Goal: Task Accomplishment & Management: Use online tool/utility

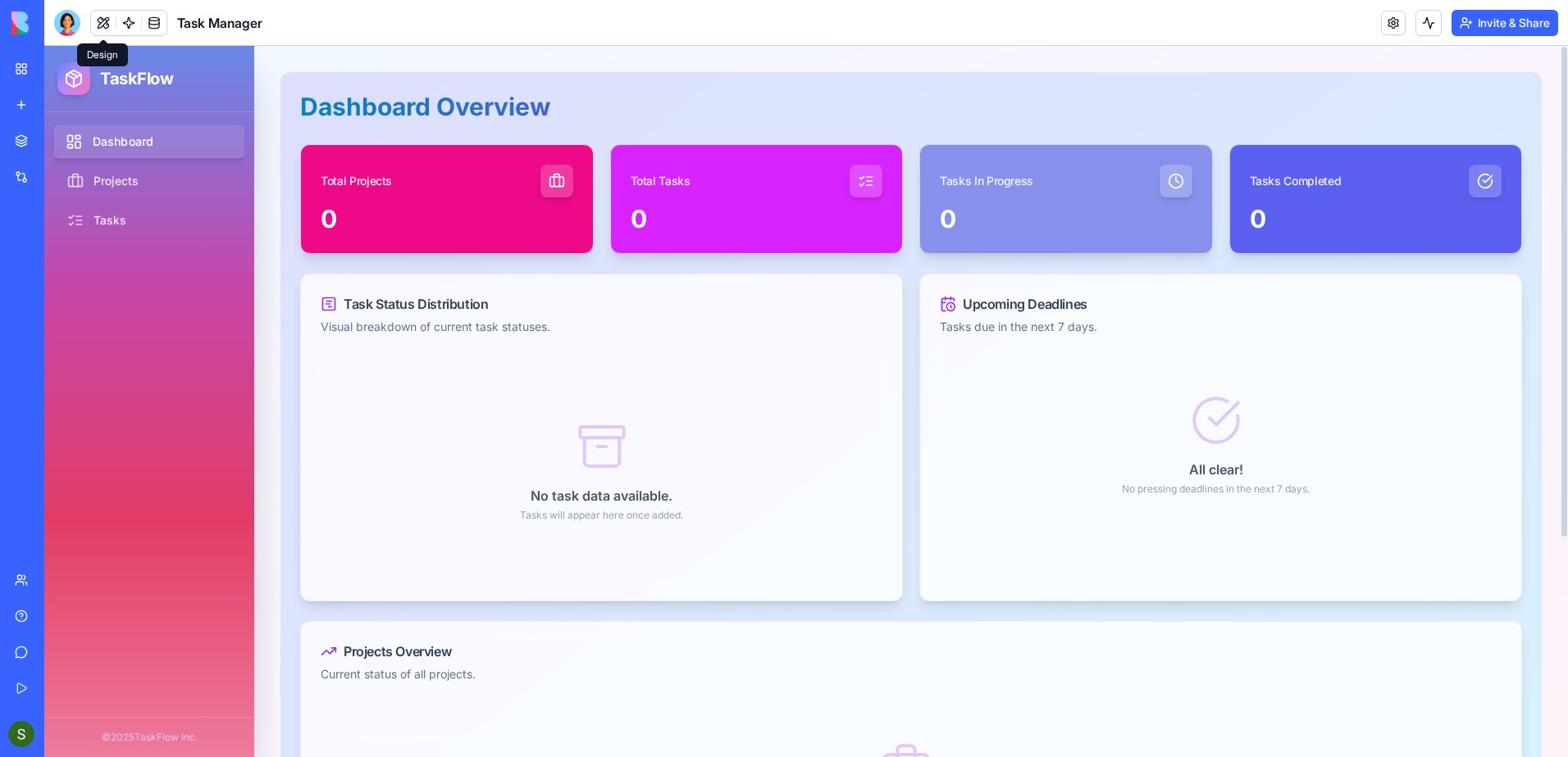
click at [137, 147] on link "Dashboard" at bounding box center [149, 142] width 194 height 33
click at [123, 179] on link "Projects" at bounding box center [149, 181] width 194 height 33
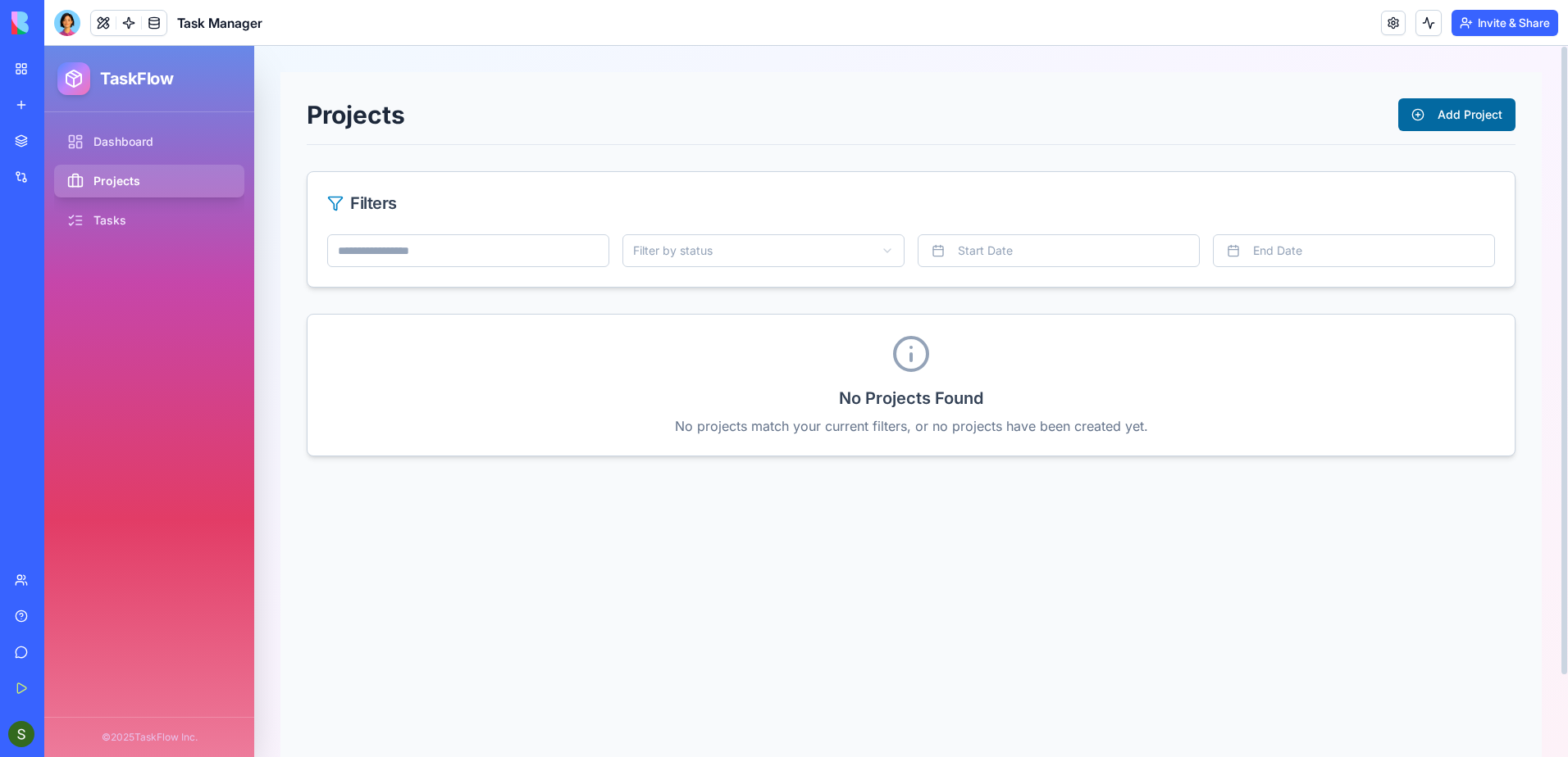
click at [1423, 118] on button "Add Project" at bounding box center [1457, 115] width 117 height 33
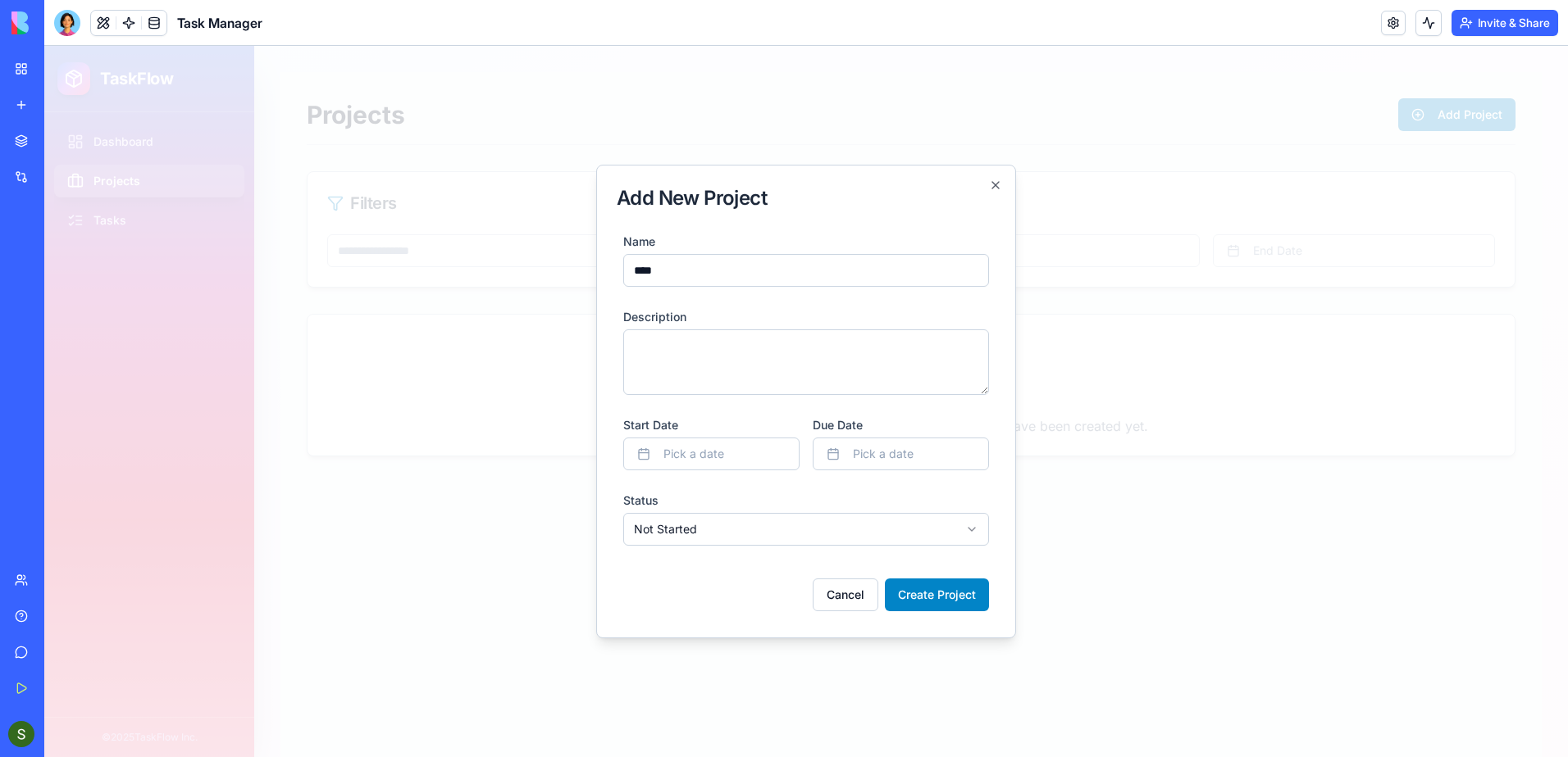
type input "****"
click at [739, 336] on textarea "Description" at bounding box center [805, 362] width 365 height 66
type textarea "**********"
click at [725, 450] on button "Pick a date" at bounding box center [711, 454] width 176 height 33
click at [716, 560] on button "3" at bounding box center [712, 555] width 29 height 29
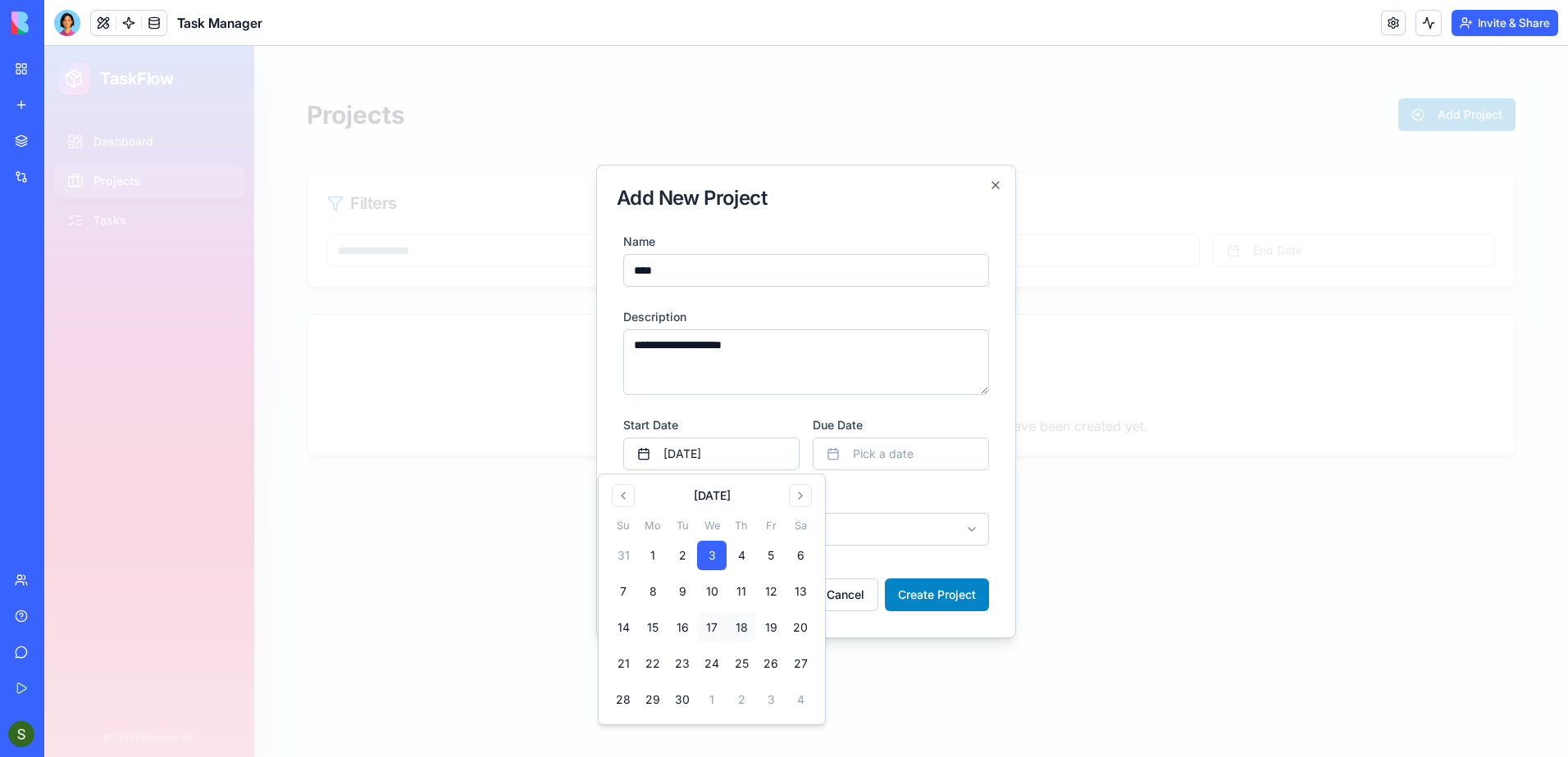
click at [742, 627] on button "18" at bounding box center [741, 628] width 29 height 29
click at [889, 457] on span "Pick a date" at bounding box center [883, 453] width 61 height 16
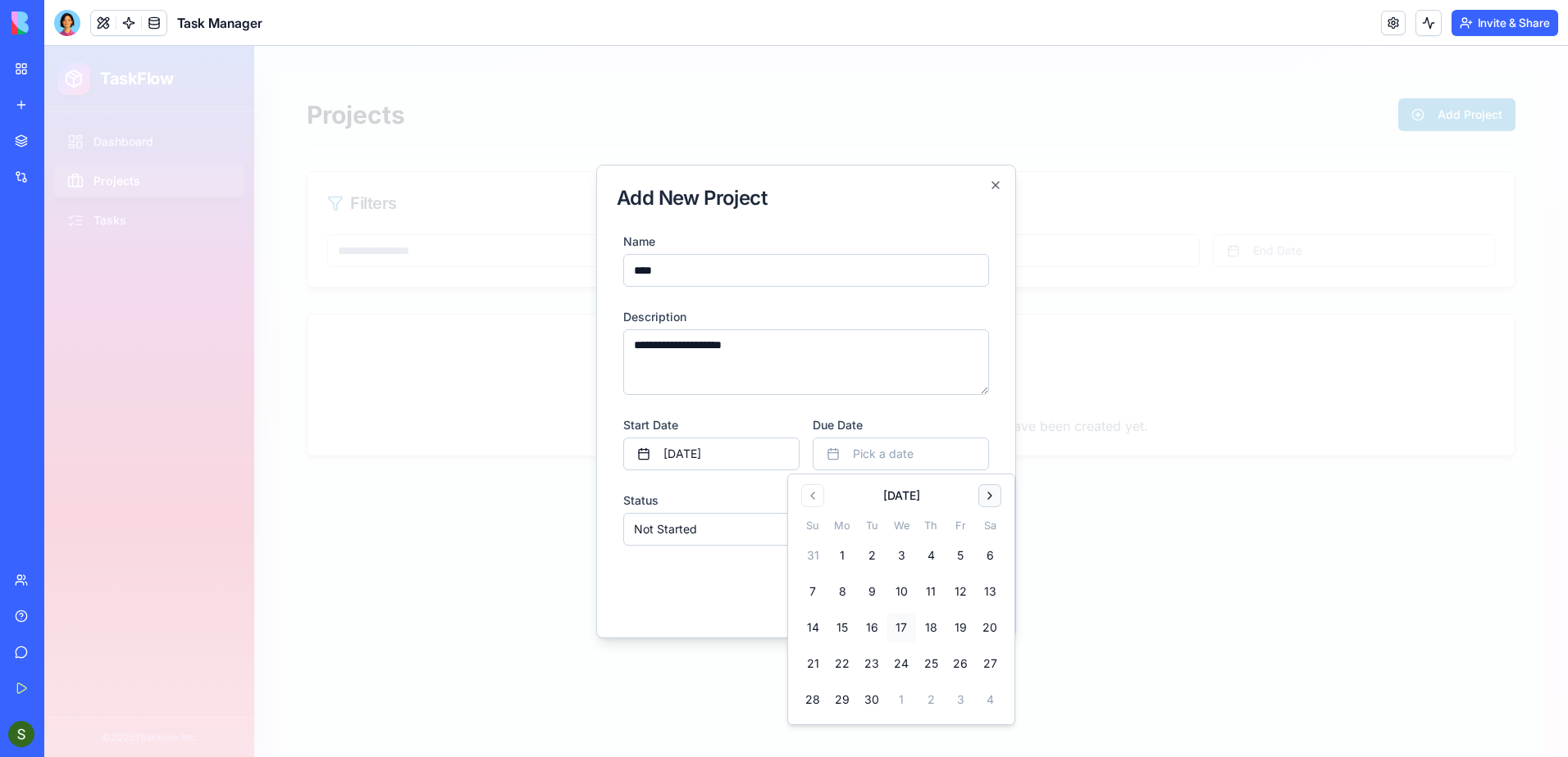
click at [987, 502] on button "Go to next month" at bounding box center [989, 495] width 23 height 23
click at [930, 701] on button "30" at bounding box center [930, 700] width 29 height 29
click at [728, 623] on div "**********" at bounding box center [806, 402] width 420 height 474
click at [745, 540] on body "**********" at bounding box center [806, 402] width 1524 height 712
click at [951, 600] on button "Create Project" at bounding box center [937, 595] width 104 height 33
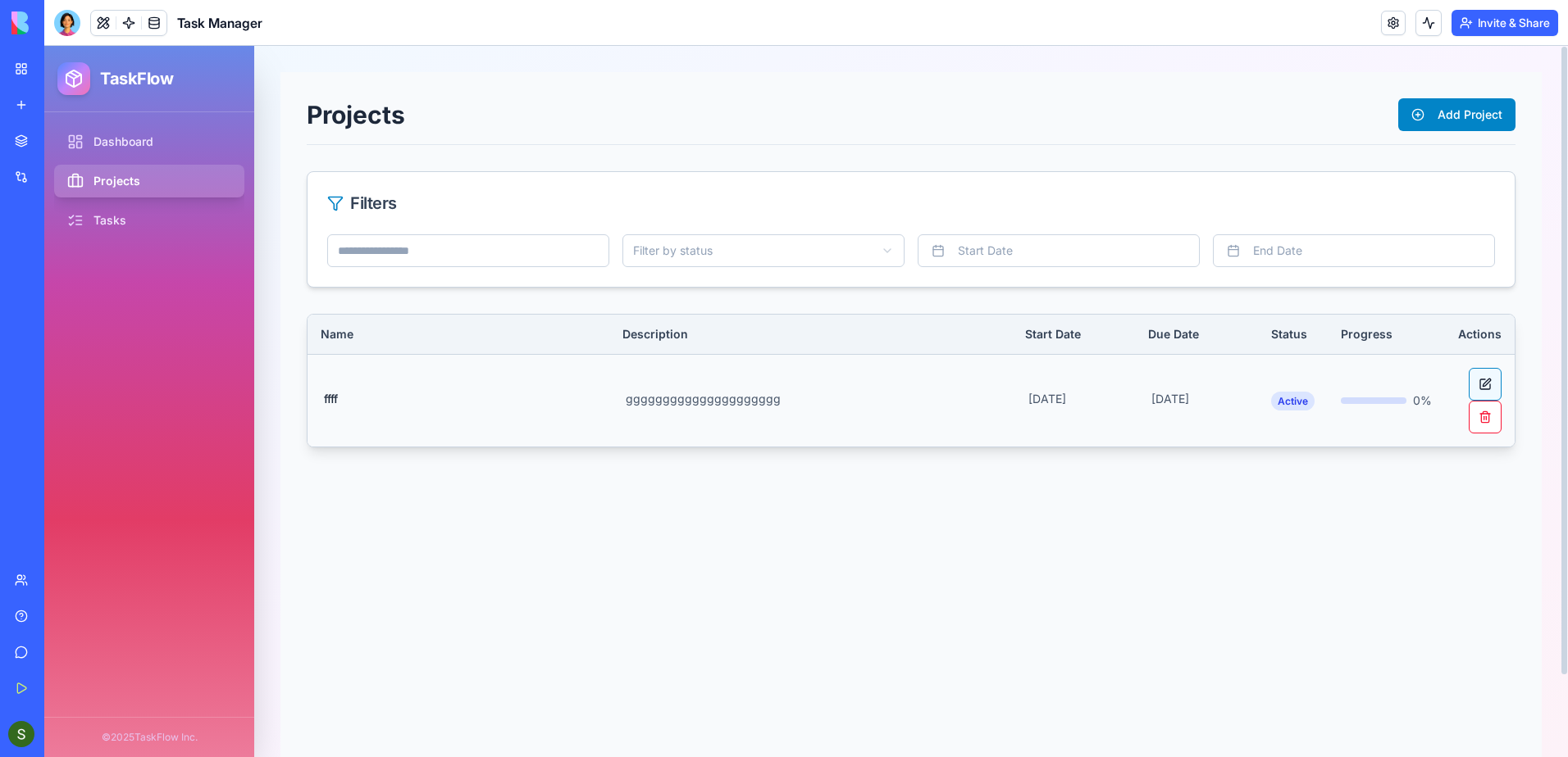
click at [1485, 387] on button at bounding box center [1485, 384] width 33 height 33
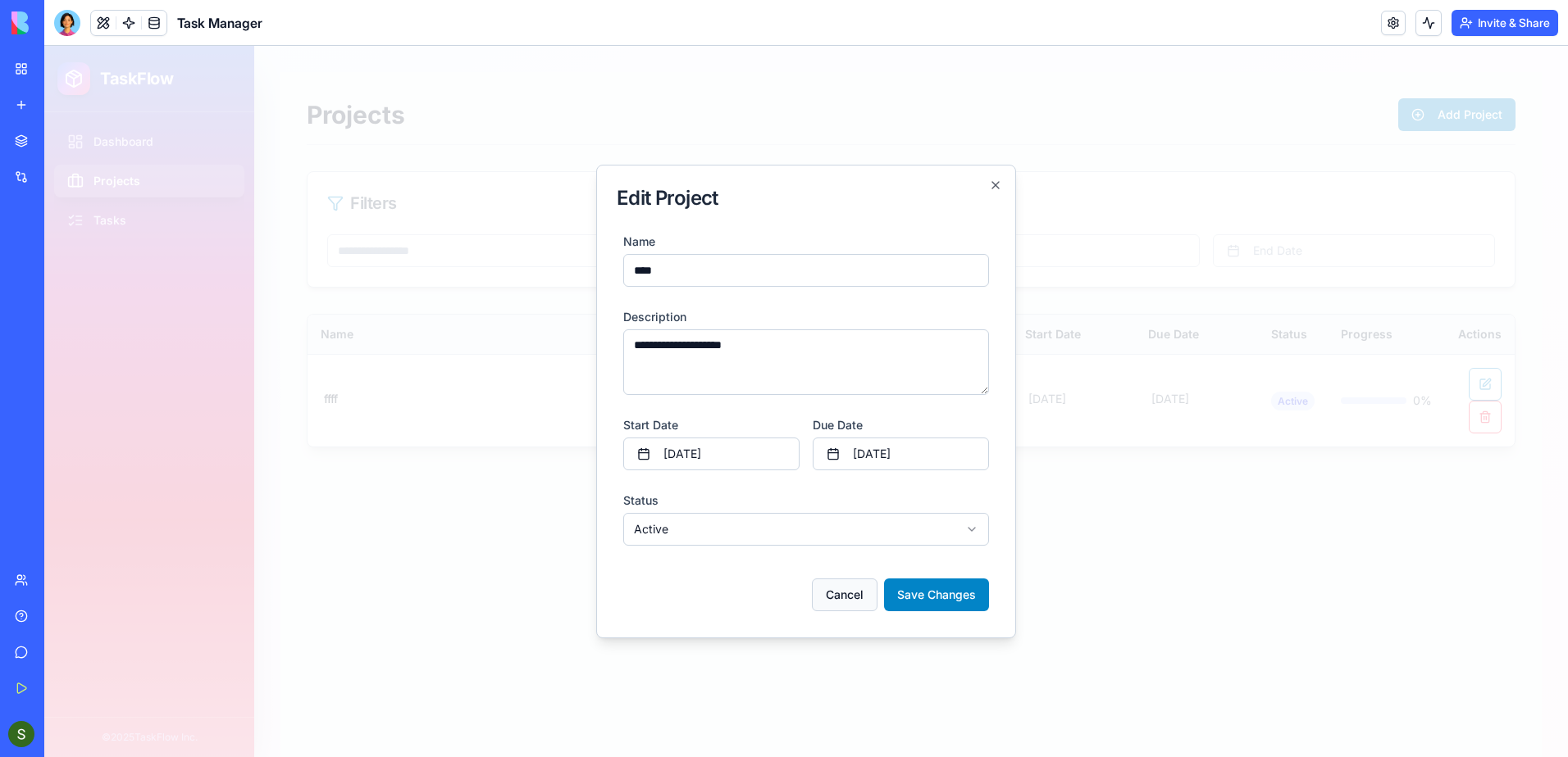
click at [833, 590] on button "Cancel" at bounding box center [845, 595] width 66 height 33
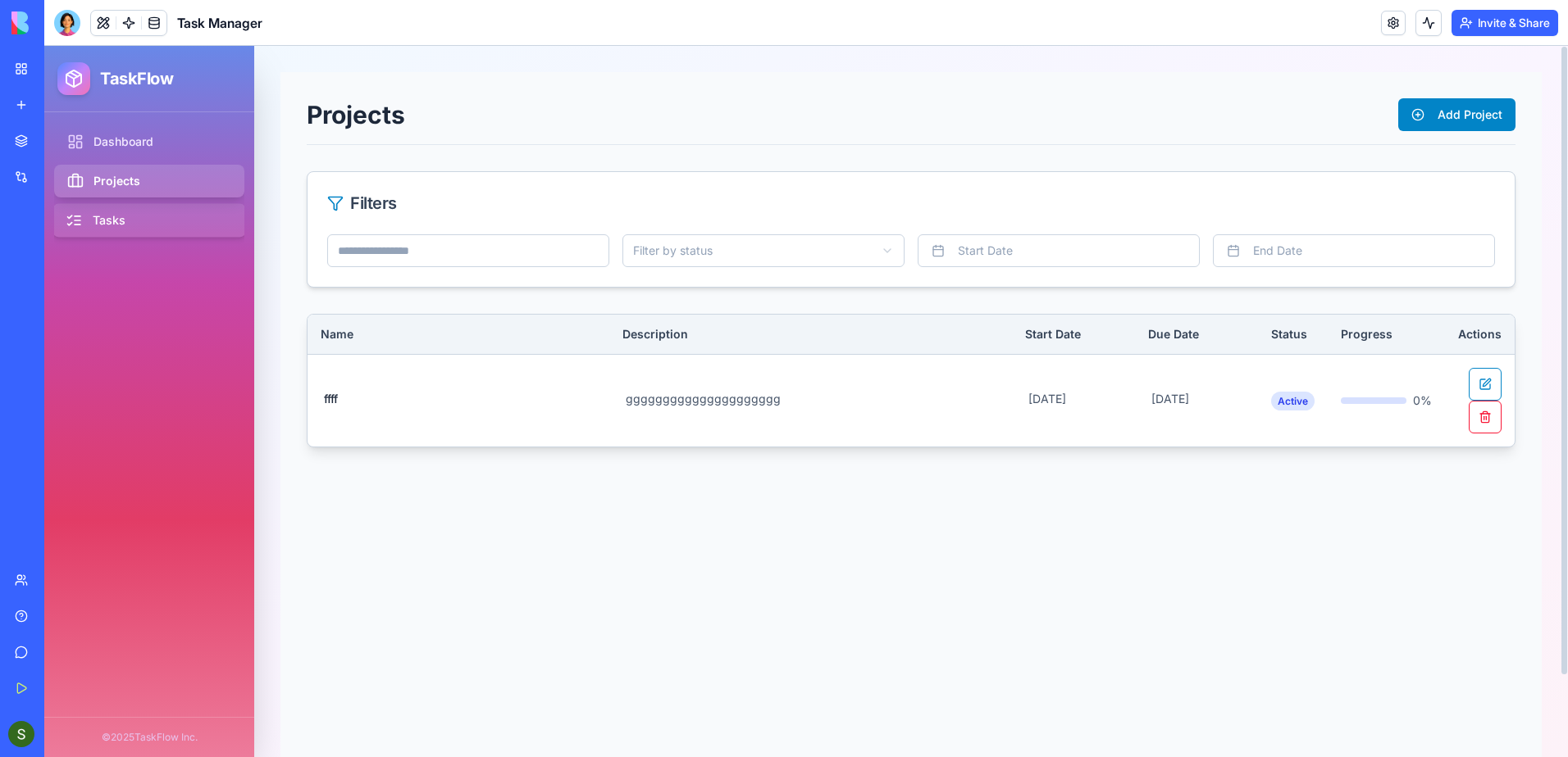
click at [134, 222] on link "Tasks" at bounding box center [149, 221] width 194 height 33
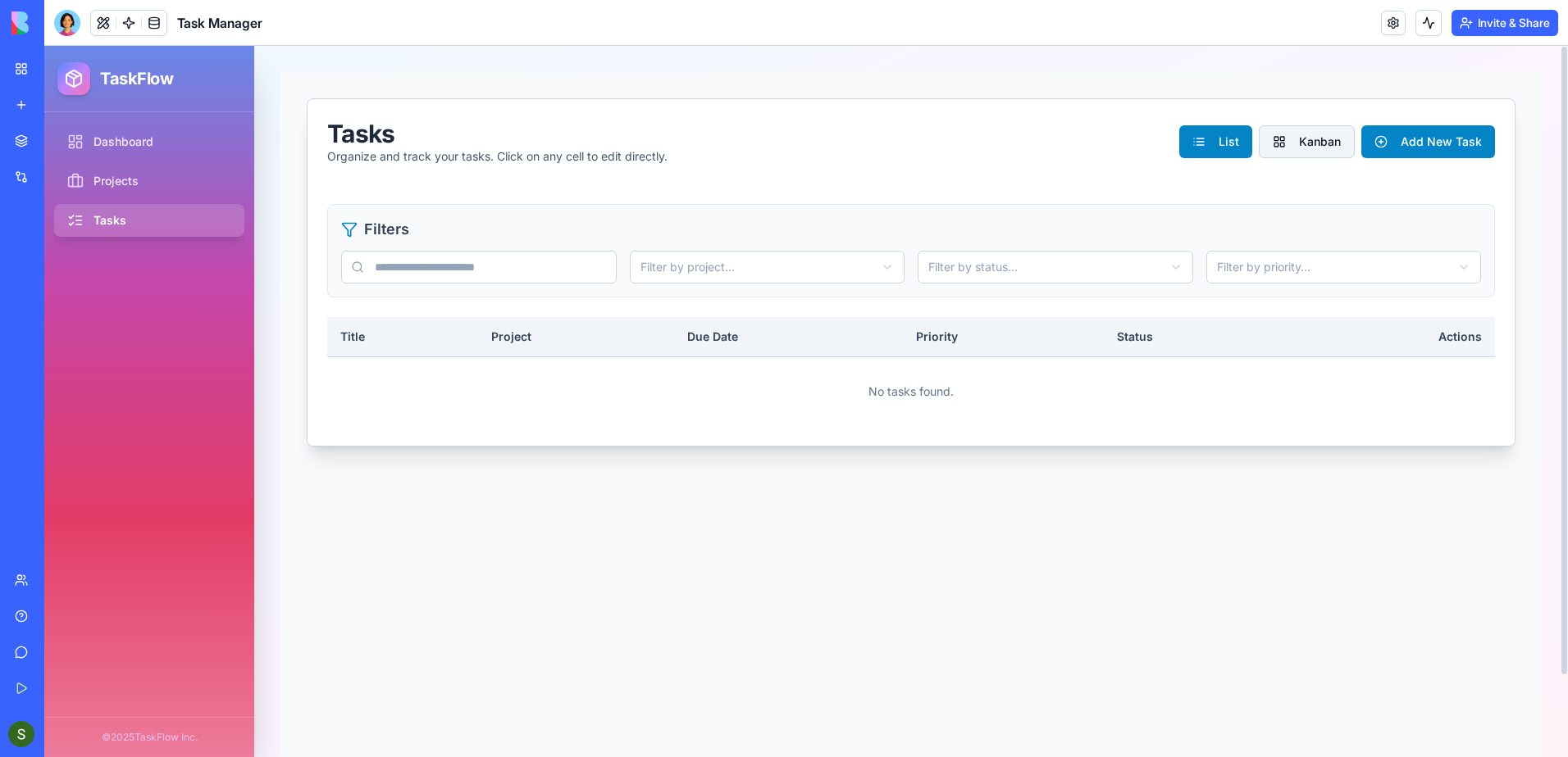
click at [1280, 131] on button "Kanban" at bounding box center [1307, 142] width 96 height 33
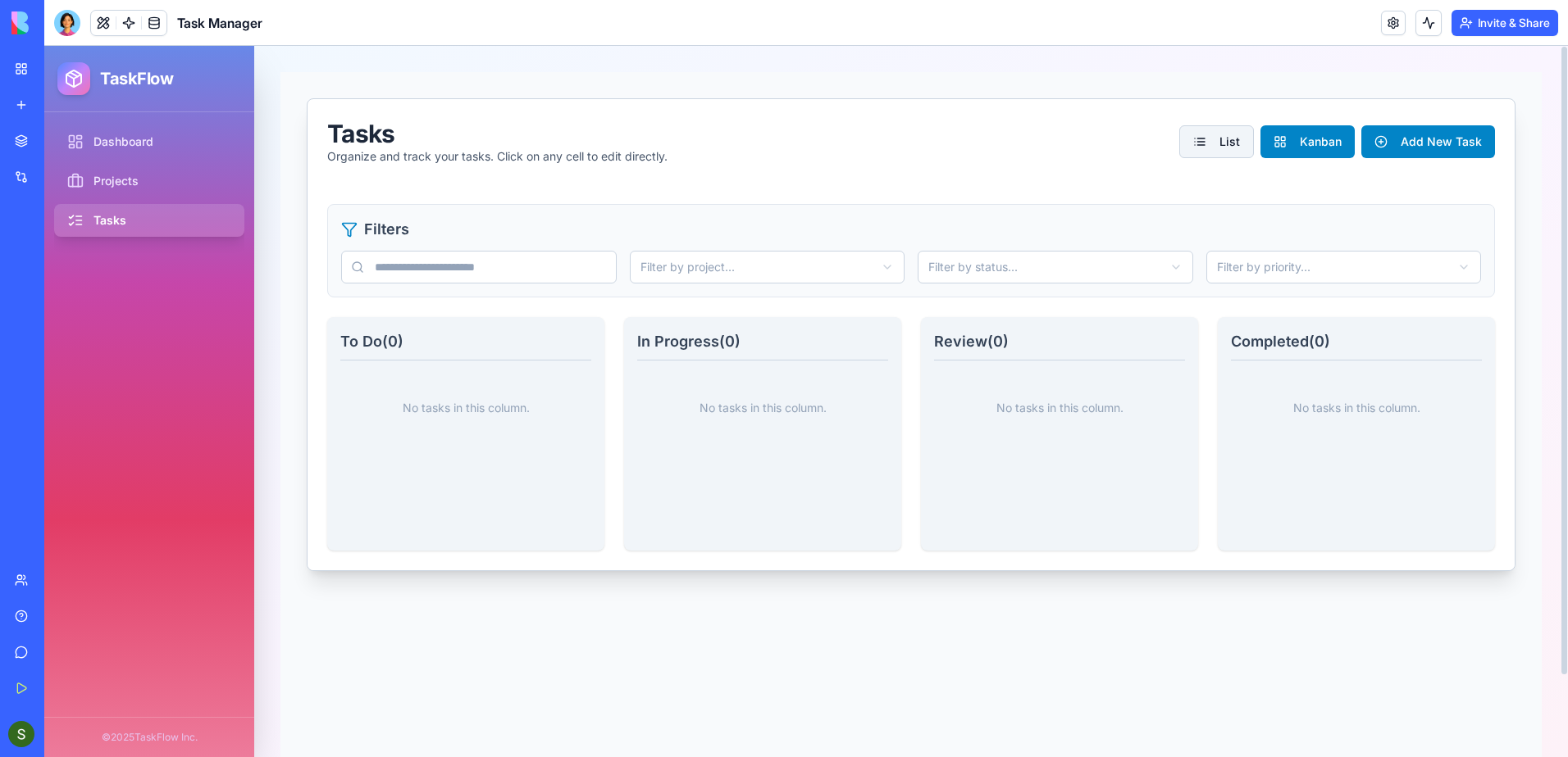
click at [1193, 141] on button "List" at bounding box center [1216, 142] width 74 height 33
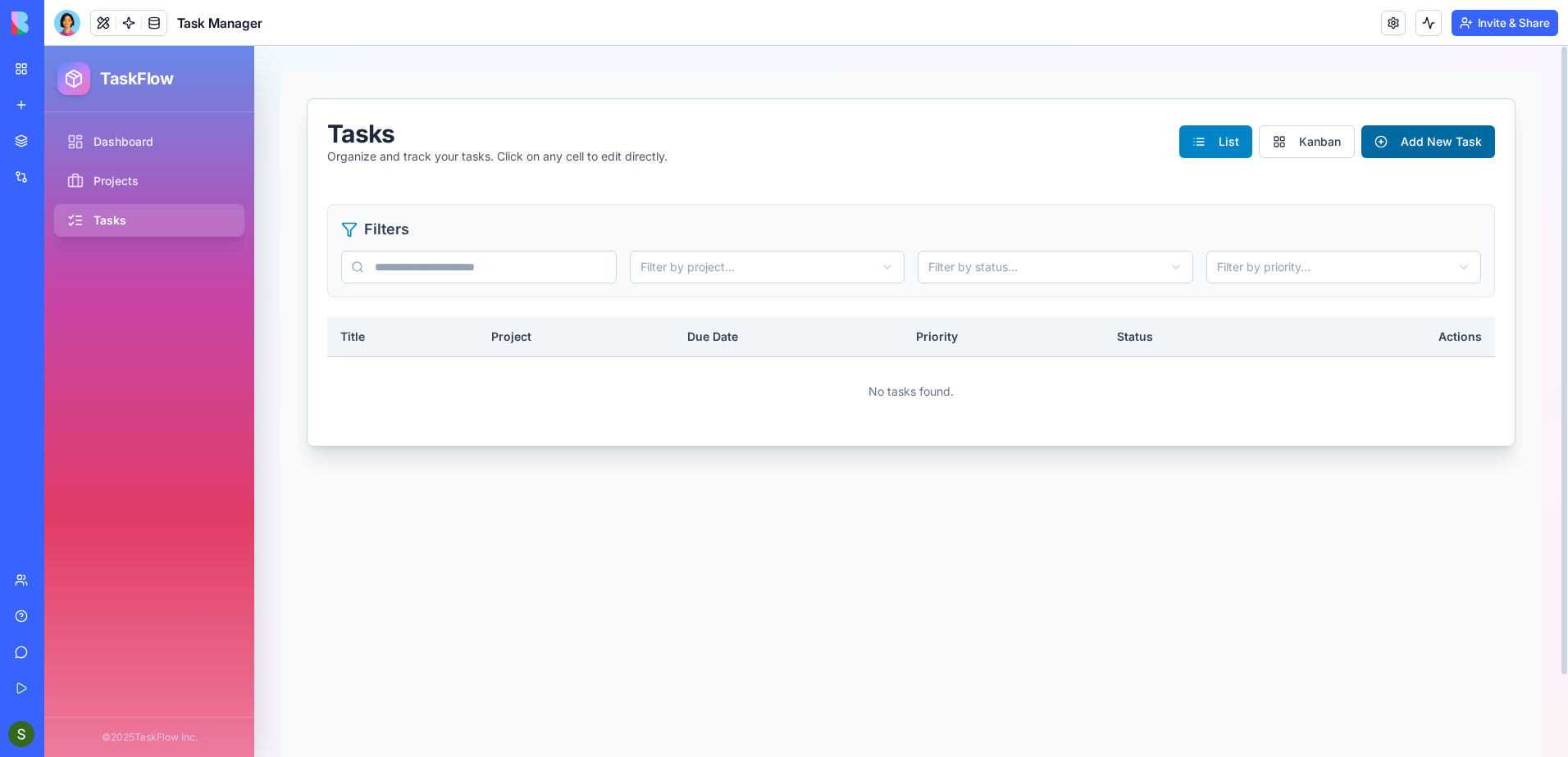
click at [1405, 144] on button "Add New Task" at bounding box center [1428, 142] width 134 height 33
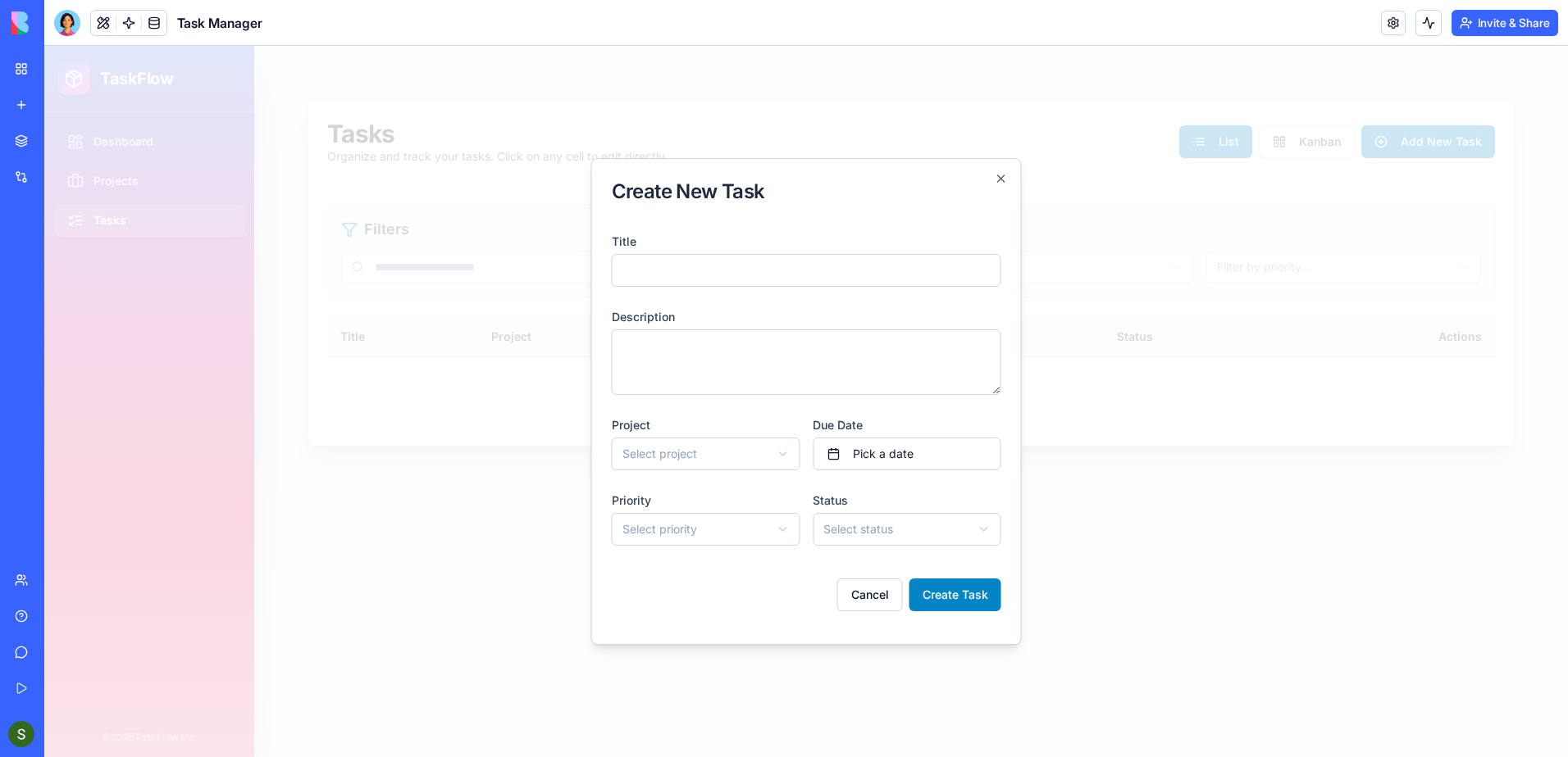
click at [669, 269] on input "Title" at bounding box center [806, 270] width 389 height 33
type input "***"
click at [658, 344] on textarea "Description" at bounding box center [806, 362] width 389 height 66
type textarea "*******"
click at [658, 457] on body "**********" at bounding box center [806, 402] width 1524 height 712
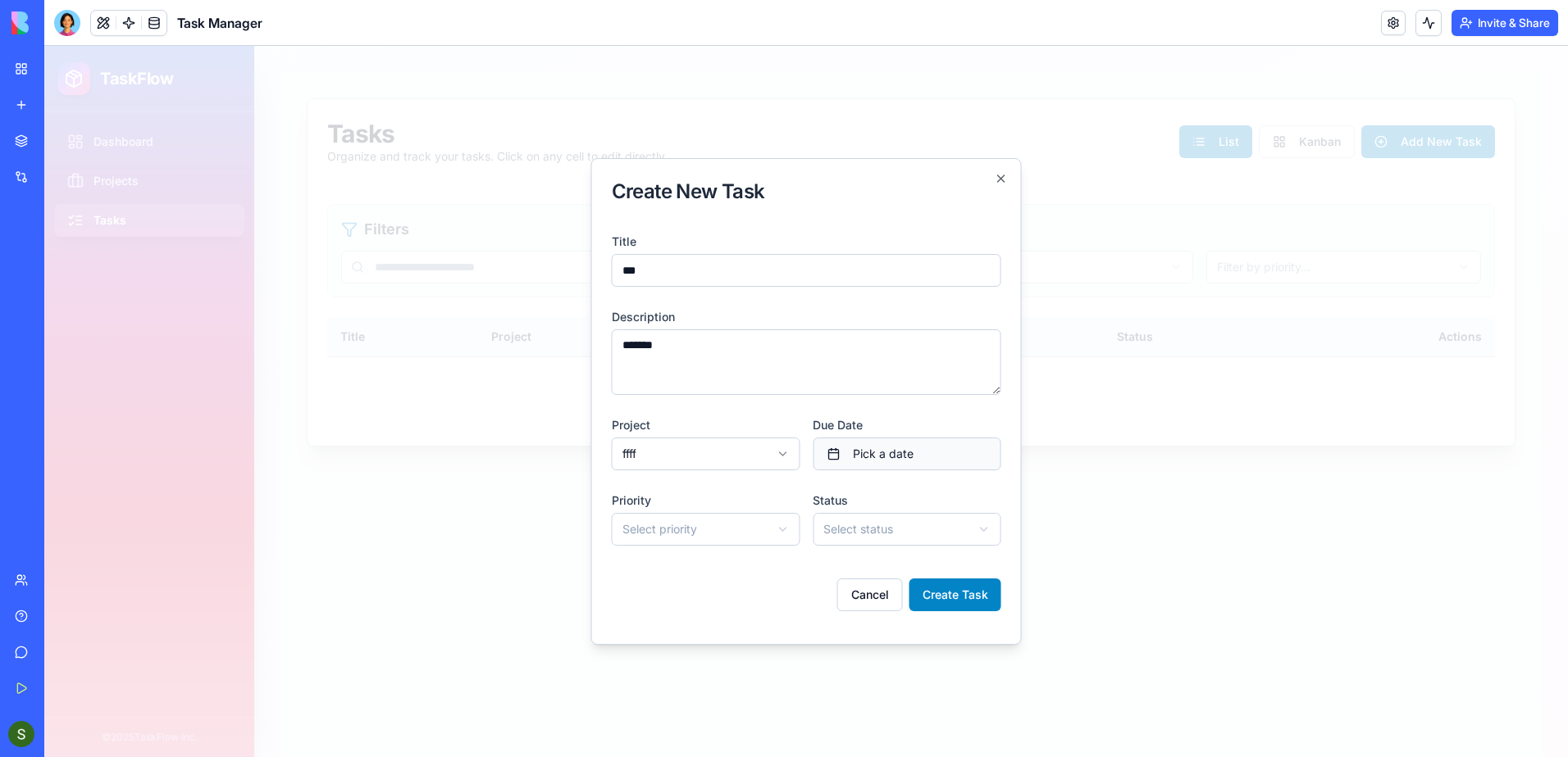
click at [883, 458] on span "Pick a date" at bounding box center [883, 453] width 61 height 16
click at [910, 626] on button "17" at bounding box center [907, 628] width 29 height 29
click at [770, 616] on form "**********" at bounding box center [806, 421] width 389 height 406
click at [755, 534] on body "**********" at bounding box center [806, 402] width 1524 height 712
click at [894, 535] on body "**********" at bounding box center [806, 402] width 1524 height 712
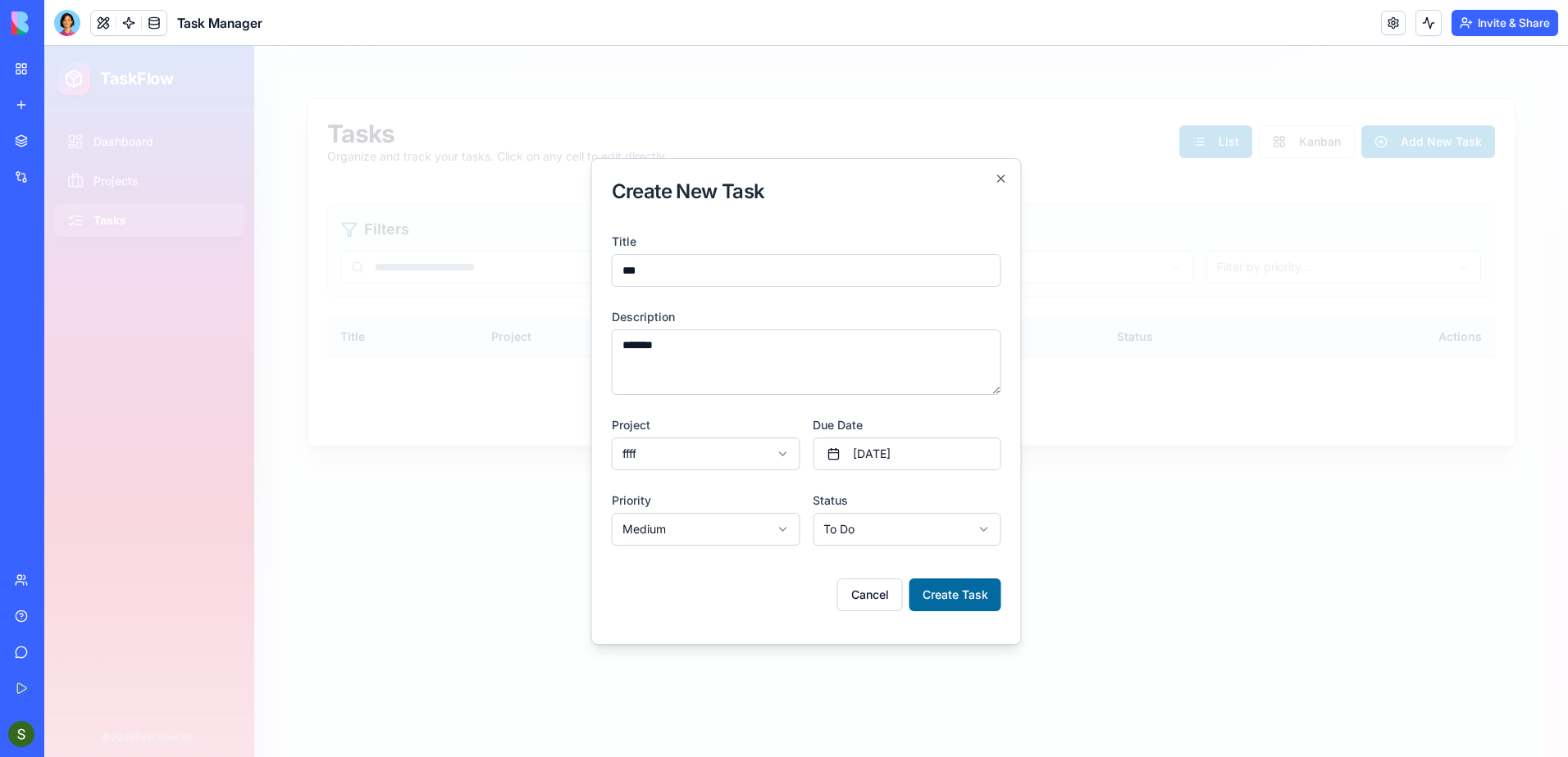
click at [948, 592] on button "Create Task" at bounding box center [955, 595] width 92 height 33
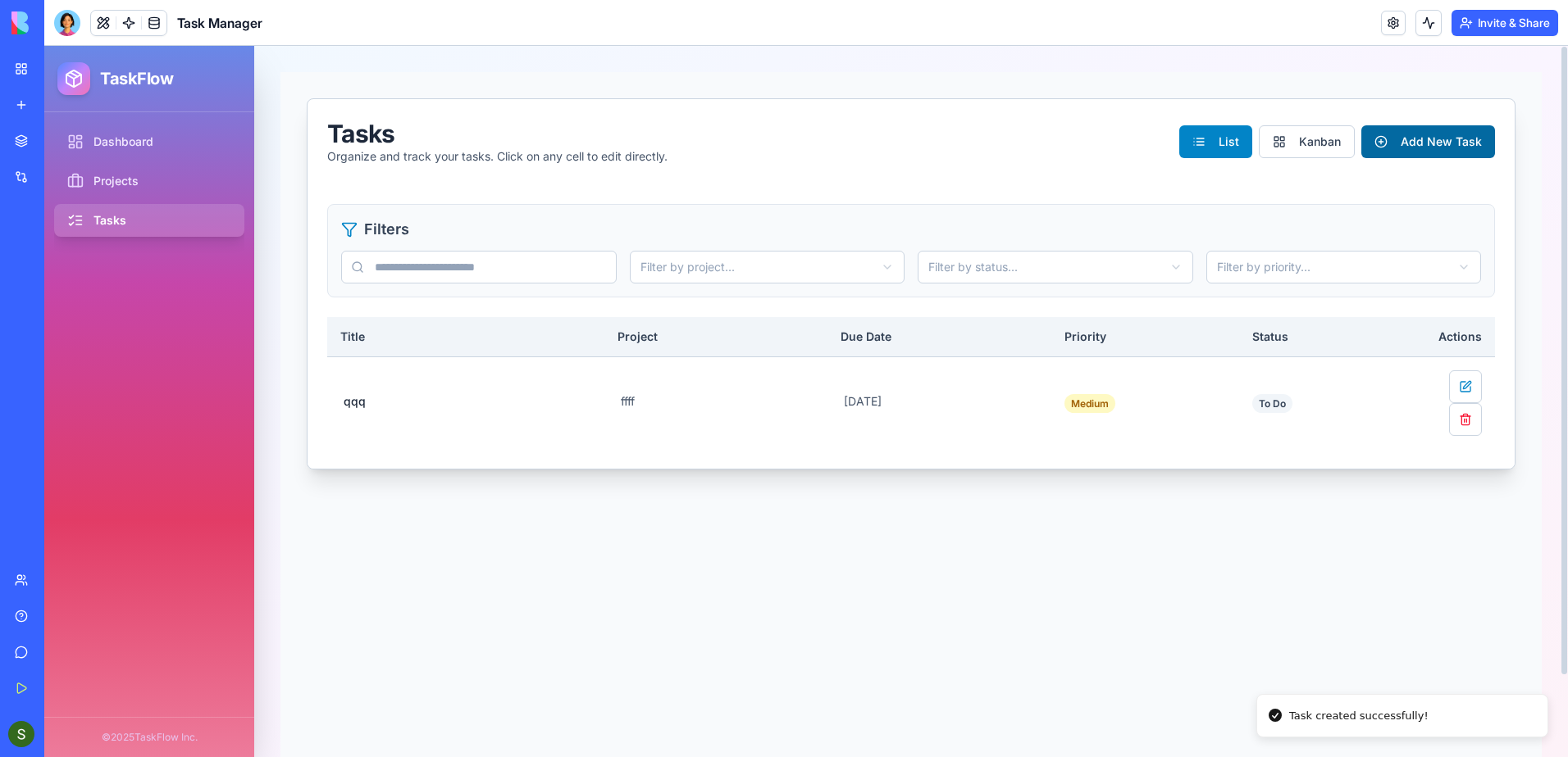
click at [1481, 142] on button "Add New Task" at bounding box center [1428, 142] width 134 height 33
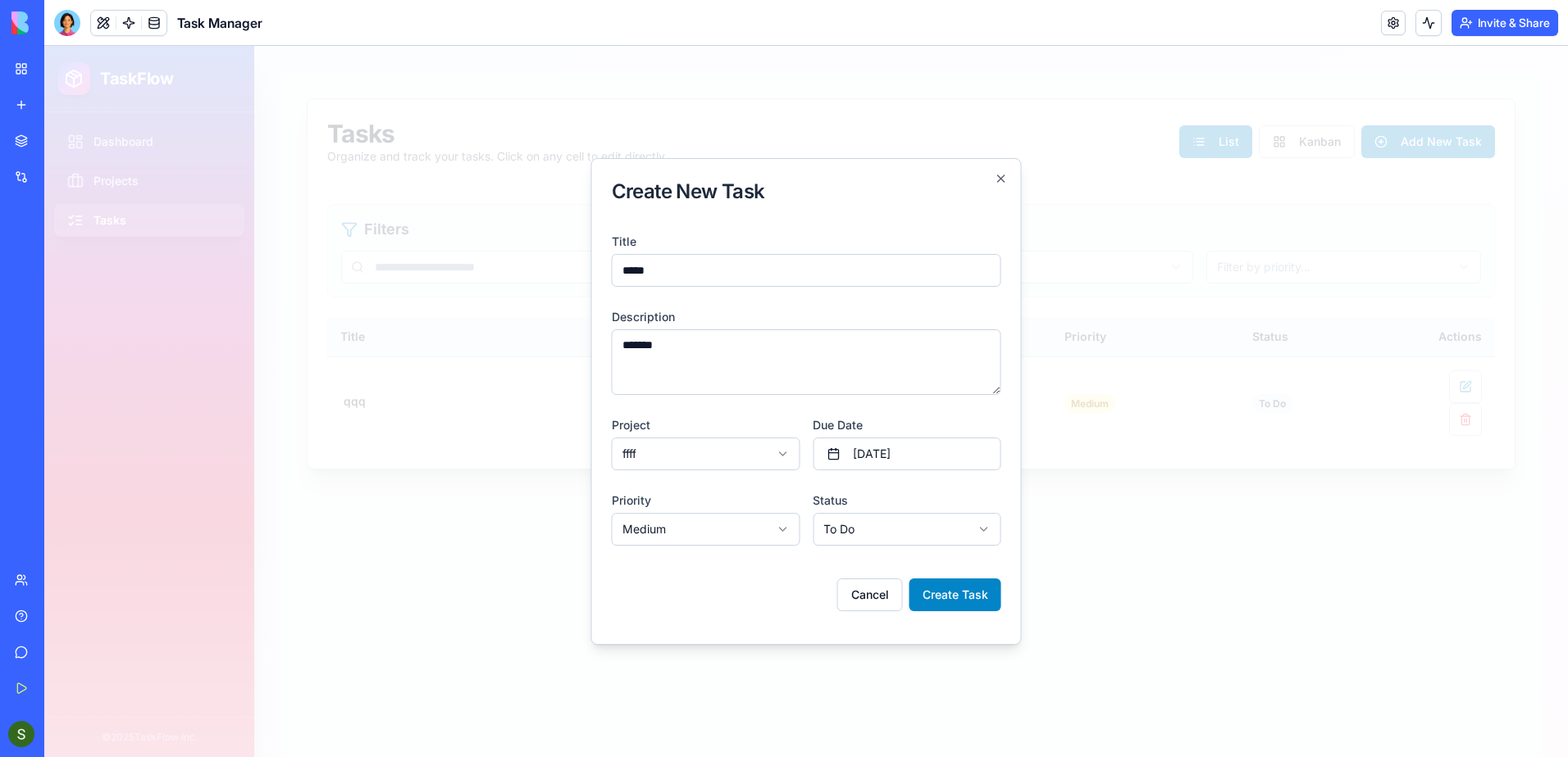
type input "*****"
drag, startPoint x: 688, startPoint y: 346, endPoint x: 617, endPoint y: 354, distance: 71.4
click at [617, 354] on textarea "*******" at bounding box center [806, 362] width 389 height 66
type textarea "******"
click at [896, 452] on button "[DATE]" at bounding box center [907, 454] width 188 height 33
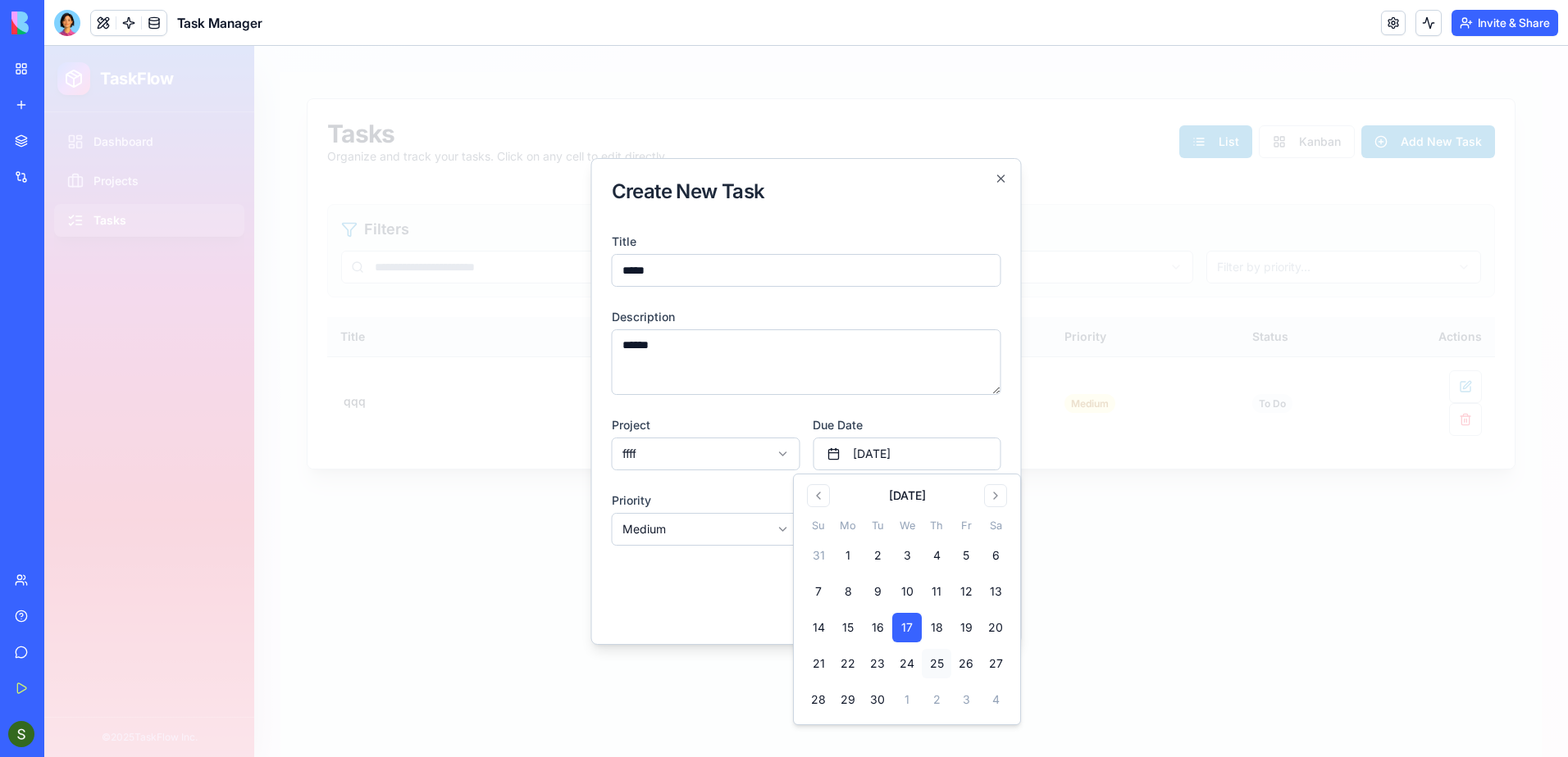
click at [934, 659] on button "25" at bounding box center [936, 664] width 29 height 29
click at [745, 619] on form "**********" at bounding box center [806, 421] width 389 height 406
click at [873, 523] on body "**********" at bounding box center [806, 402] width 1524 height 712
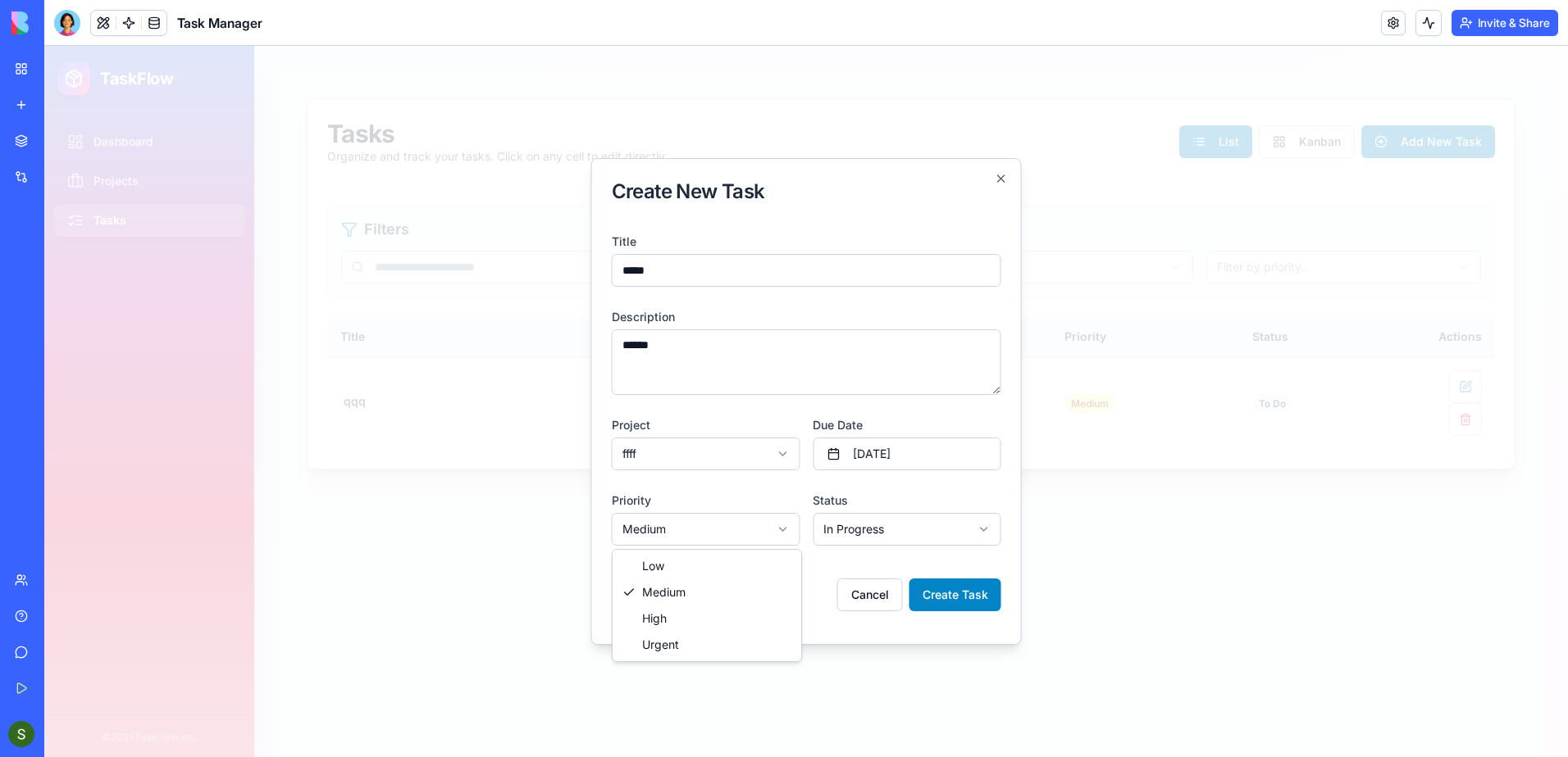
click at [658, 528] on body "**********" at bounding box center [806, 402] width 1524 height 712
click at [973, 600] on button "Create Task" at bounding box center [955, 595] width 92 height 33
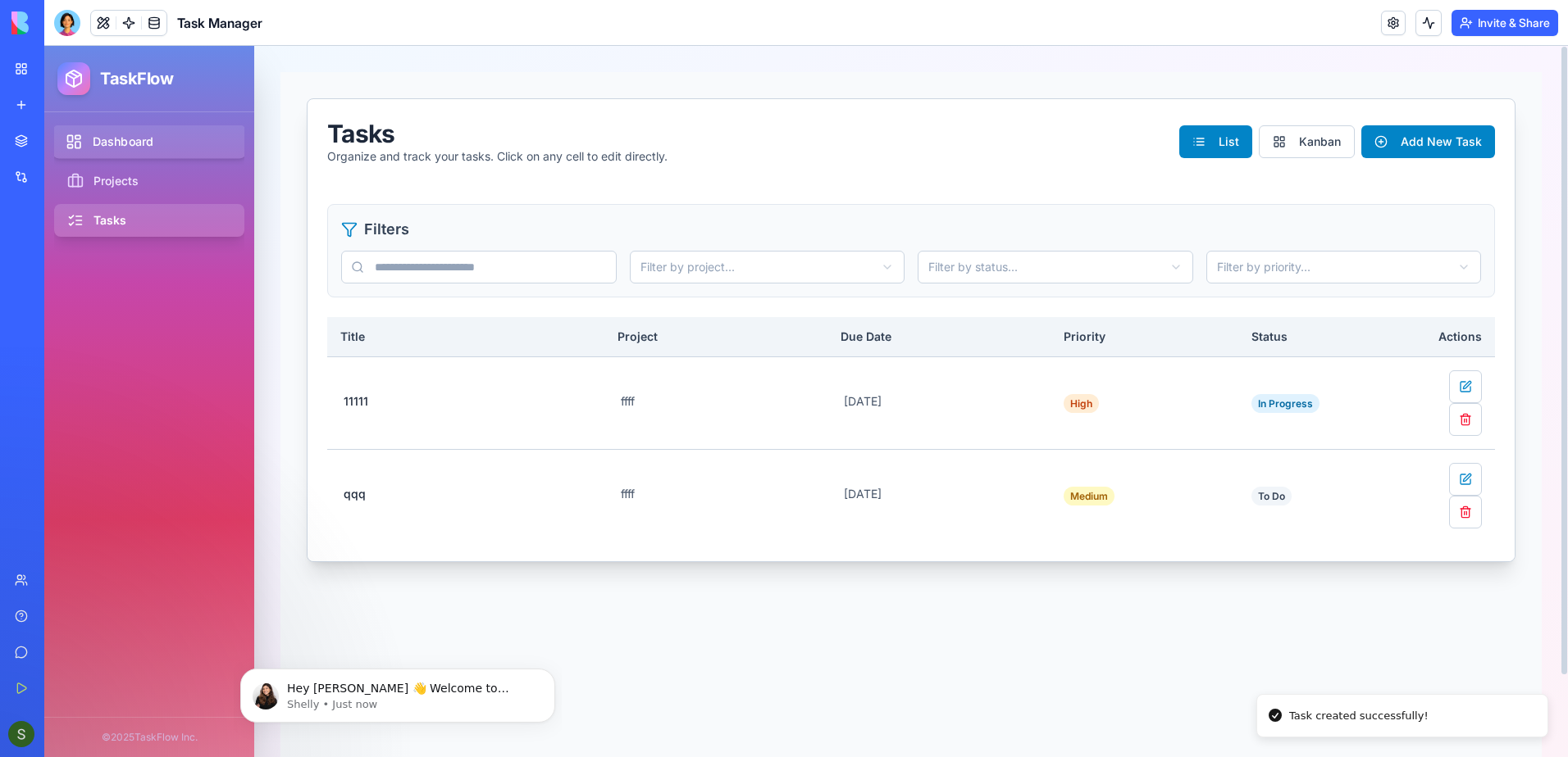
click at [169, 148] on link "Dashboard" at bounding box center [149, 142] width 194 height 33
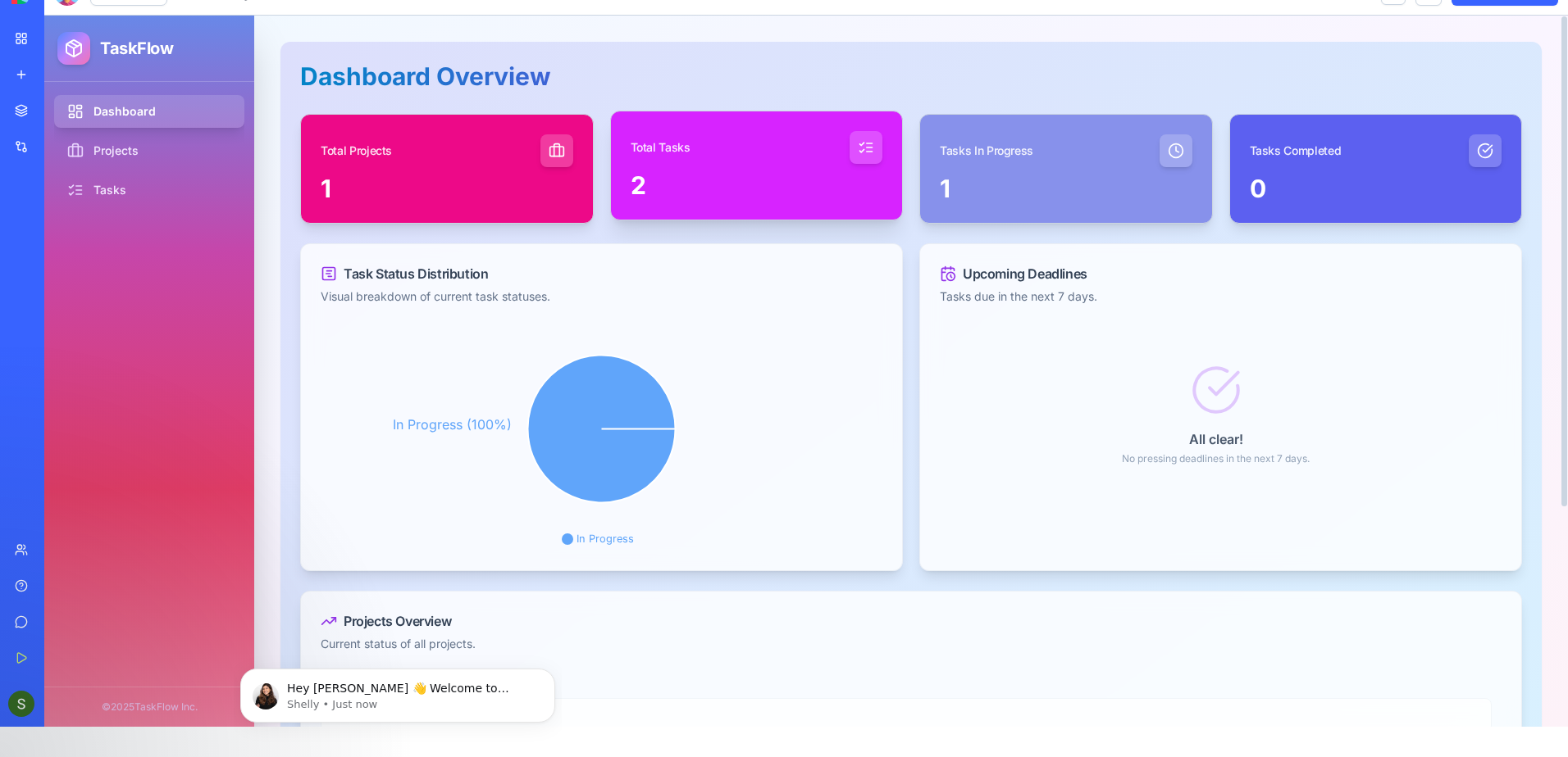
click at [808, 185] on div "2" at bounding box center [757, 185] width 252 height 29
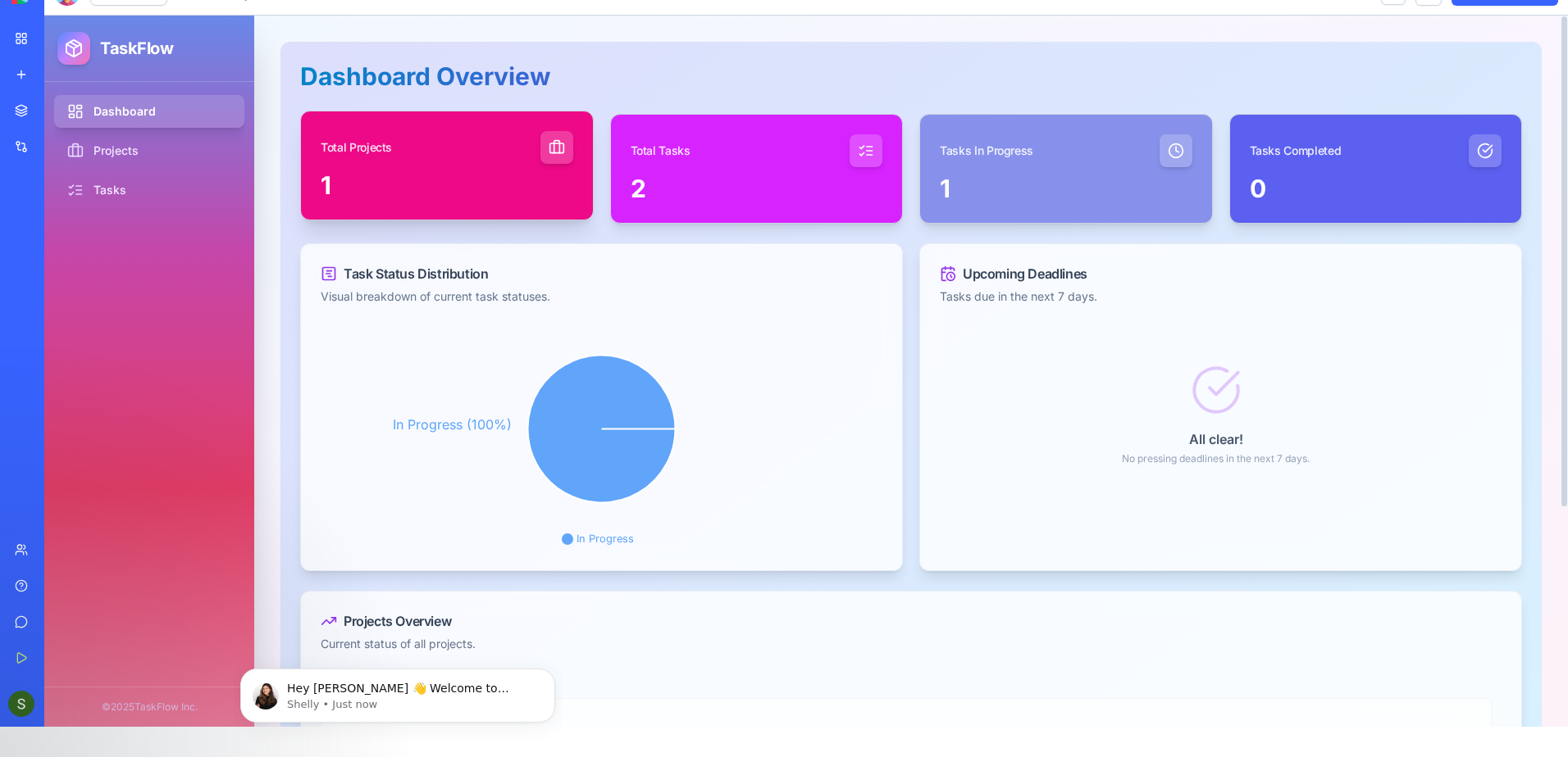
click at [510, 187] on div "1" at bounding box center [447, 185] width 252 height 29
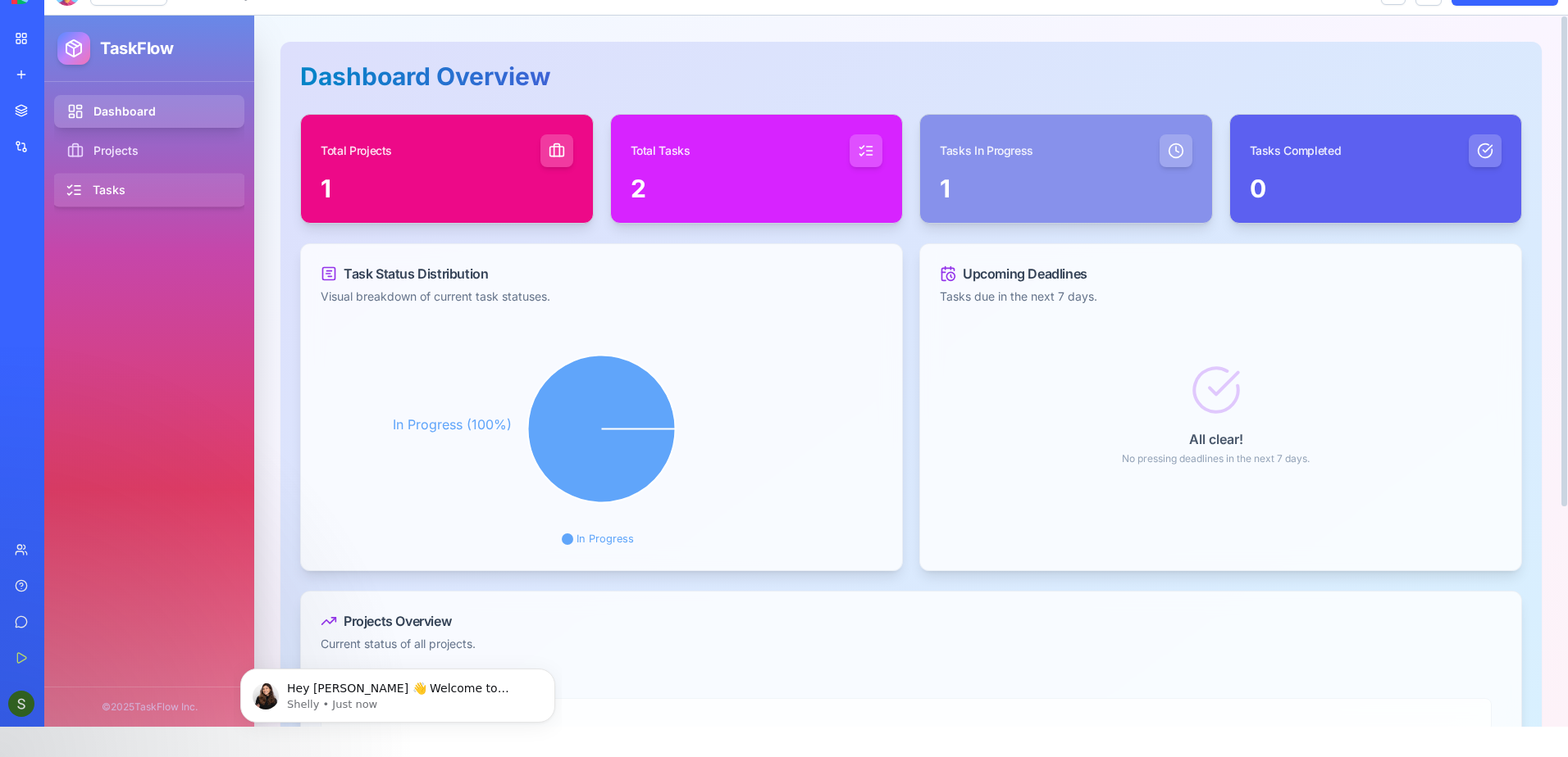
click at [70, 191] on icon at bounding box center [74, 190] width 16 height 16
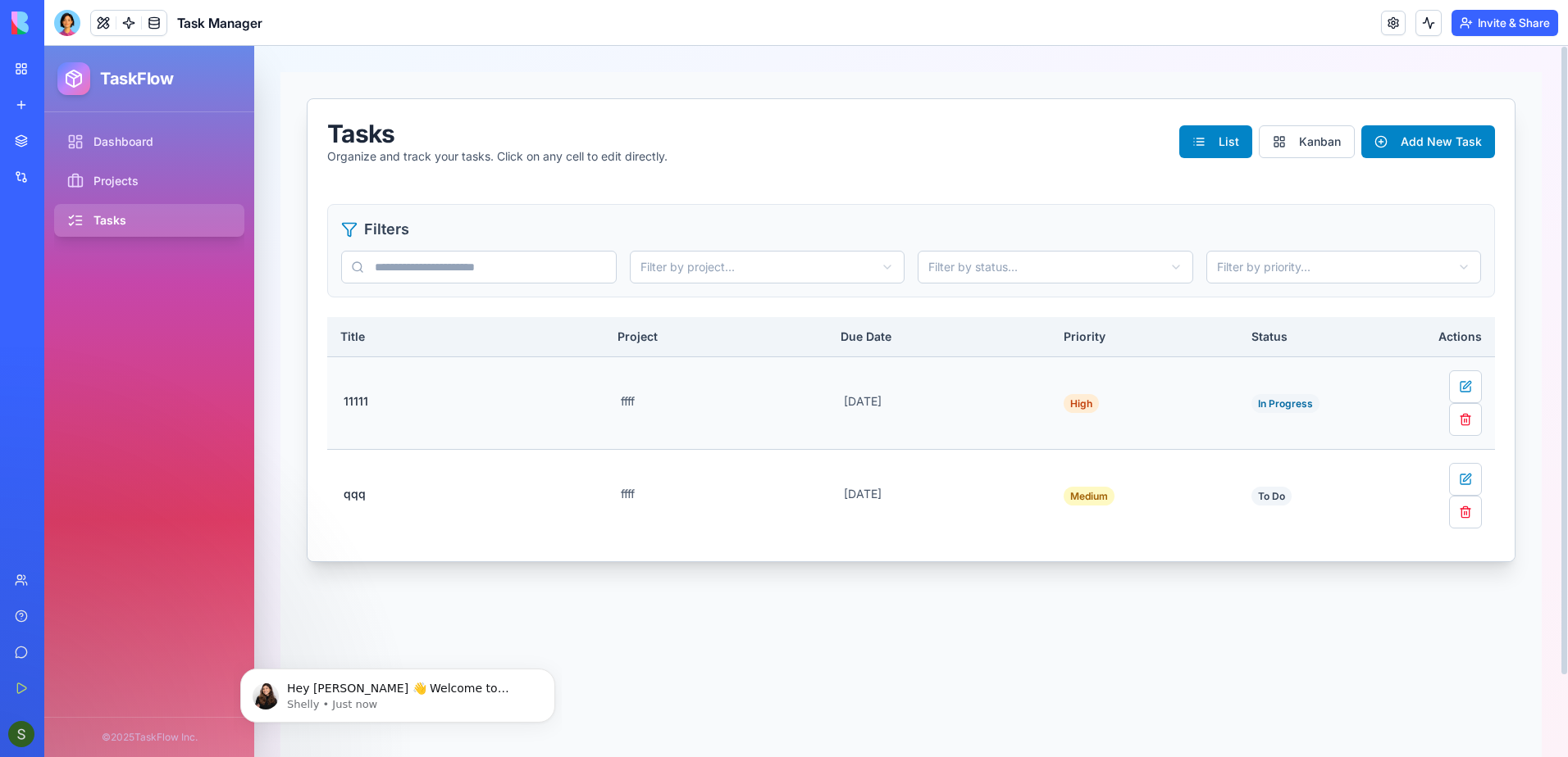
click at [1286, 402] on span "In Progress" at bounding box center [1286, 404] width 68 height 19
click at [1286, 402] on html "TaskFlow Dashboard Projects Tasks © 2025 TaskFlow Inc. Tasks Organize and track…" at bounding box center [806, 402] width 1524 height 712
click at [120, 144] on link "Dashboard" at bounding box center [149, 142] width 194 height 33
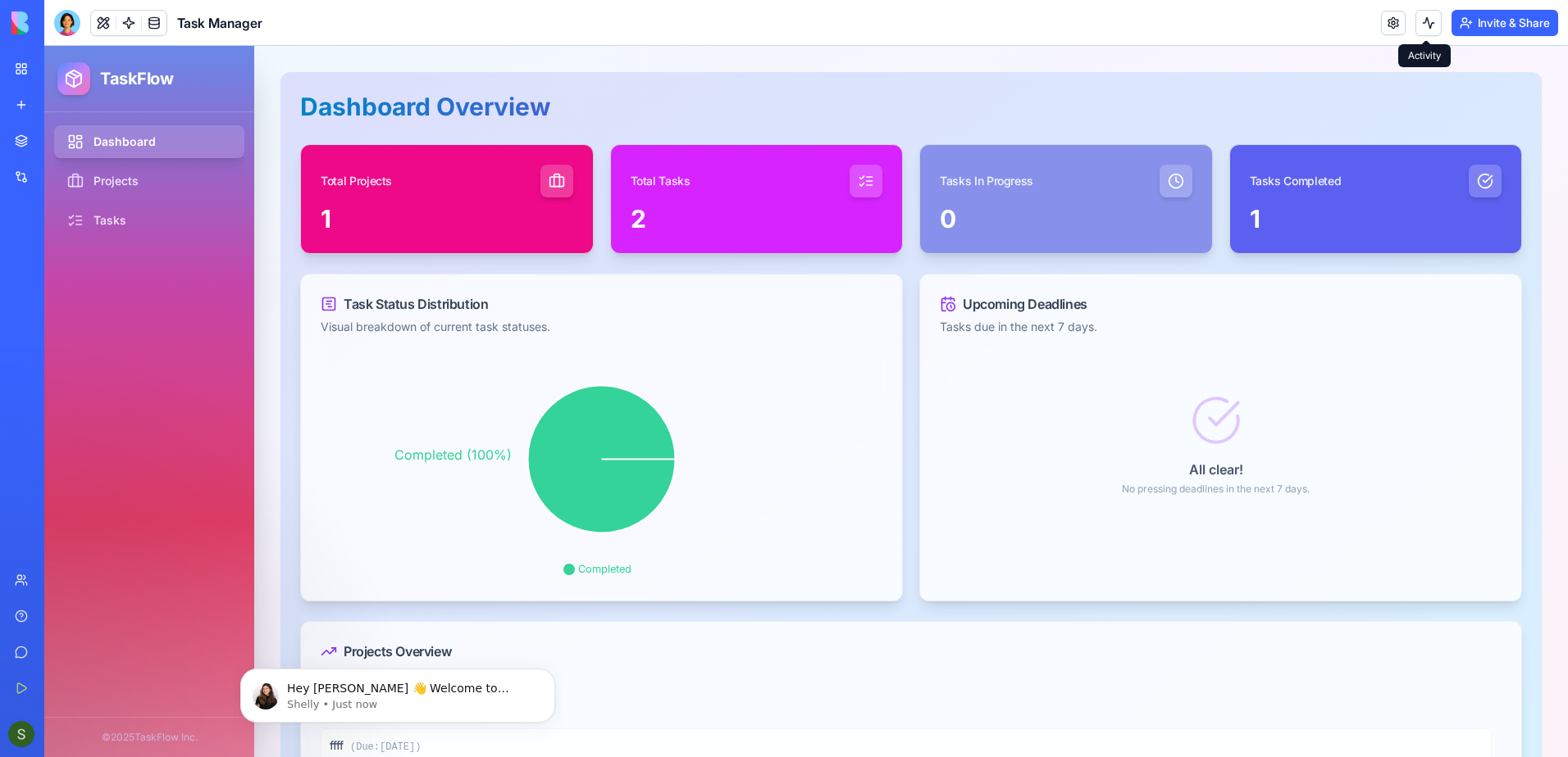
click at [1424, 21] on button at bounding box center [1428, 22] width 27 height 27
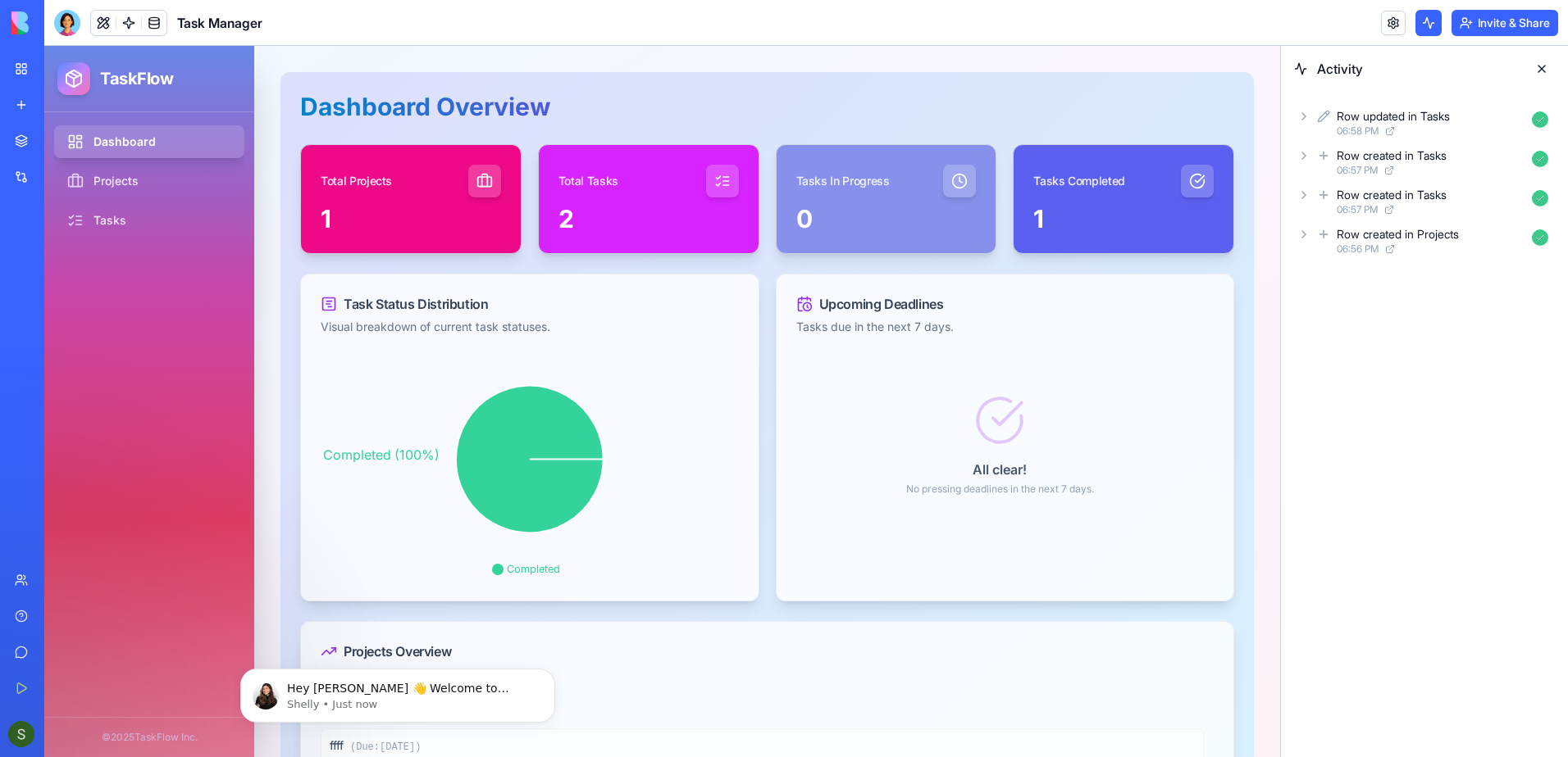
click at [1303, 115] on icon at bounding box center [1304, 115] width 13 height 13
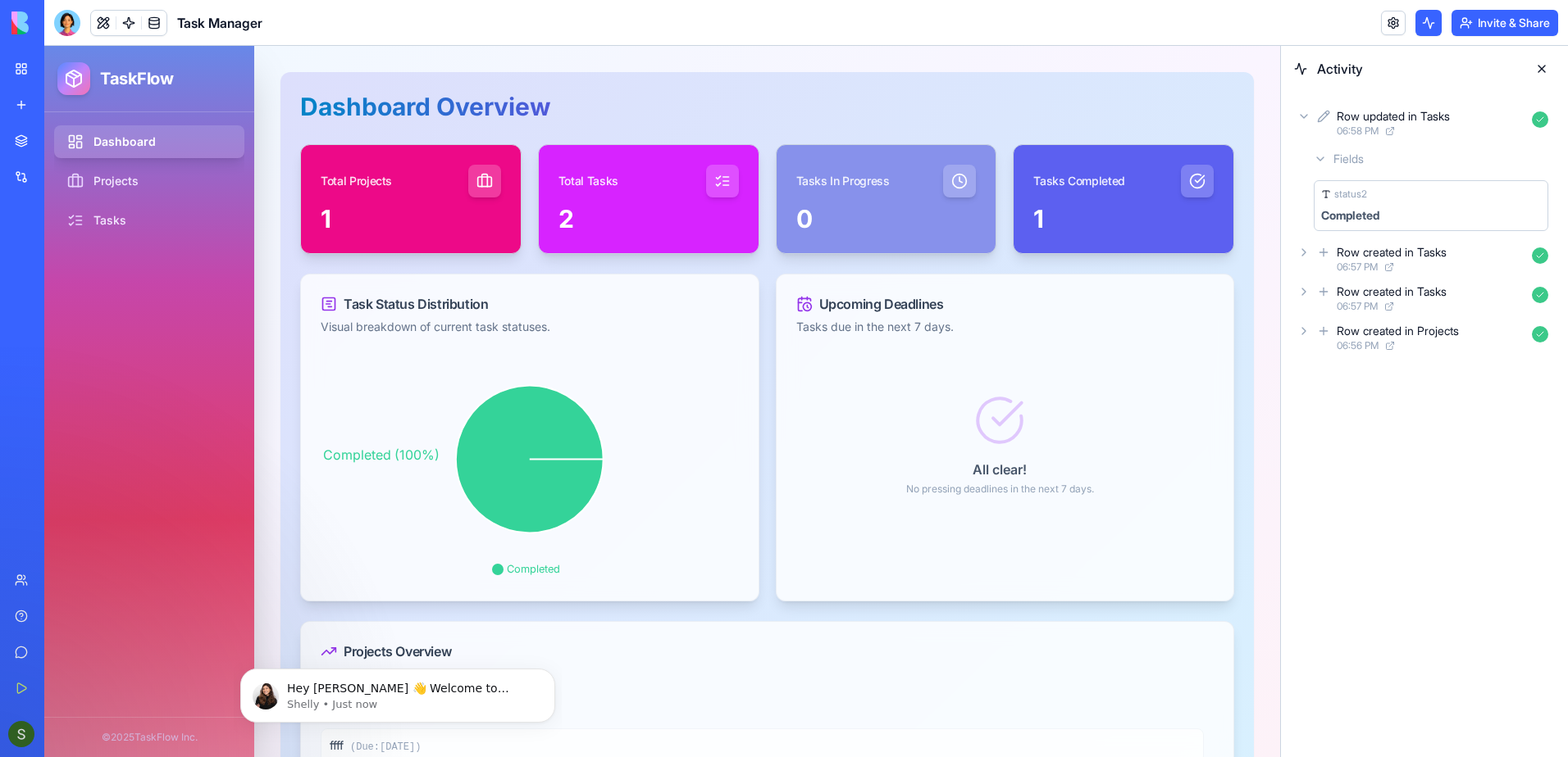
click at [1303, 115] on icon at bounding box center [1304, 115] width 13 height 13
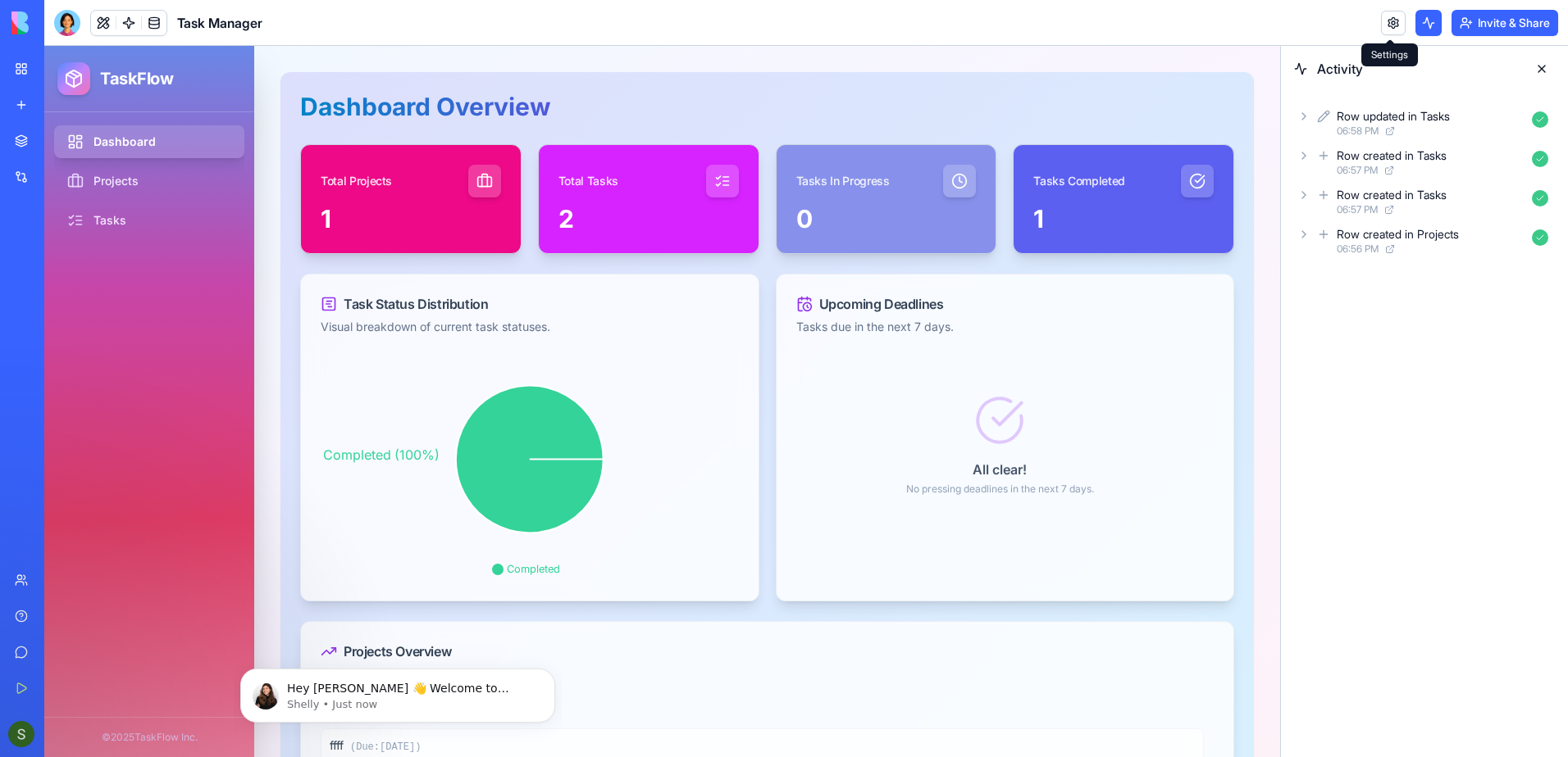
click at [1386, 23] on link at bounding box center [1393, 22] width 25 height 25
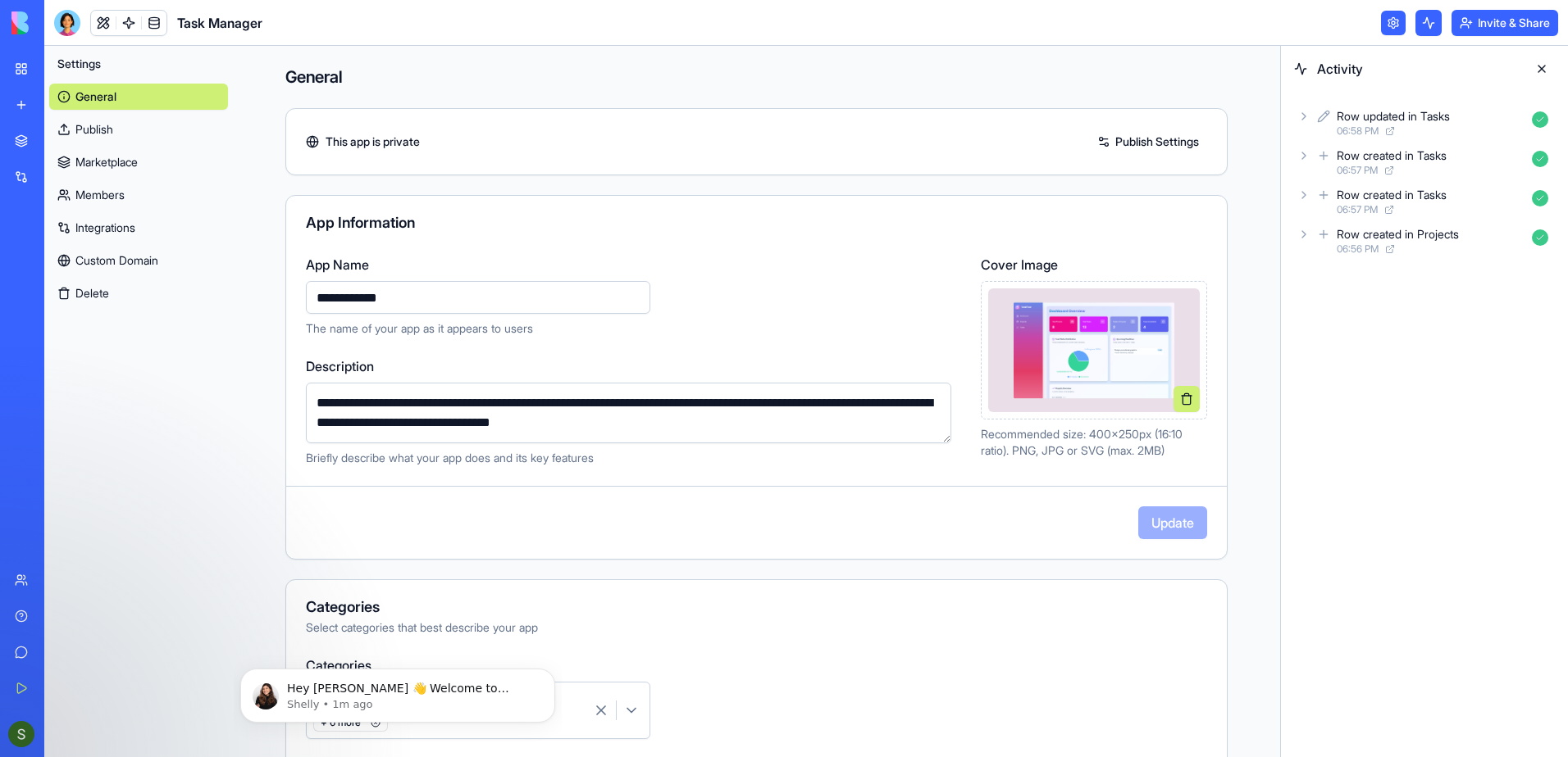
click at [1131, 145] on link "Publish Settings" at bounding box center [1149, 141] width 118 height 27
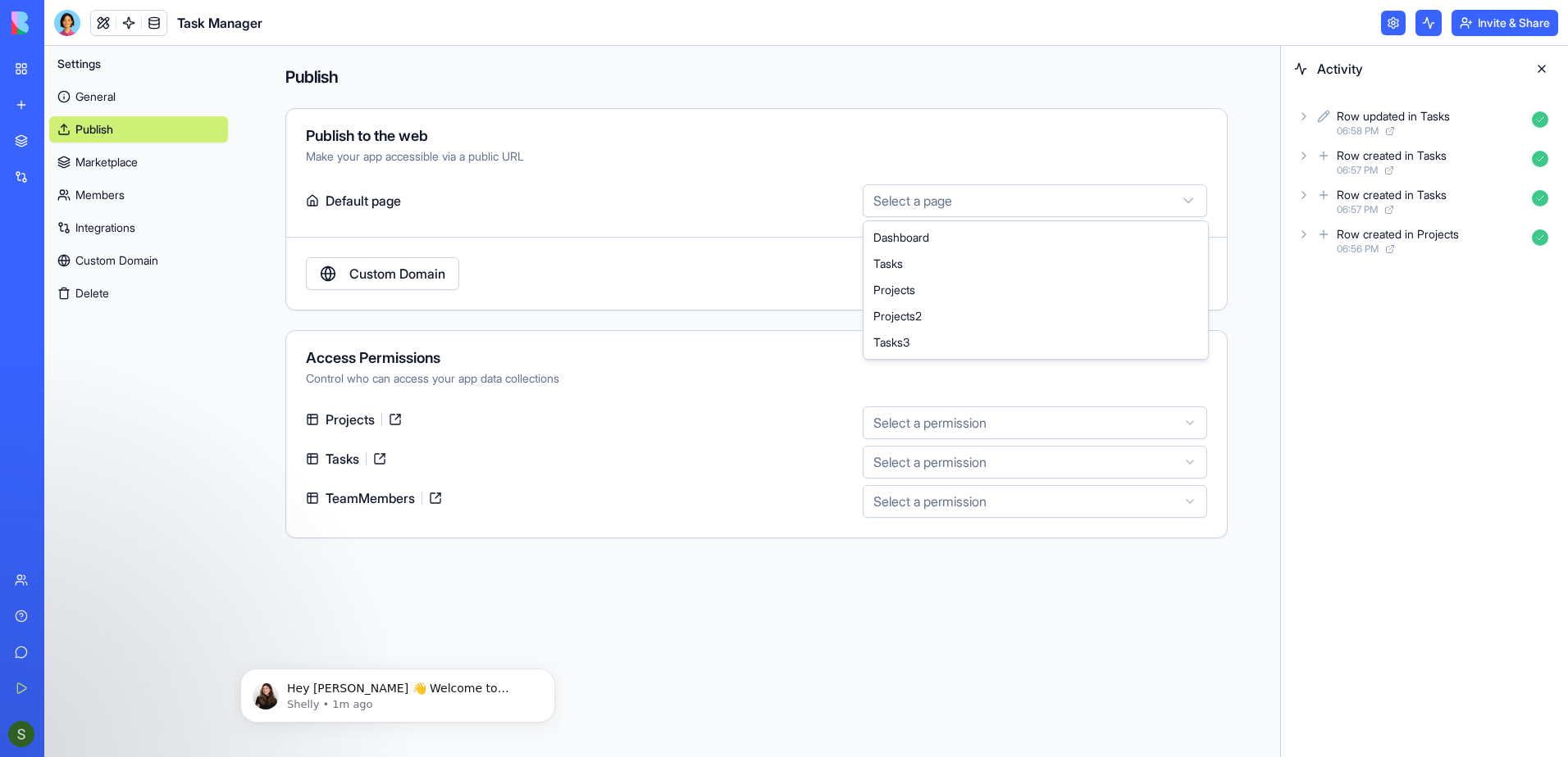
click at [1069, 201] on html "BETA My Workspace New app Marketplace Integrations Recent Task Manager AI Logo …" at bounding box center [784, 378] width 1568 height 757
click at [737, 221] on html "BETA My Workspace New app Marketplace Integrations Recent Task Manager AI Logo …" at bounding box center [784, 378] width 1568 height 757
click at [720, 187] on label "Default page" at bounding box center [580, 201] width 550 height 33
click at [914, 502] on html "BETA My Workspace New app Marketplace Integrations Recent Task Manager AI Logo …" at bounding box center [784, 378] width 1568 height 757
click at [743, 463] on html "BETA My Workspace New app Marketplace Integrations Recent Task Manager AI Logo …" at bounding box center [784, 378] width 1568 height 757
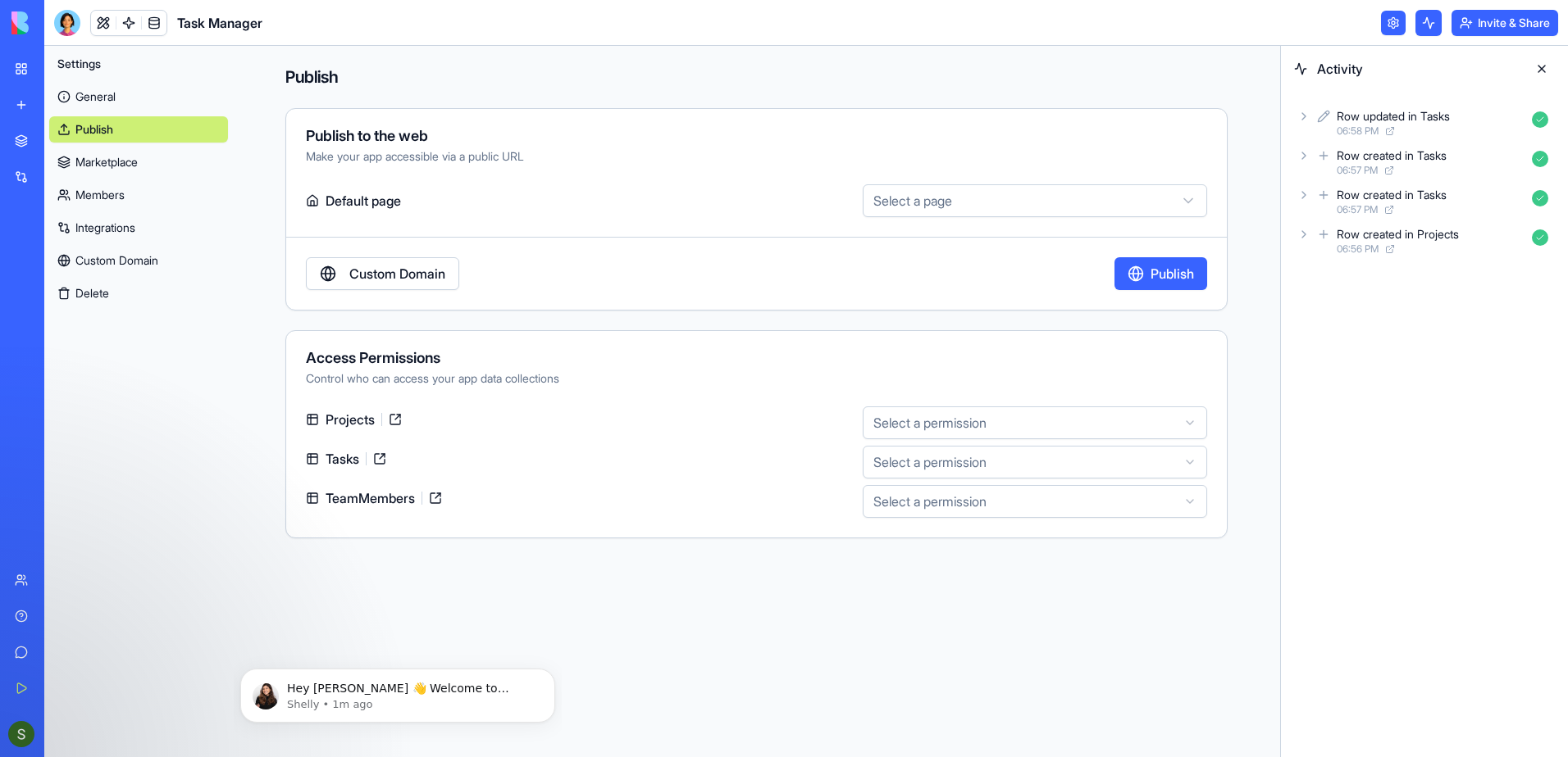
click at [905, 413] on html "BETA My Workspace New app Marketplace Integrations Recent Task Manager AI Logo …" at bounding box center [784, 378] width 1568 height 757
click at [941, 465] on html "BETA My Workspace New app Marketplace Integrations Recent Task Manager AI Logo …" at bounding box center [784, 378] width 1568 height 757
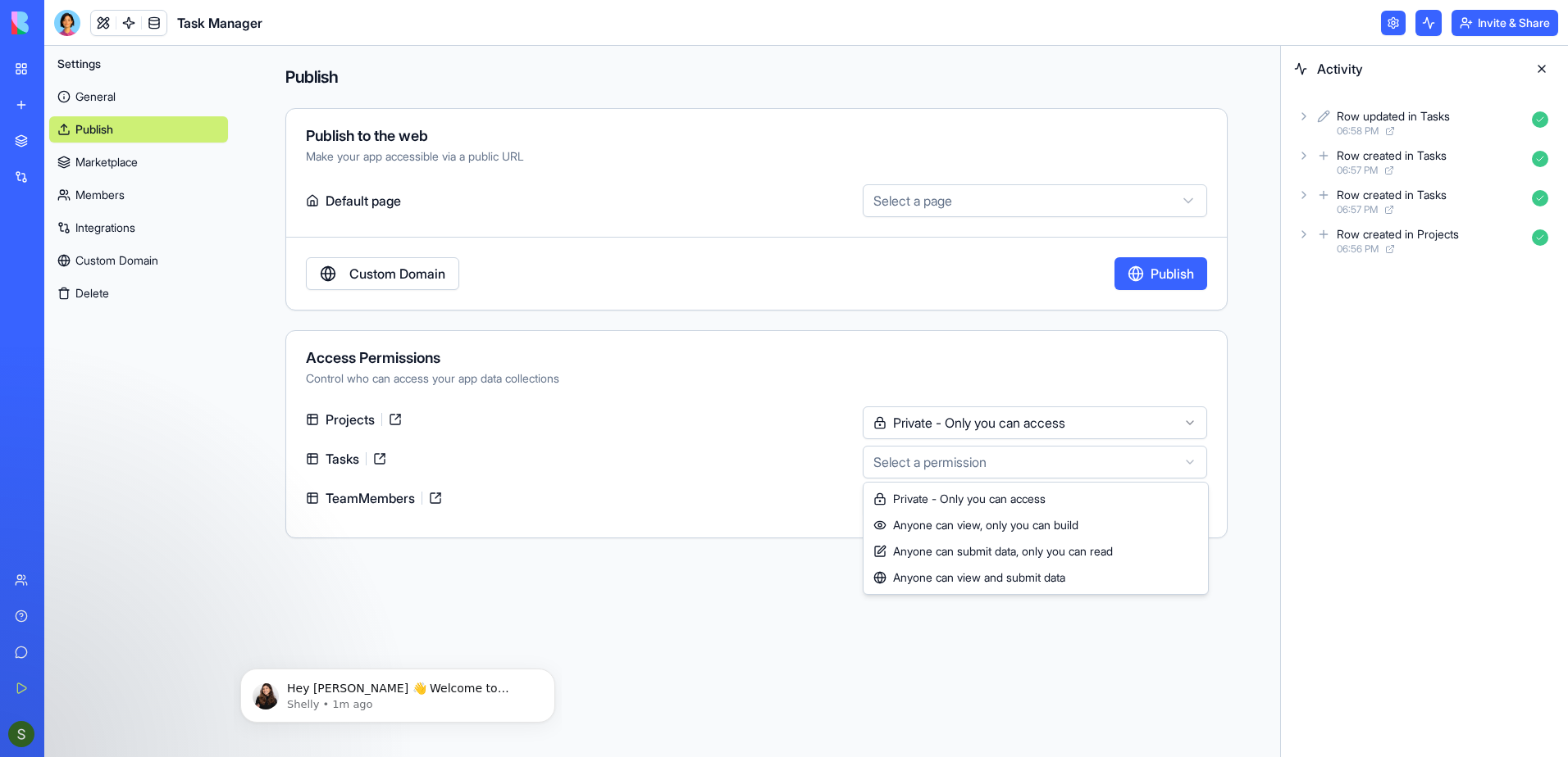
click at [941, 465] on html "BETA My Workspace New app Marketplace Integrations Recent Task Manager AI Logo …" at bounding box center [784, 378] width 1568 height 757
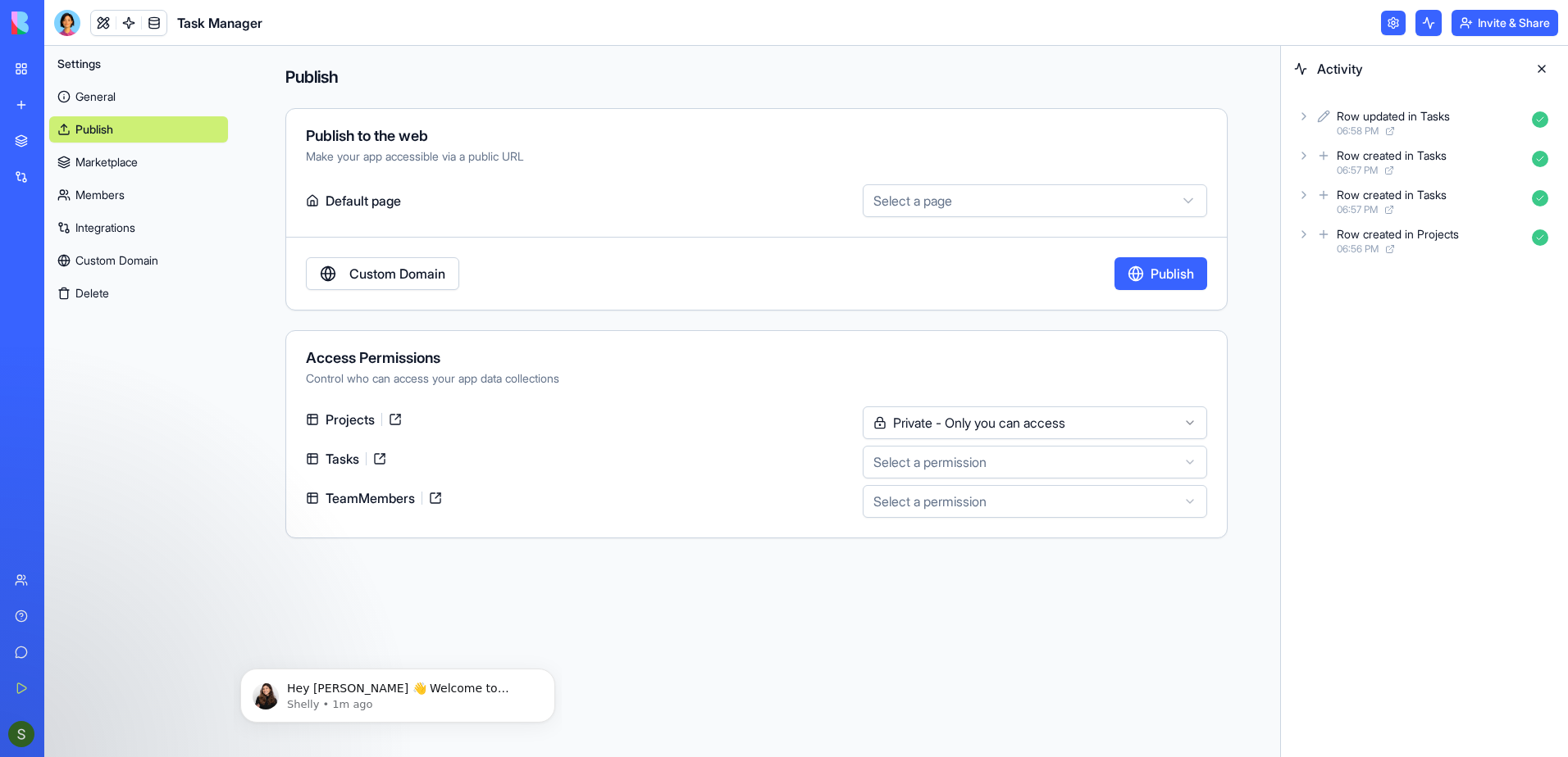
click at [431, 277] on link "Custom Domain" at bounding box center [382, 274] width 153 height 33
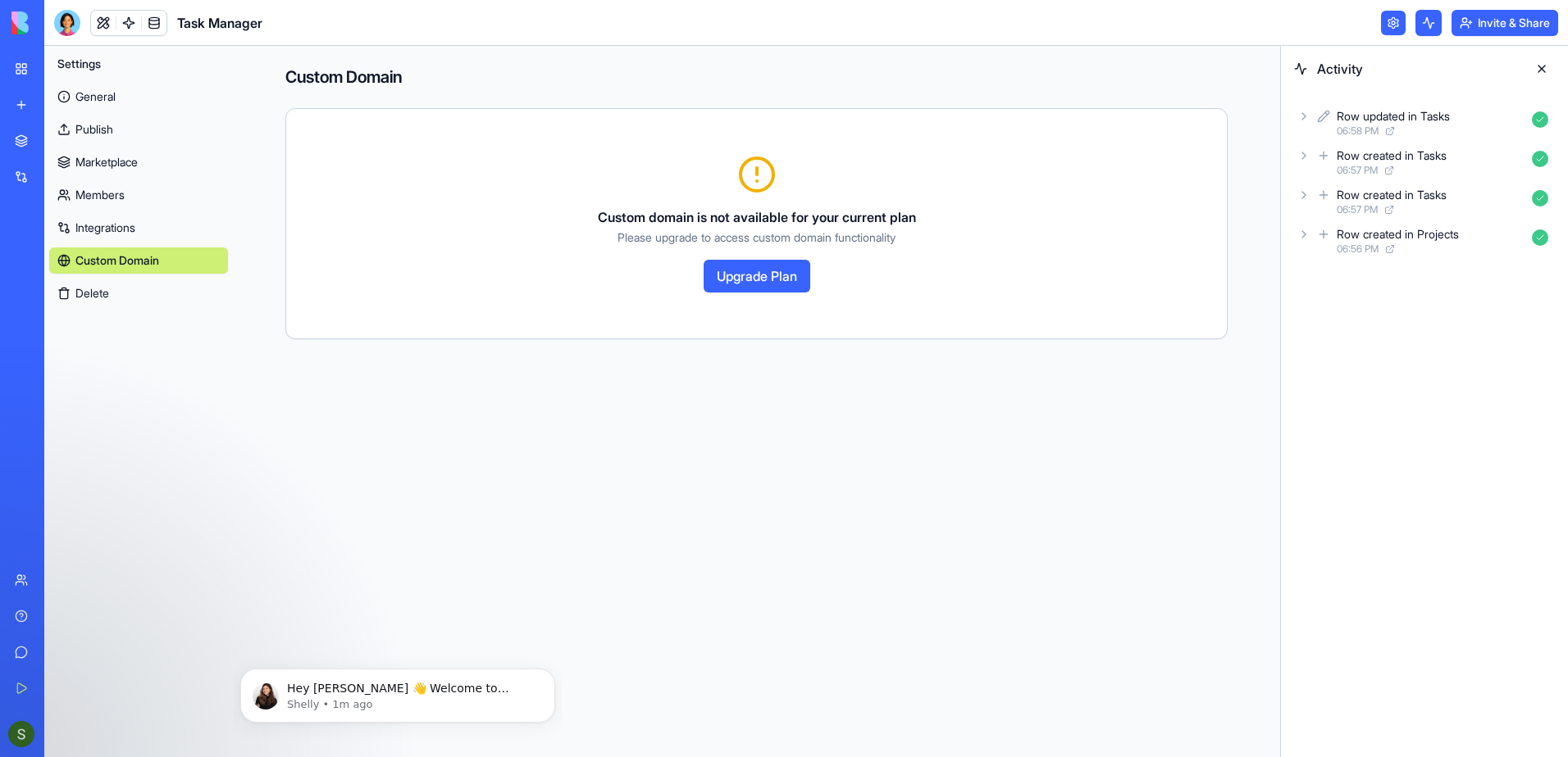
click at [119, 231] on link "Integrations" at bounding box center [138, 228] width 179 height 27
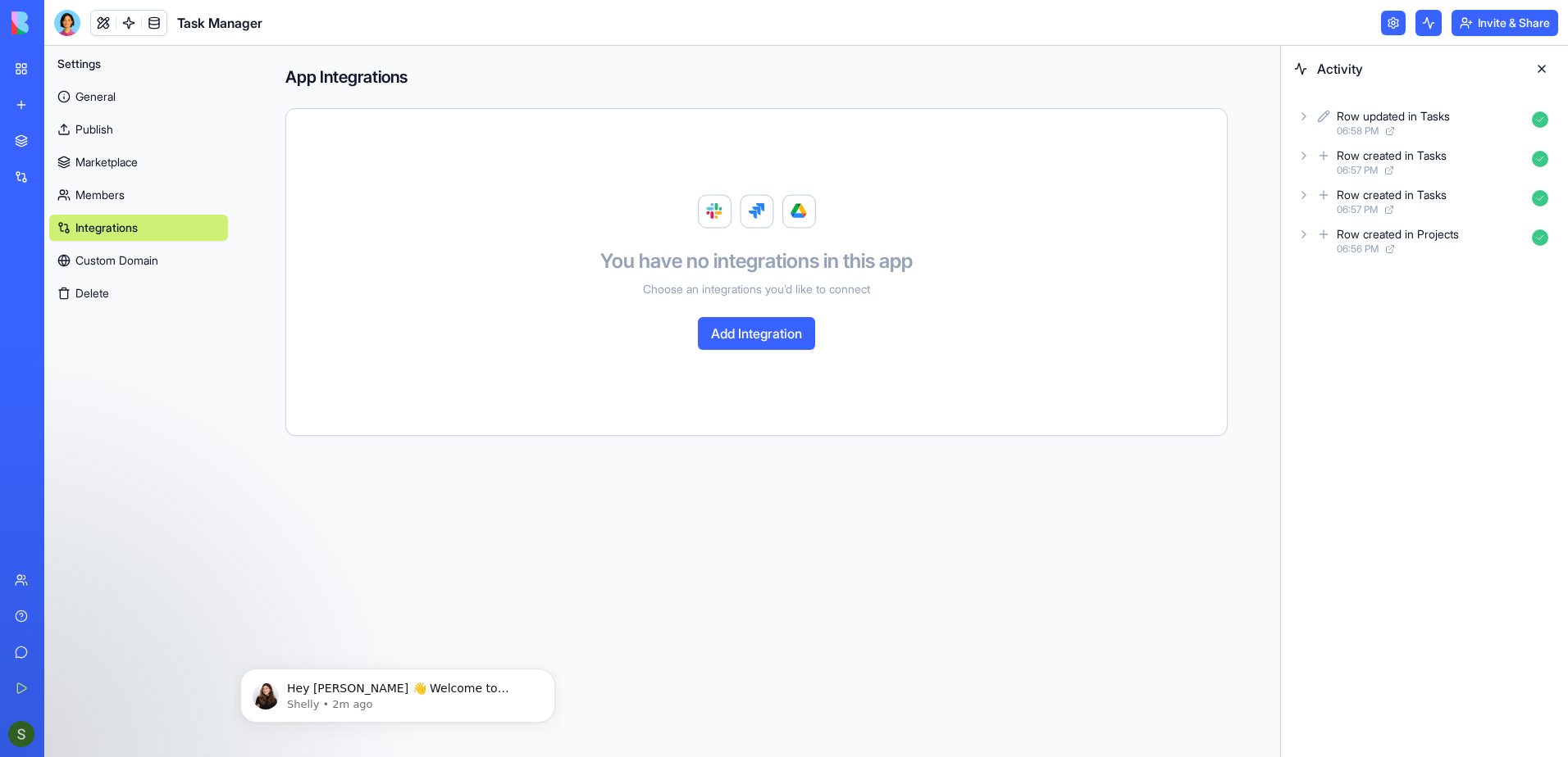
click at [92, 187] on link "Members" at bounding box center [138, 195] width 179 height 27
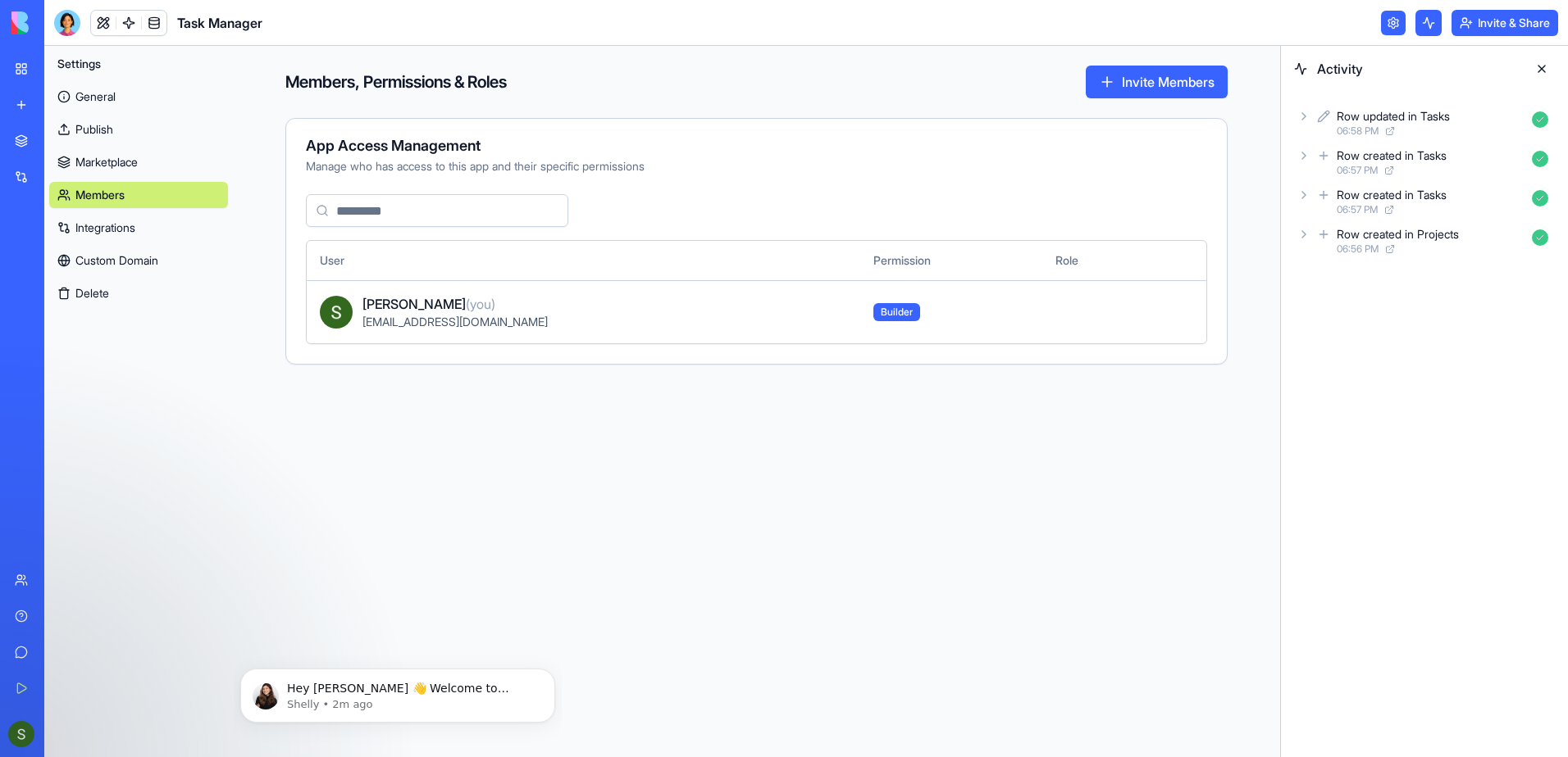
click at [98, 162] on link "Marketplace" at bounding box center [138, 162] width 179 height 27
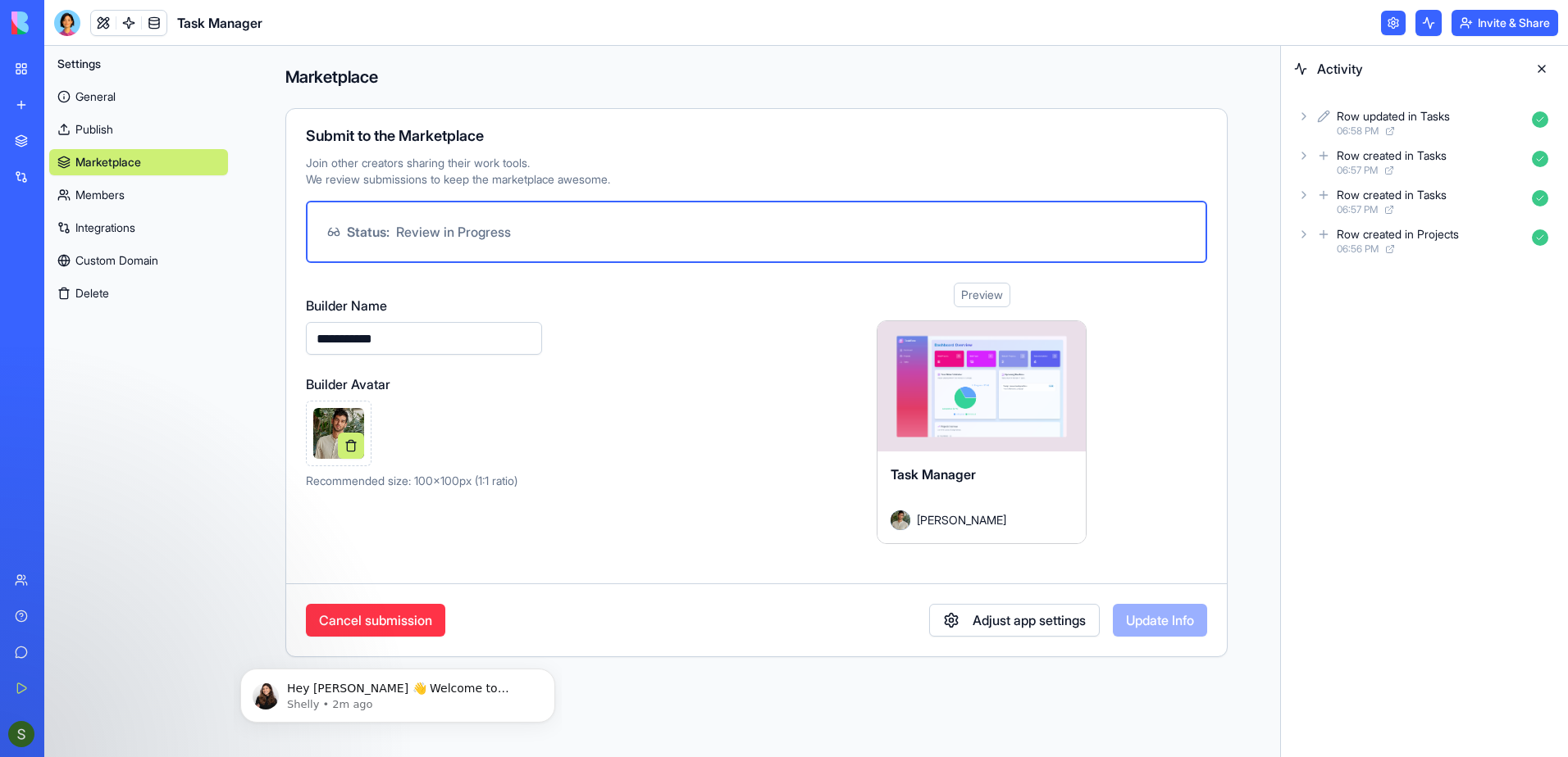
click at [1005, 617] on button "Adjust app settings" at bounding box center [1014, 620] width 170 height 33
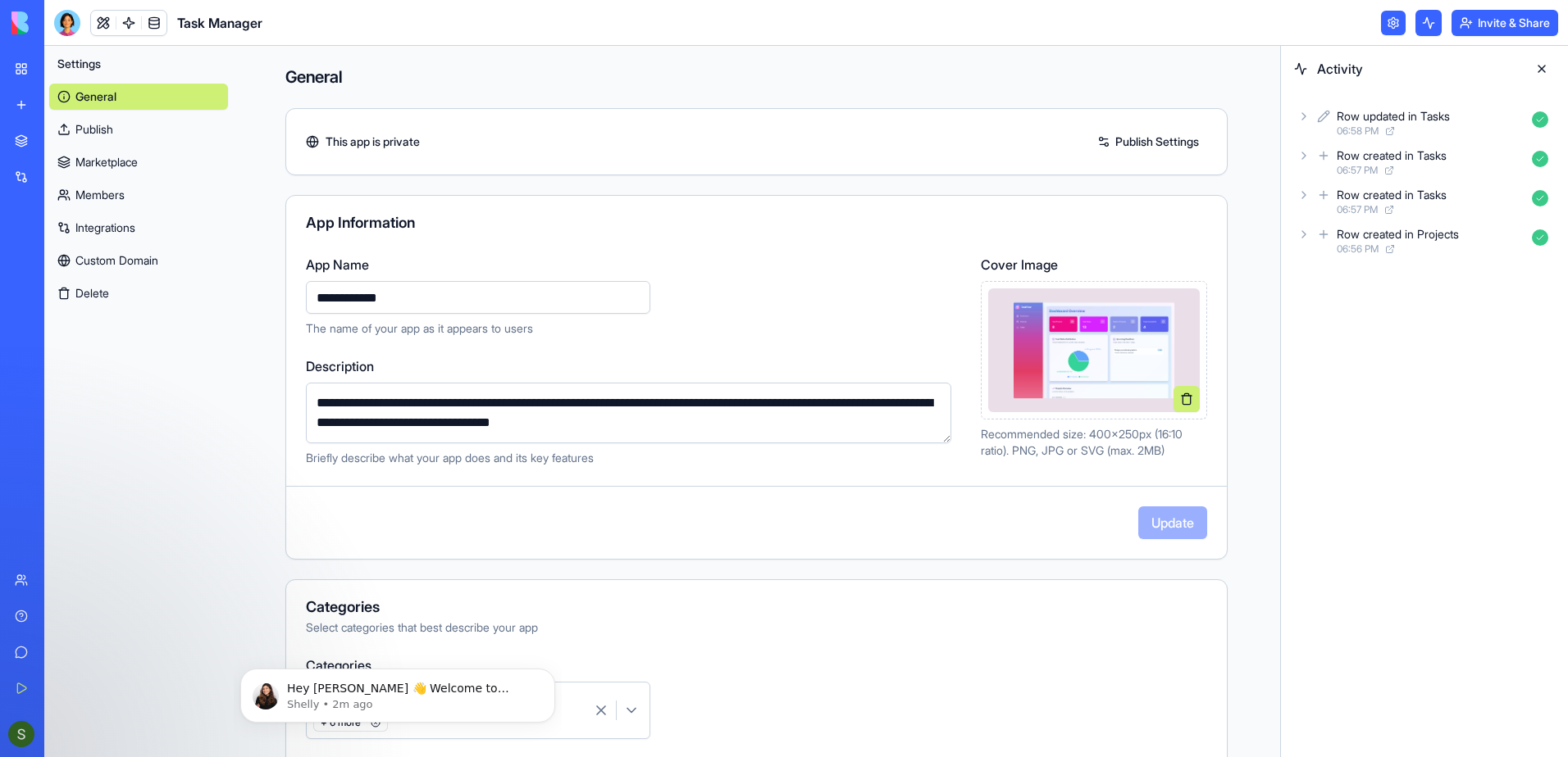
click at [122, 123] on link "Publish" at bounding box center [138, 129] width 179 height 27
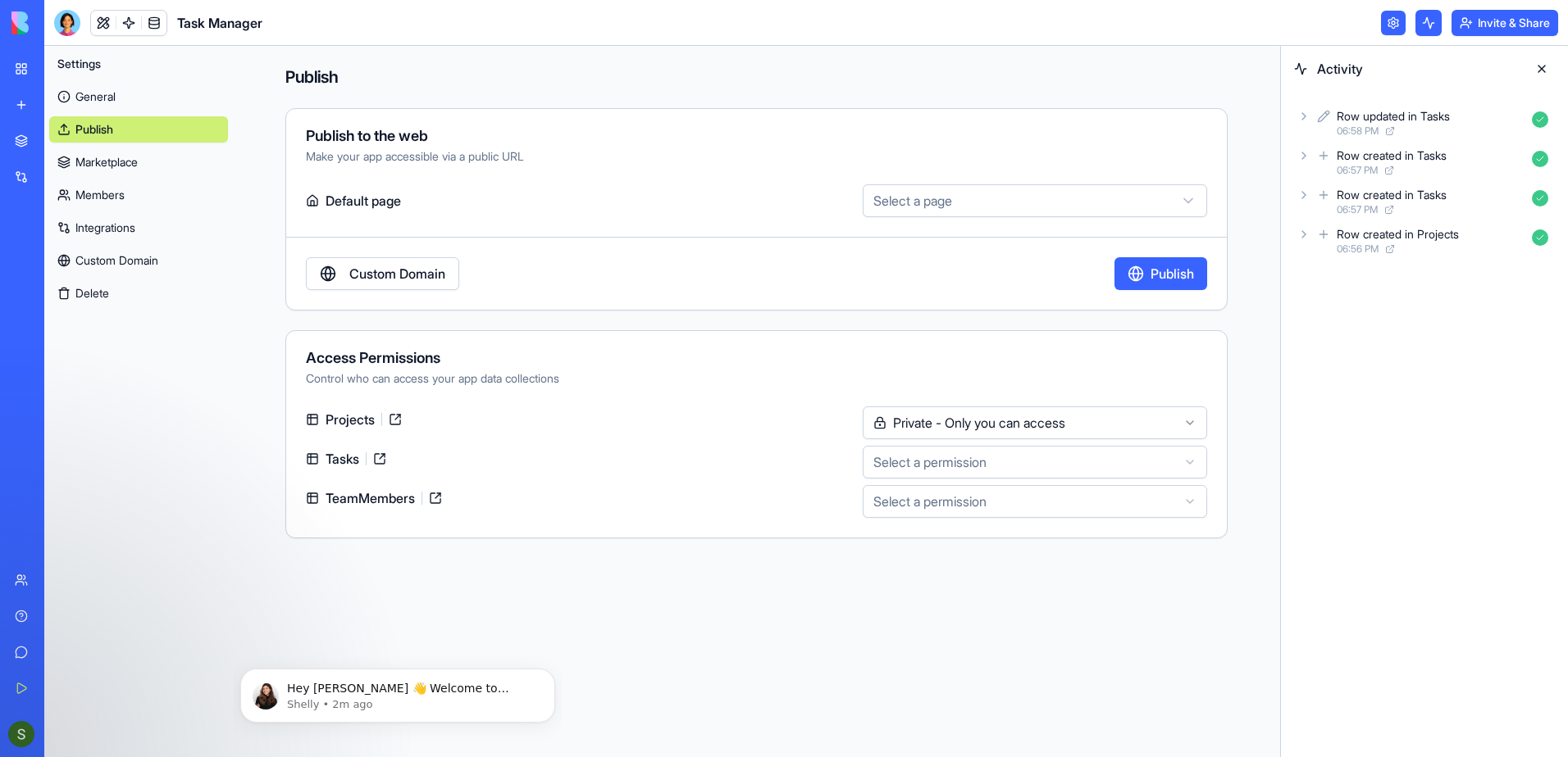
click at [111, 167] on link "Marketplace" at bounding box center [138, 162] width 179 height 27
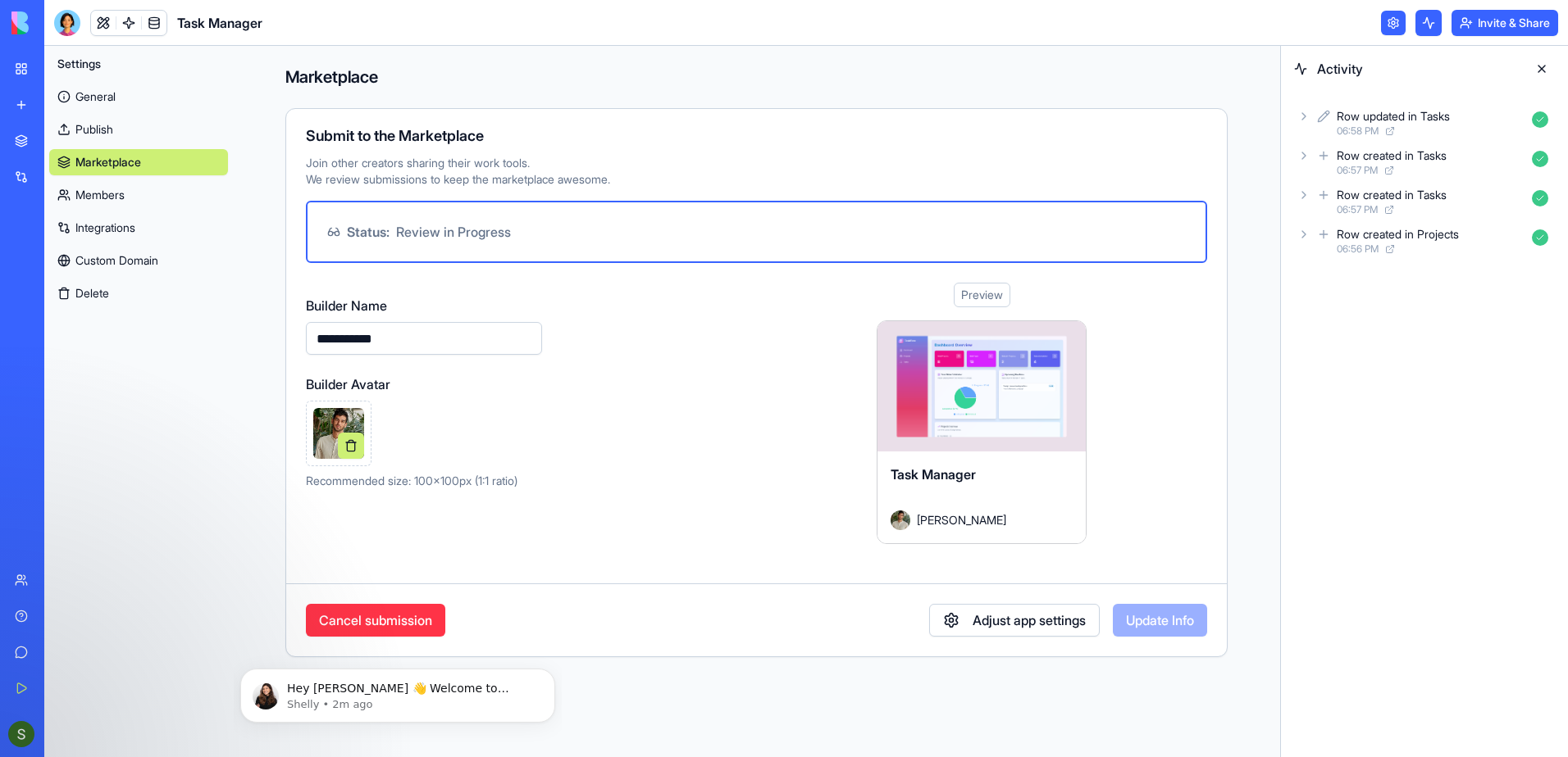
click at [111, 198] on link "Members" at bounding box center [138, 195] width 179 height 27
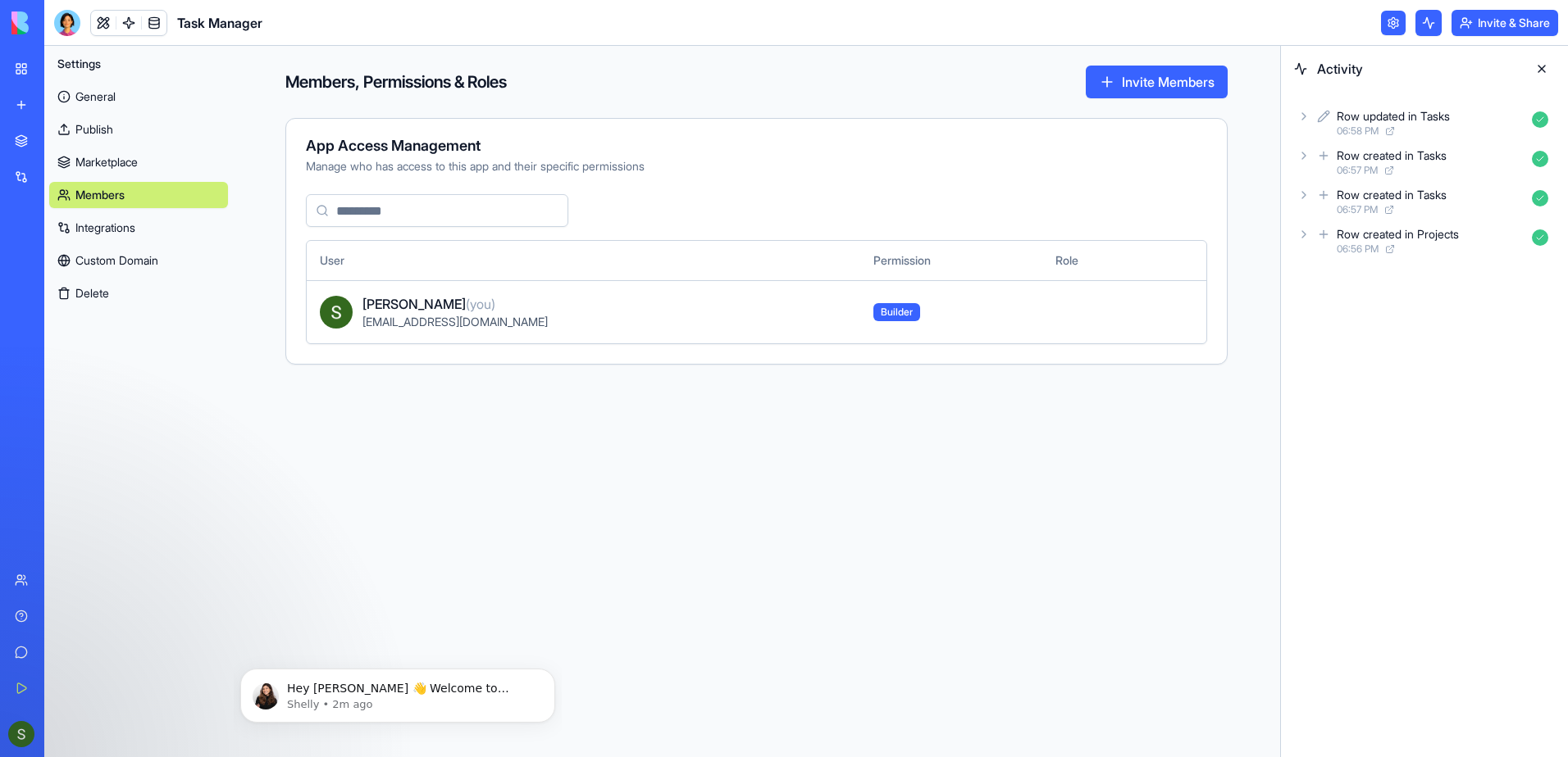
click at [111, 233] on link "Integrations" at bounding box center [138, 228] width 179 height 27
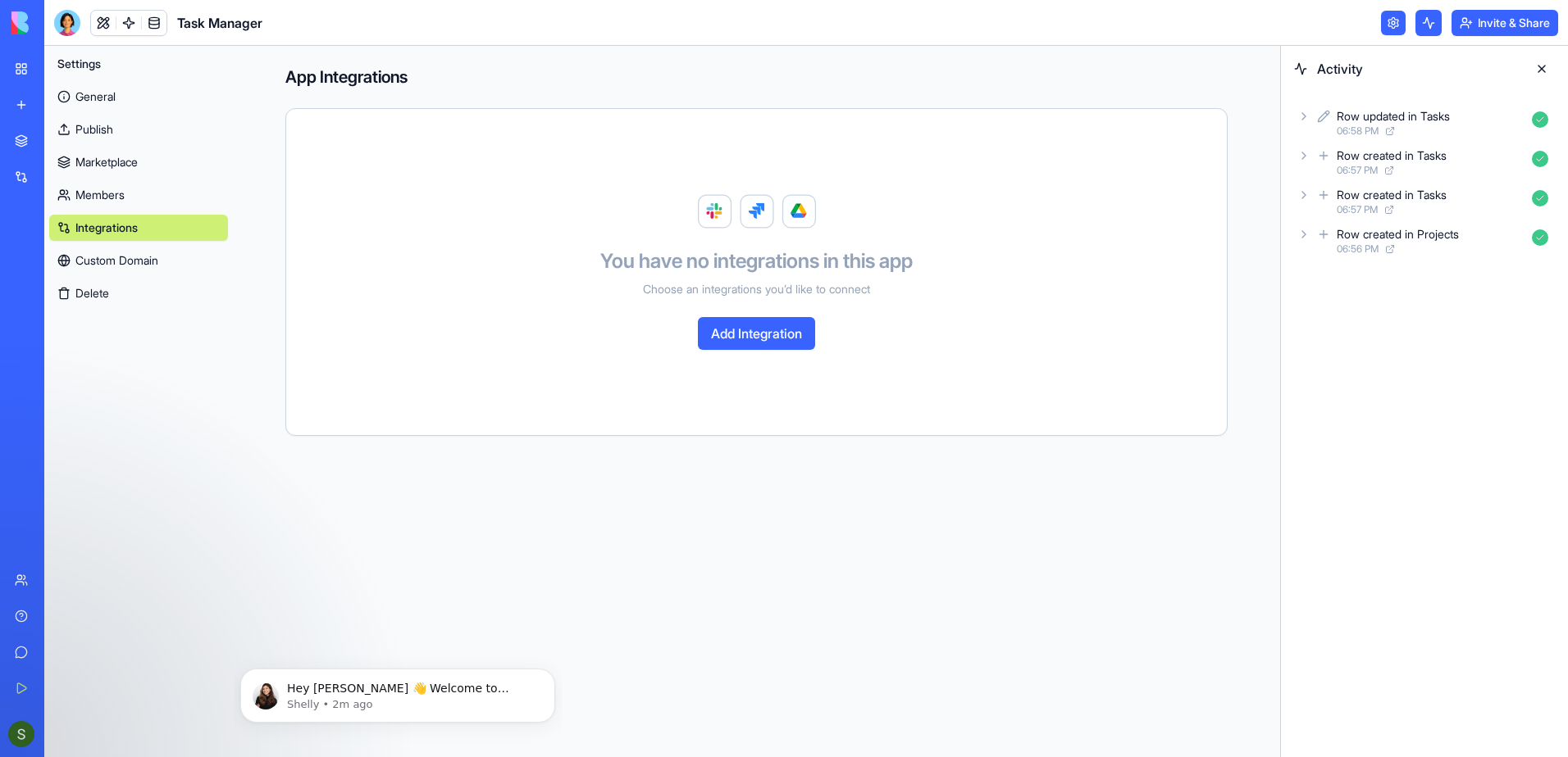
click at [111, 263] on link "Custom Domain" at bounding box center [138, 260] width 179 height 27
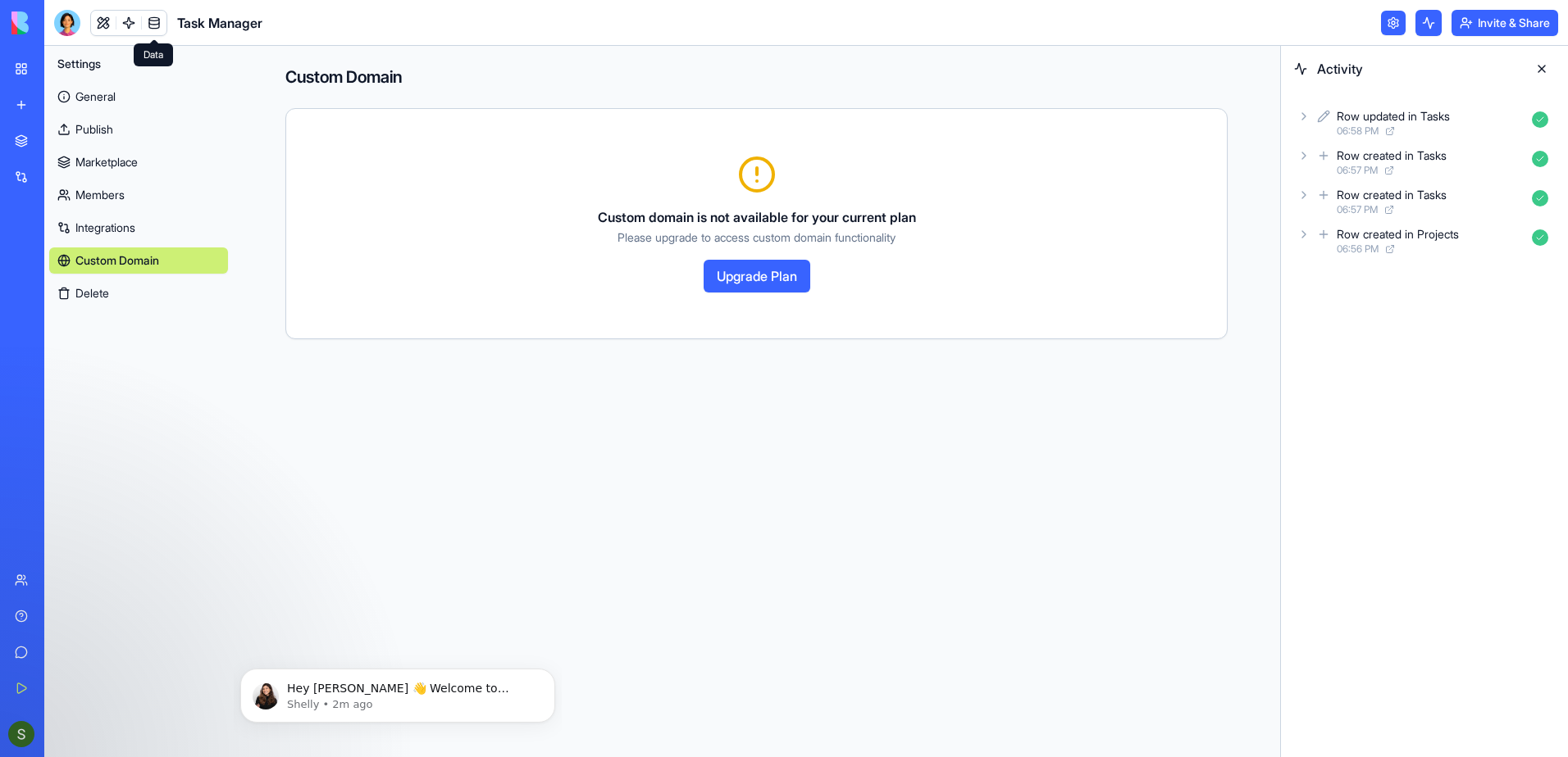
click at [157, 23] on link at bounding box center [154, 22] width 25 height 25
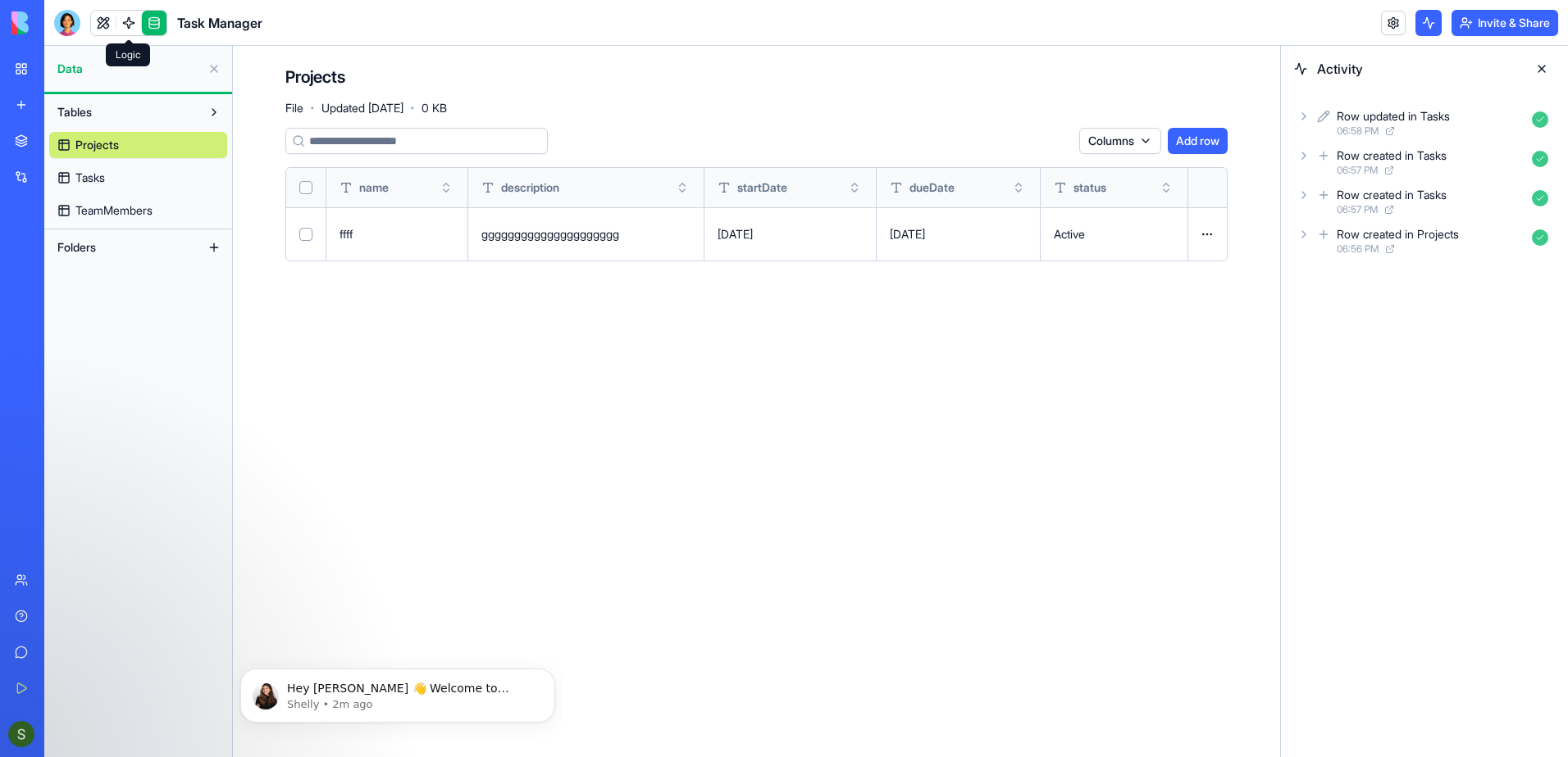
click at [131, 24] on link at bounding box center [128, 22] width 25 height 25
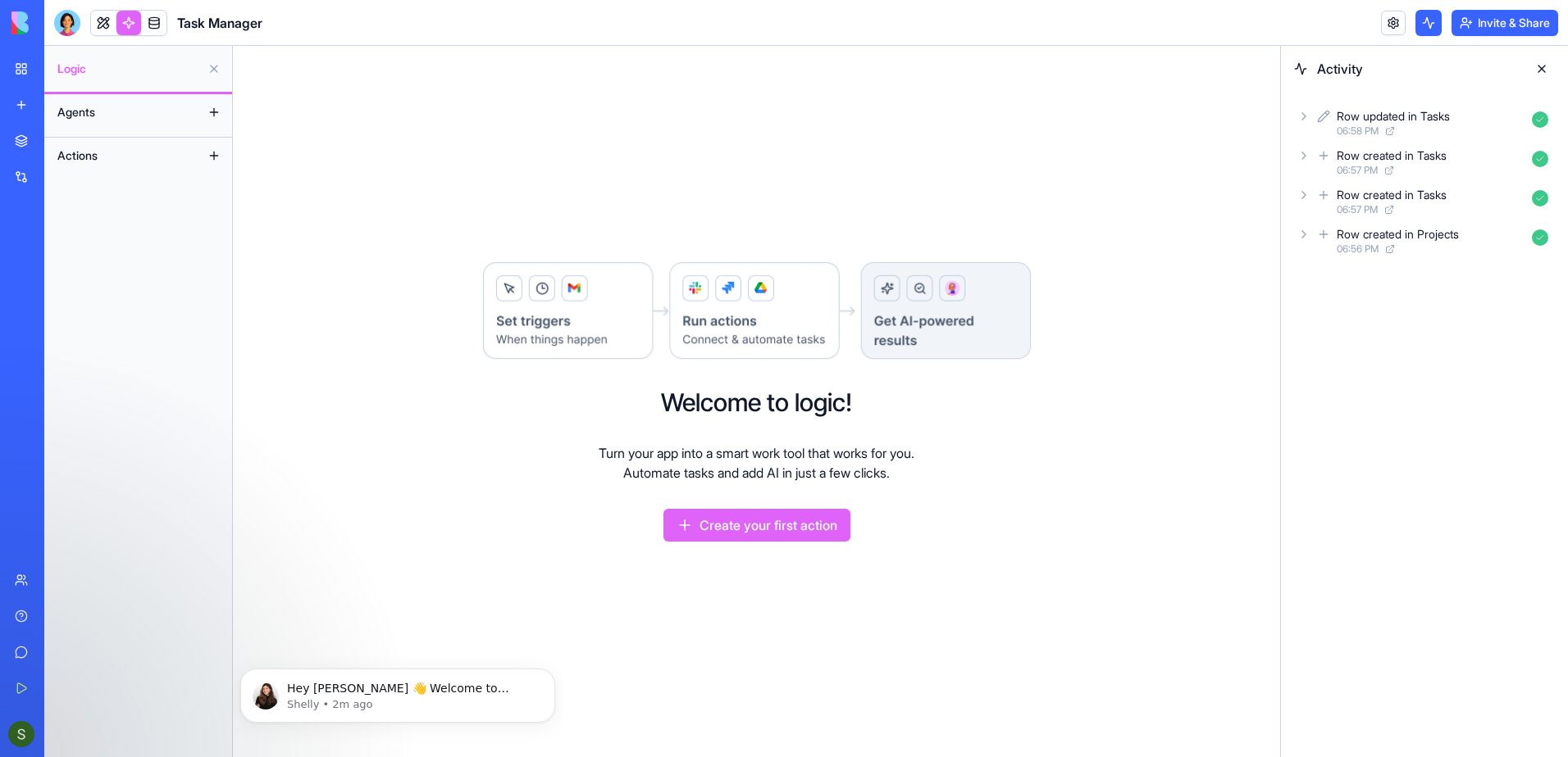
click at [107, 125] on button "Agents" at bounding box center [124, 112] width 151 height 27
click at [212, 110] on button at bounding box center [214, 112] width 27 height 27
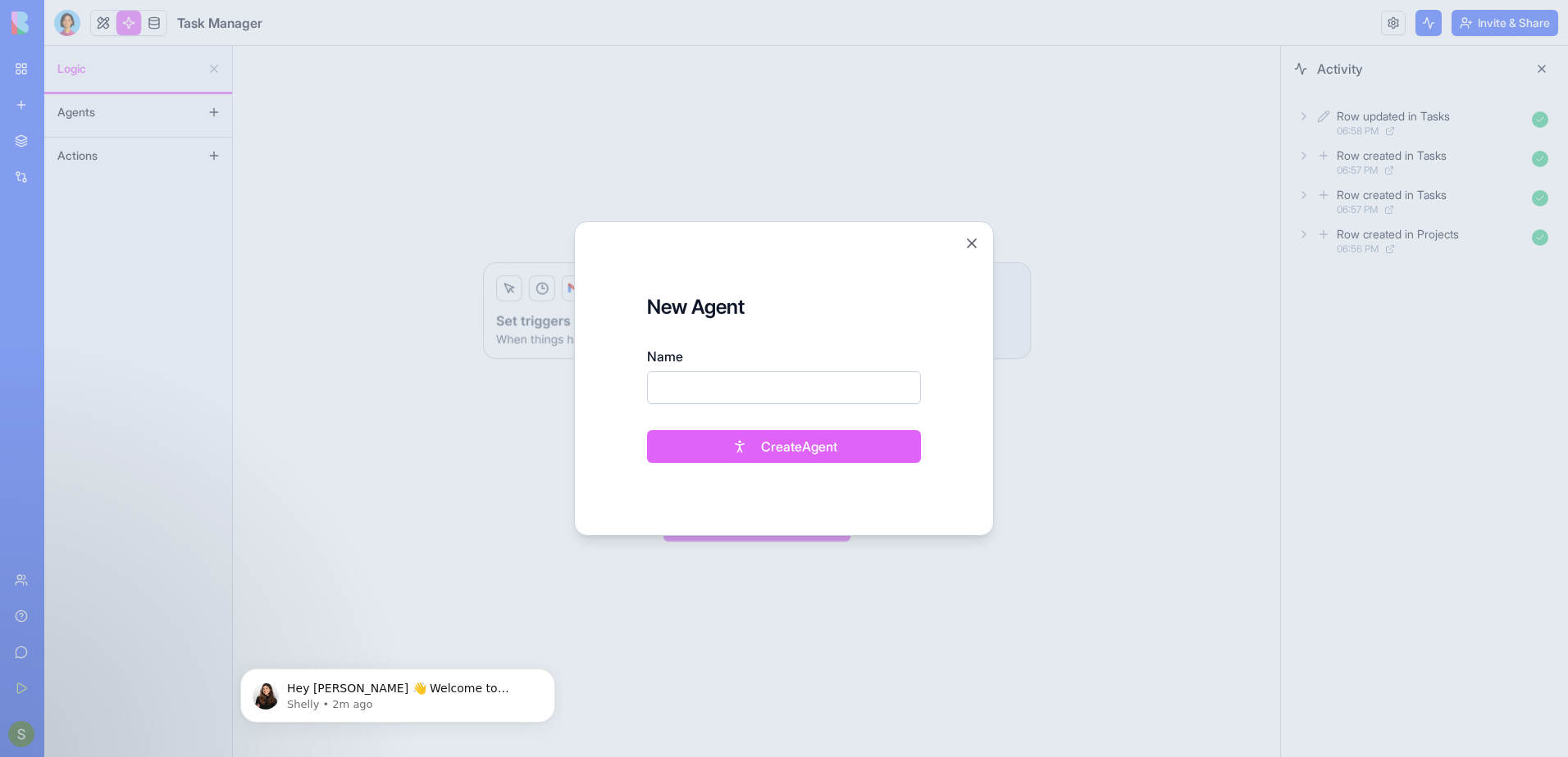
click at [734, 381] on input "Name" at bounding box center [784, 387] width 274 height 33
type input "****"
click at [745, 458] on button "Create Agent" at bounding box center [784, 447] width 274 height 33
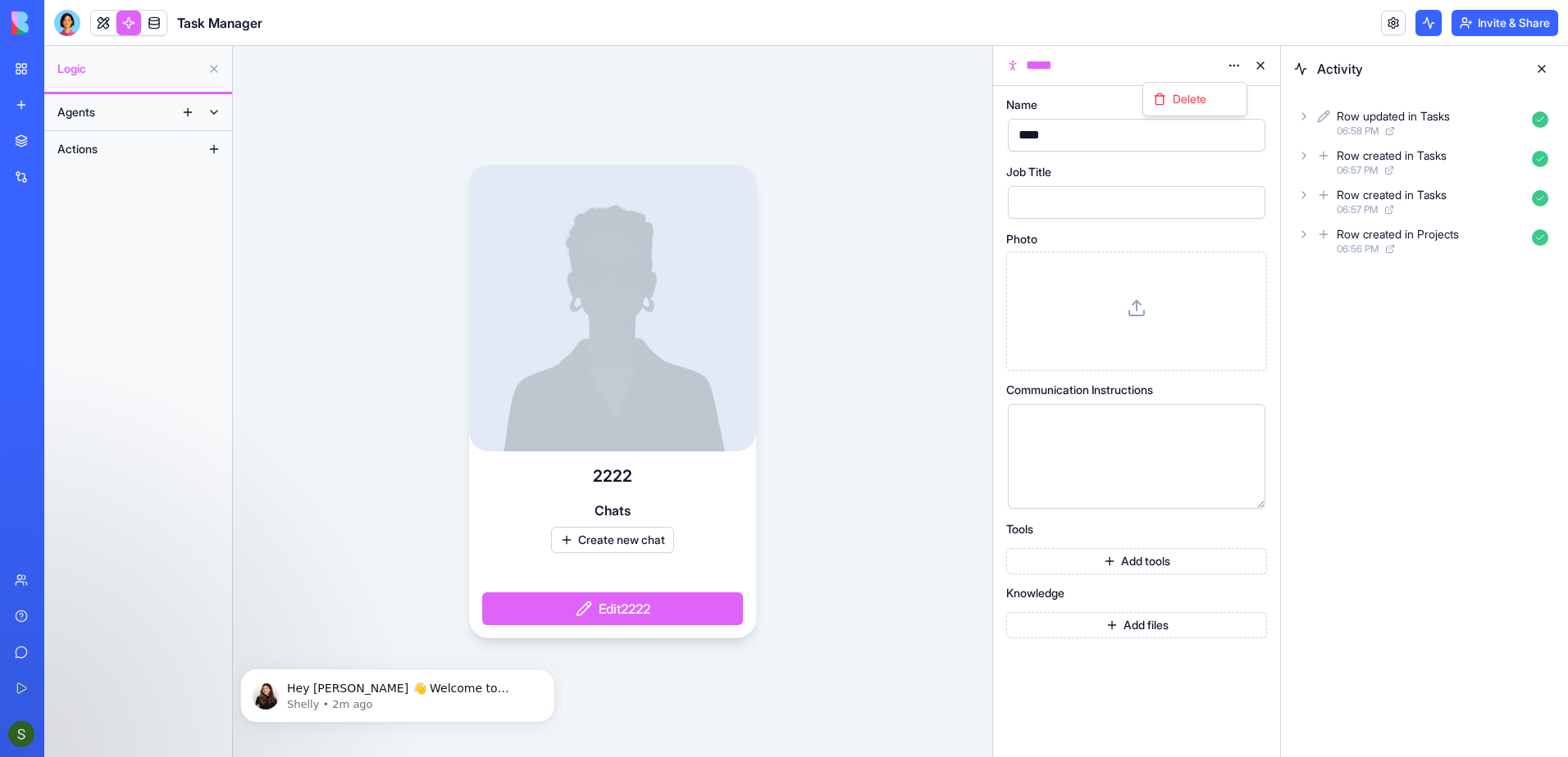
click at [1238, 62] on html "BETA My Workspace New app Marketplace Integrations Recent Task Manager AI Logo …" at bounding box center [784, 378] width 1568 height 757
click at [1195, 103] on span "Delete" at bounding box center [1189, 98] width 33 height 16
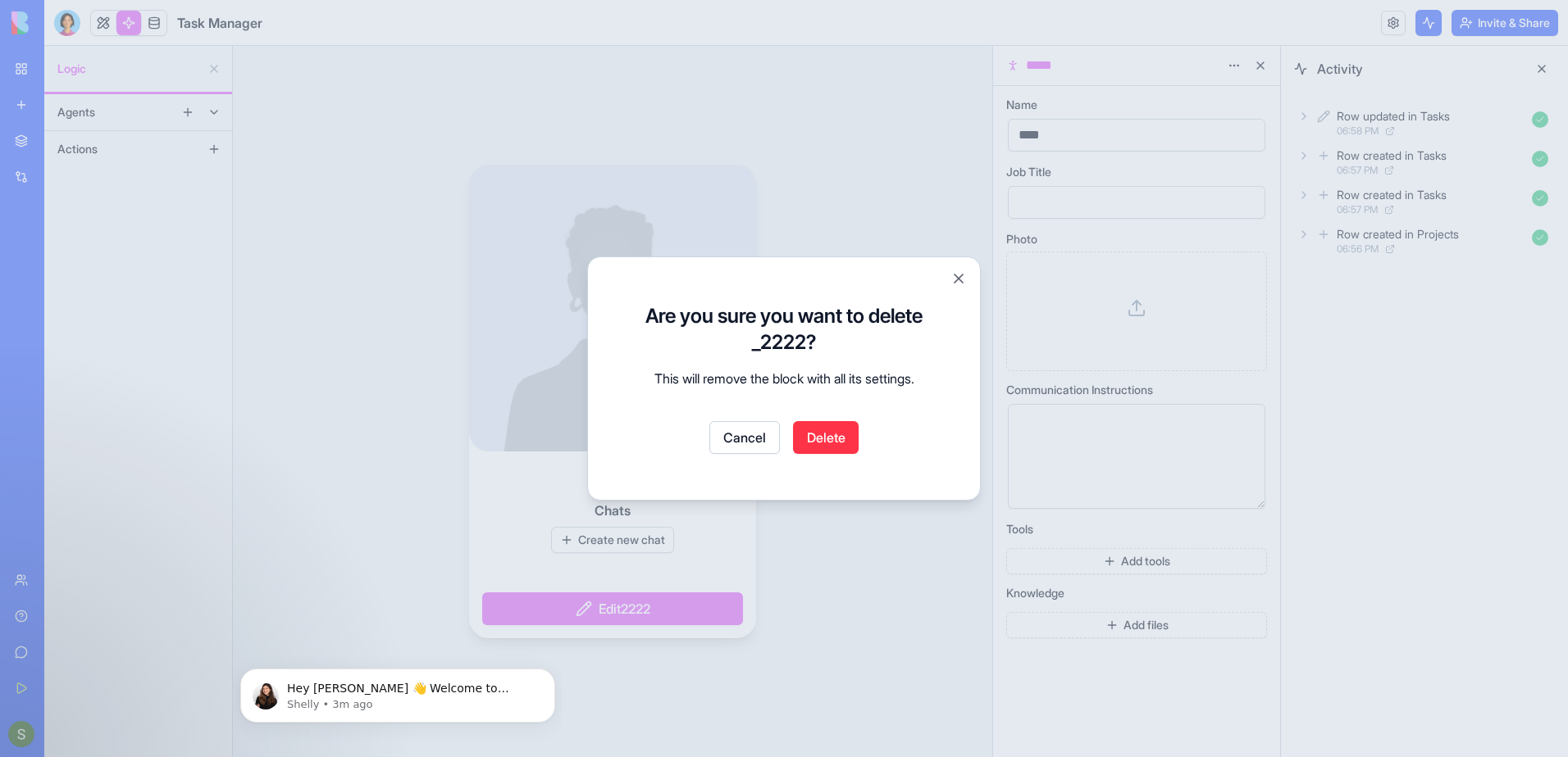
click at [834, 442] on button "Delete" at bounding box center [826, 438] width 66 height 33
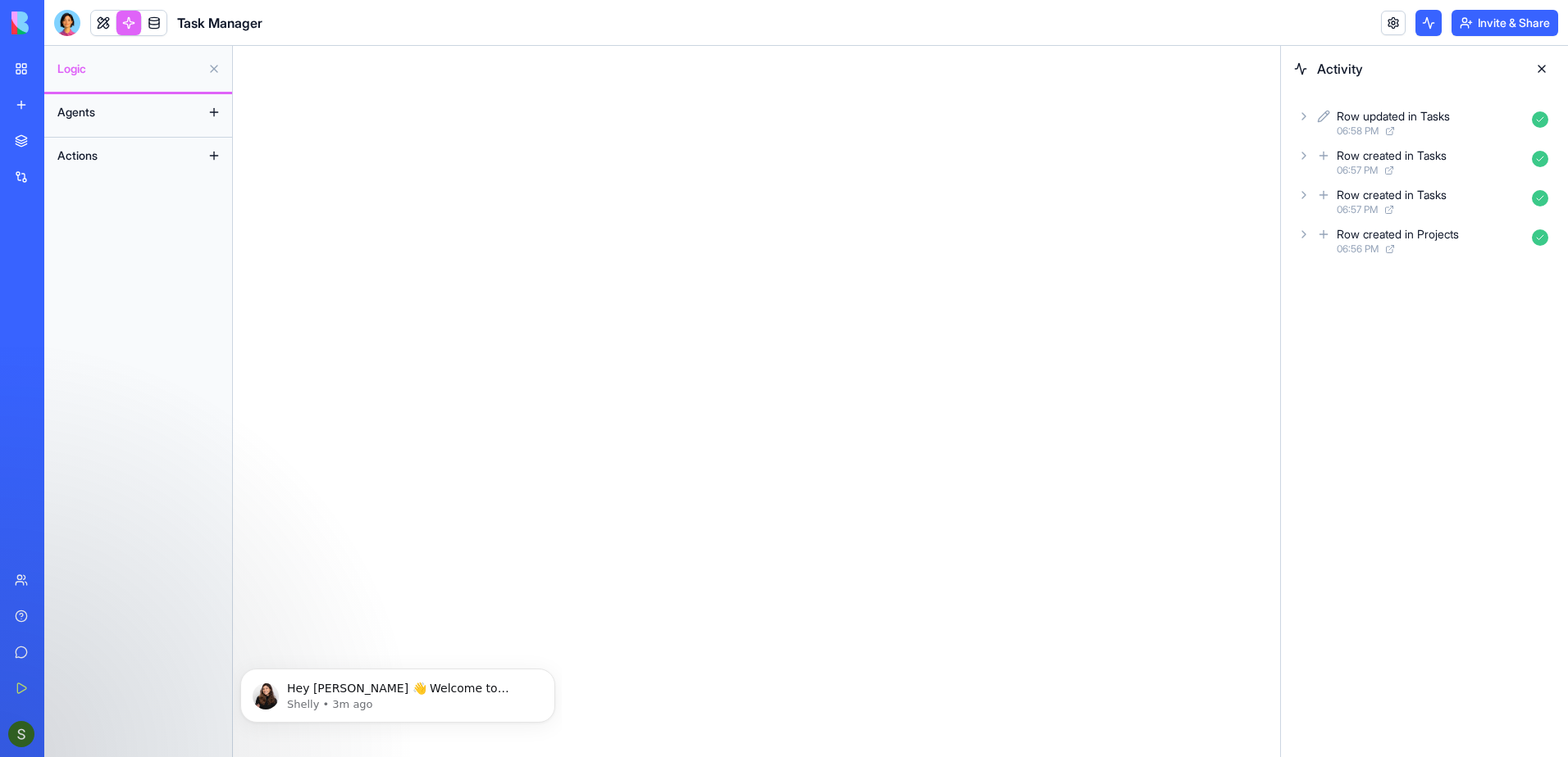
click at [109, 154] on button "Actions" at bounding box center [124, 156] width 151 height 27
click at [220, 157] on button at bounding box center [214, 156] width 27 height 27
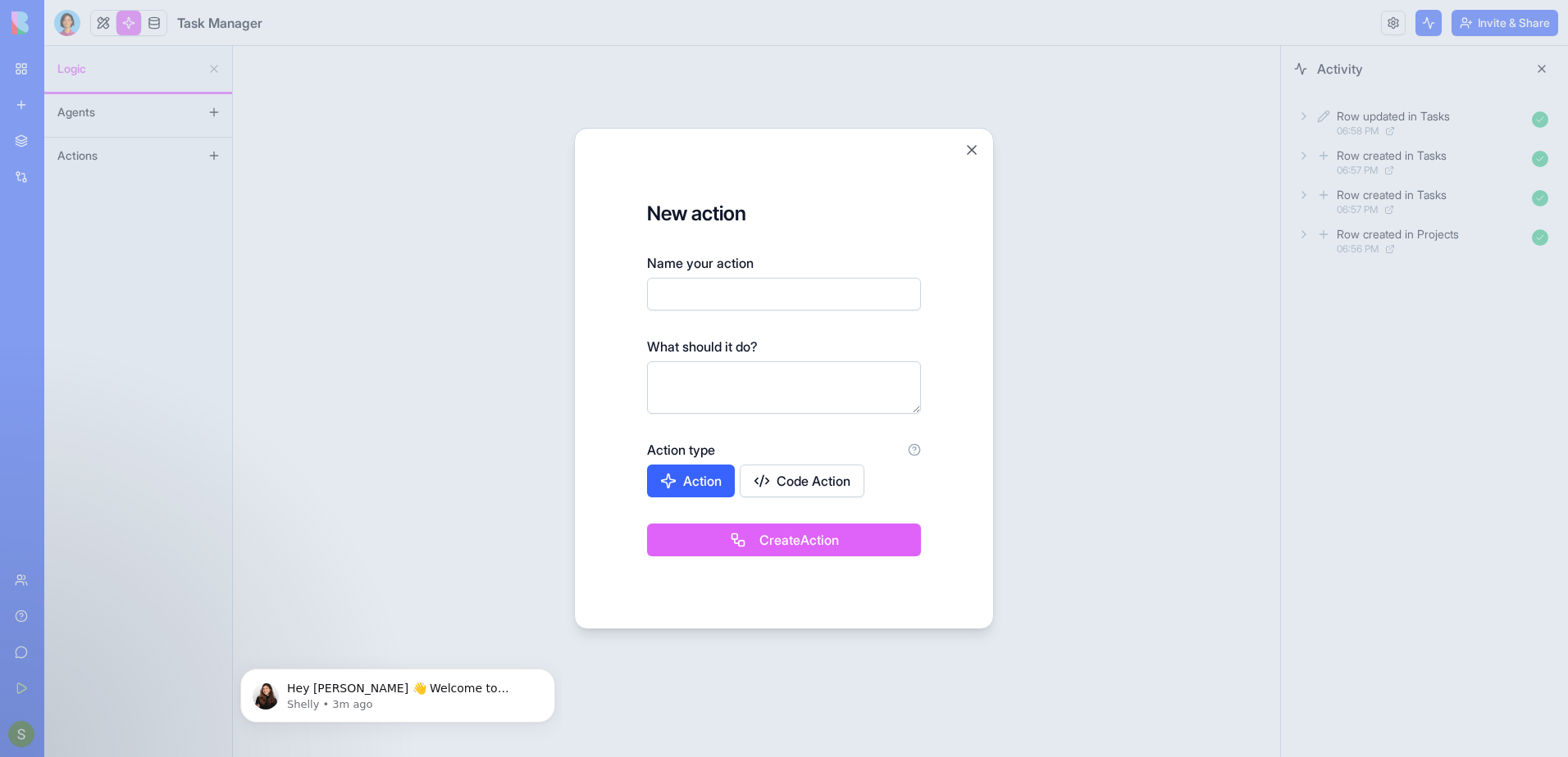
click at [718, 296] on input "Name your action" at bounding box center [784, 294] width 274 height 33
type input "*"
click at [682, 370] on textarea at bounding box center [784, 387] width 274 height 52
type textarea "***"
click at [824, 482] on button "Code Action" at bounding box center [802, 481] width 125 height 33
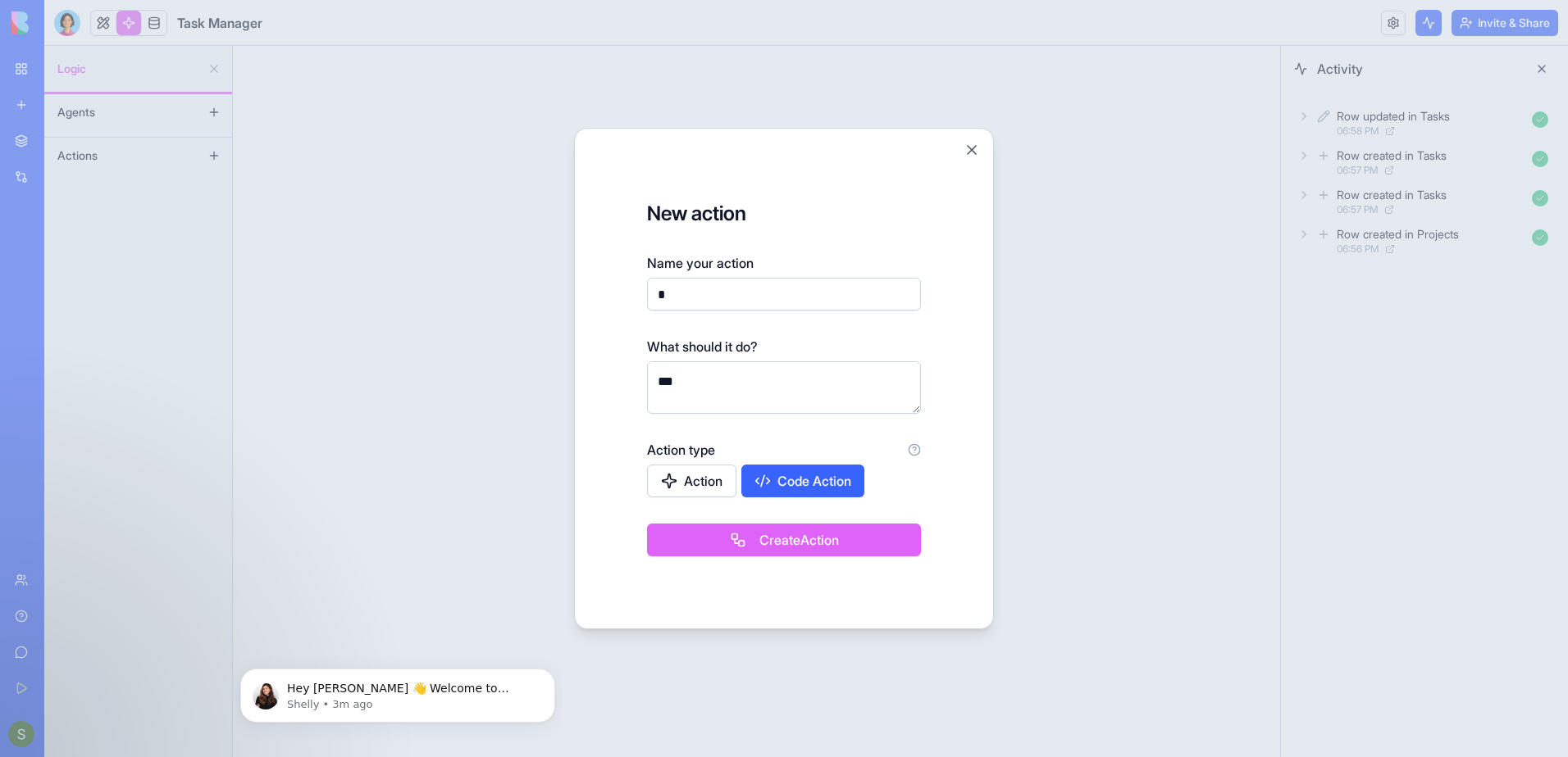
click at [692, 485] on button "Action" at bounding box center [692, 481] width 89 height 33
click at [739, 538] on button "Create Action" at bounding box center [784, 540] width 274 height 33
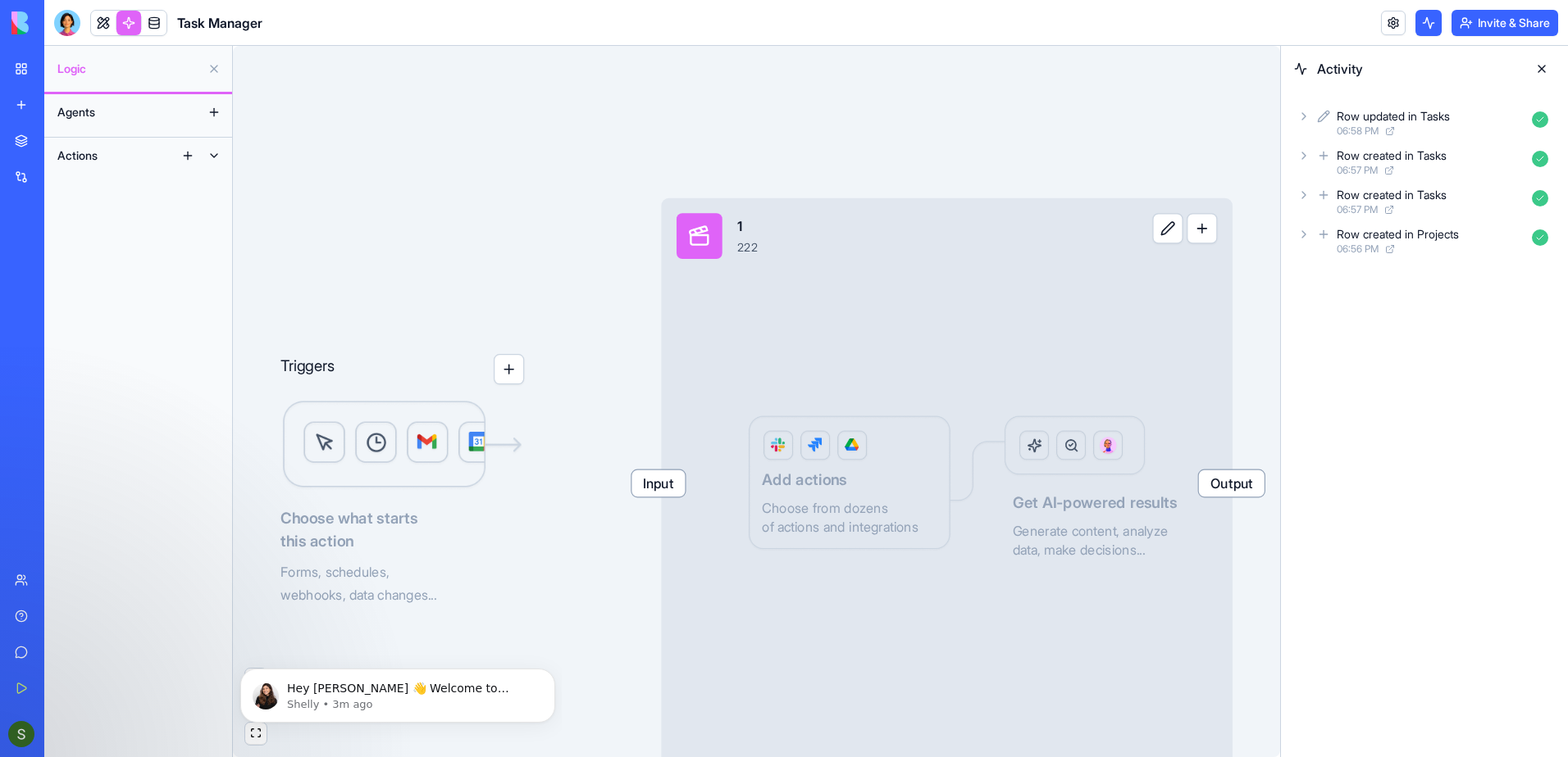
click at [16, 15] on img at bounding box center [62, 22] width 102 height 23
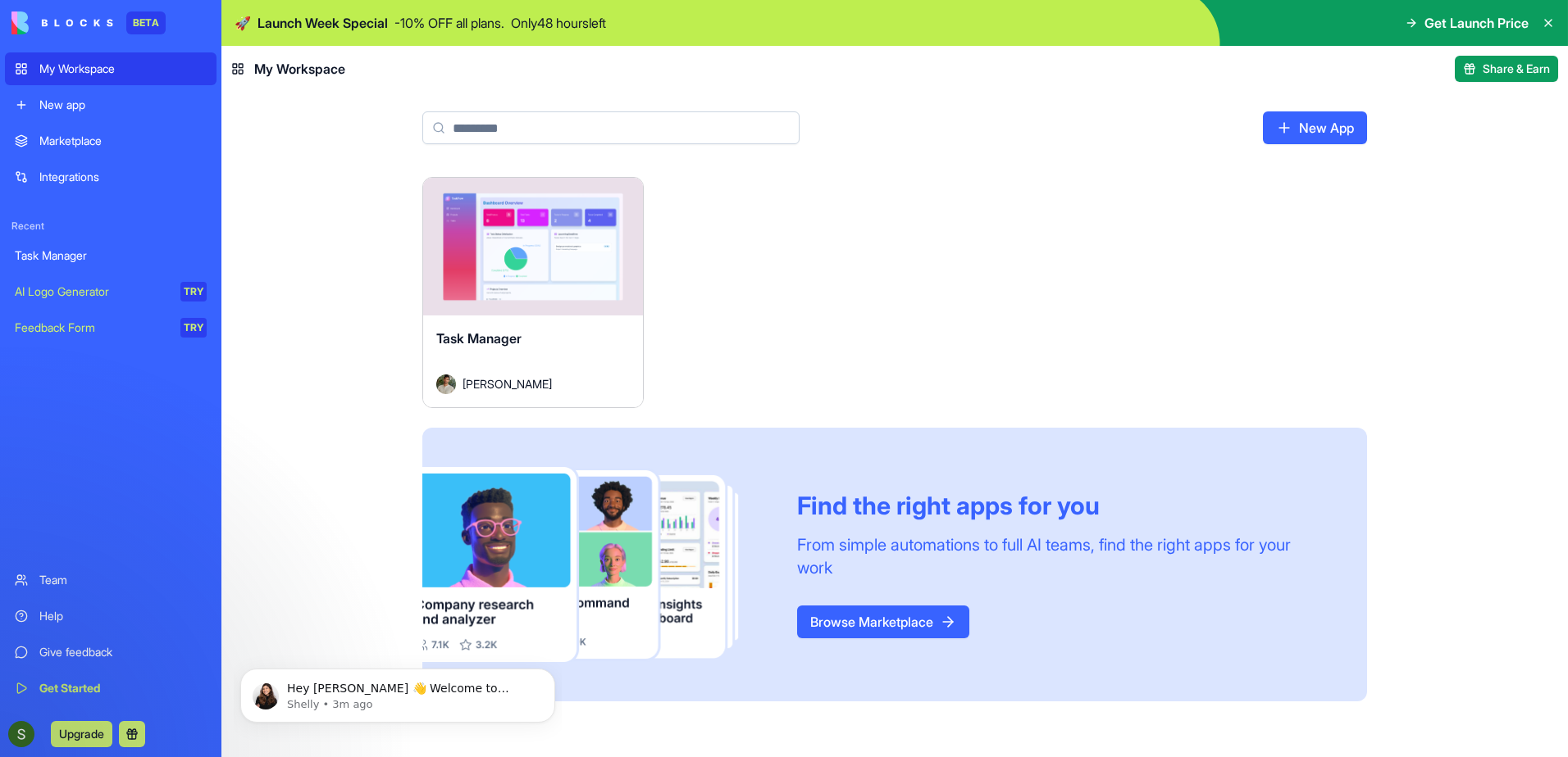
click at [92, 176] on div "Integrations" at bounding box center [122, 176] width 167 height 16
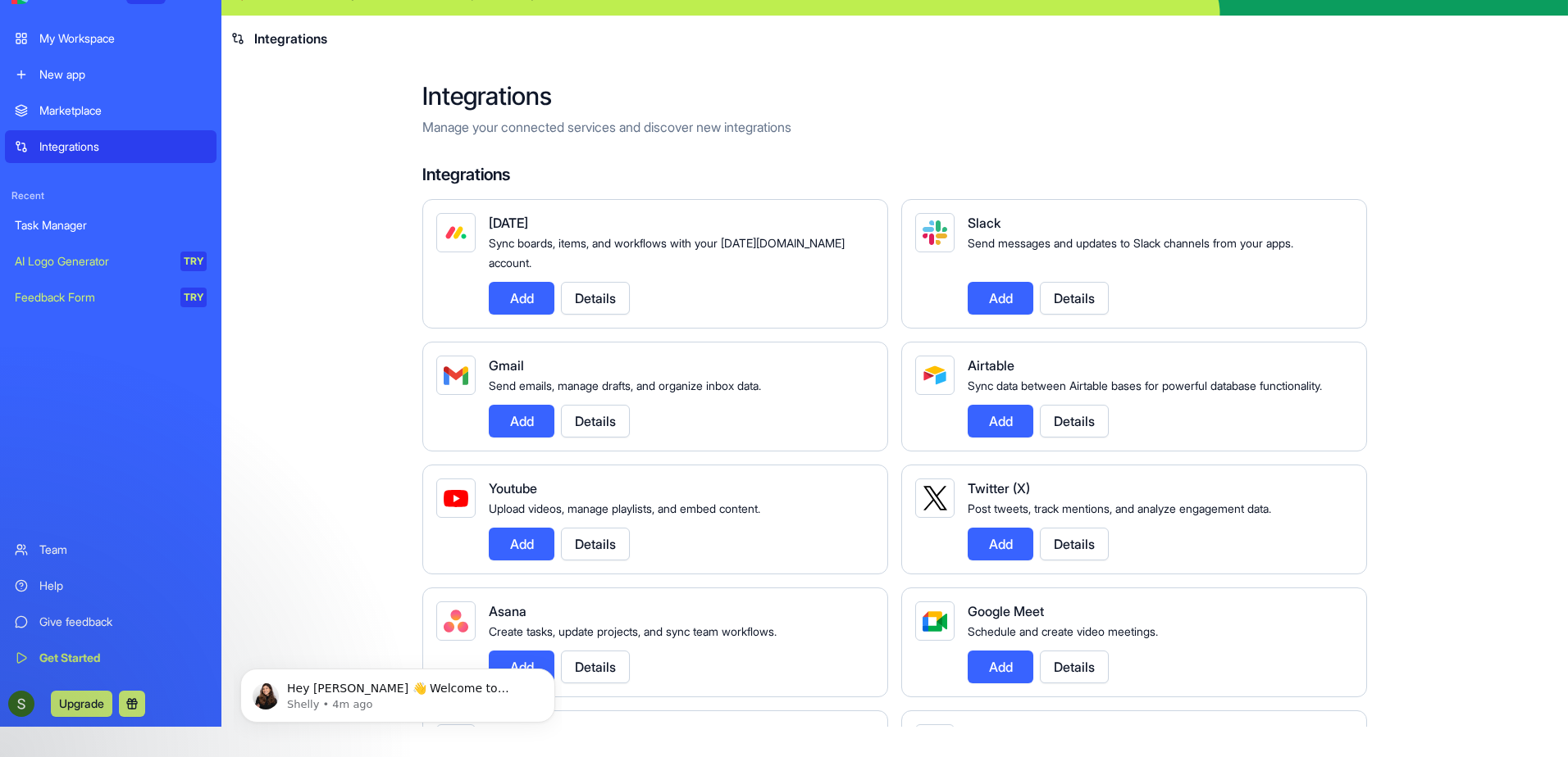
click at [86, 77] on div "New app" at bounding box center [122, 74] width 167 height 16
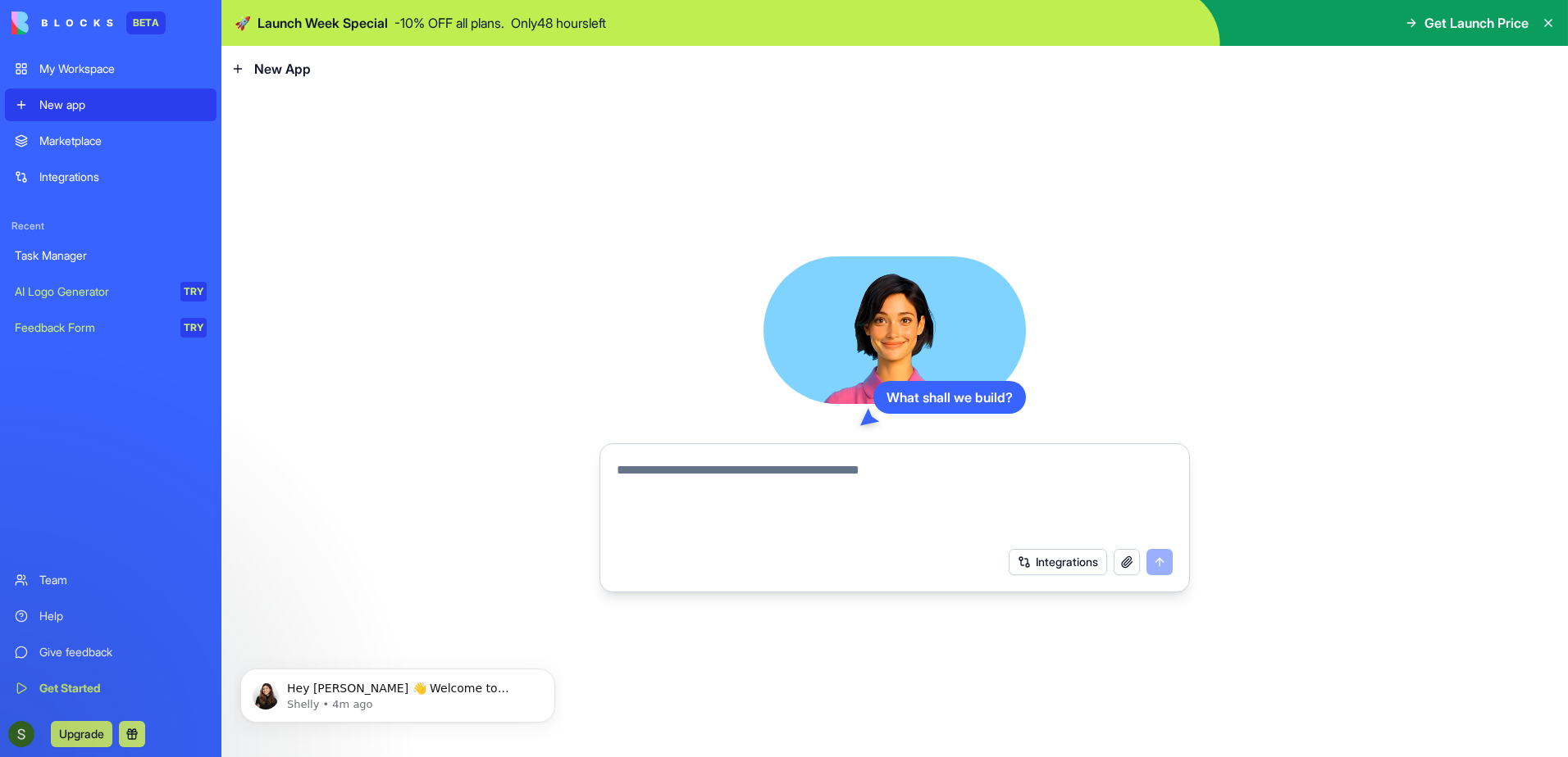
click at [88, 68] on div "My Workspace" at bounding box center [122, 68] width 167 height 16
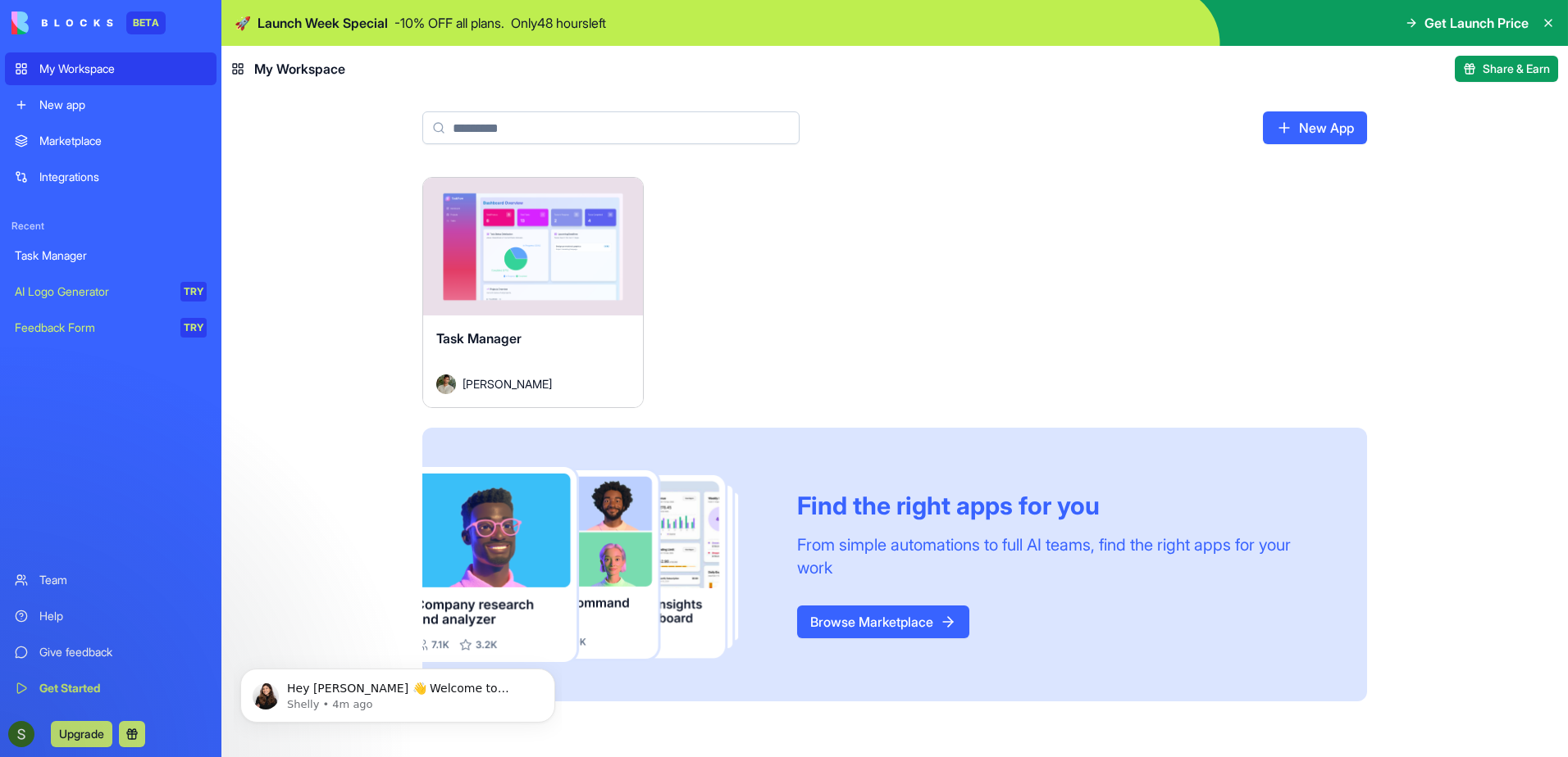
click at [416, 26] on p "- 10 % OFF all plans." at bounding box center [449, 22] width 110 height 20
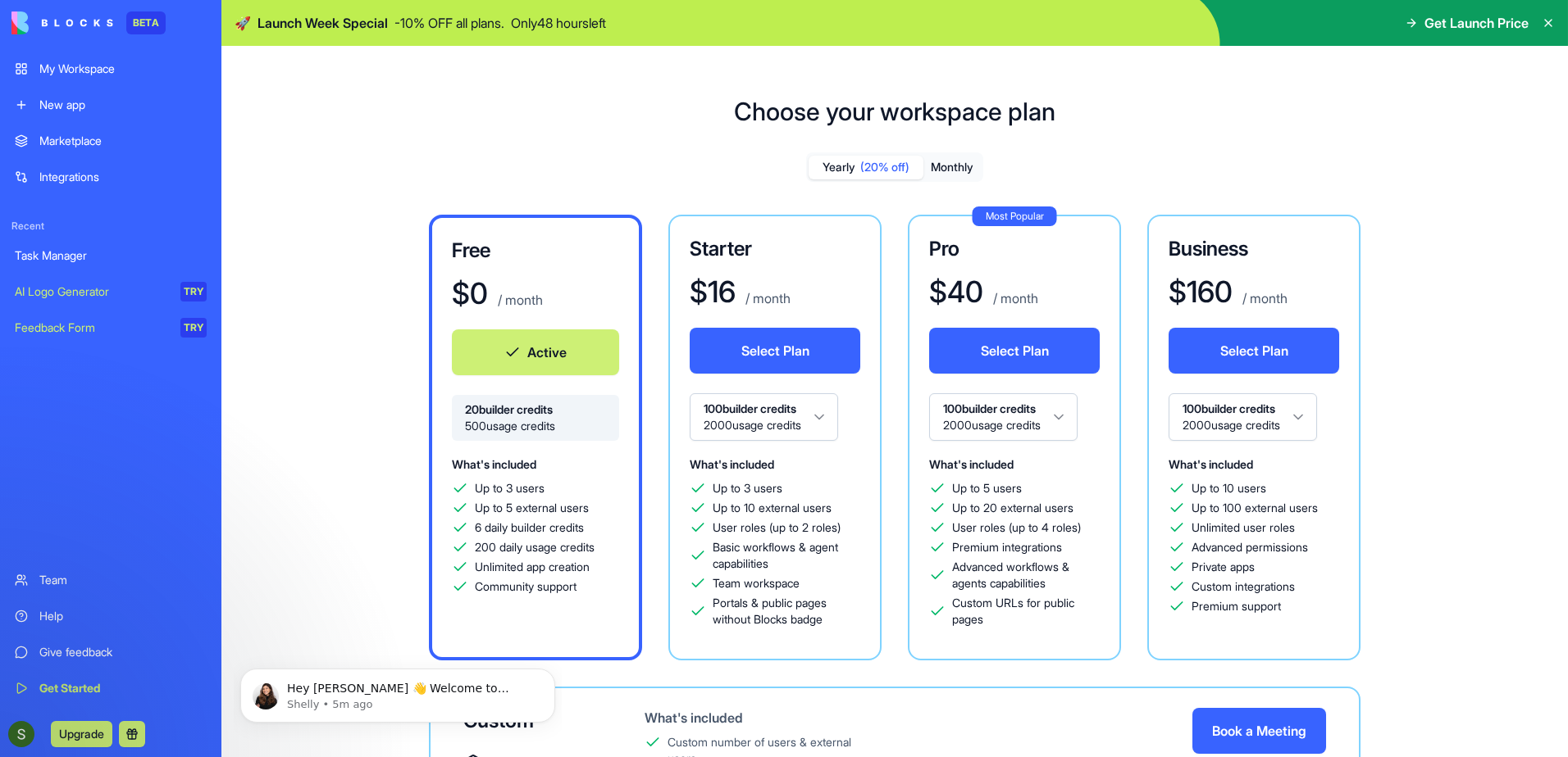
click at [828, 414] on html "BETA My Workspace New app Marketplace Integrations Recent Task Manager AI Logo …" at bounding box center [784, 378] width 1568 height 757
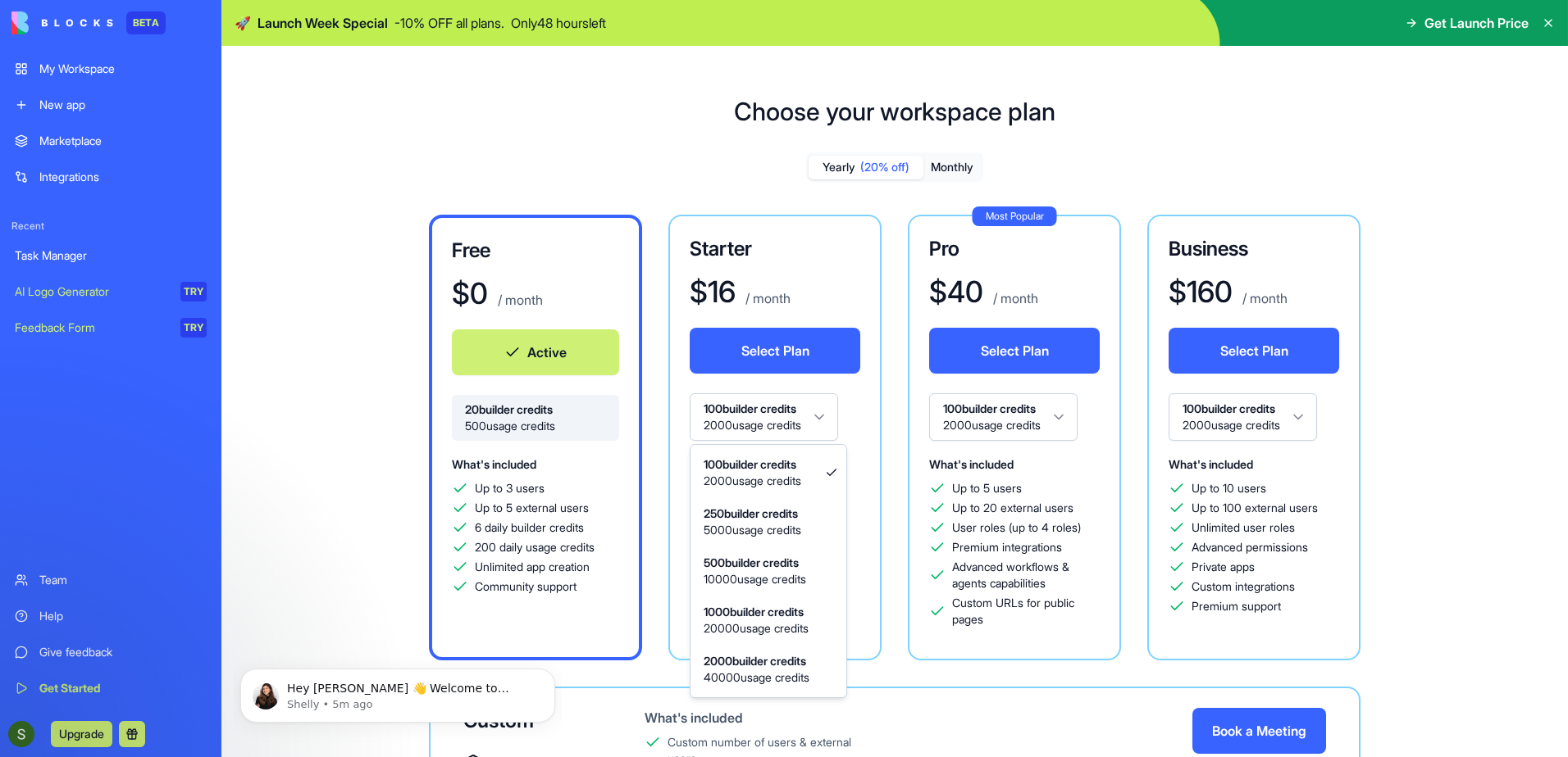
click at [828, 414] on html "BETA My Workspace New app Marketplace Integrations Recent Task Manager AI Logo …" at bounding box center [784, 378] width 1568 height 757
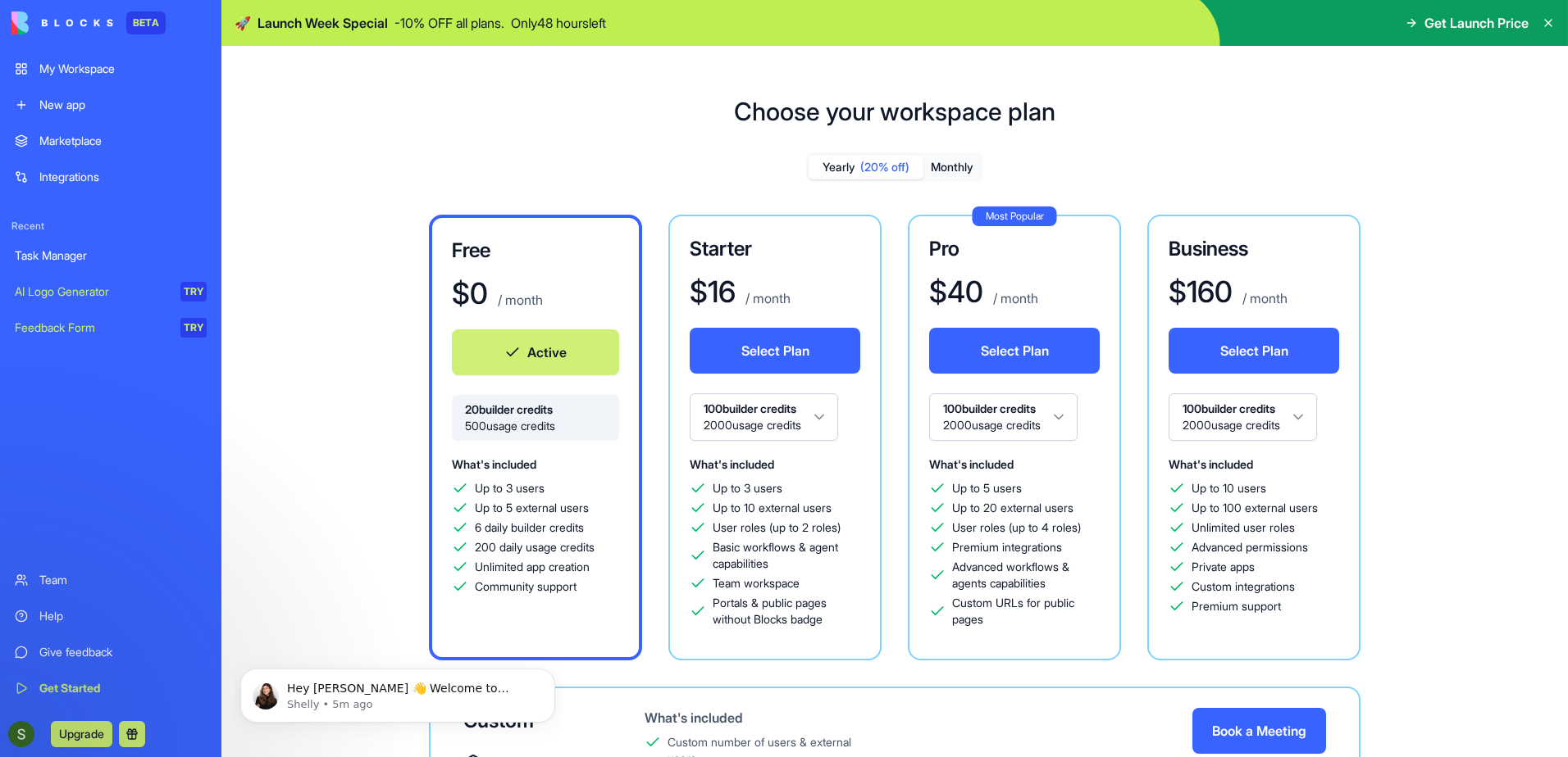
click at [828, 414] on html "BETA My Workspace New app Marketplace Integrations Recent Task Manager AI Logo …" at bounding box center [784, 378] width 1568 height 757
click at [821, 417] on html "BETA My Workspace New app Marketplace Integrations Recent Task Manager AI Logo …" at bounding box center [784, 378] width 1568 height 757
click at [69, 253] on div "Task Manager" at bounding box center [110, 255] width 192 height 16
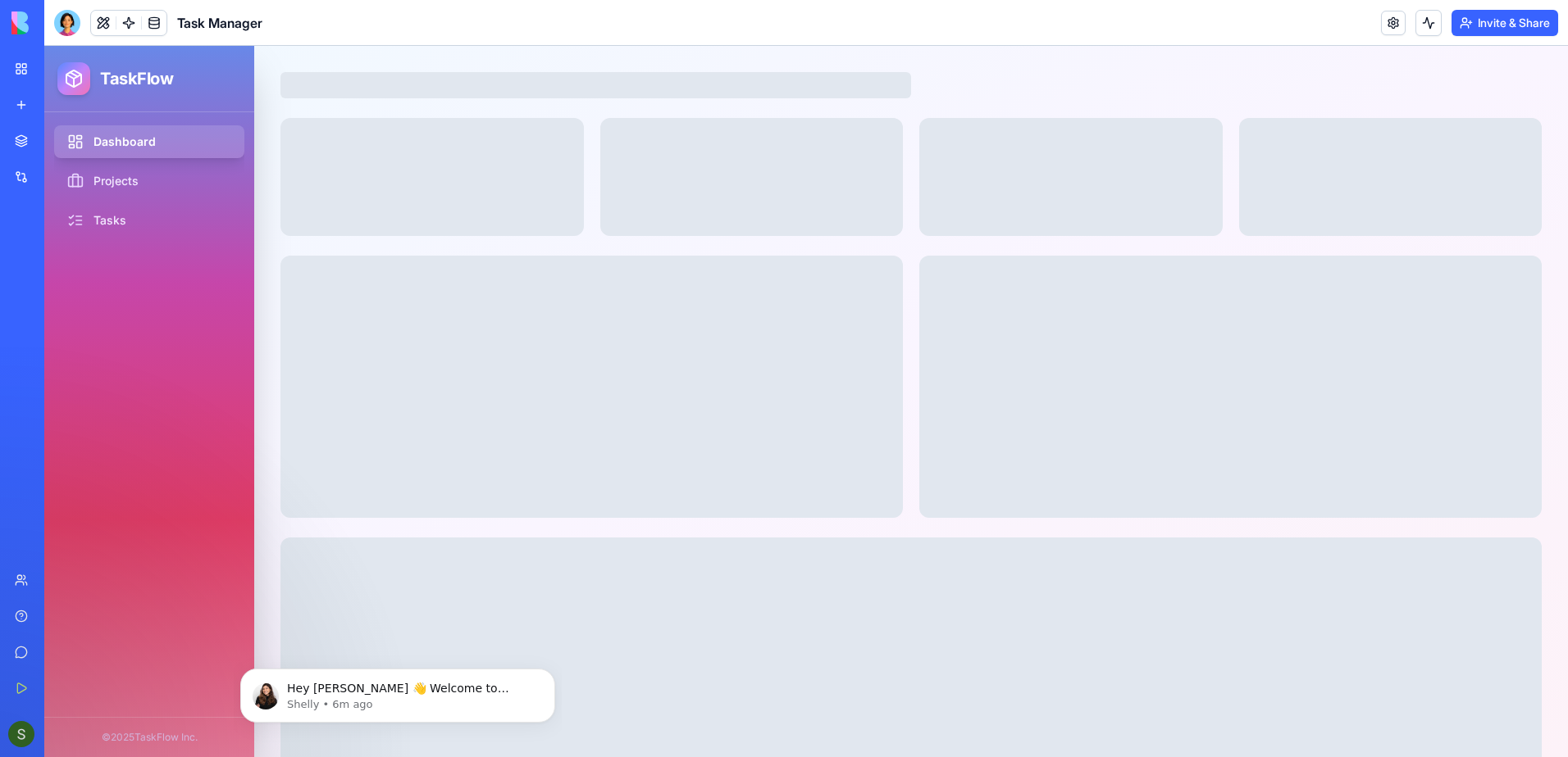
click at [23, 287] on div "AI Logo Generator" at bounding box center [19, 292] width 9 height 16
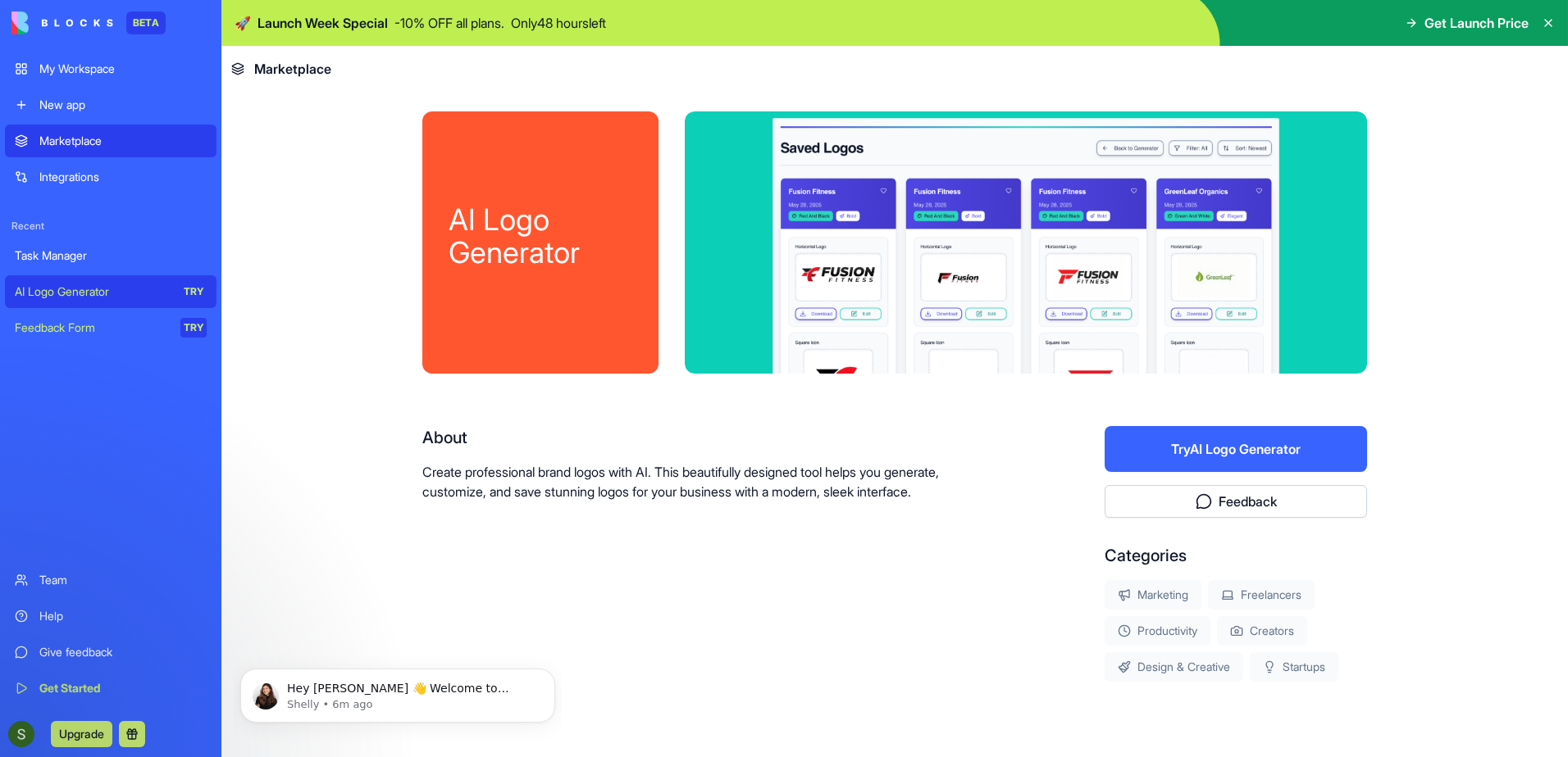
click at [87, 66] on div "My Workspace" at bounding box center [122, 68] width 167 height 16
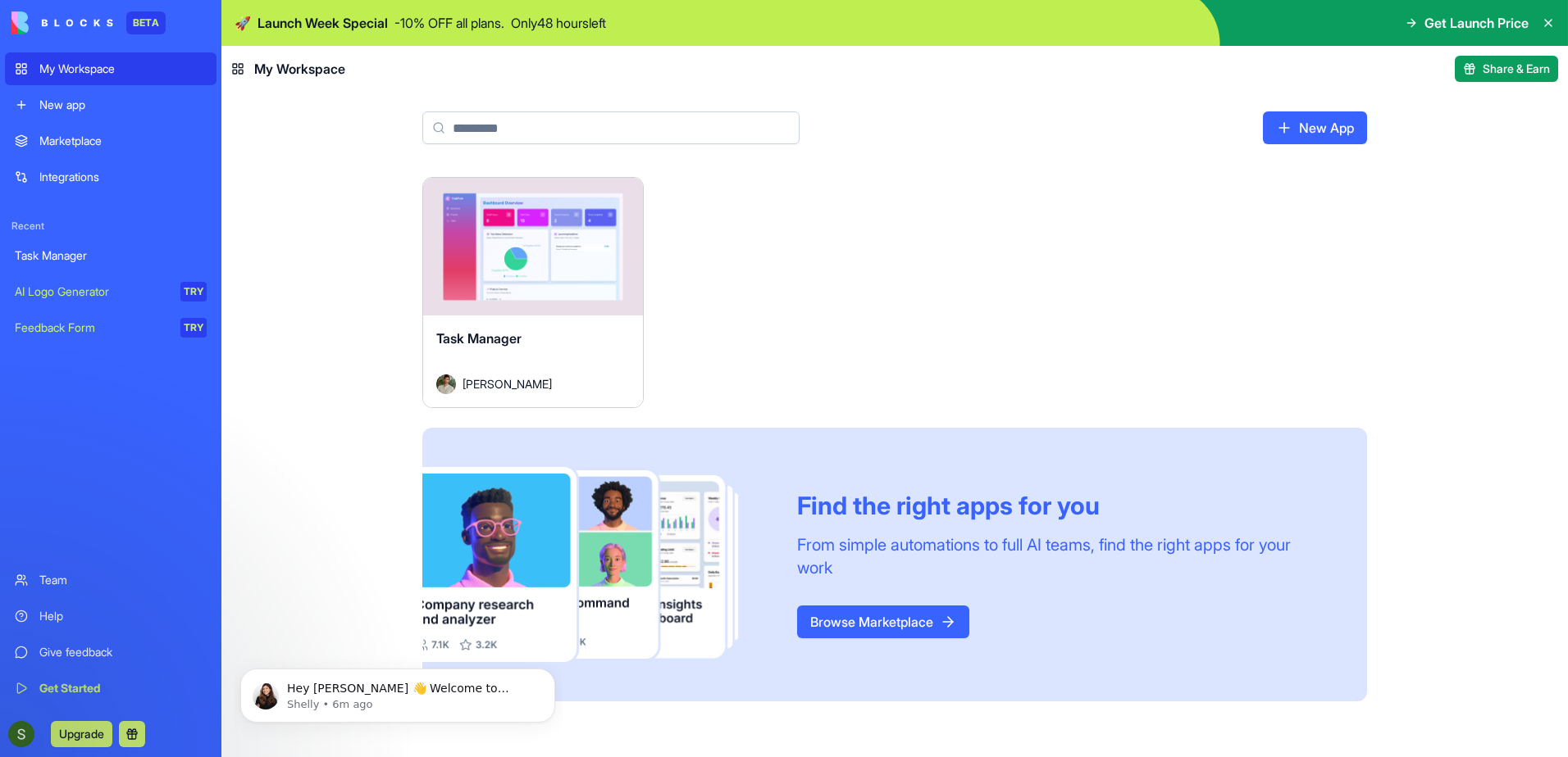
click at [76, 19] on img at bounding box center [62, 22] width 102 height 23
click at [1550, 18] on icon at bounding box center [1548, 22] width 13 height 13
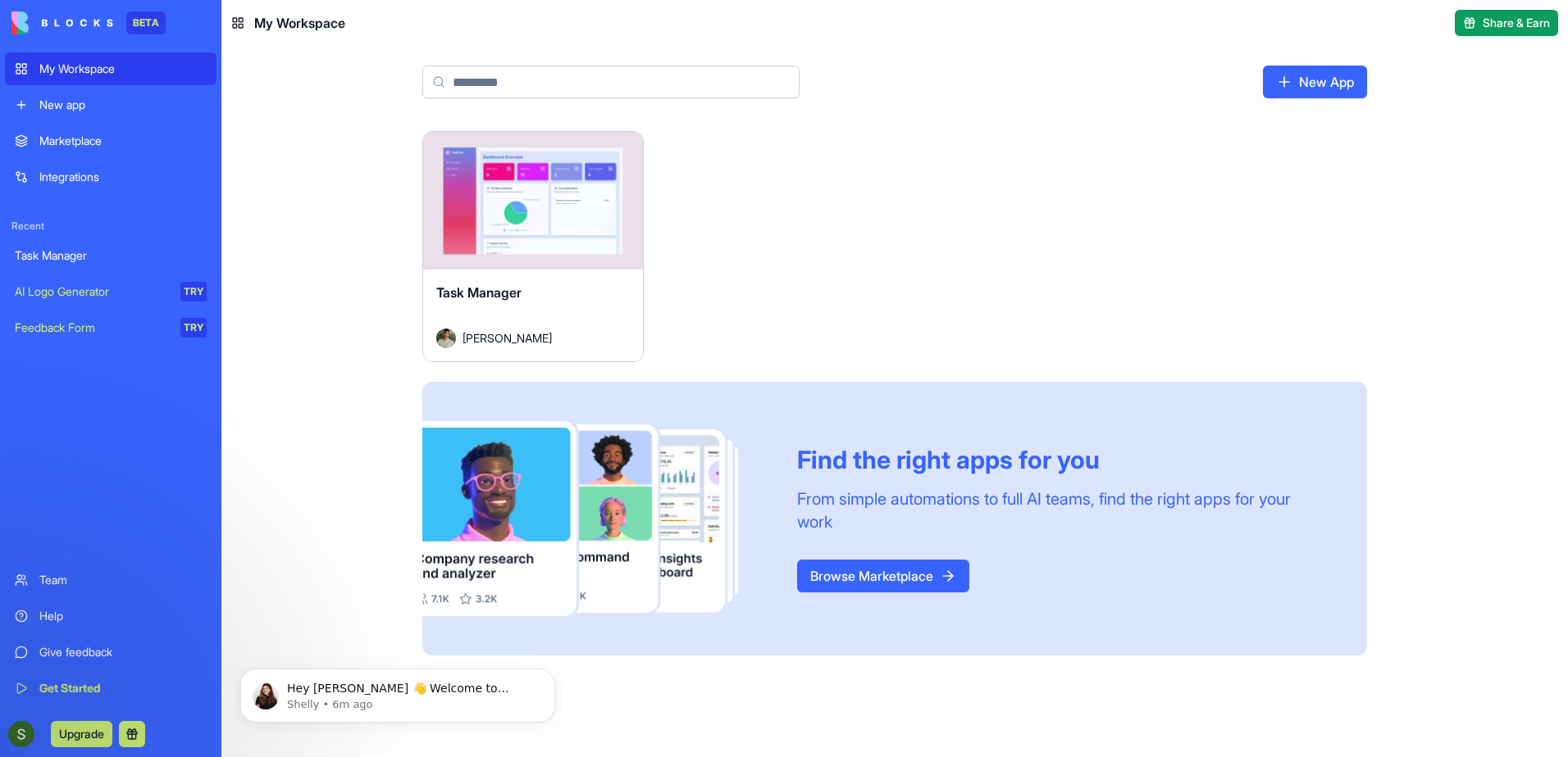
click at [1295, 95] on link "New App" at bounding box center [1316, 82] width 104 height 33
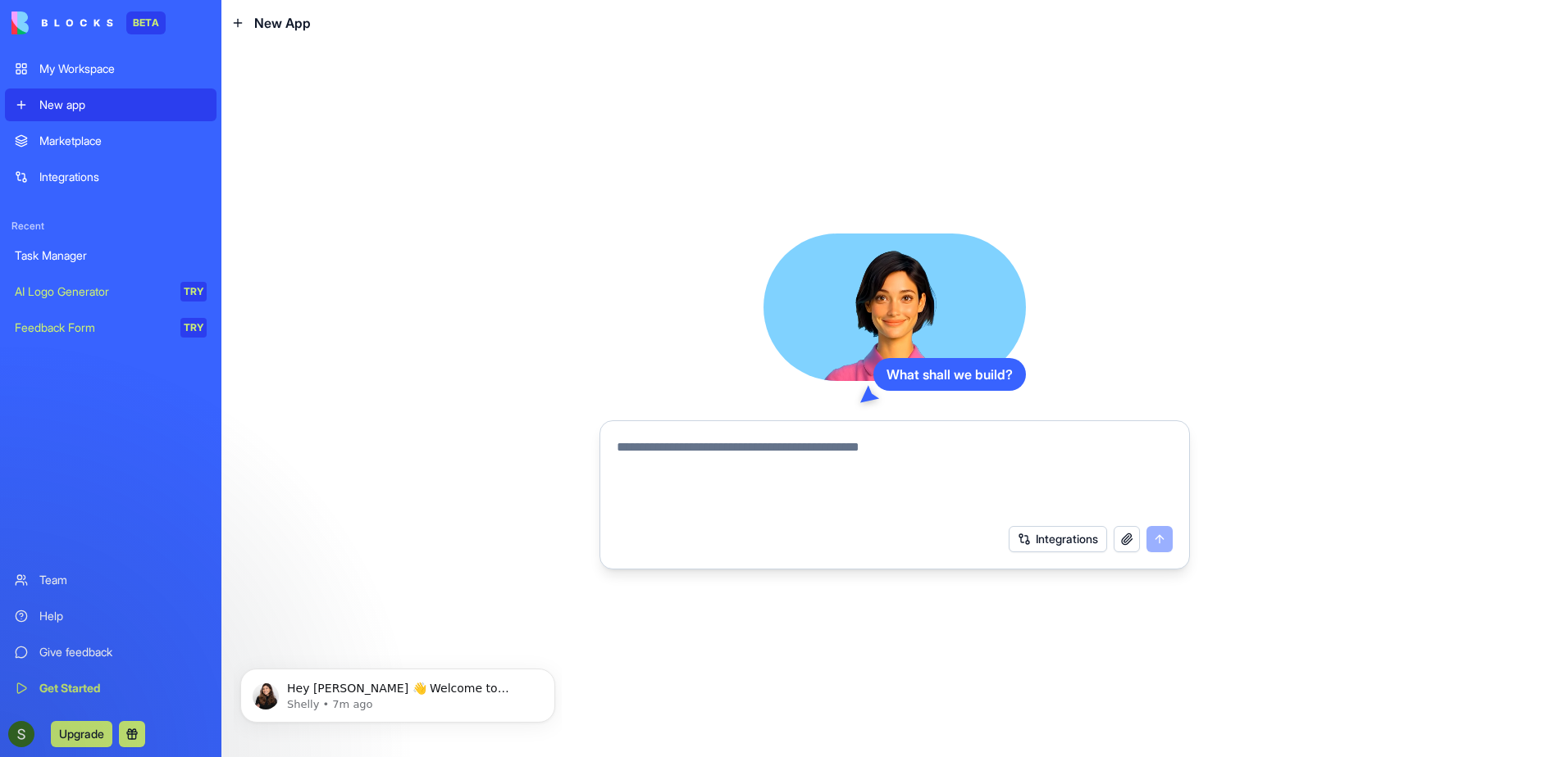
click at [673, 455] on textarea at bounding box center [895, 477] width 556 height 79
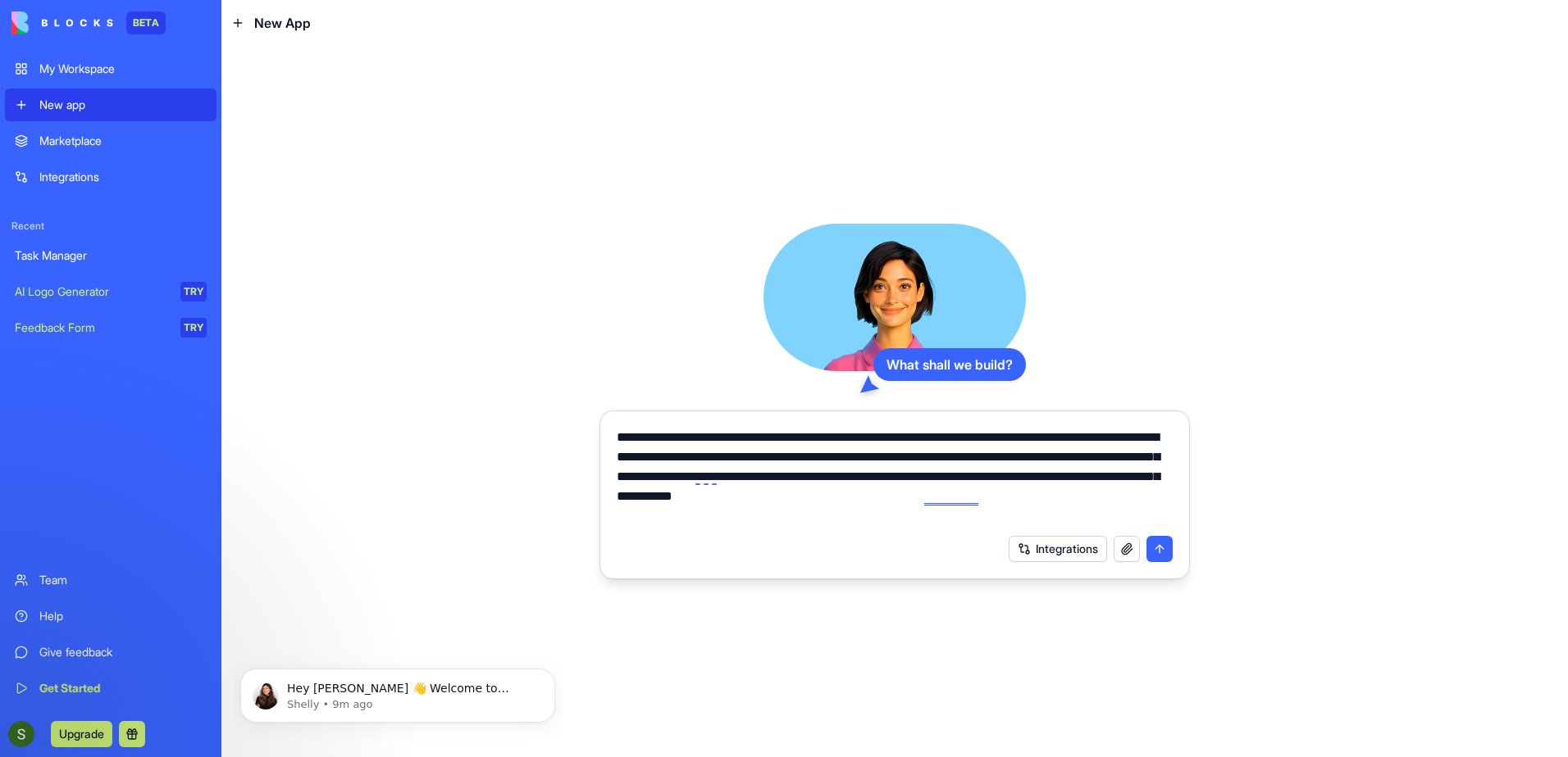
click at [888, 499] on textarea "**********" at bounding box center [895, 476] width 556 height 98
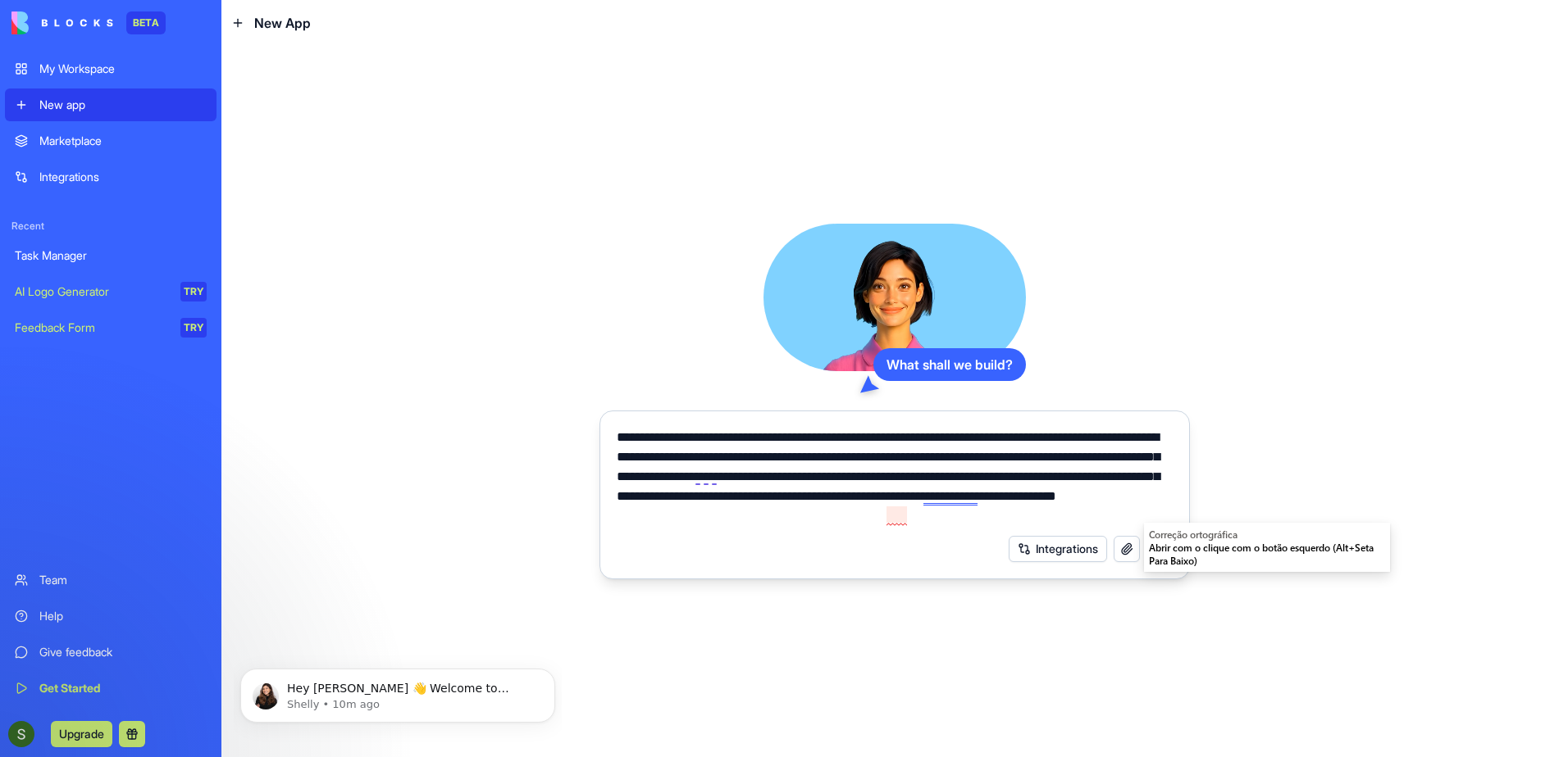
type textarea "**********"
click at [1031, 549] on button "Integrations" at bounding box center [1058, 549] width 98 height 27
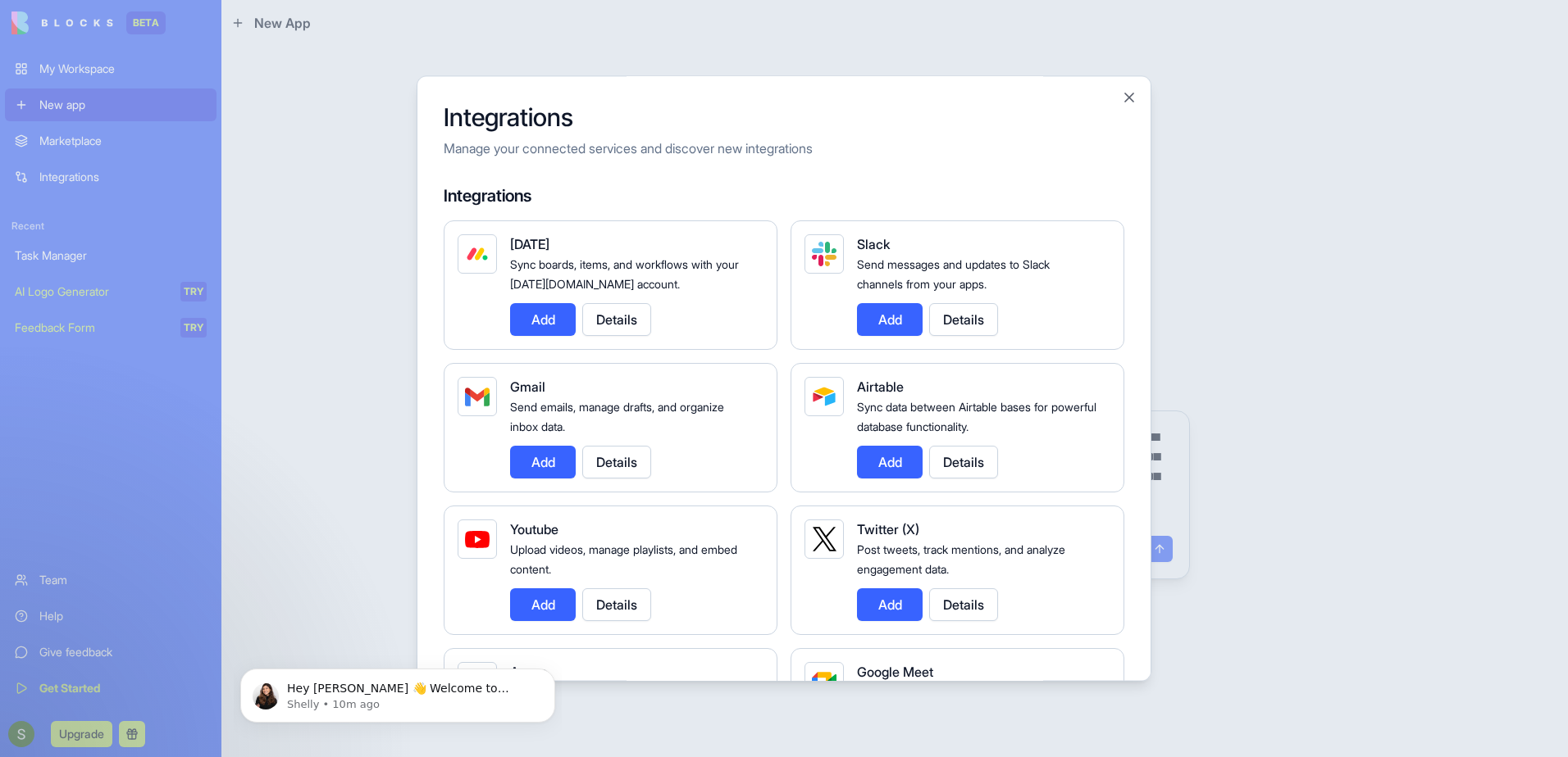
click at [365, 535] on div at bounding box center [784, 378] width 1568 height 757
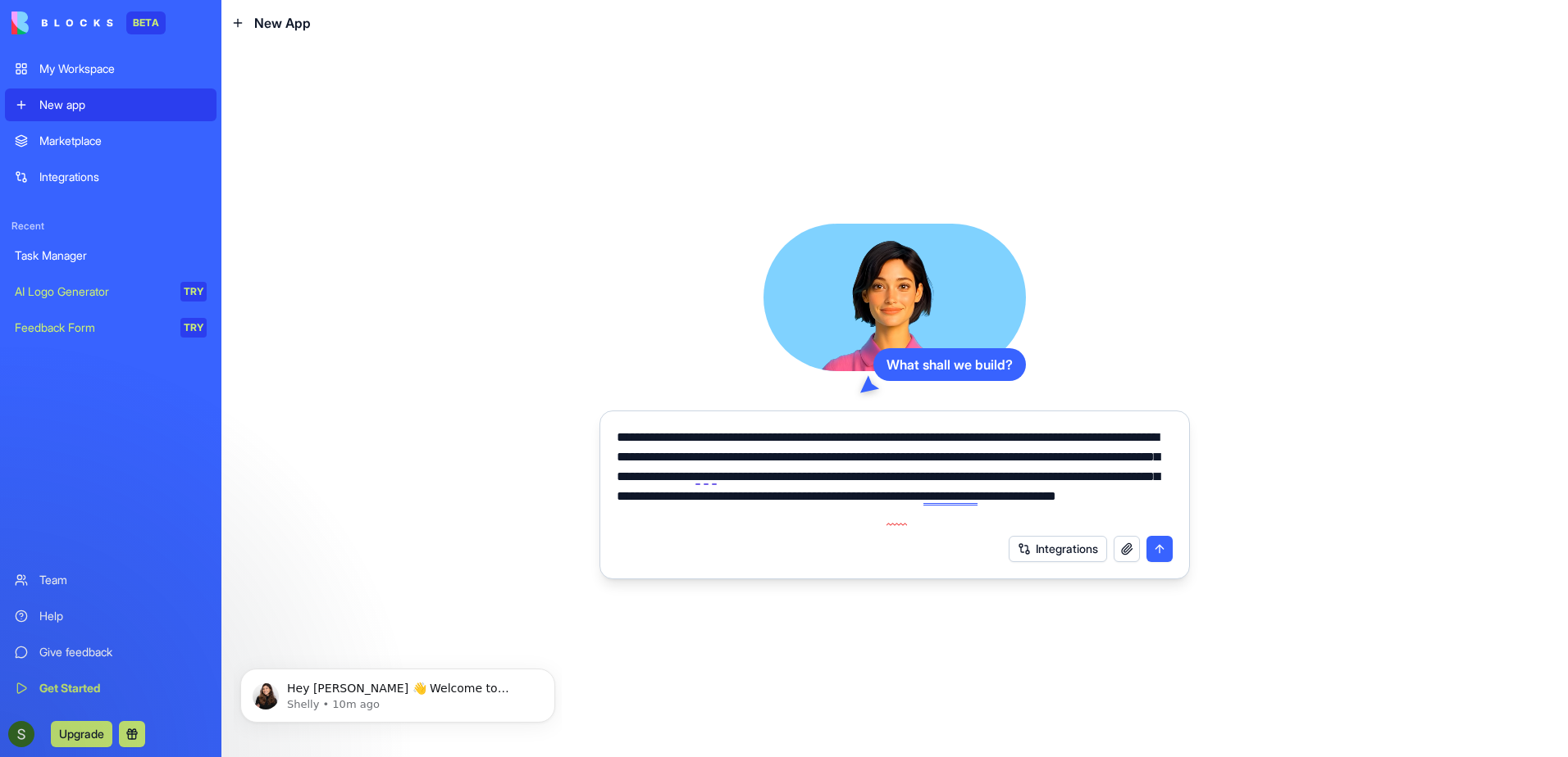
click at [1157, 553] on button "submit" at bounding box center [1160, 549] width 27 height 27
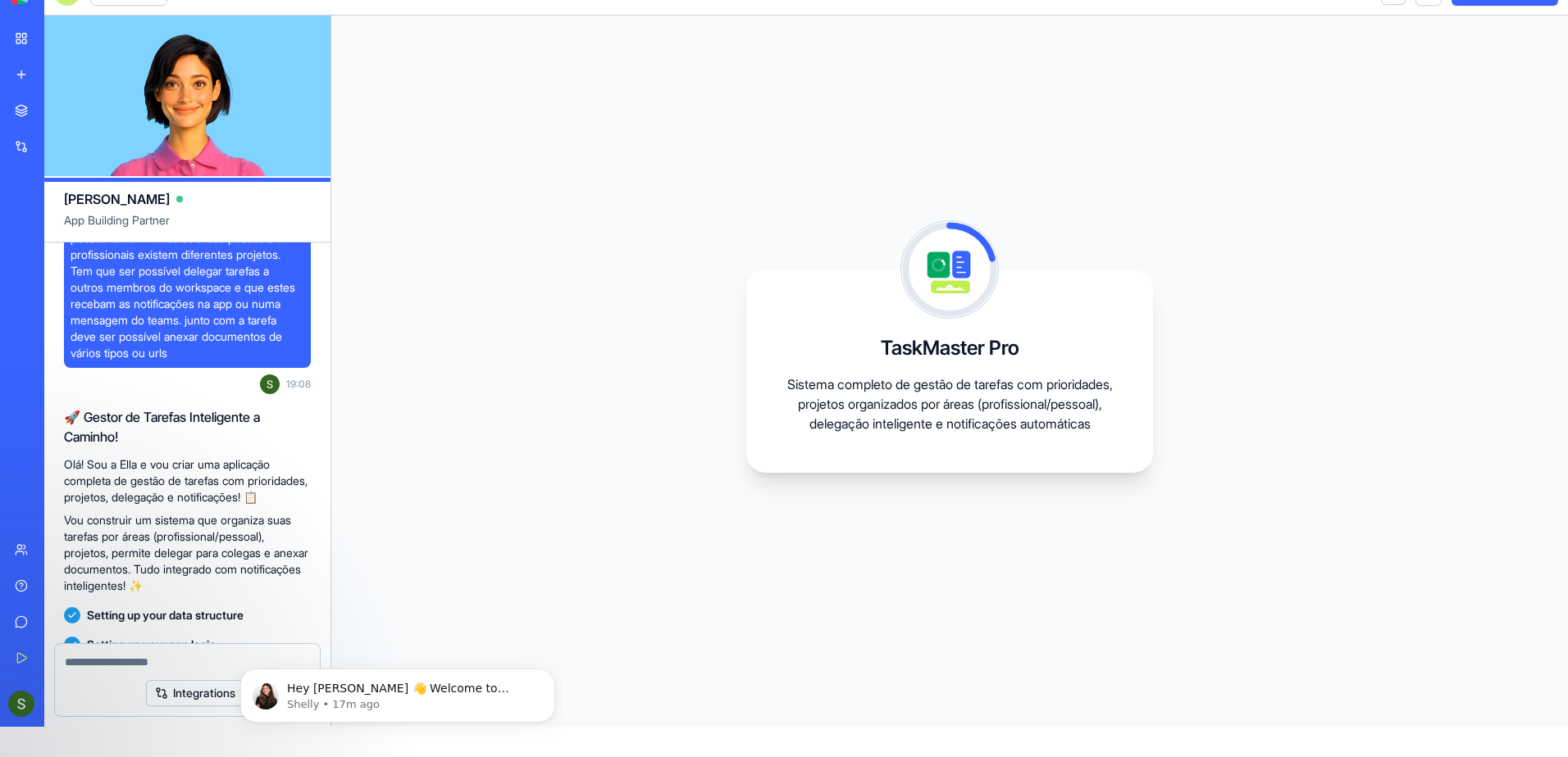
scroll to position [324, 0]
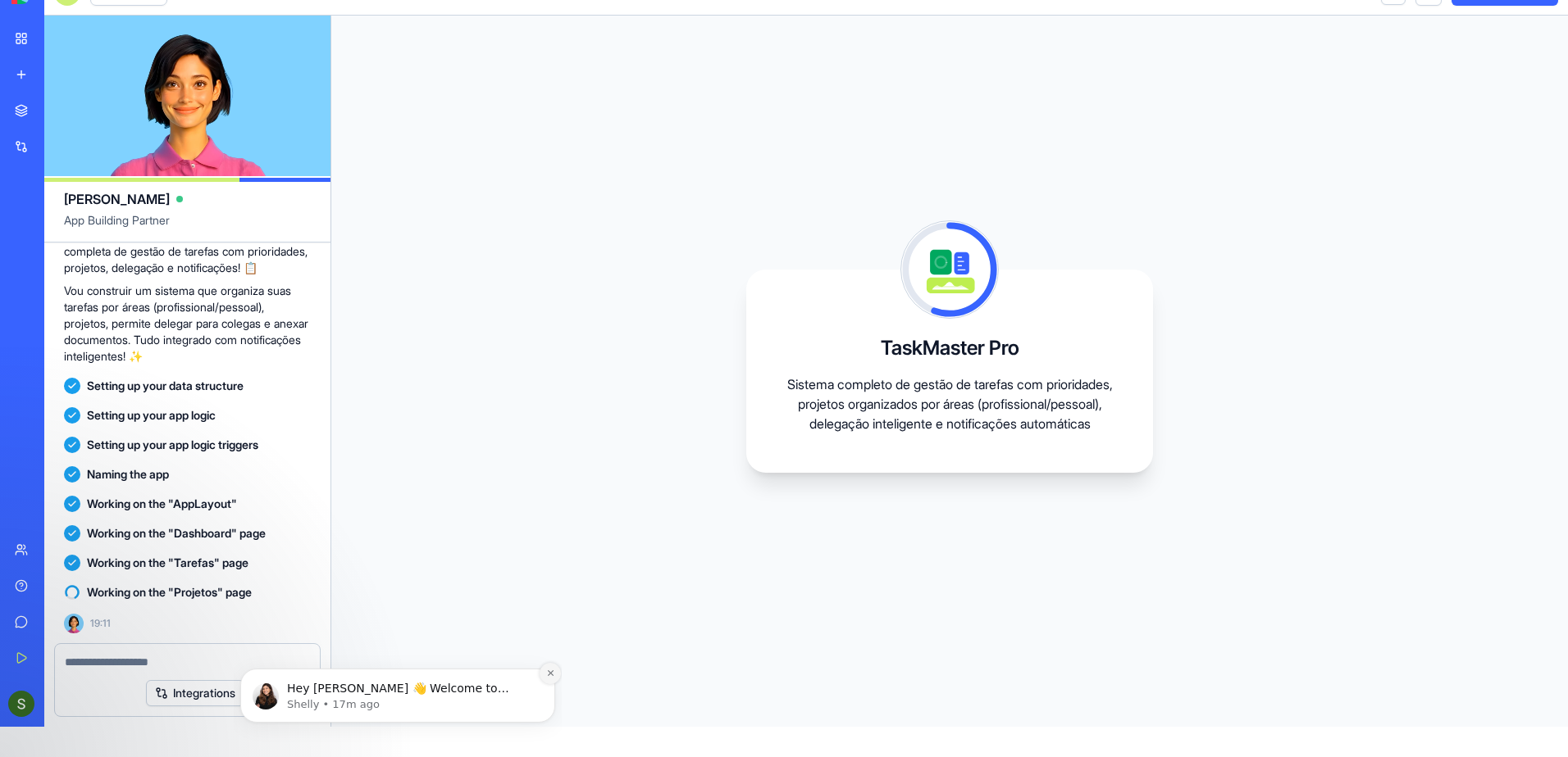
click at [554, 674] on icon "Dismiss notification" at bounding box center [550, 673] width 9 height 9
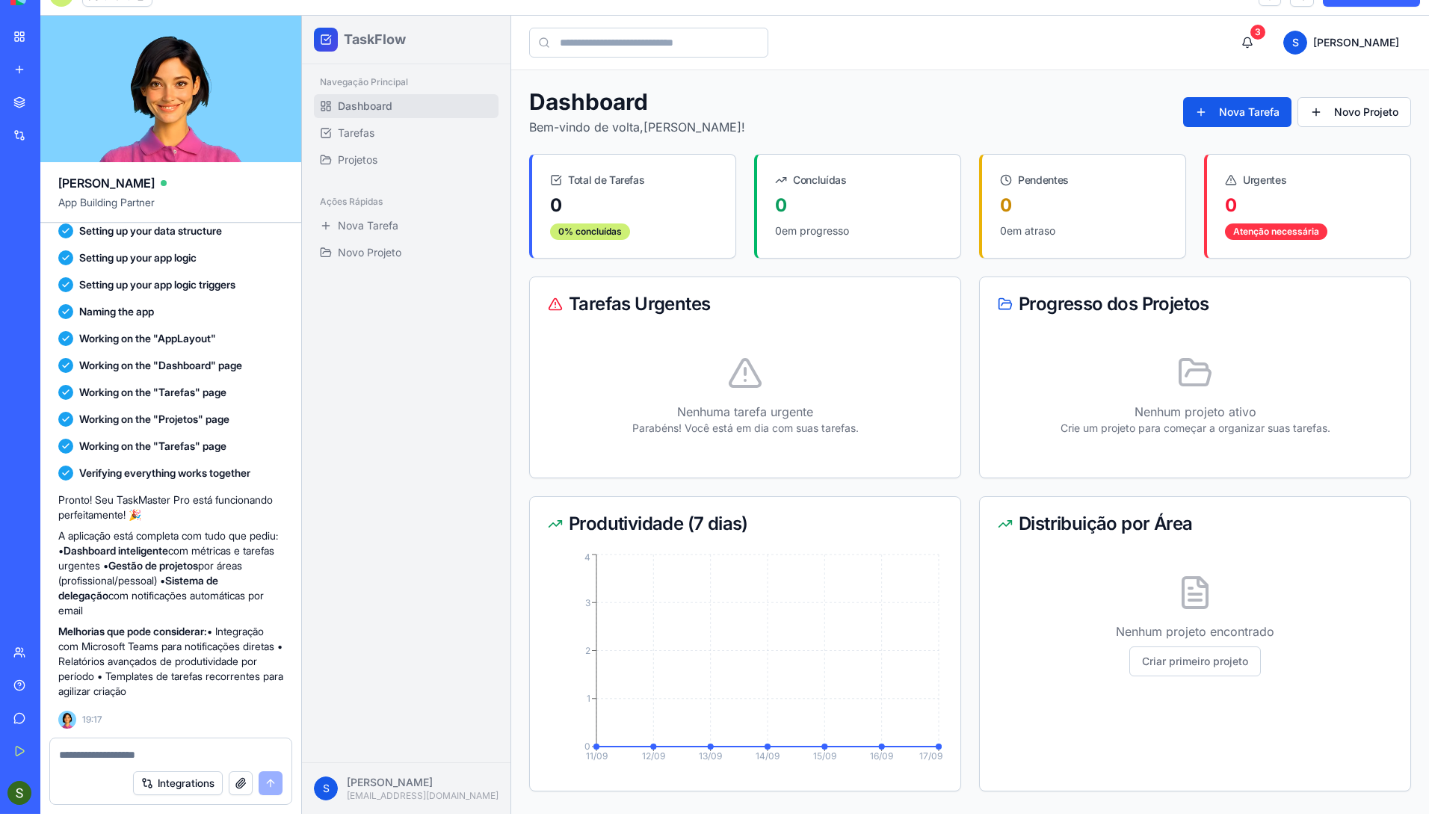
scroll to position [27, 0]
click at [96, 690] on textarea at bounding box center [171, 753] width 224 height 15
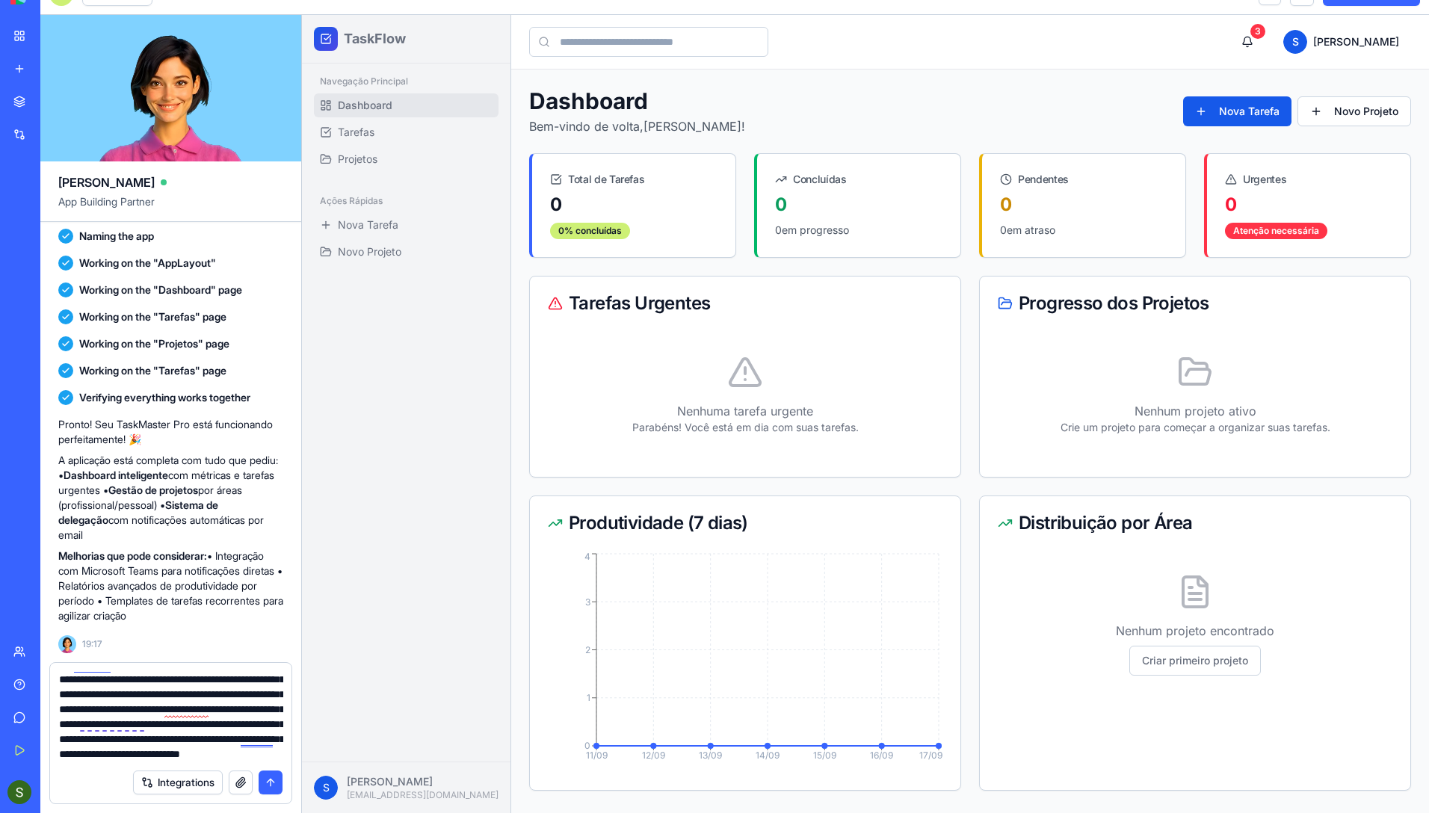
scroll to position [103, 0]
type textarea "**********"
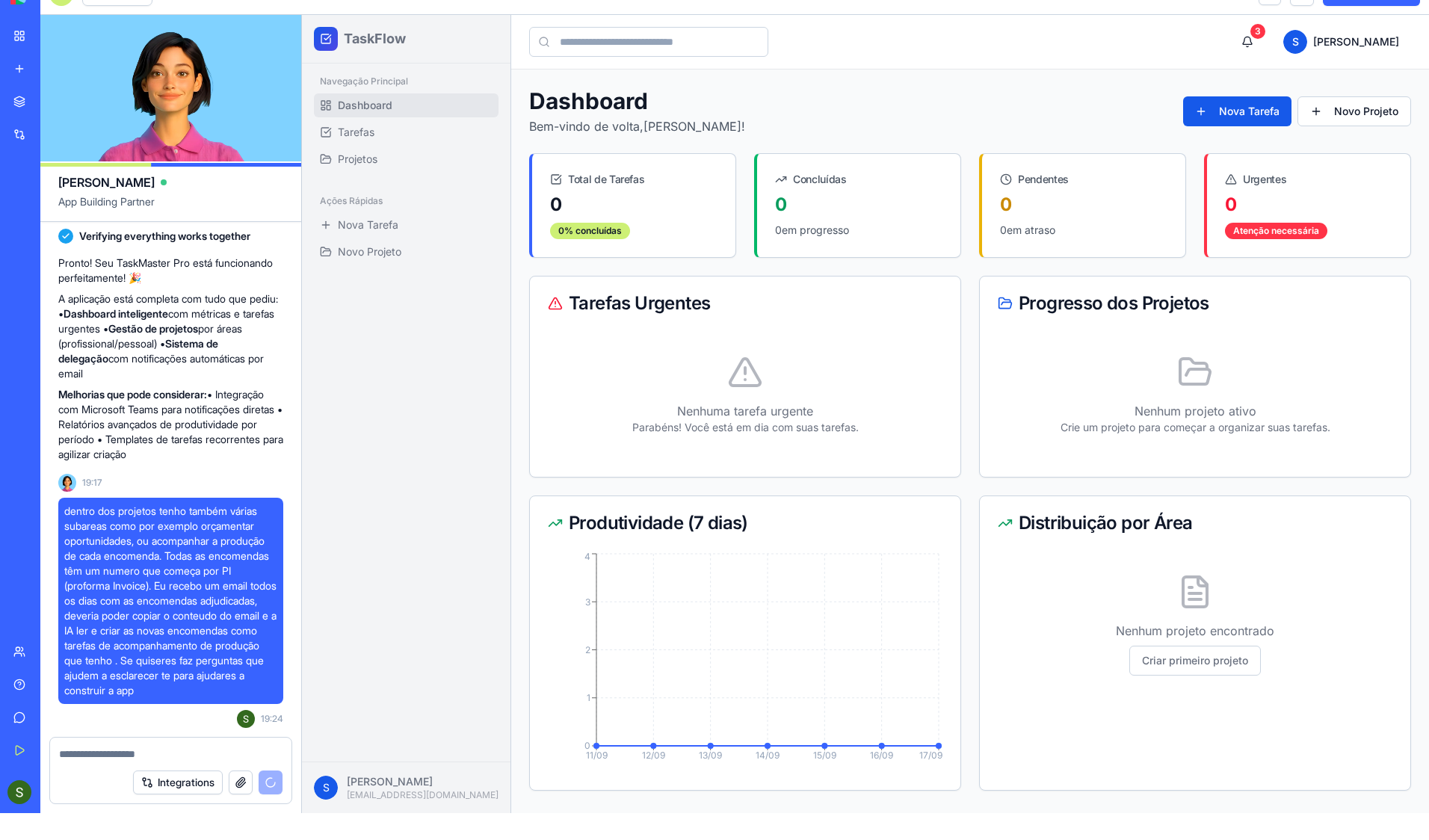
scroll to position [1150, 0]
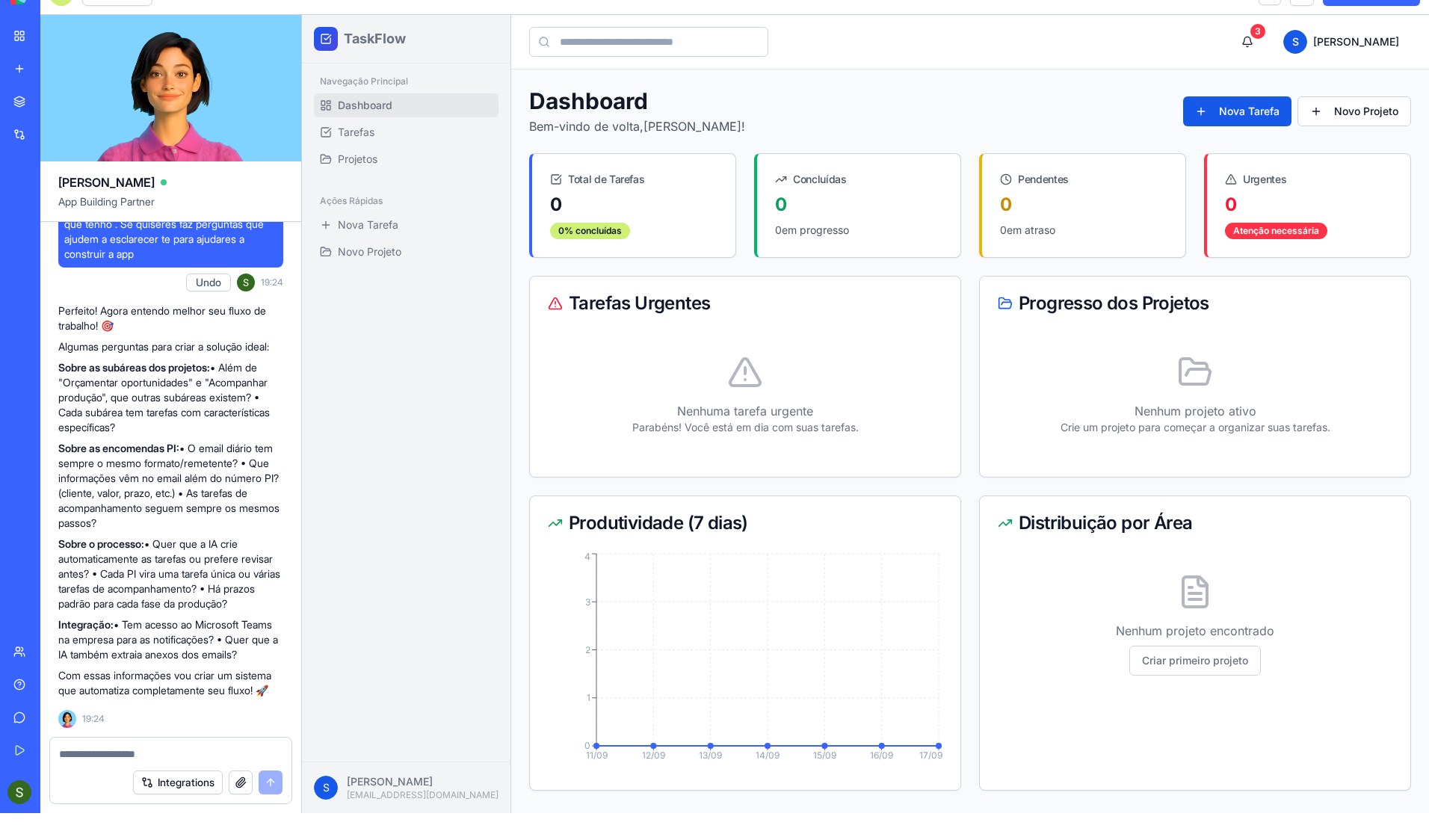
drag, startPoint x: 56, startPoint y: 335, endPoint x: 222, endPoint y: 336, distance: 166.0
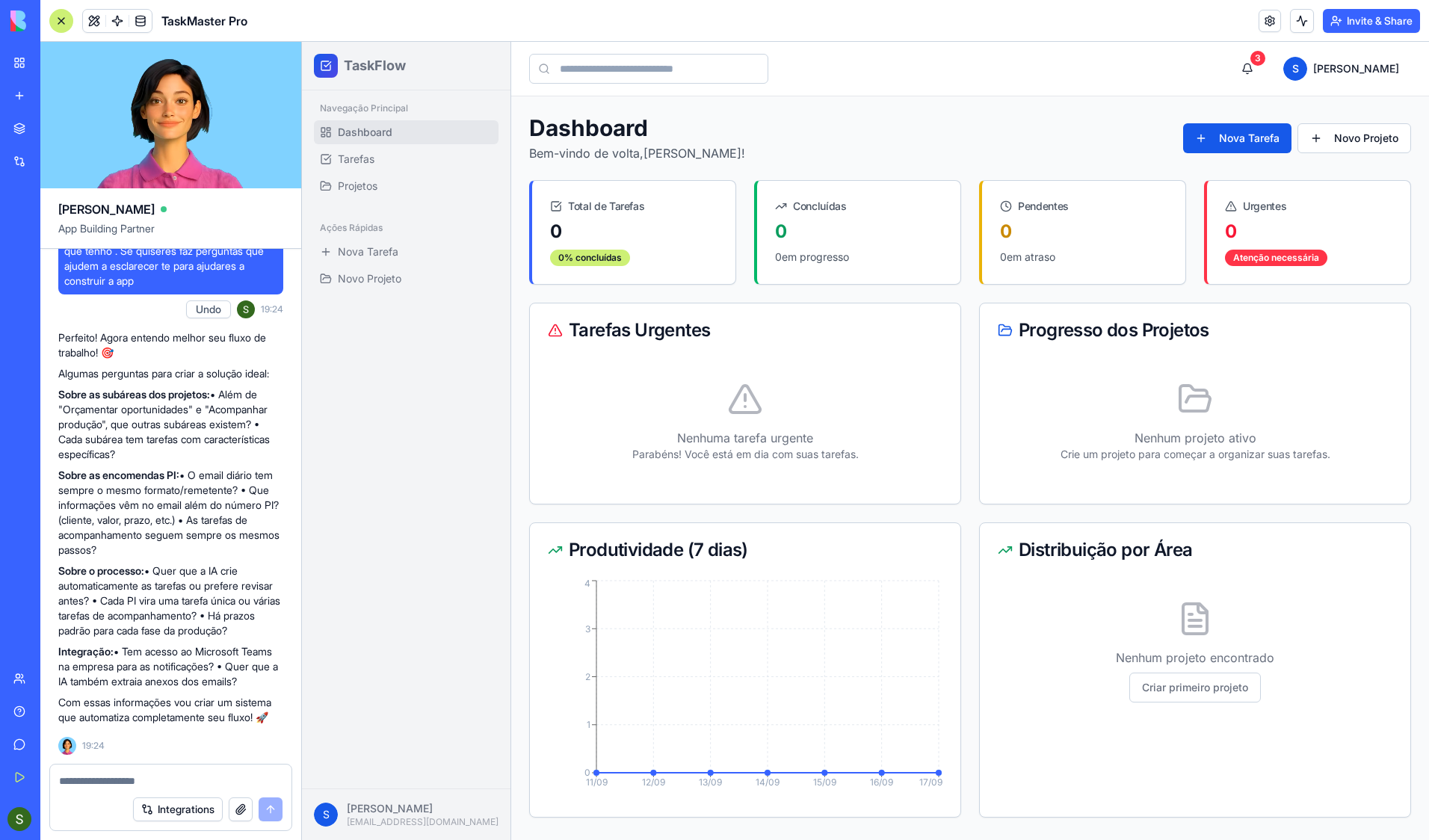
copy strong "Sobre as subáreas dos projetos:"
click at [136, 690] on textarea at bounding box center [171, 781] width 224 height 15
paste textarea "**********"
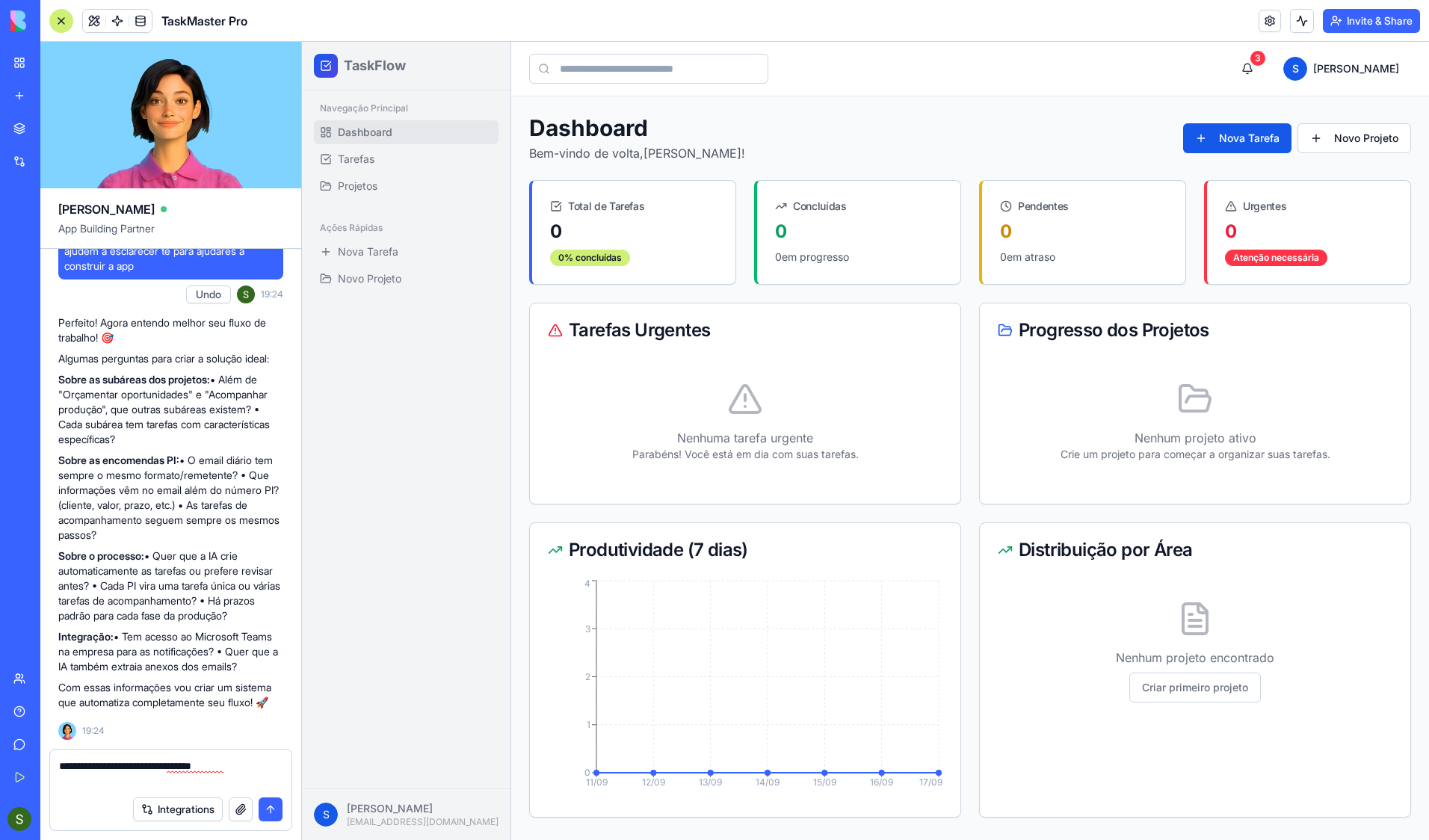
drag, startPoint x: 58, startPoint y: 445, endPoint x: 183, endPoint y: 445, distance: 125.0
click at [179, 454] on strong "Sobre as encomendas PI:" at bounding box center [119, 460] width 121 height 12
copy strong "Sobre as encomendas PI"
click at [66, 690] on textarea "**********" at bounding box center [171, 774] width 224 height 30
click at [251, 690] on textarea "**********" at bounding box center [171, 774] width 224 height 30
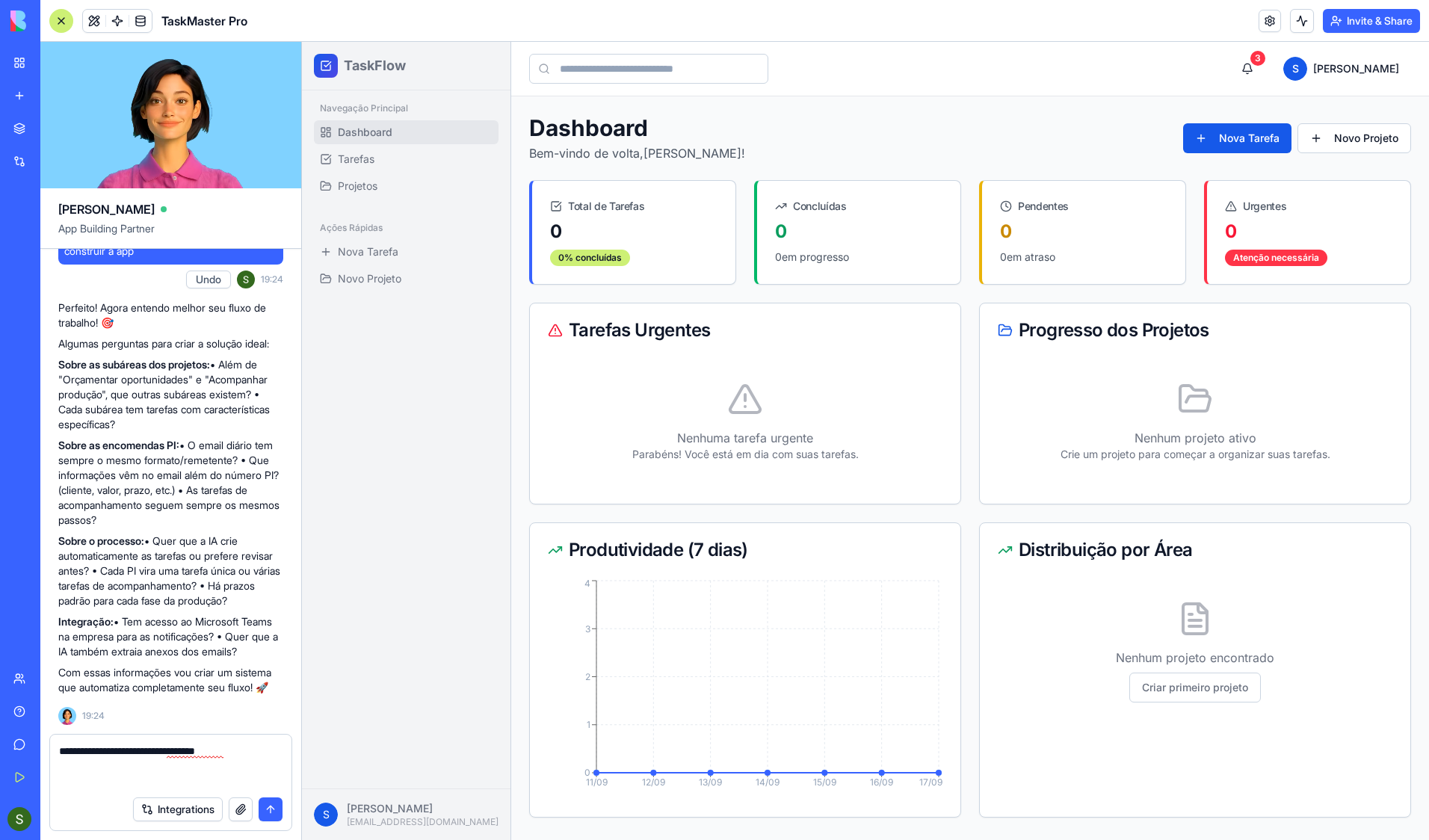
paste textarea "**********"
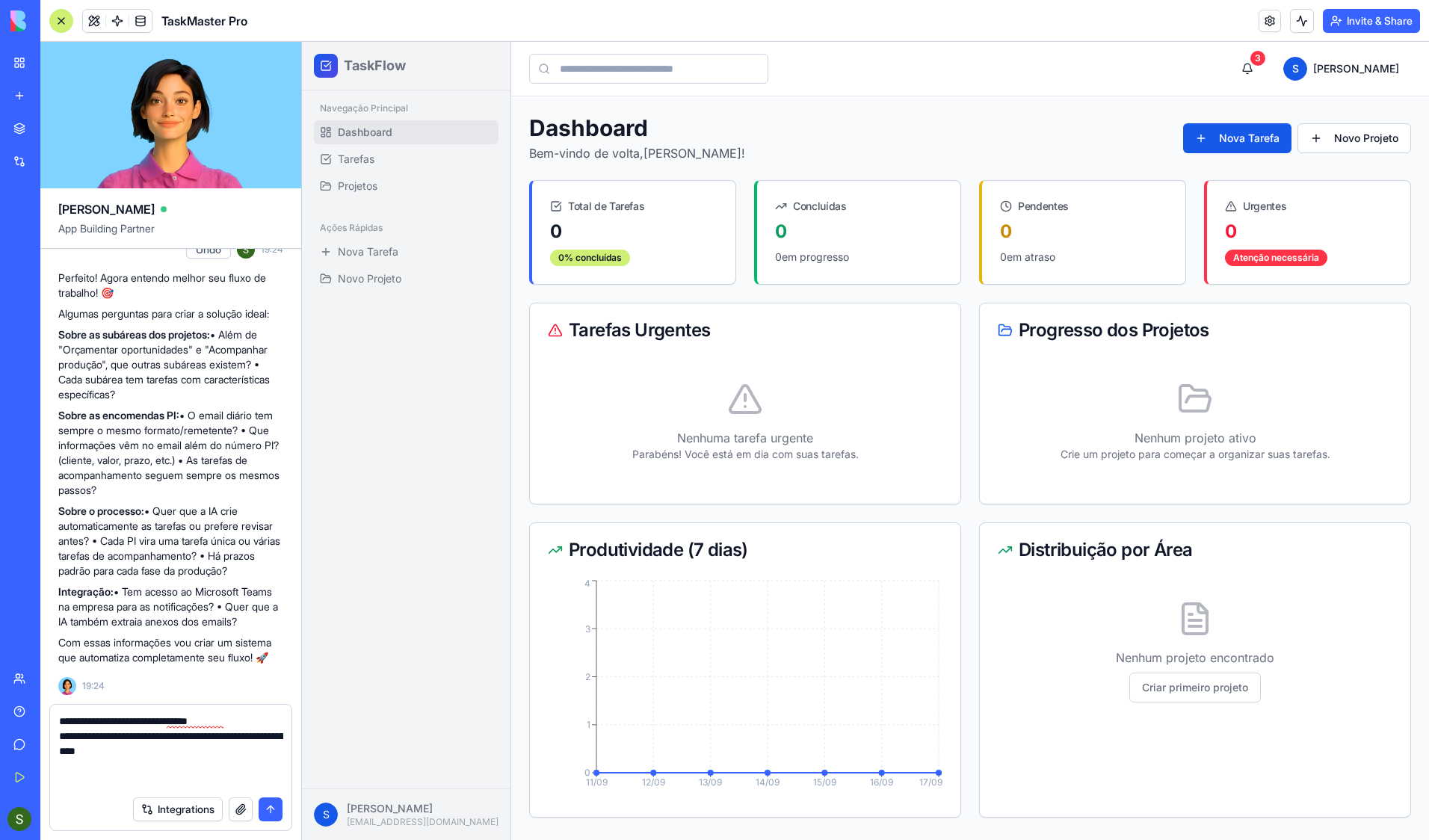
drag, startPoint x: 60, startPoint y: 539, endPoint x: 152, endPoint y: 540, distance: 92.0
click at [152, 540] on p "Sobre o processo: • Quer que a IA crie automaticamente as tarefas ou prefere re…" at bounding box center [171, 541] width 225 height 75
copy p "Sobre o processo:"
click at [80, 690] on textarea "**********" at bounding box center [171, 751] width 224 height 75
paste textarea "**********"
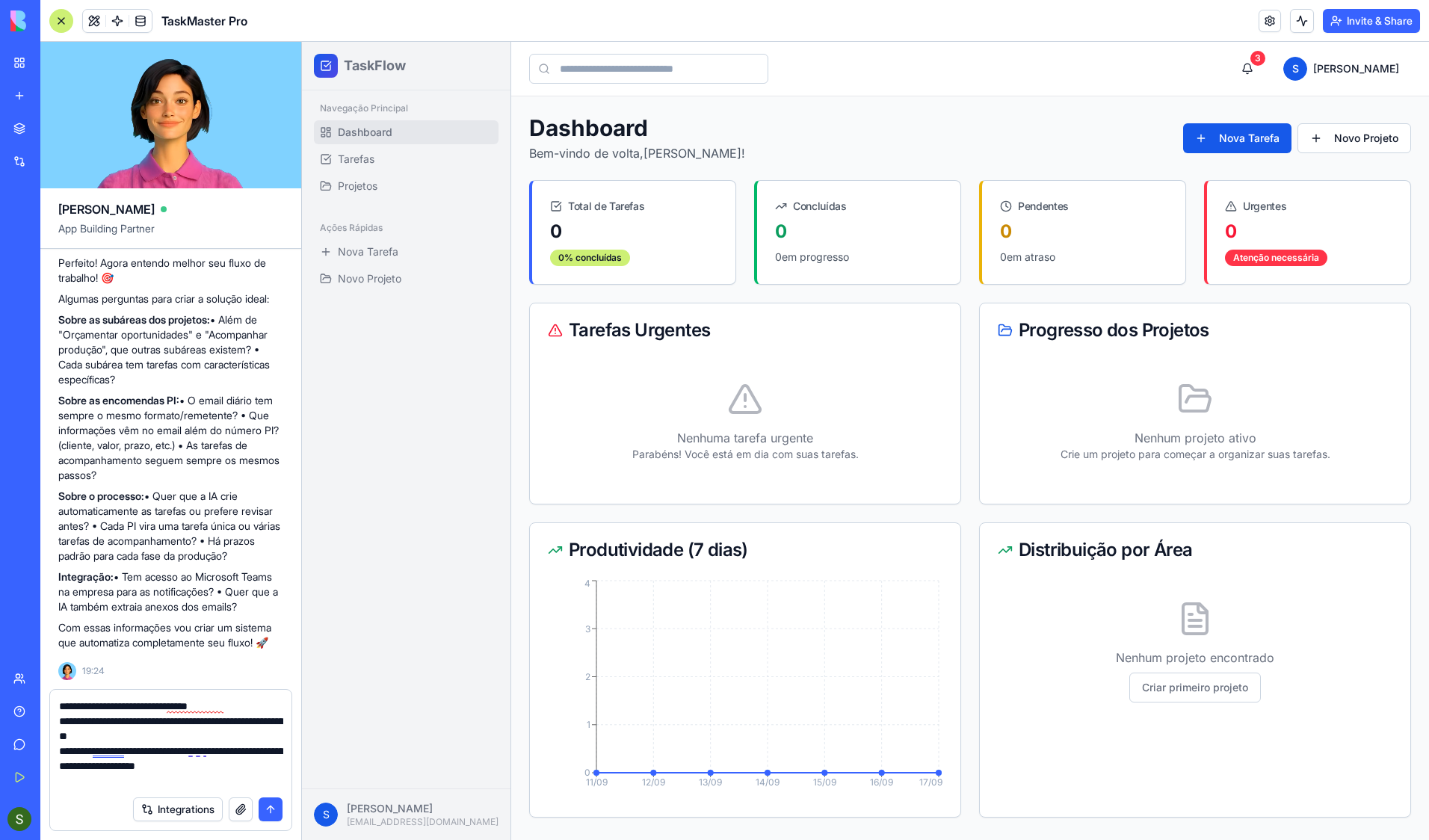
scroll to position [1225, 0]
drag, startPoint x: 59, startPoint y: 562, endPoint x: 116, endPoint y: 558, distance: 57.1
click at [116, 569] on p "Integração: • Tem acesso ao Microsoft Teams na empresa para as notificações? • …" at bounding box center [171, 591] width 225 height 44
copy strong "Integração:"
click at [94, 690] on textarea "**********" at bounding box center [171, 743] width 224 height 90
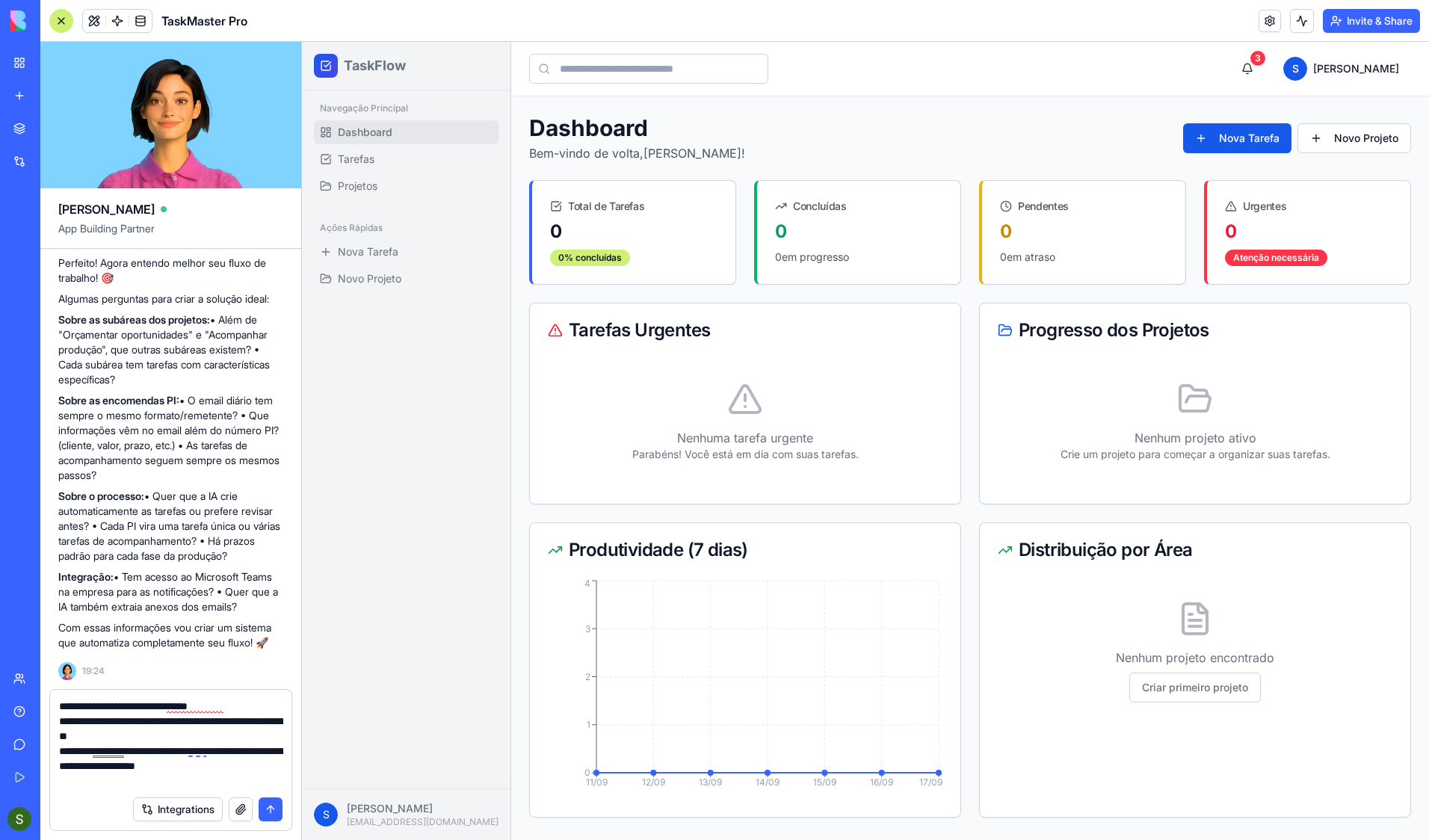
paste textarea "**********"
type textarea "**********"
click at [269, 690] on button "submit" at bounding box center [271, 809] width 24 height 24
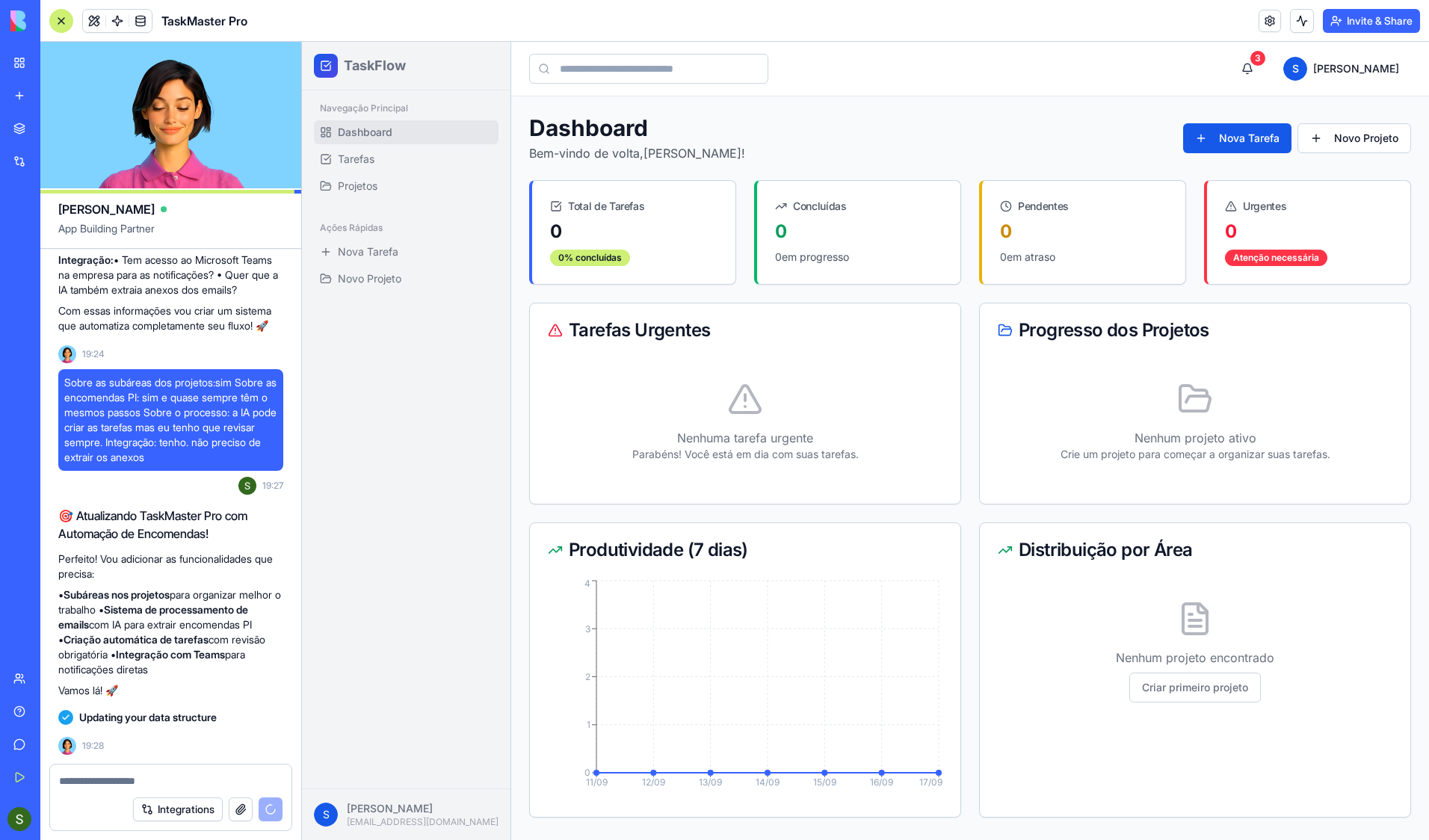
scroll to position [1584, 0]
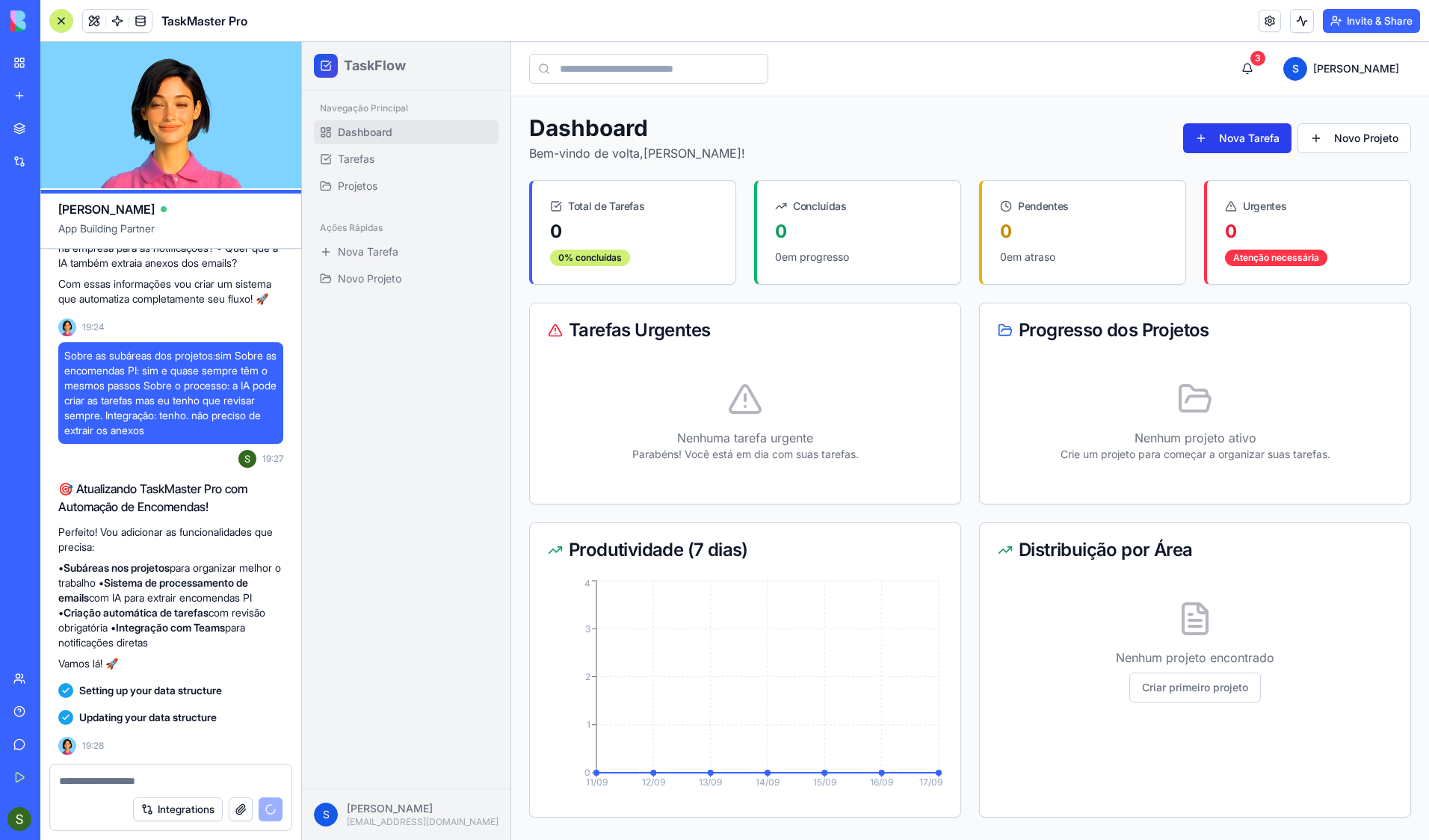
click at [1250, 142] on button "Nova Tarefa" at bounding box center [1237, 138] width 108 height 30
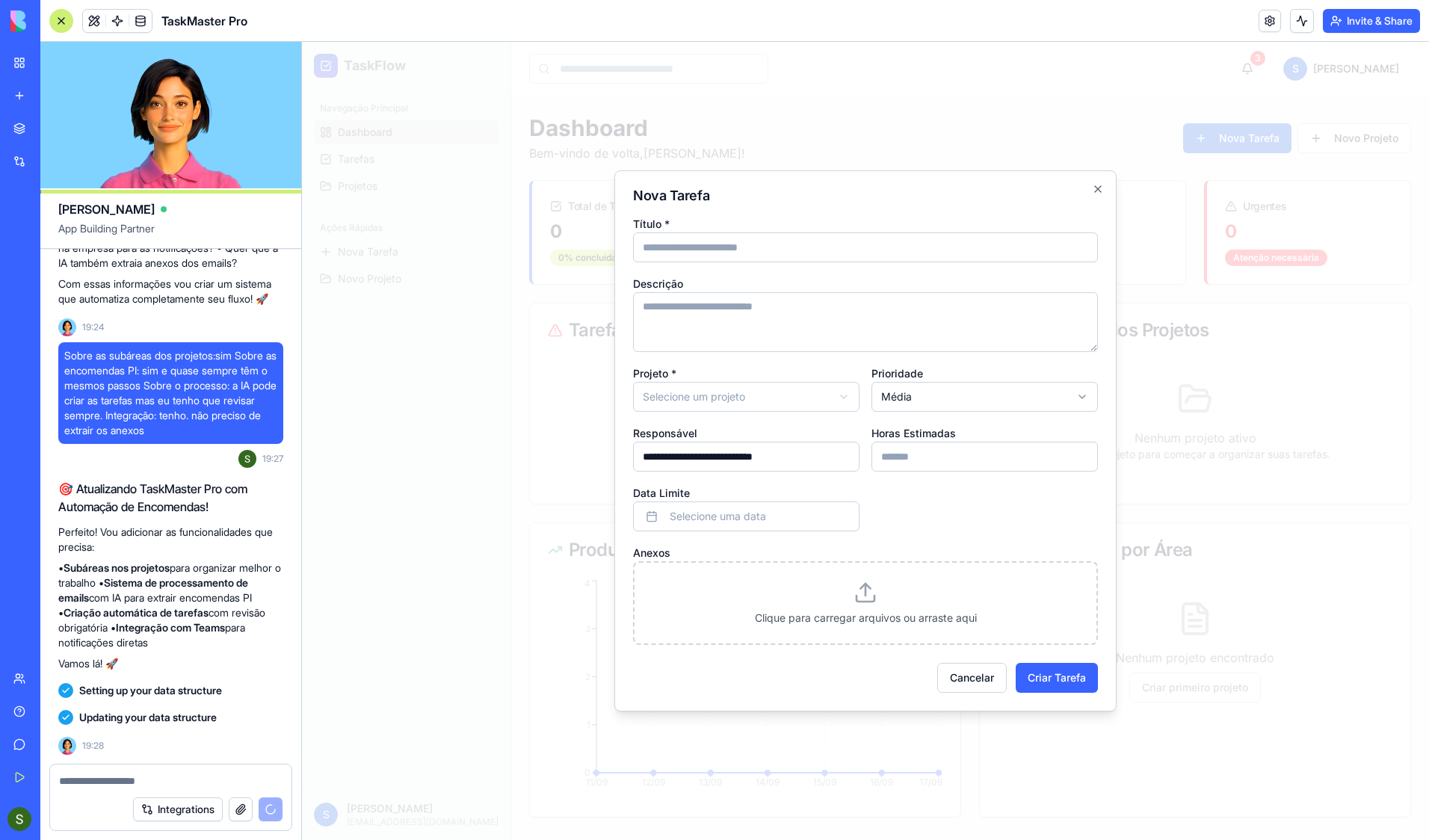
click at [688, 405] on body "**********" at bounding box center [865, 441] width 1127 height 798
click at [945, 398] on body "**********" at bounding box center [865, 441] width 1127 height 798
click at [949, 459] on input "Horas Estimadas" at bounding box center [984, 456] width 226 height 30
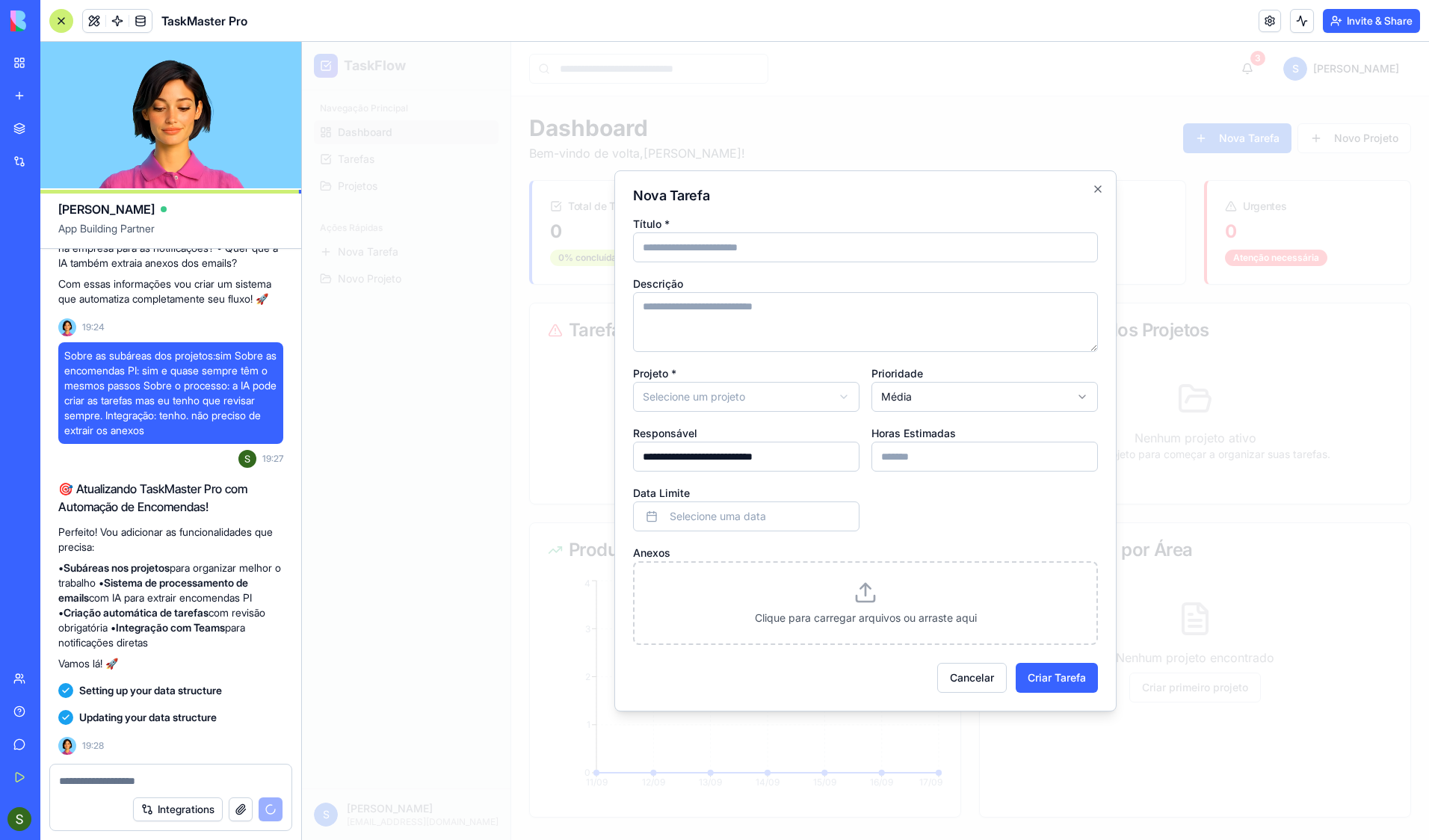
click at [949, 459] on input "Horas Estimadas" at bounding box center [984, 456] width 226 height 30
click at [980, 688] on button "Cancelar" at bounding box center [972, 678] width 69 height 30
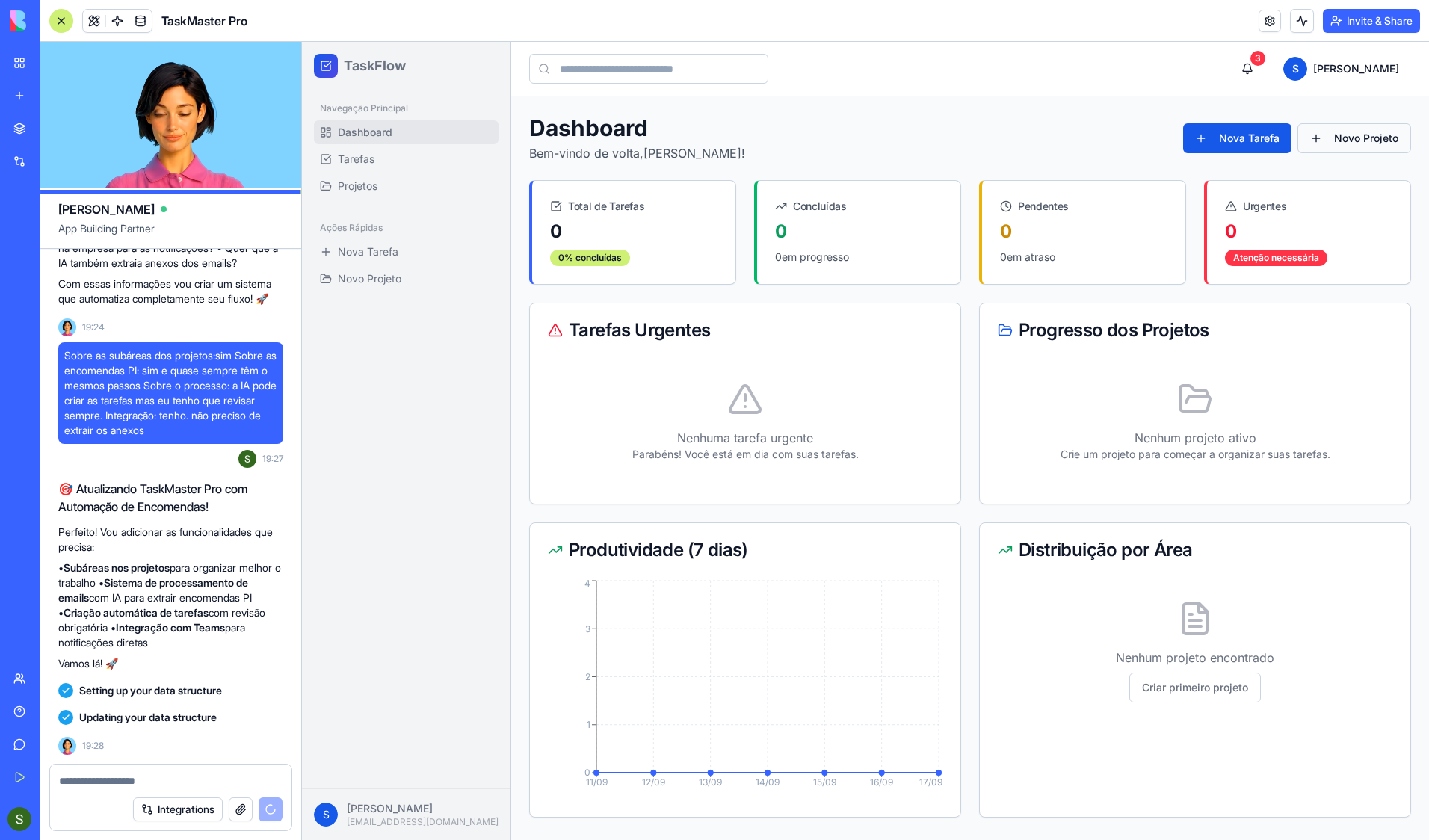
click at [1349, 146] on button "Novo Projeto" at bounding box center [1355, 138] width 114 height 30
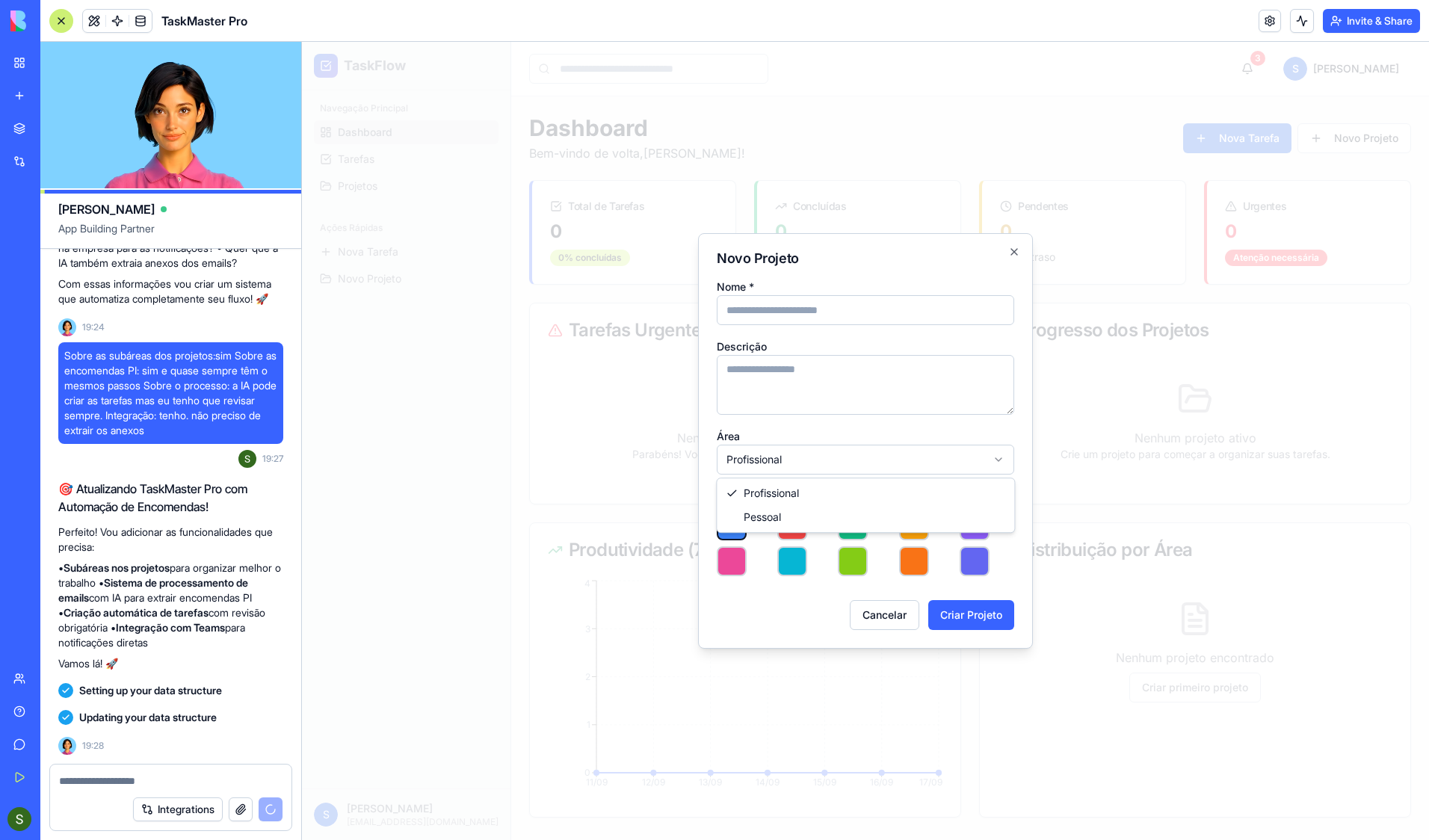
click at [754, 460] on body "**********" at bounding box center [865, 441] width 1127 height 798
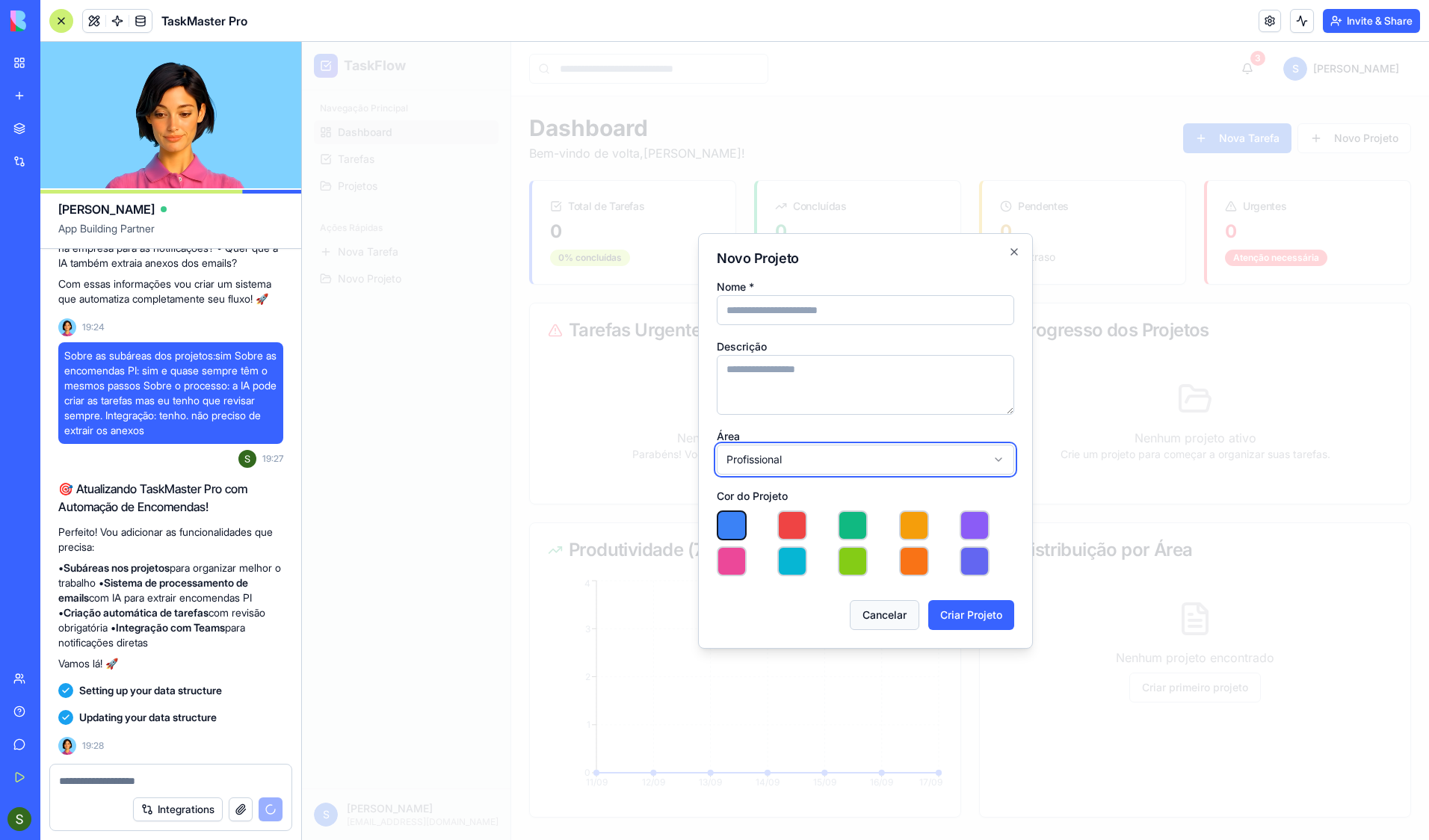
scroll to position [1611, 0]
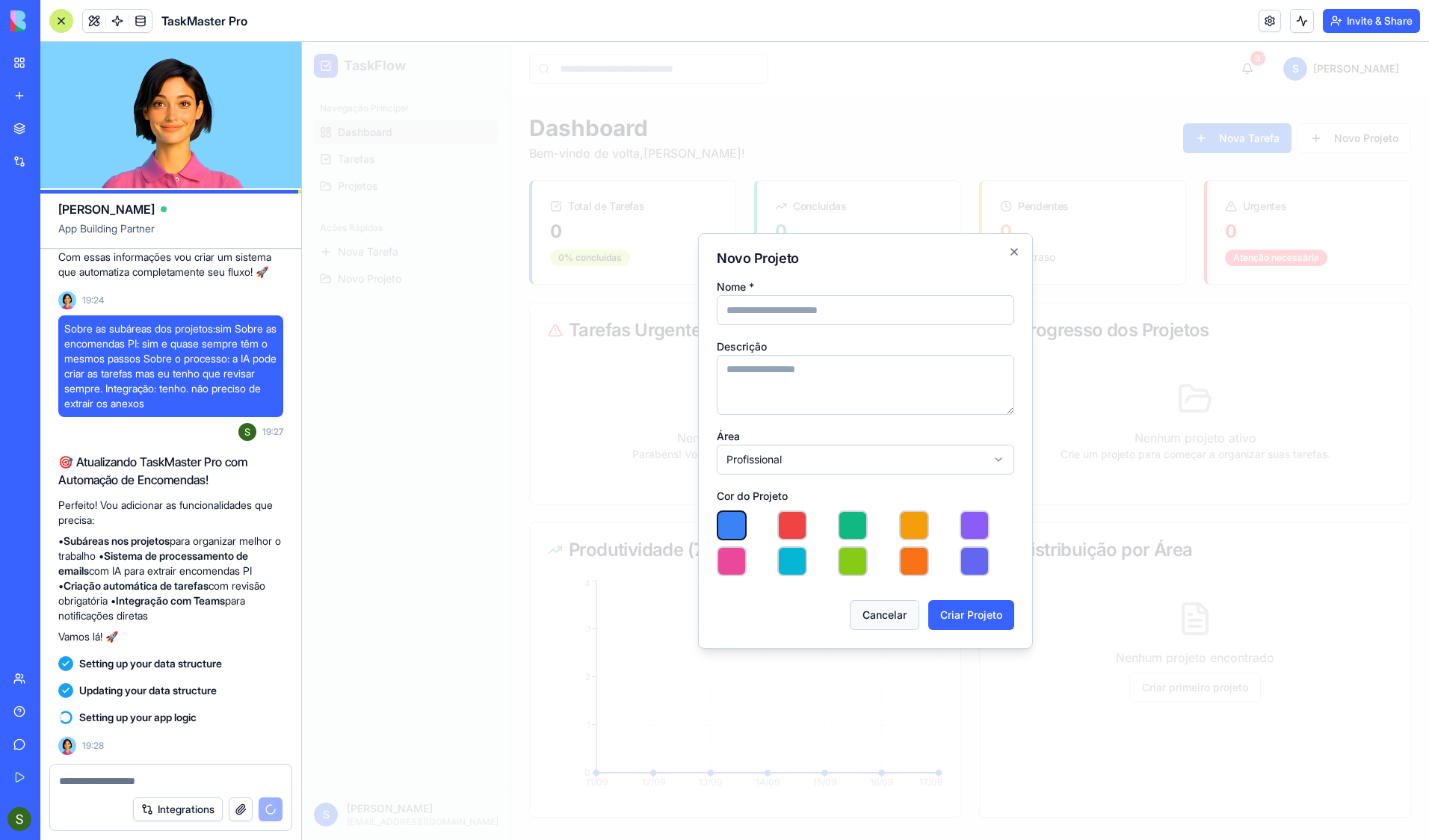
click at [894, 612] on button "Cancelar" at bounding box center [885, 615] width 69 height 30
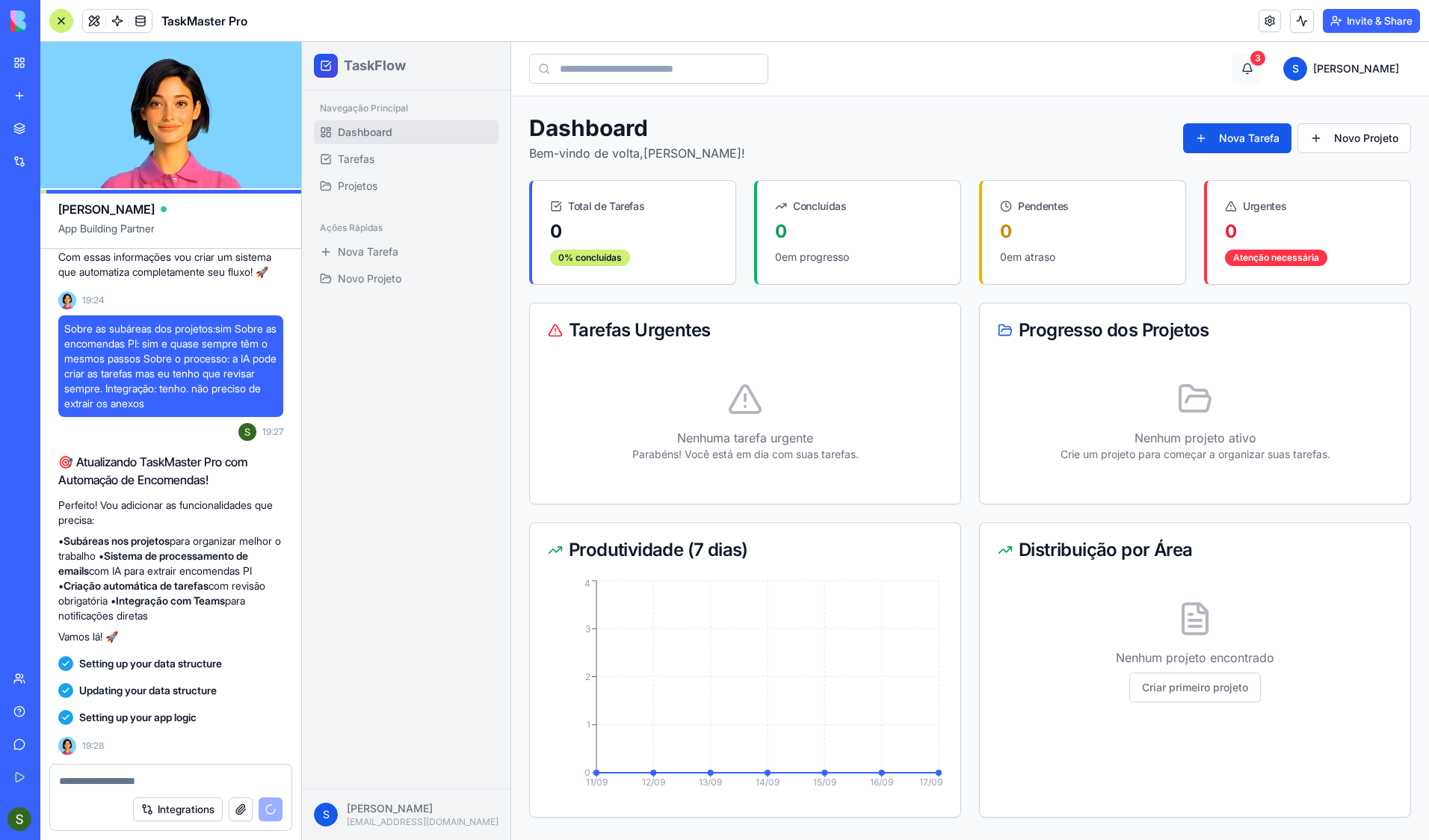
click at [1263, 69] on button "3" at bounding box center [1247, 69] width 30 height 30
click at [1348, 69] on html "TaskFlow Navegação Principal Dashboard Tarefas Projetos Ações Rápidas Nova Tare…" at bounding box center [865, 441] width 1127 height 798
click at [1158, 82] on html "TaskFlow Navegação Principal Dashboard Tarefas Projetos Ações Rápidas Nova Tare…" at bounding box center [865, 441] width 1127 height 798
click at [341, 155] on span "Tarefas" at bounding box center [356, 159] width 37 height 15
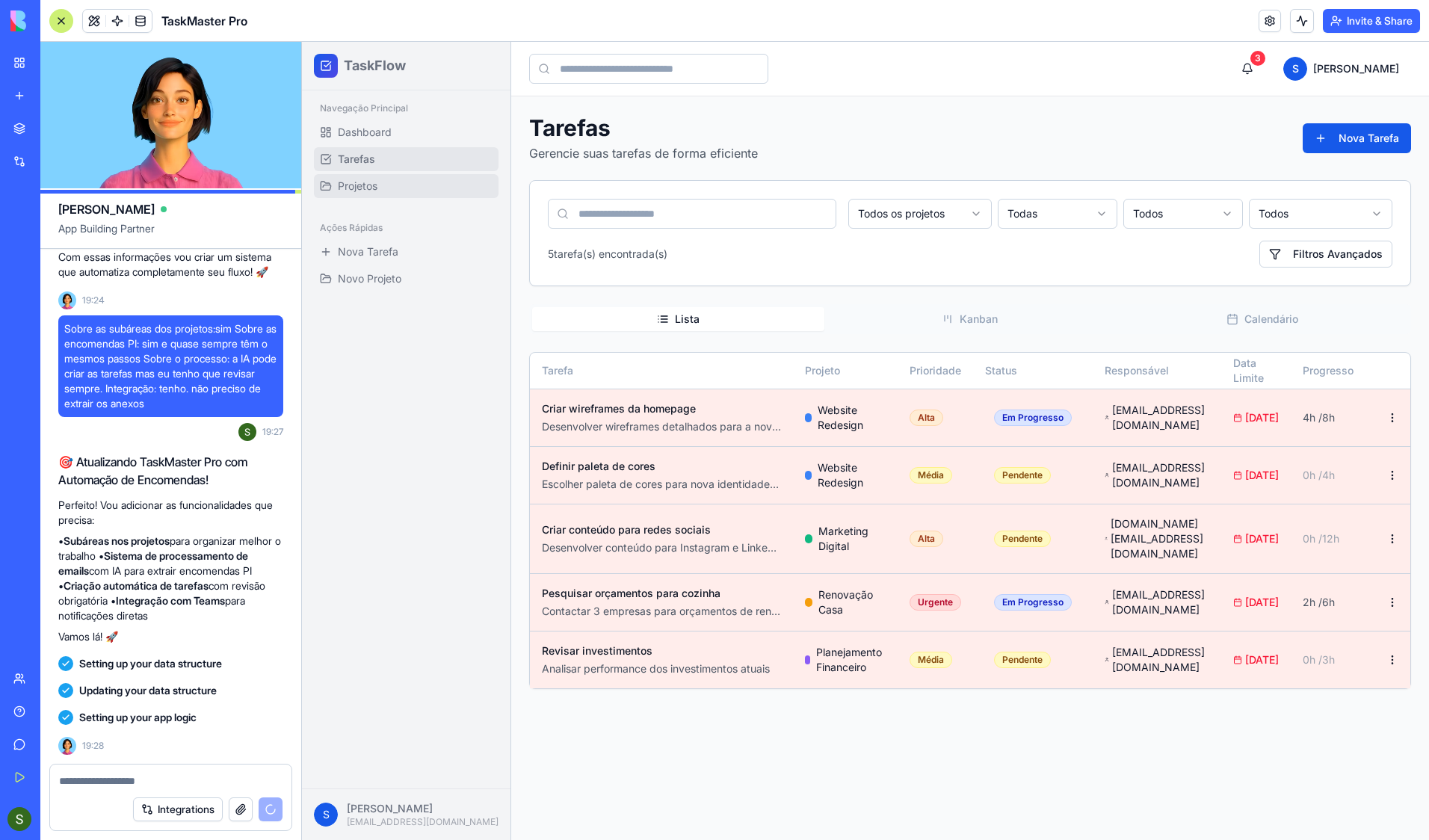
click at [374, 194] on link "Projetos" at bounding box center [406, 186] width 185 height 24
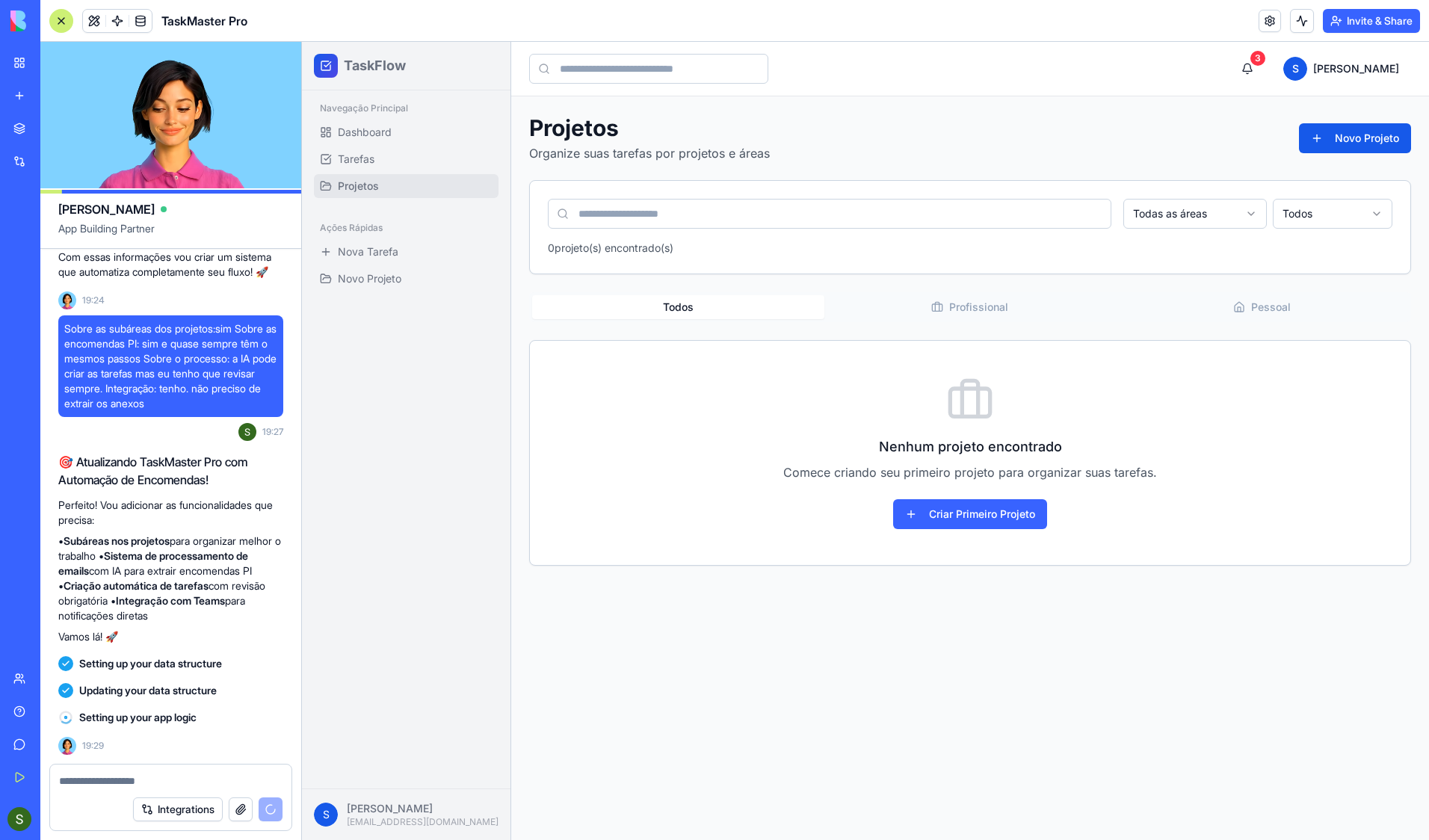
click at [1183, 214] on html "TaskFlow Navegação Principal Dashboard Tarefas Projetos Ações Rápidas Nova Tare…" at bounding box center [865, 441] width 1127 height 798
click at [1303, 214] on html "TaskFlow Navegação Principal Dashboard Tarefas Projetos Ações Rápidas Nova Tare…" at bounding box center [865, 441] width 1127 height 798
click at [367, 136] on span "Dashboard" at bounding box center [364, 132] width 54 height 15
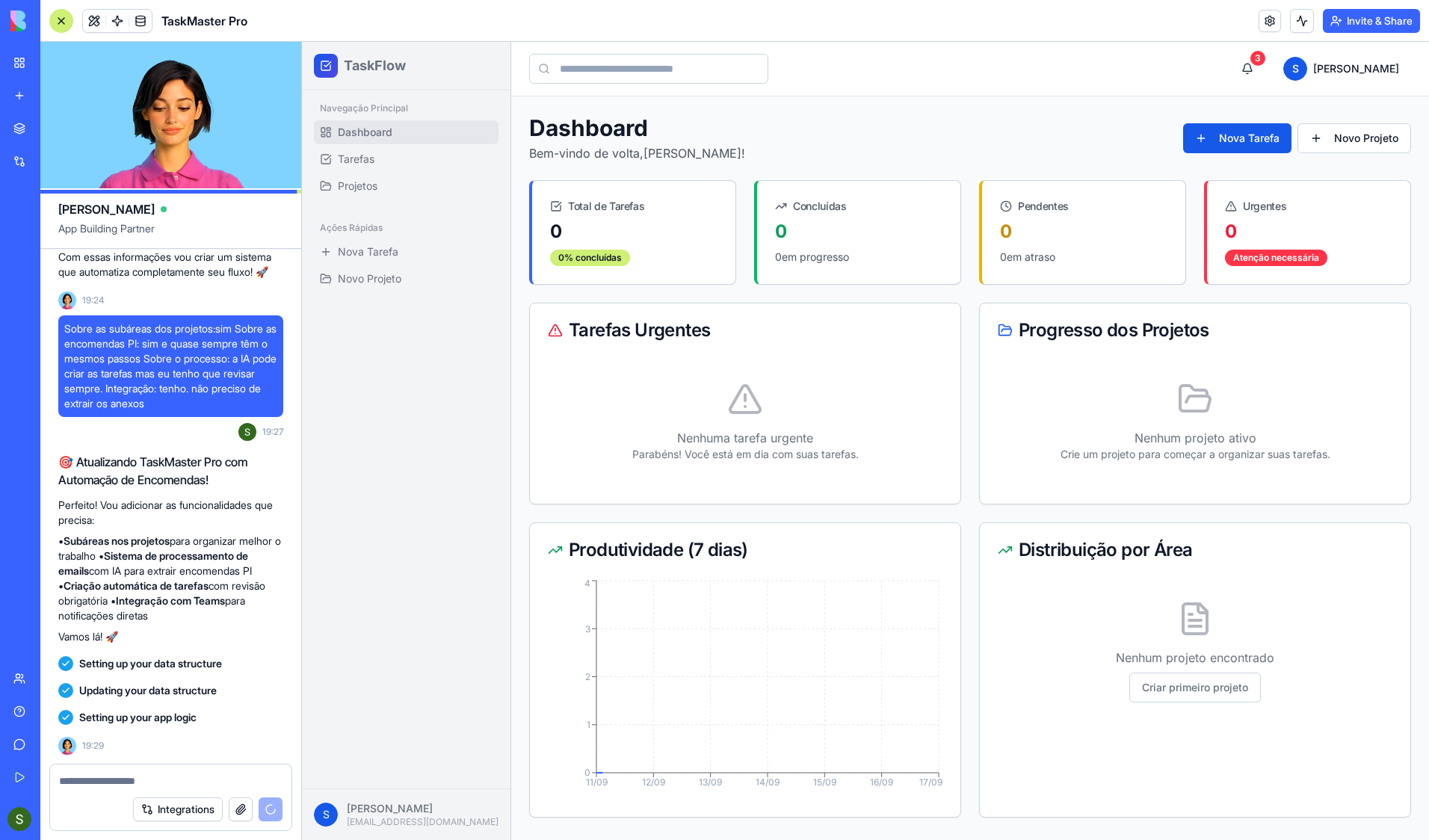
scroll to position [1733, 0]
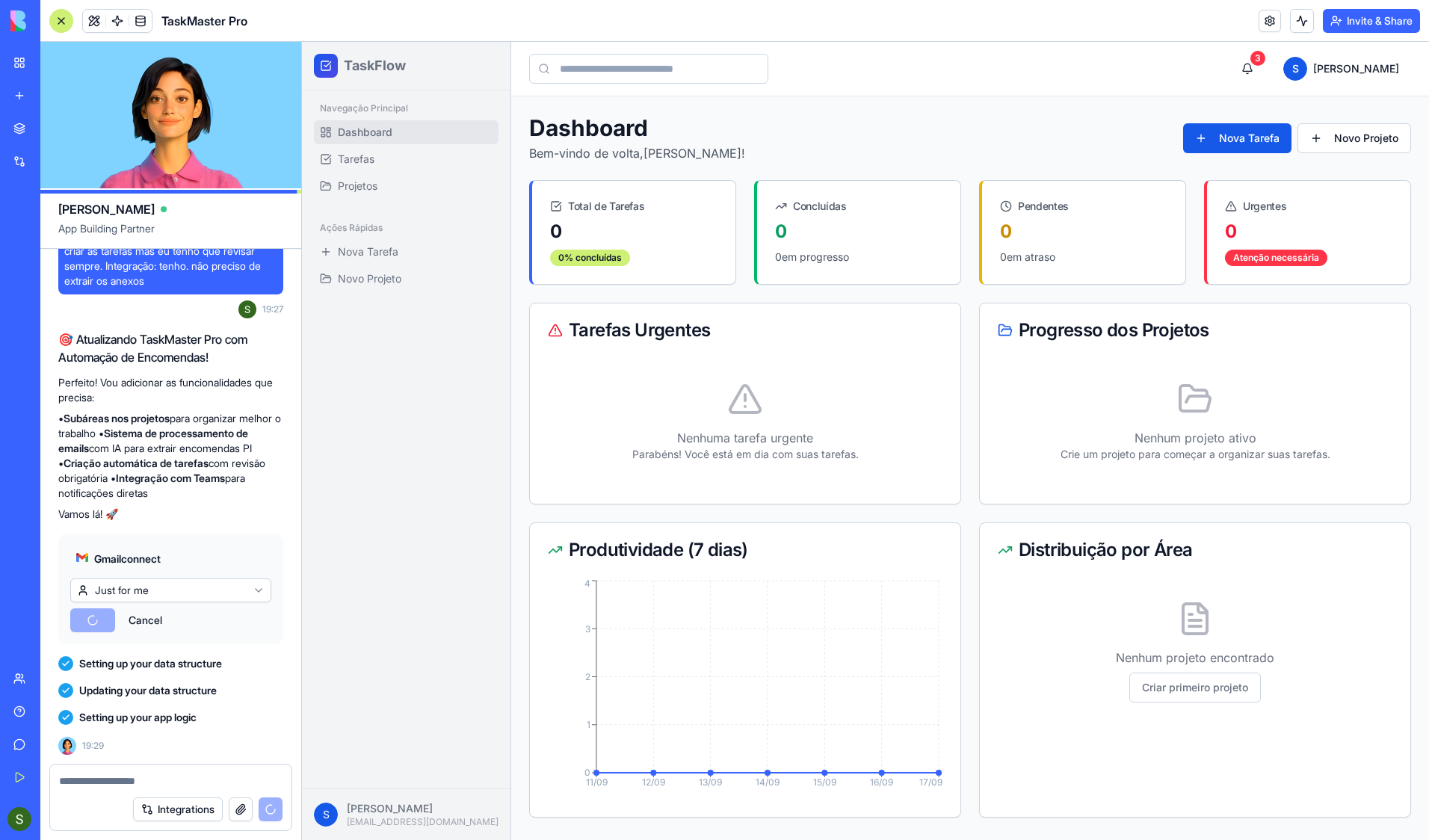
click at [151, 690] on button "Integrations" at bounding box center [178, 809] width 90 height 24
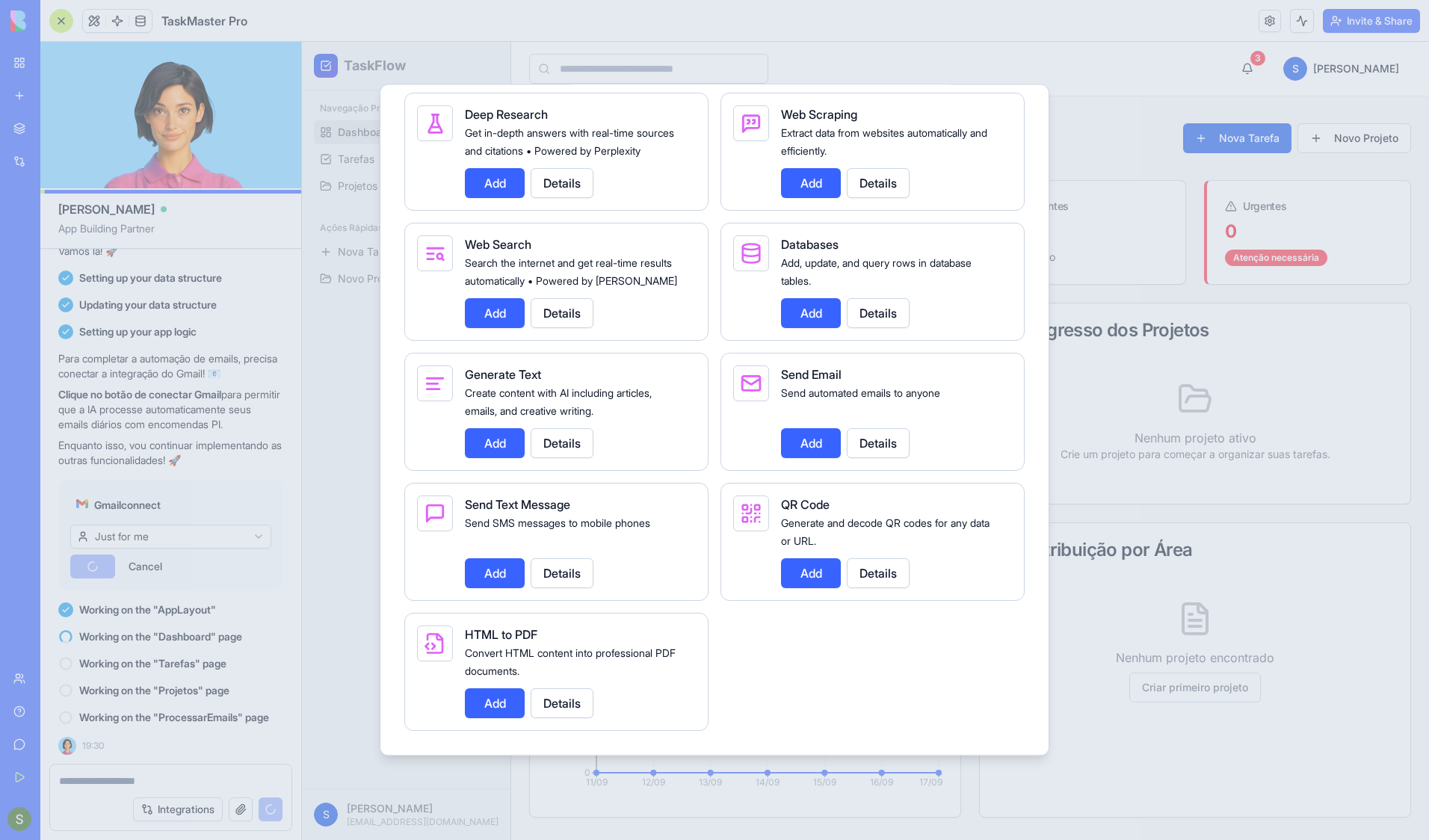
scroll to position [1976, 0]
click at [356, 532] on div at bounding box center [714, 420] width 1429 height 840
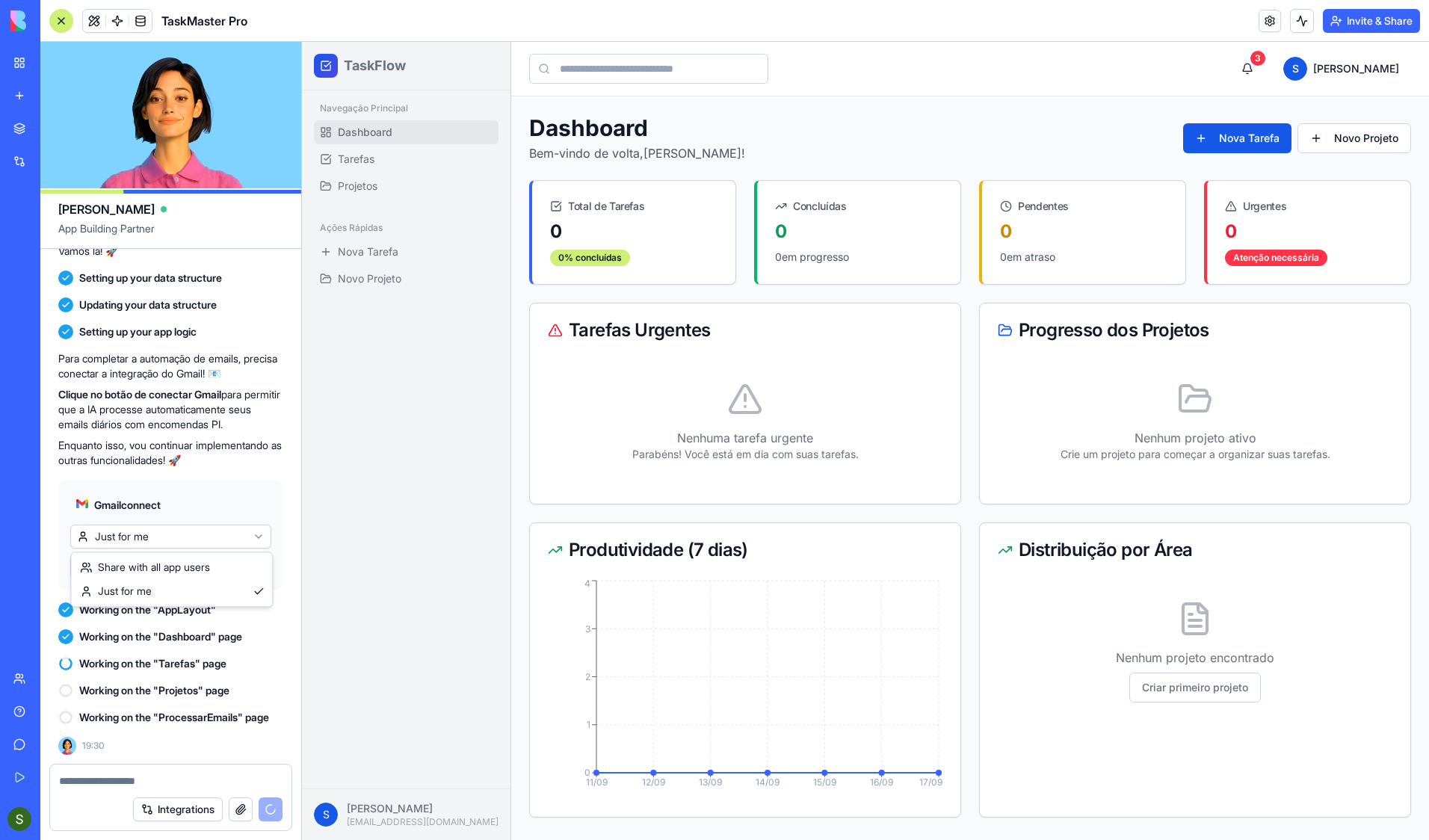
click at [257, 537] on html "BETA My Workspace New app Marketplace Integrations Recent Task Manager New App …" at bounding box center [714, 420] width 1429 height 840
click at [230, 541] on html "BETA My Workspace New app Marketplace Integrations Recent Task Manager New App …" at bounding box center [714, 420] width 1429 height 840
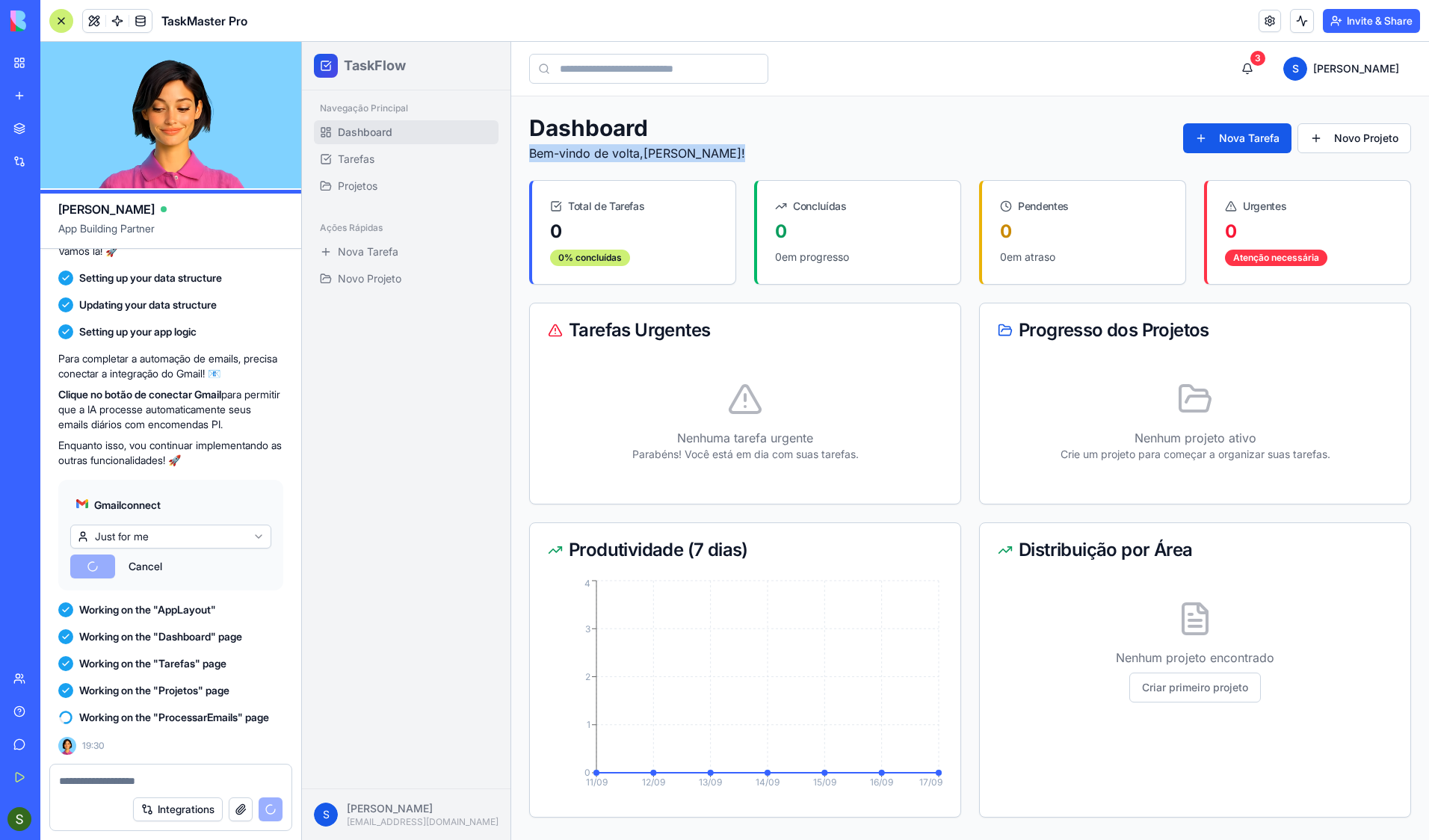
drag, startPoint x: 522, startPoint y: 150, endPoint x: 743, endPoint y: 152, distance: 221.0
click at [743, 152] on div "Dashboard Bem-vindo de volta, [PERSON_NAME] ! Nova Tarefa Novo Projeto Total de…" at bounding box center [970, 466] width 918 height 739
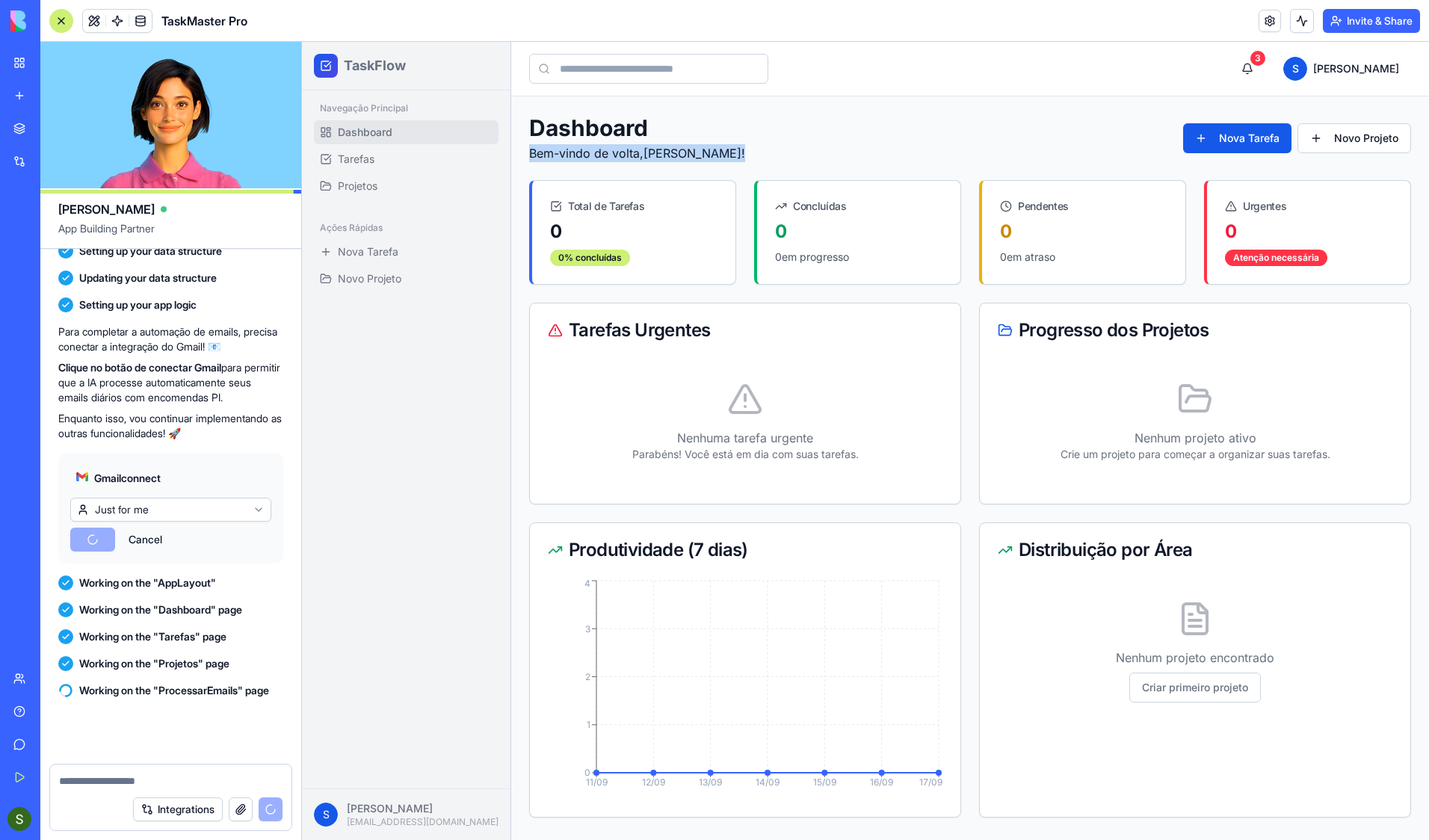
scroll to position [2023, 0]
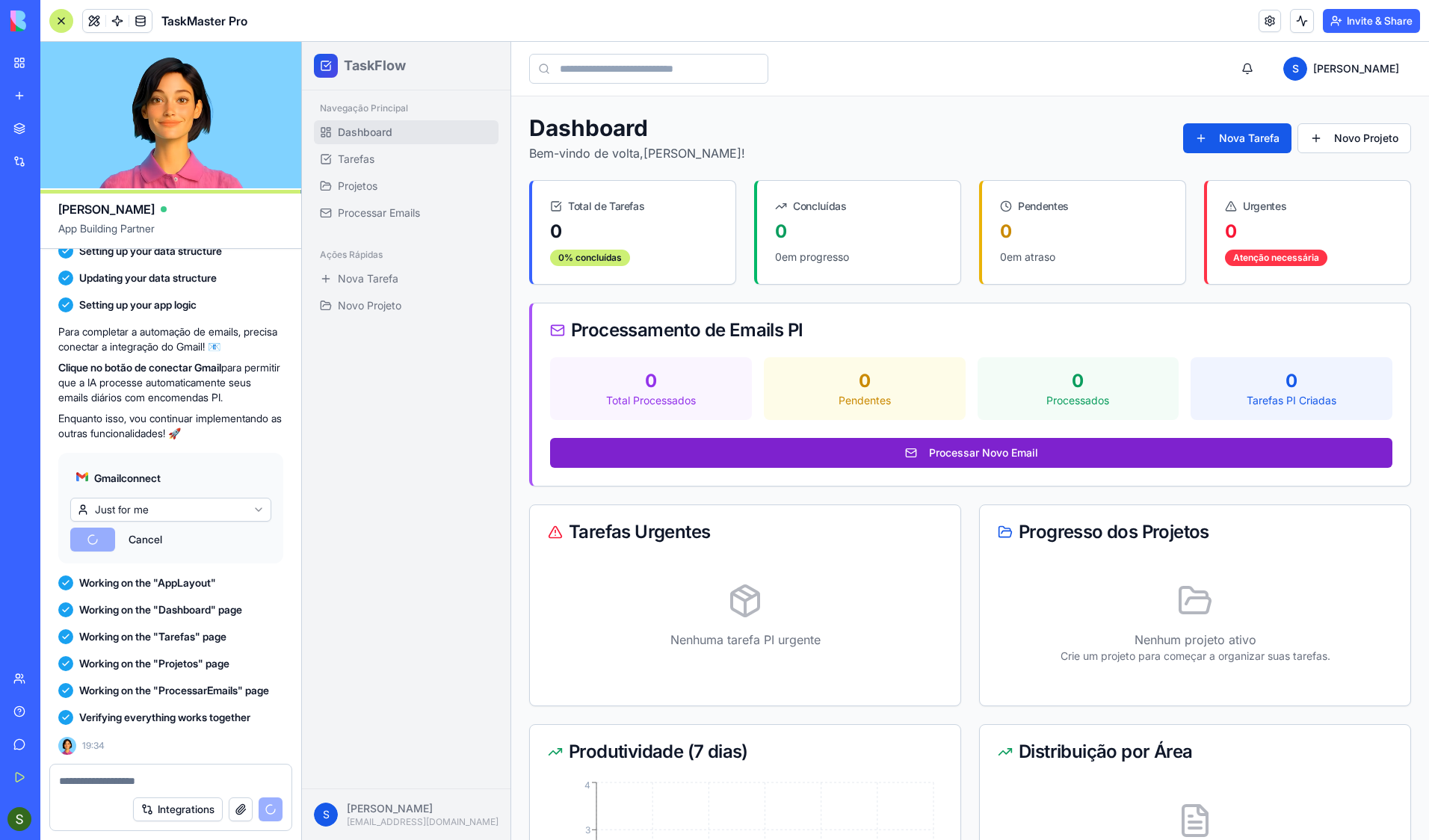
click at [1005, 450] on button "Processar Novo Email" at bounding box center [971, 453] width 842 height 30
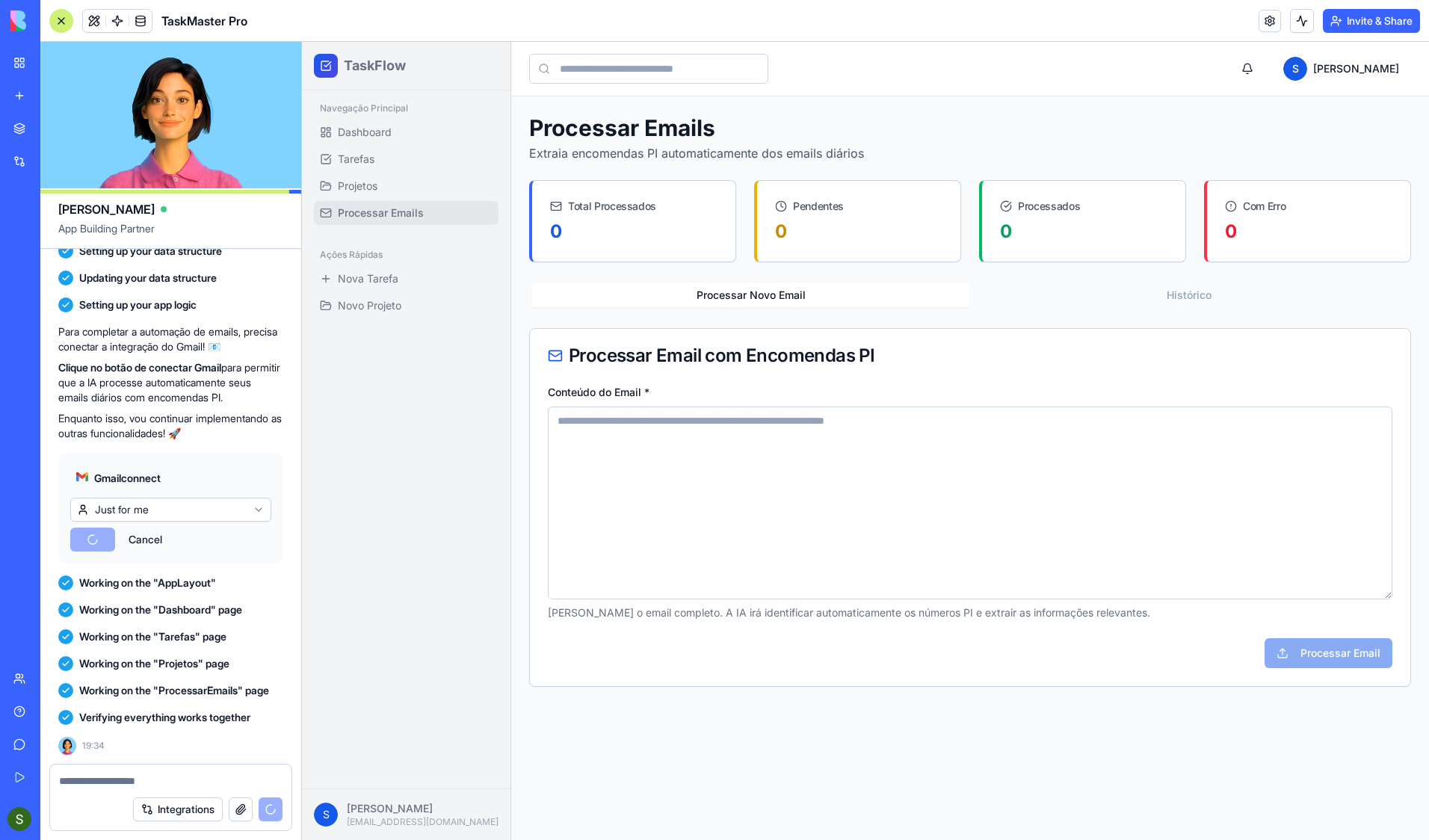
scroll to position [2550, 0]
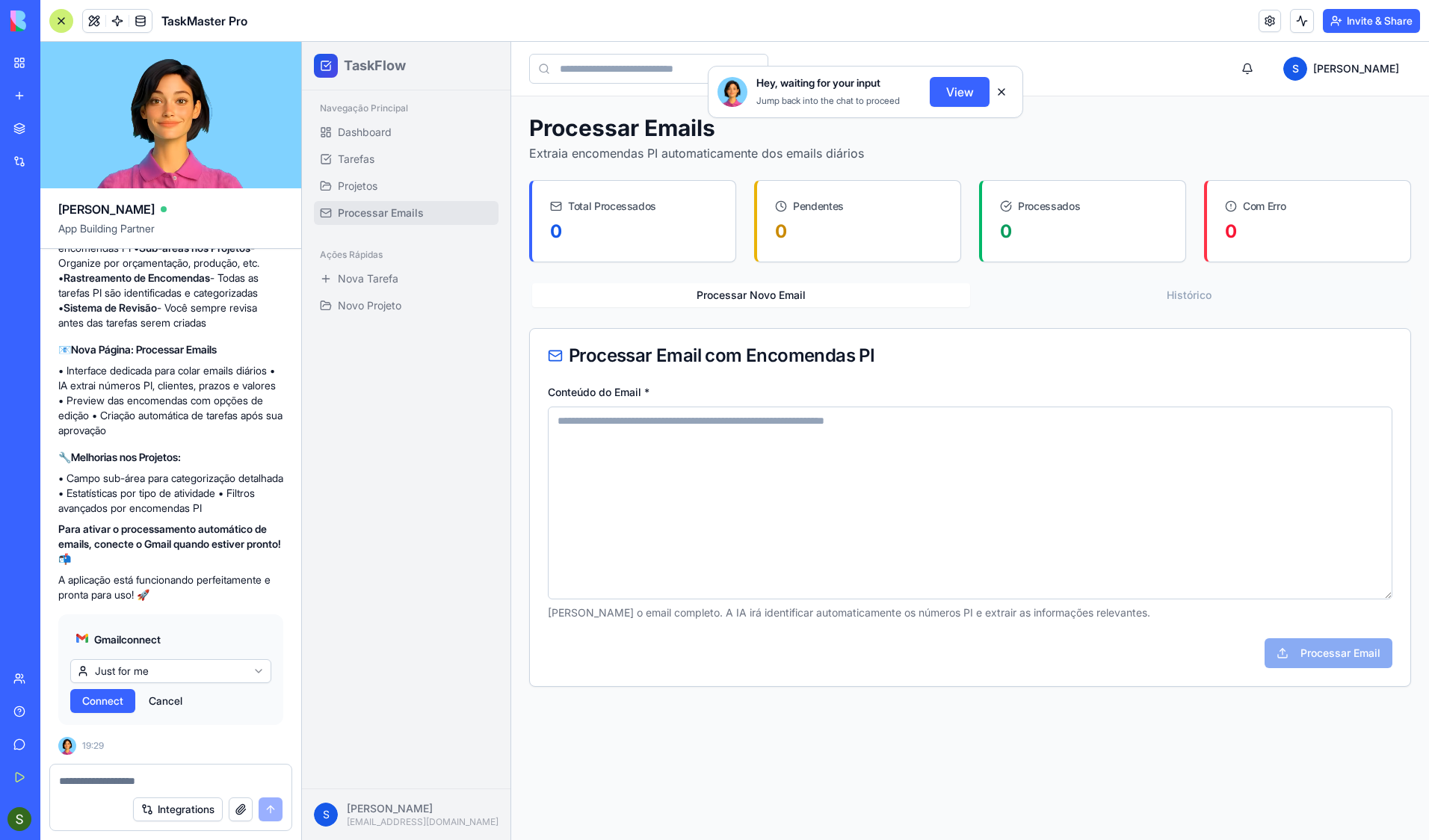
click at [945, 98] on button "View" at bounding box center [959, 92] width 60 height 30
click at [1005, 92] on button at bounding box center [1002, 92] width 24 height 24
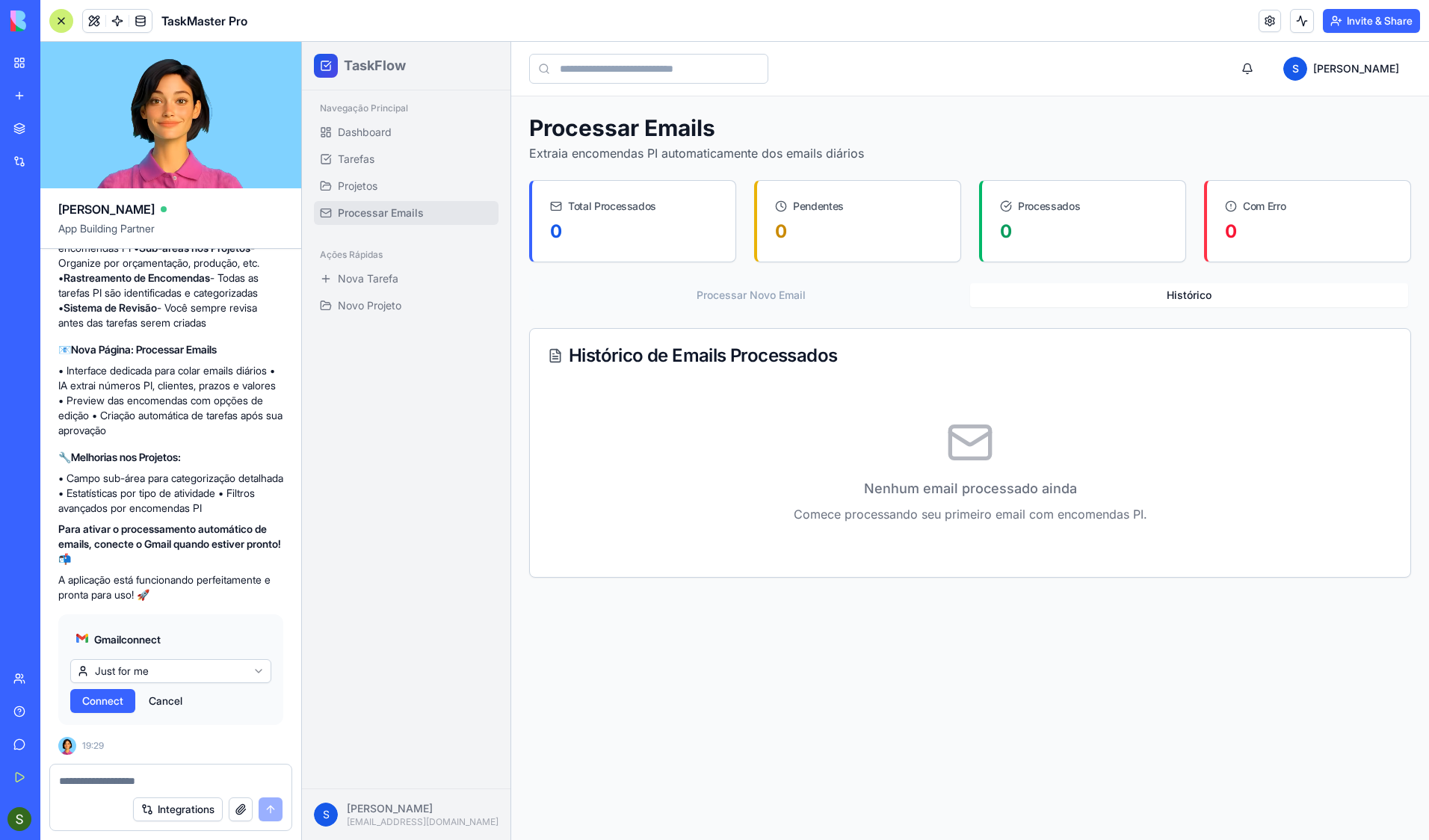
click at [1187, 294] on button "Histórico" at bounding box center [1190, 295] width 438 height 24
click at [777, 294] on button "Processar Novo Email" at bounding box center [751, 295] width 438 height 24
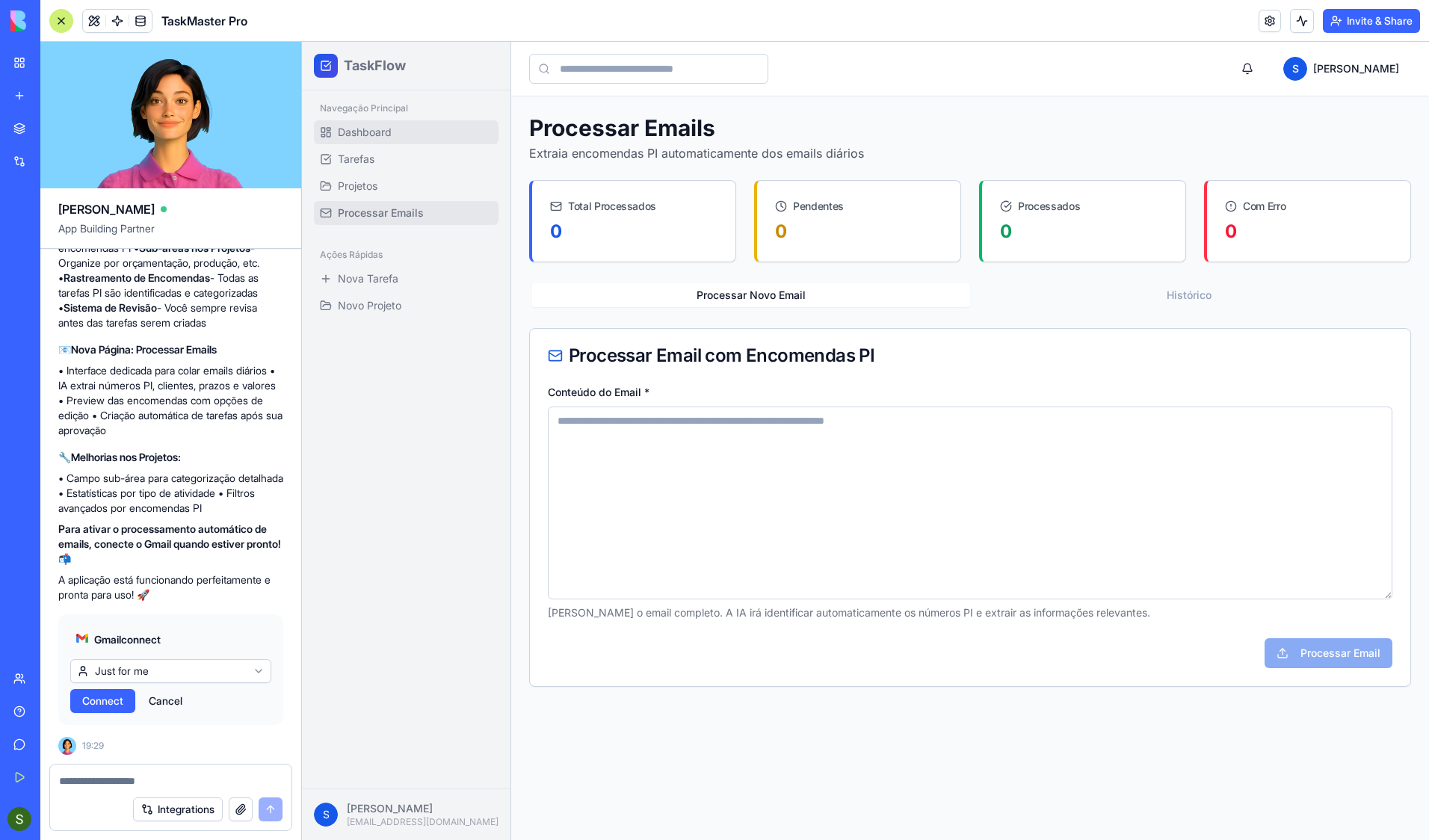
click at [379, 121] on link "Dashboard" at bounding box center [406, 132] width 185 height 24
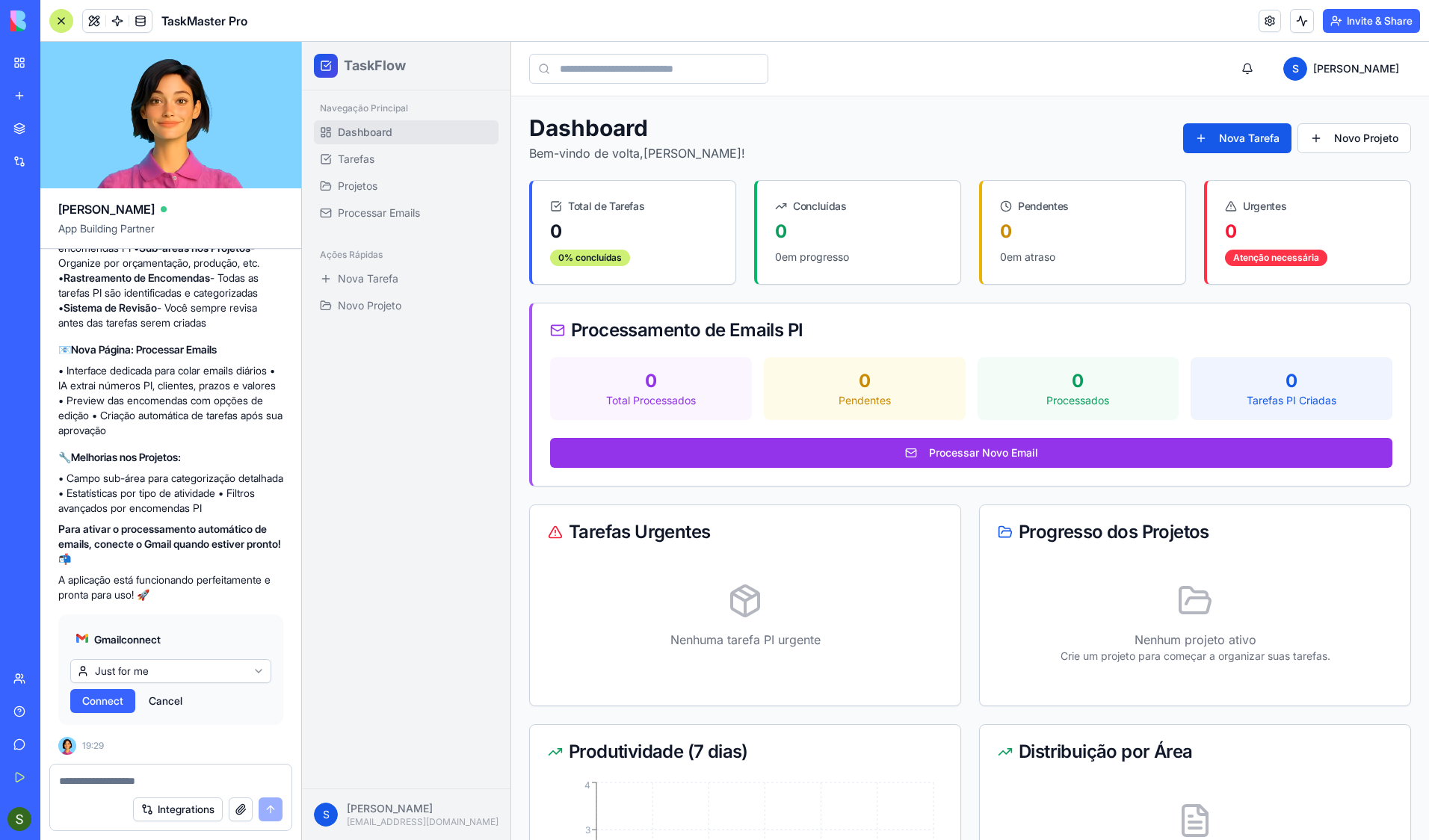
click at [99, 690] on textarea at bounding box center [171, 781] width 224 height 15
type textarea "**********"
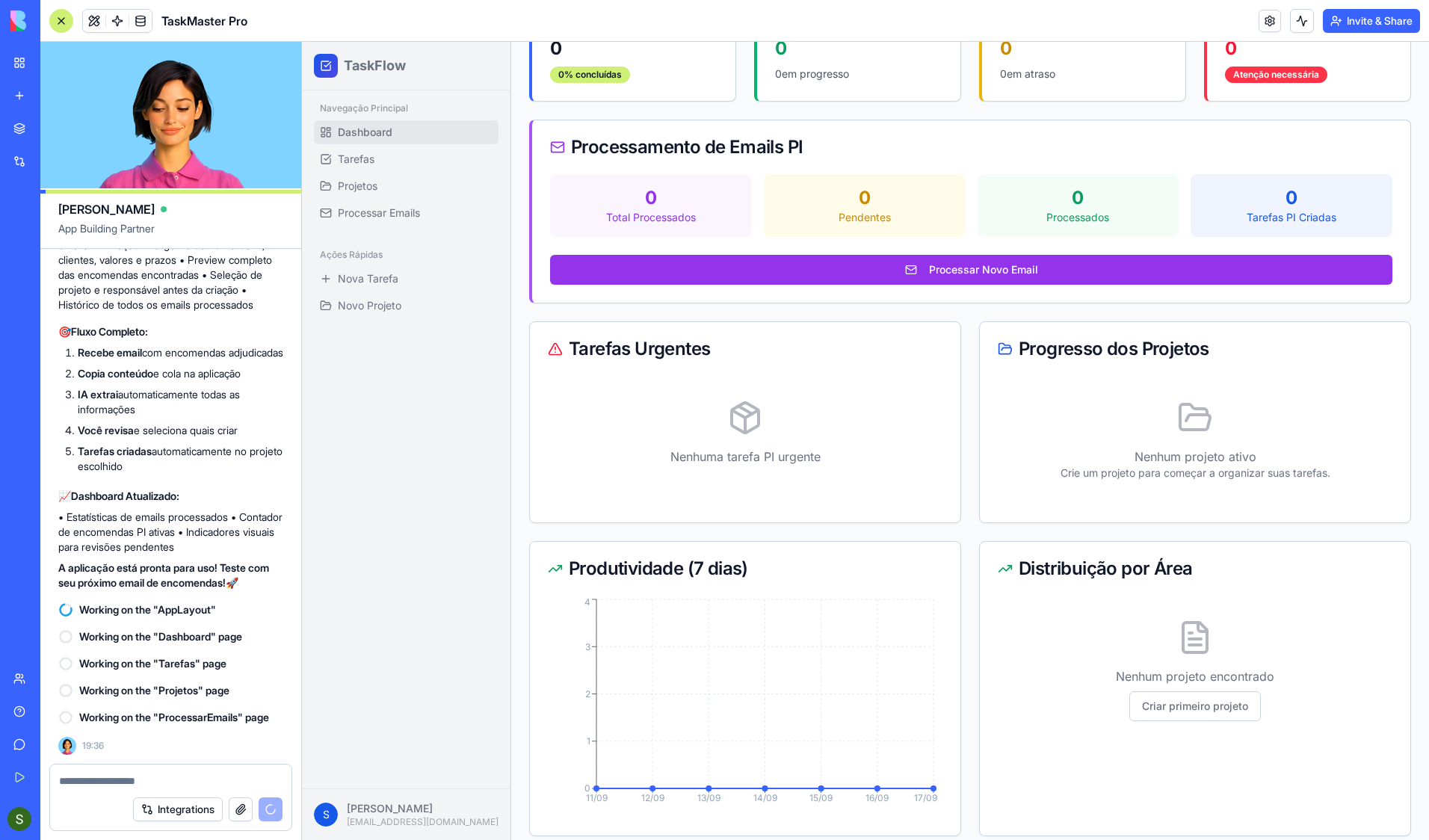
scroll to position [192, 0]
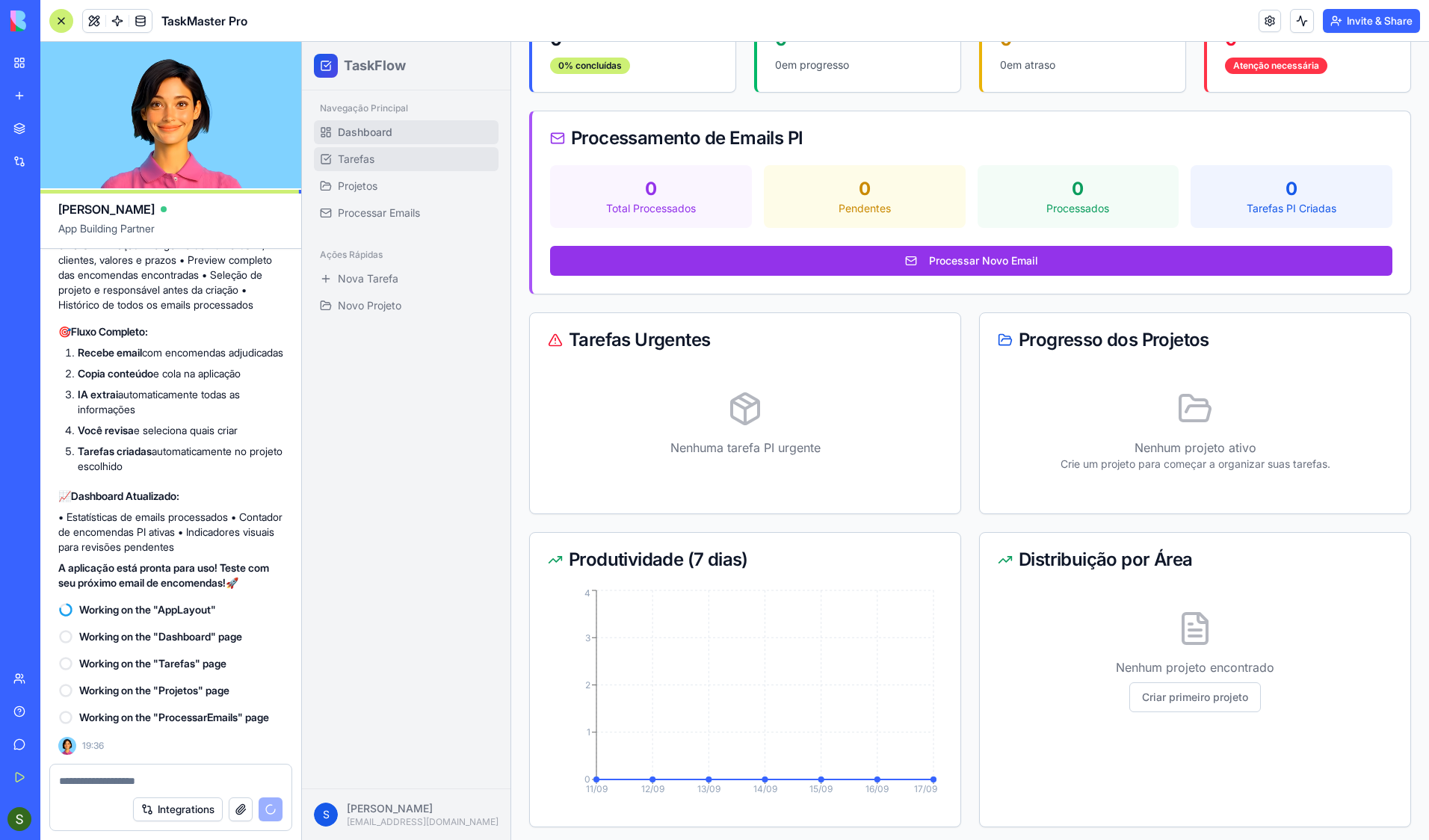
click at [365, 168] on link "Tarefas" at bounding box center [406, 159] width 185 height 24
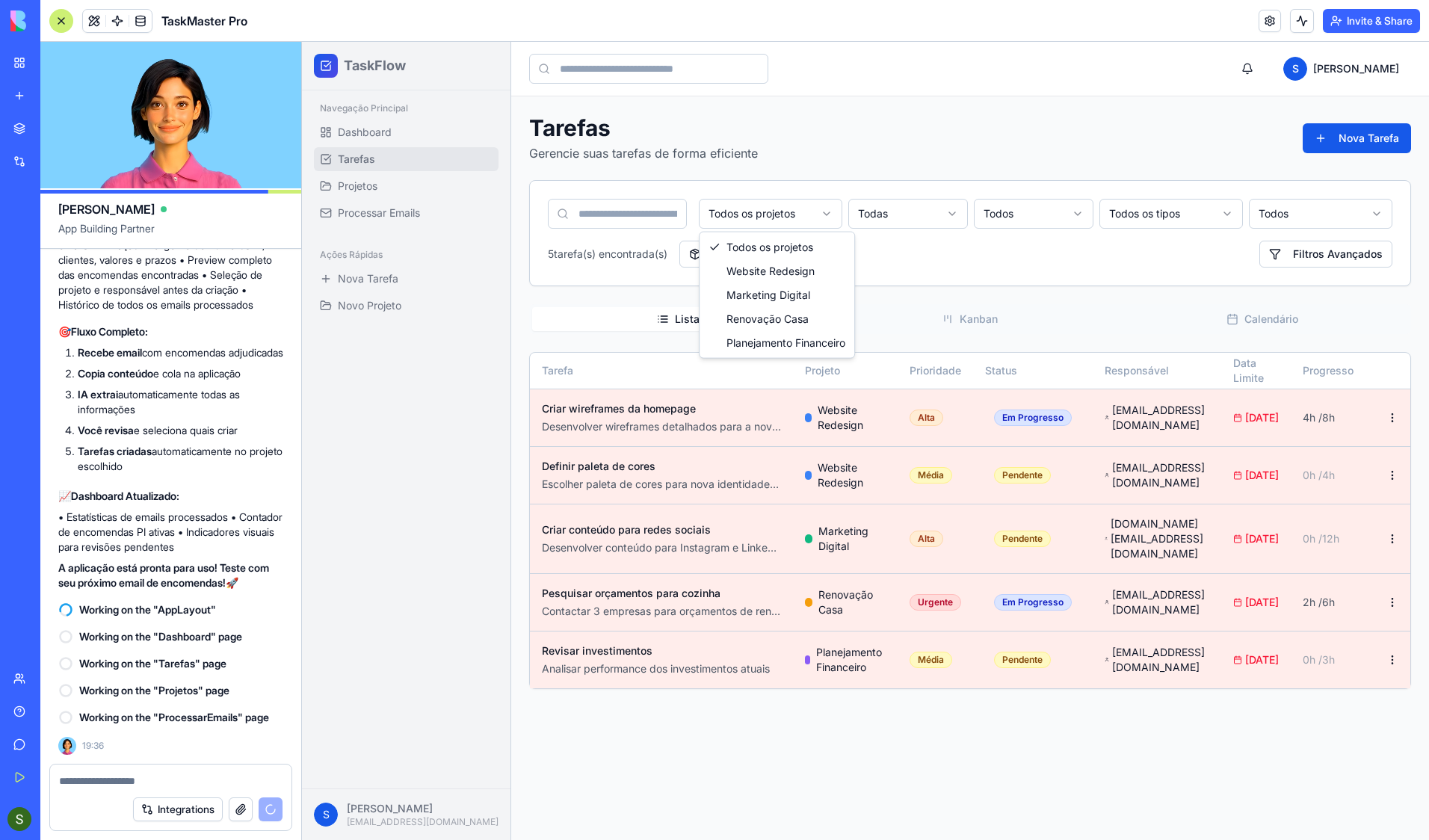
click at [776, 224] on html "TaskFlow Navegação Principal Dashboard Tarefas Projetos Processar Emails Ações …" at bounding box center [865, 441] width 1127 height 798
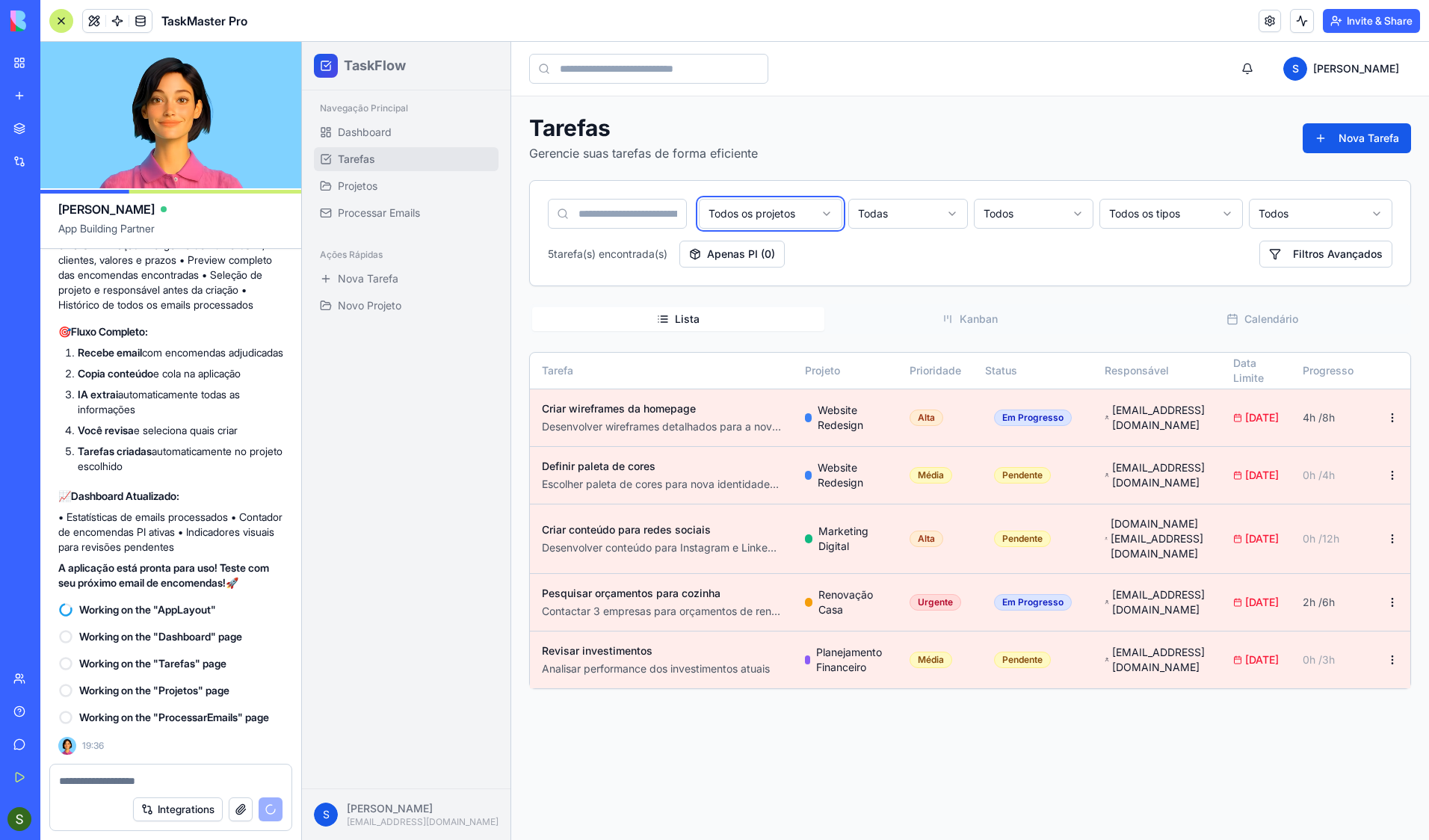
click at [878, 218] on html "TaskFlow Navegação Principal Dashboard Tarefas Projetos Processar Emails Ações …" at bounding box center [865, 441] width 1127 height 798
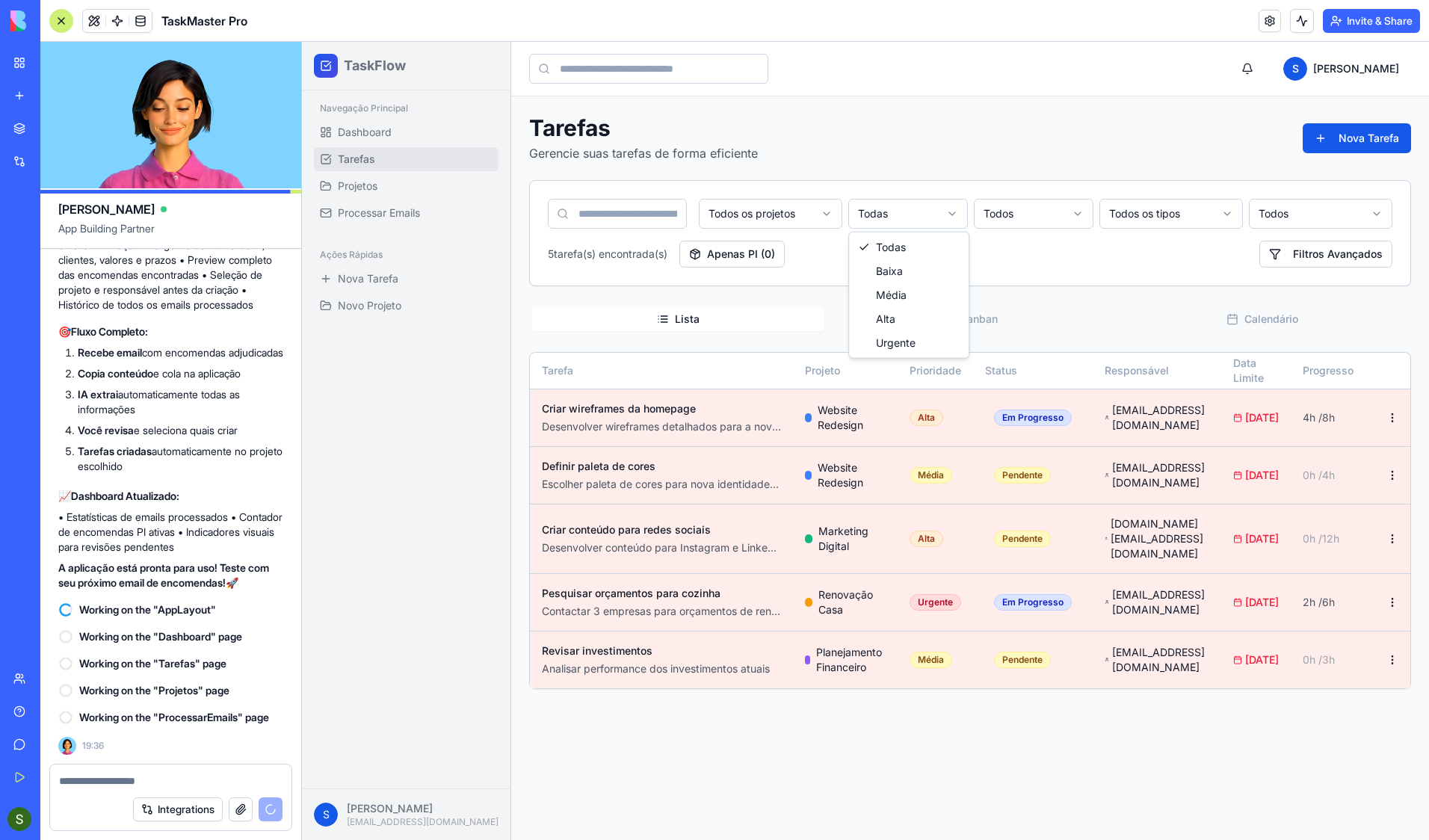
click at [878, 218] on html "TaskFlow Navegação Principal Dashboard Tarefas Projetos Processar Emails Ações …" at bounding box center [865, 441] width 1127 height 798
click at [1024, 201] on html "TaskFlow Navegação Principal Dashboard Tarefas Projetos Processar Emails Ações …" at bounding box center [865, 441] width 1127 height 798
click at [1030, 212] on html "TaskFlow Navegação Principal Dashboard Tarefas Projetos Processar Emails Ações …" at bounding box center [865, 441] width 1127 height 798
click at [1154, 227] on html "TaskFlow Navegação Principal Dashboard Tarefas Projetos Processar Emails Ações …" at bounding box center [865, 441] width 1127 height 798
click at [1156, 223] on html "TaskFlow Navegação Principal Dashboard Tarefas Projetos Processar Emails Ações …" at bounding box center [865, 441] width 1127 height 798
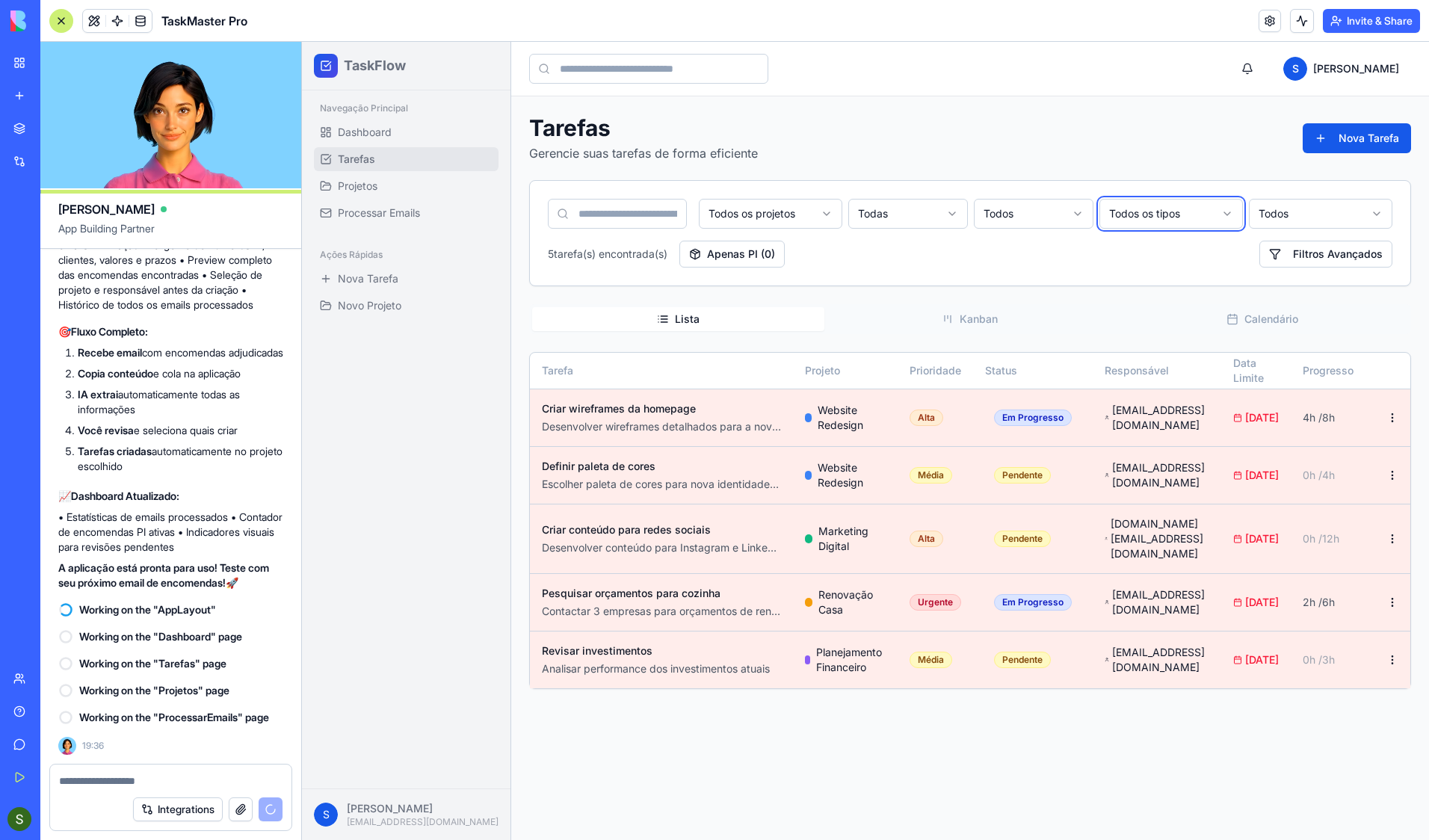
click at [1178, 285] on html "TaskFlow Navegação Principal Dashboard Tarefas Projetos Processar Emails Ações …" at bounding box center [865, 441] width 1127 height 798
click at [994, 323] on button "Kanban" at bounding box center [970, 319] width 293 height 24
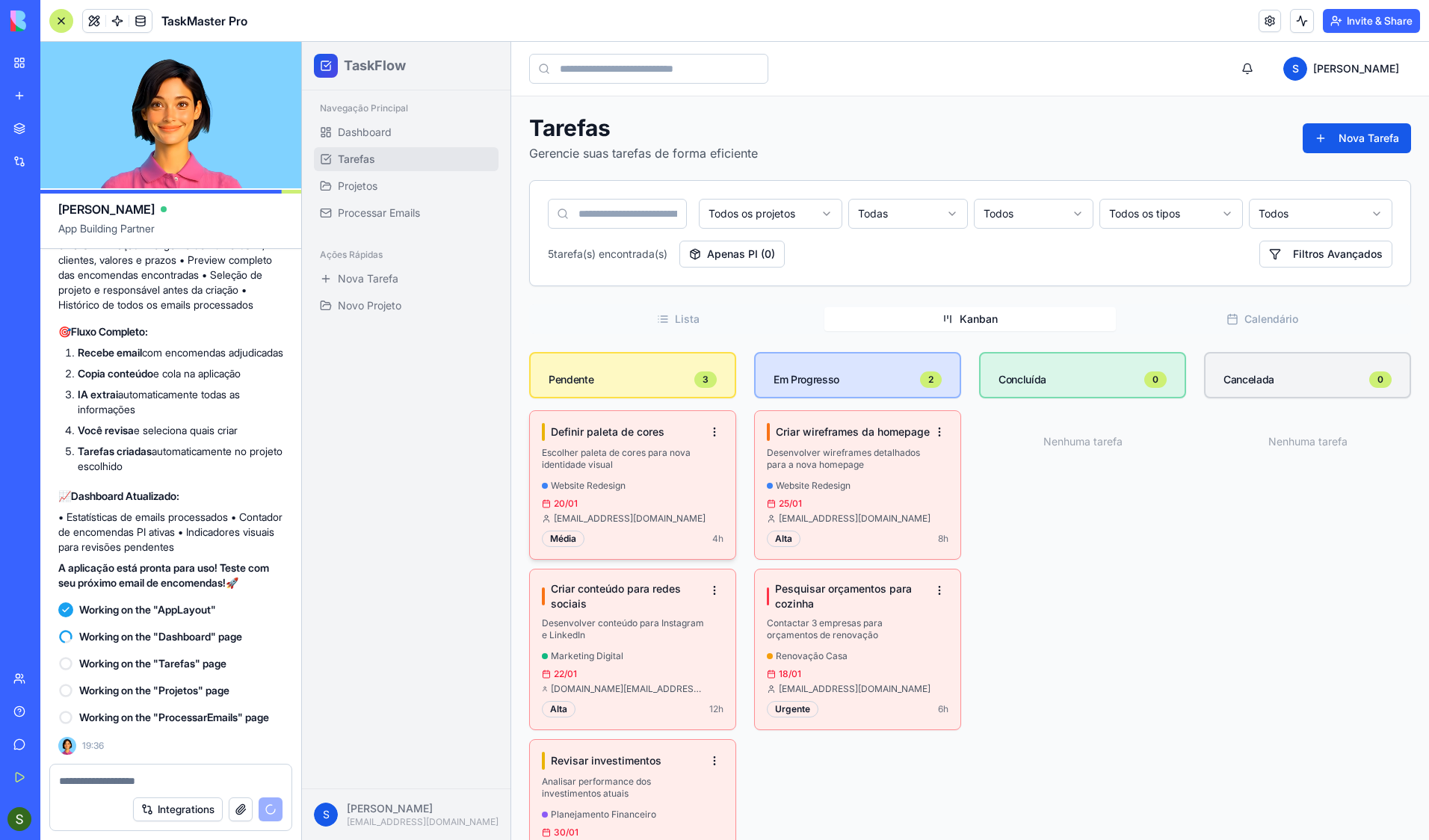
click at [630, 473] on div "Definir paleta de cores Escolher paleta de cores para nova identidade visual We…" at bounding box center [624, 473] width 164 height 101
click at [622, 434] on h4 "Definir paleta de cores" at bounding box center [608, 431] width 114 height 15
click at [712, 431] on html "TaskFlow Navegação Principal Dashboard Tarefas Projetos Processar Emails Ações …" at bounding box center [865, 474] width 1127 height 865
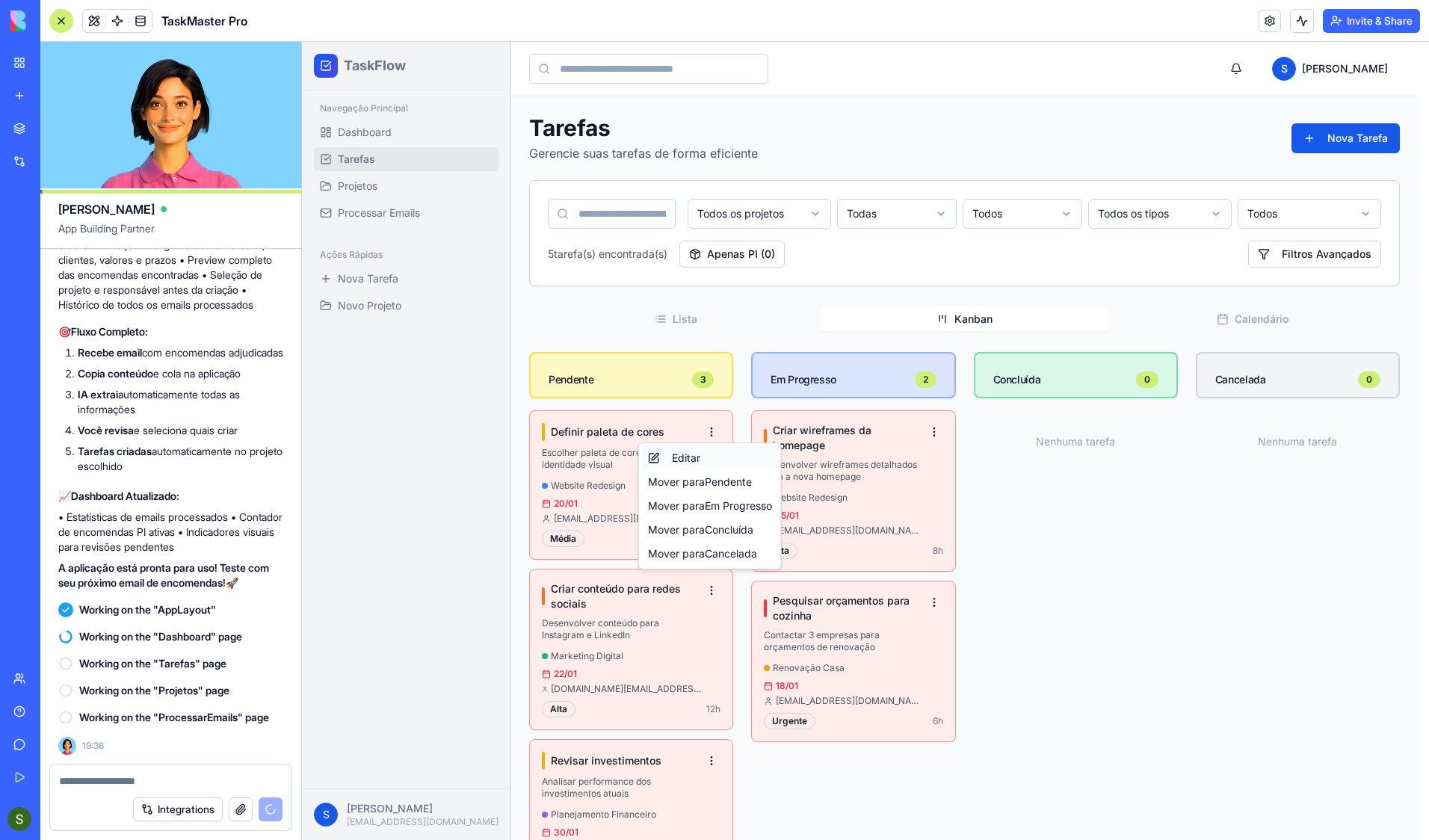
click at [682, 460] on div "Editar" at bounding box center [710, 458] width 136 height 24
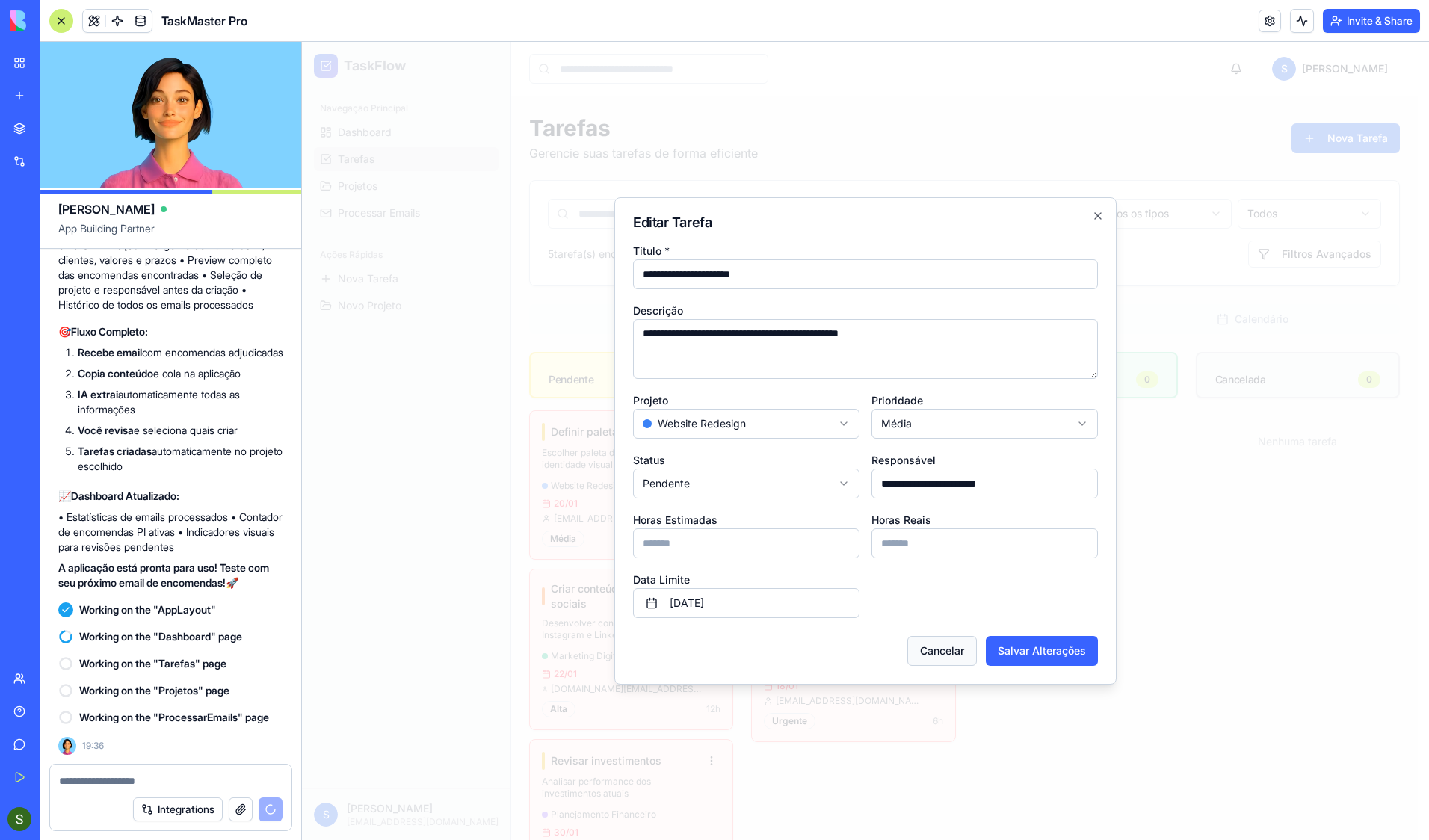
click at [957, 654] on button "Cancelar" at bounding box center [941, 651] width 69 height 30
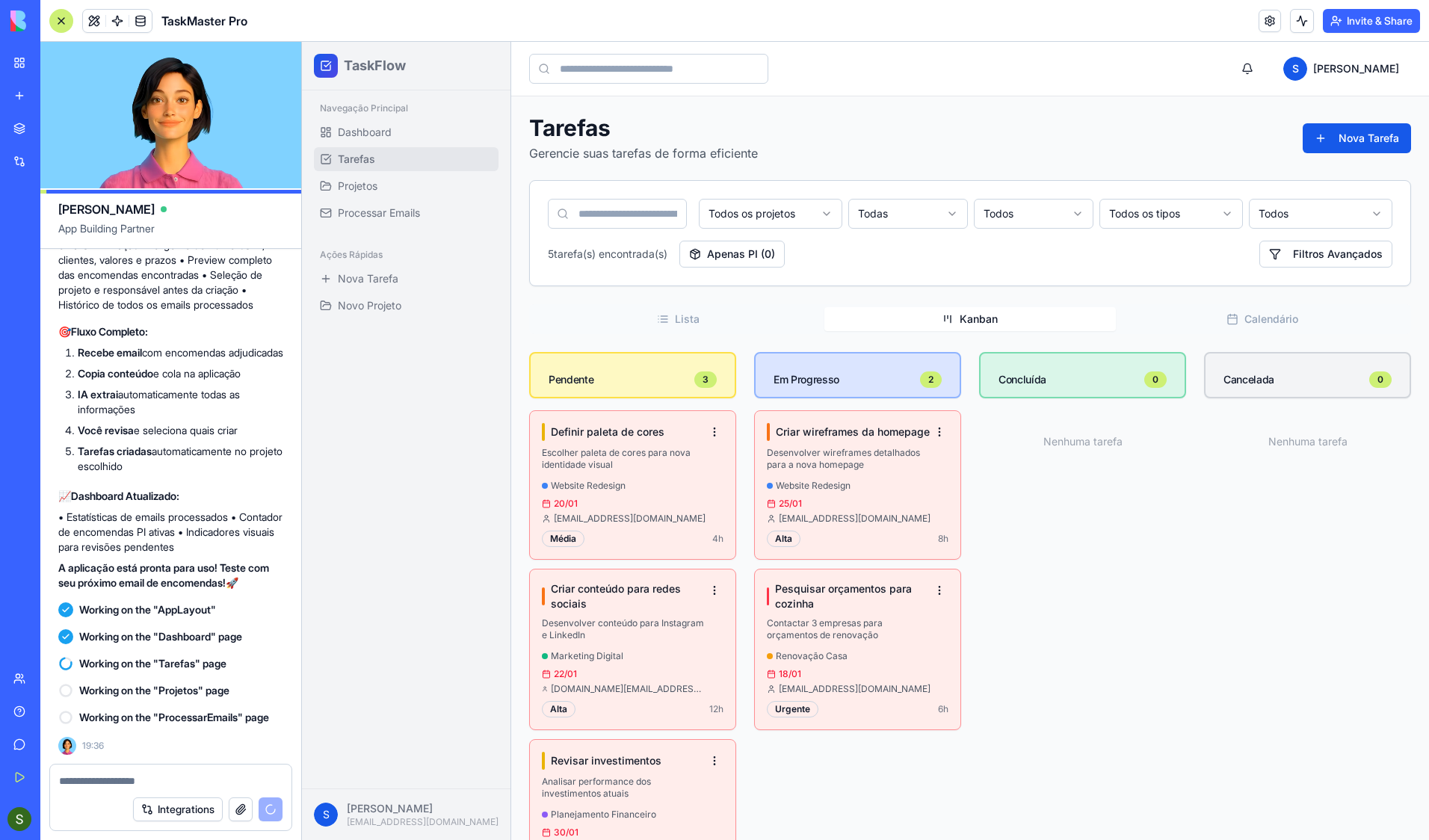
scroll to position [3411, 0]
click at [376, 143] on link "Dashboard" at bounding box center [406, 132] width 185 height 24
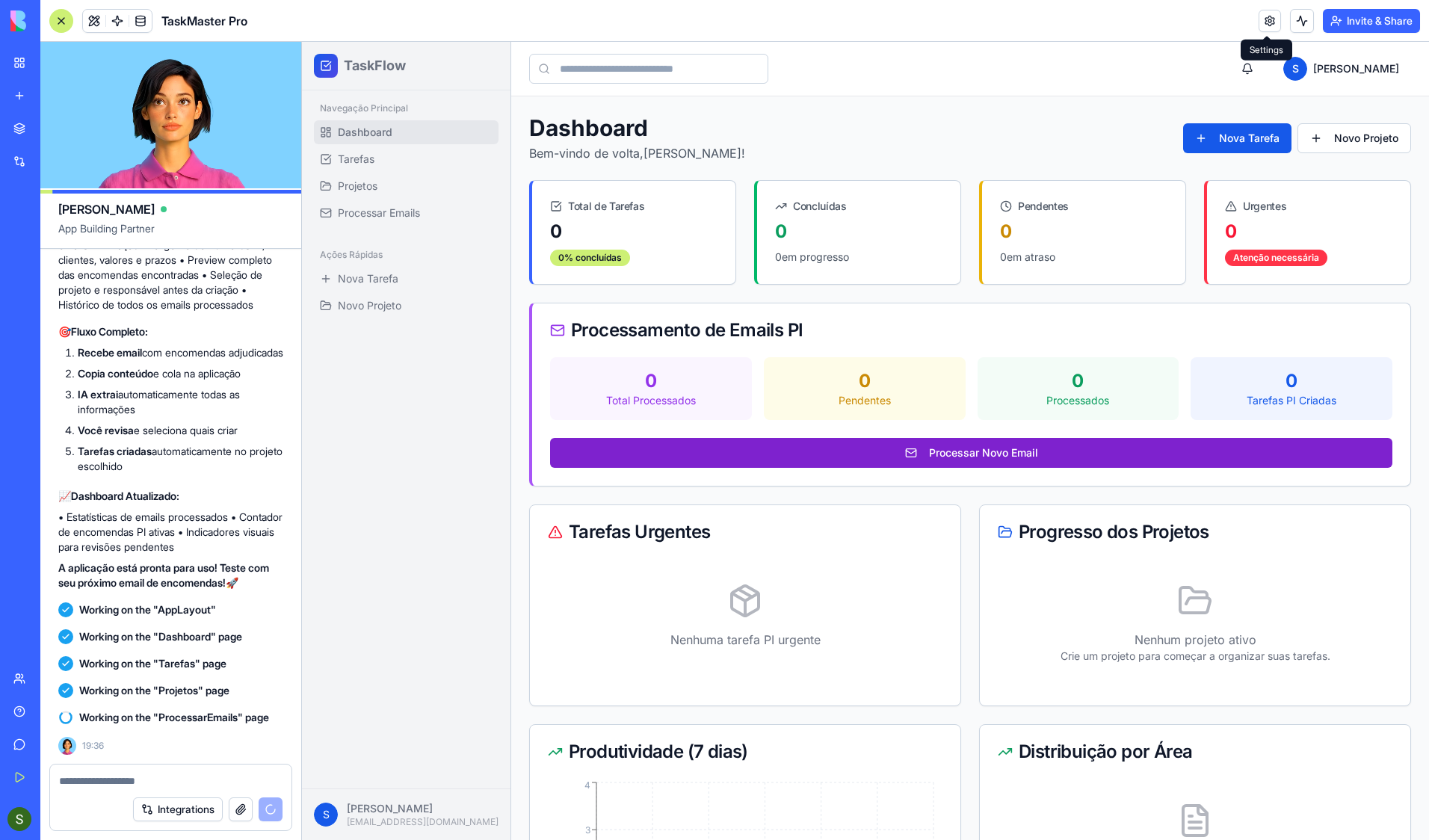
click at [946, 453] on button "Processar Novo Email" at bounding box center [971, 453] width 842 height 30
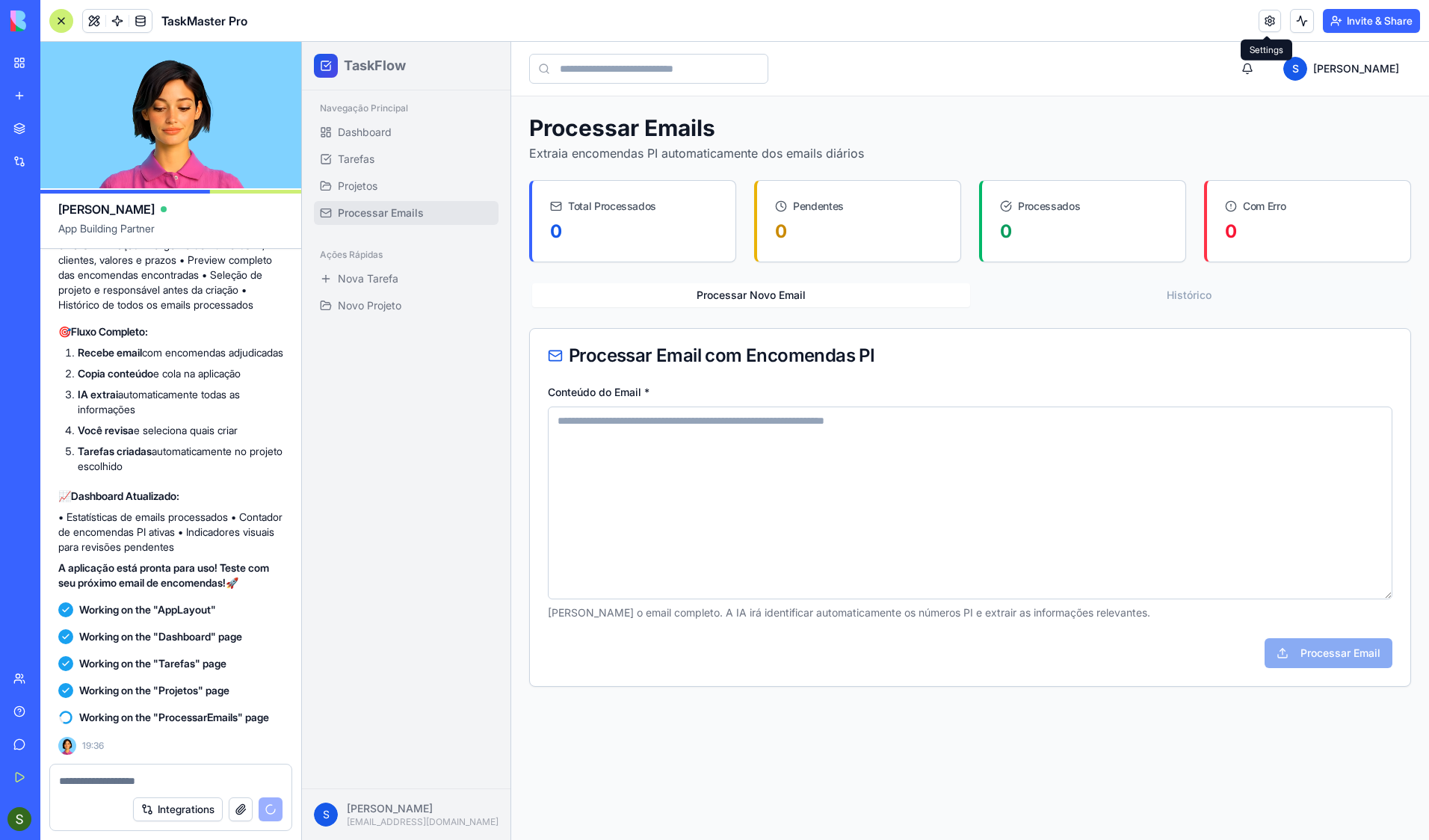
click at [705, 420] on textarea "Conteúdo do Email *" at bounding box center [970, 502] width 845 height 193
paste textarea "**********"
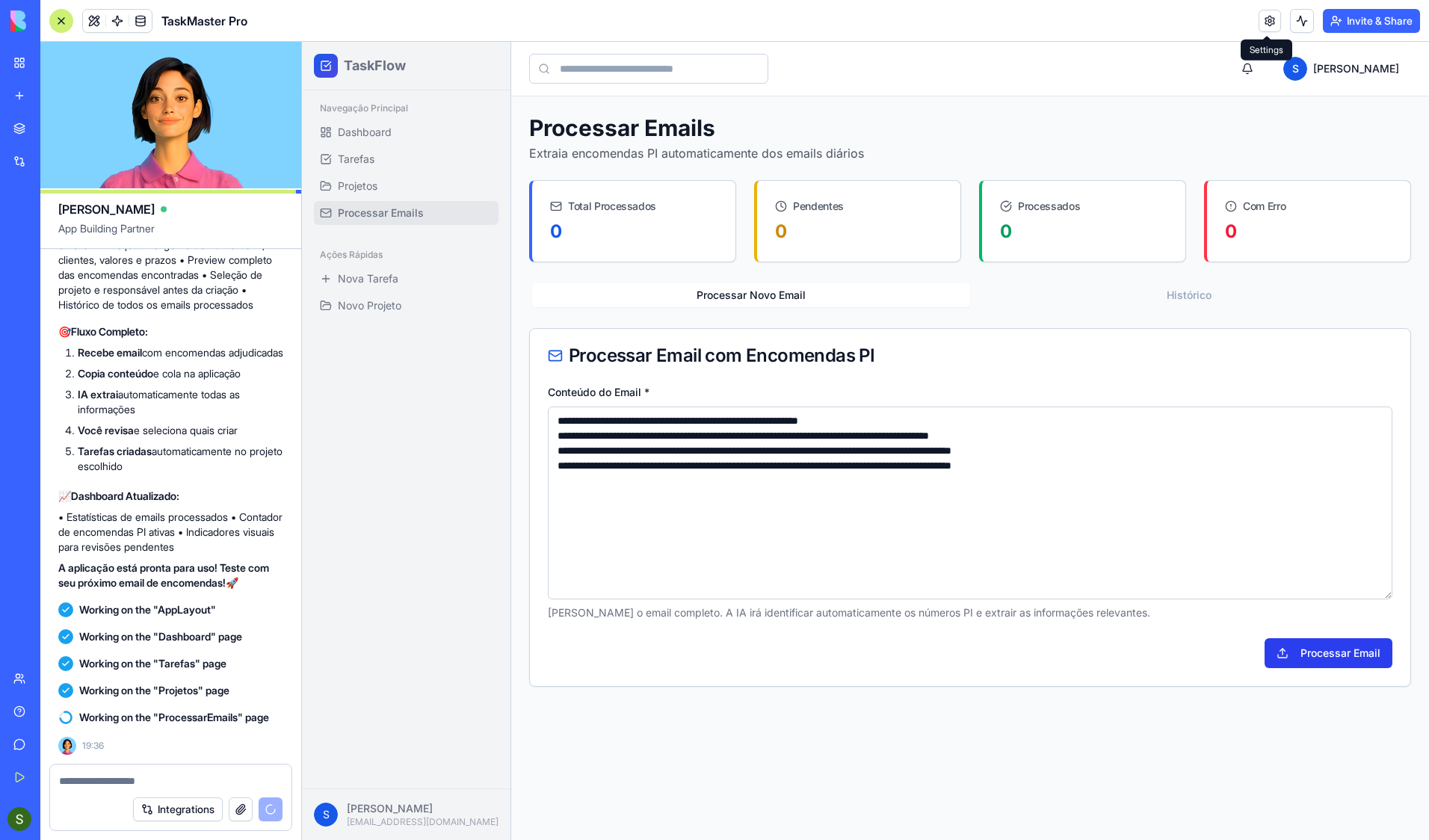
type textarea "**********"
click at [1339, 649] on button "Processar Email" at bounding box center [1328, 653] width 128 height 30
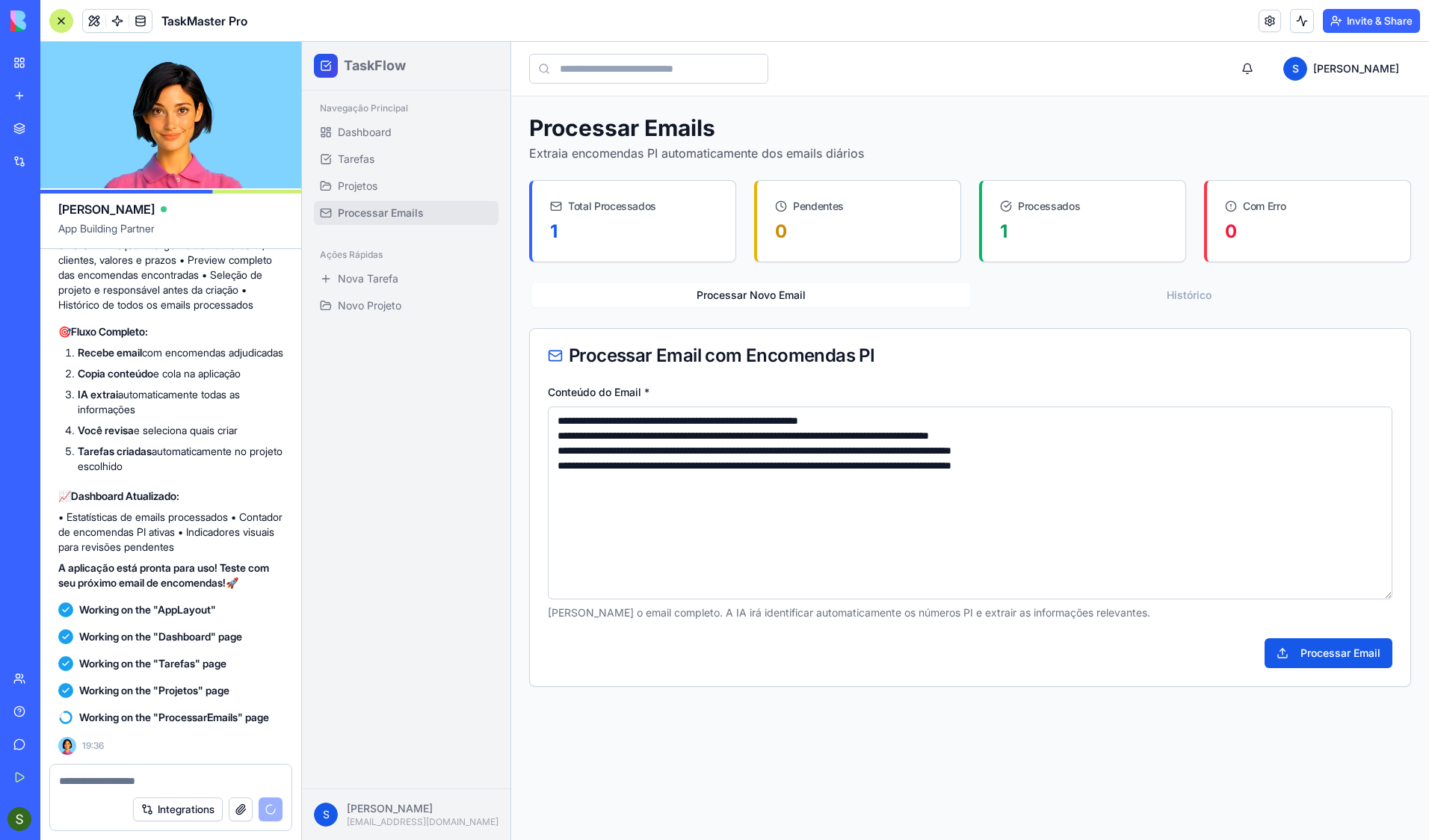
click at [102, 690] on textarea at bounding box center [171, 781] width 224 height 15
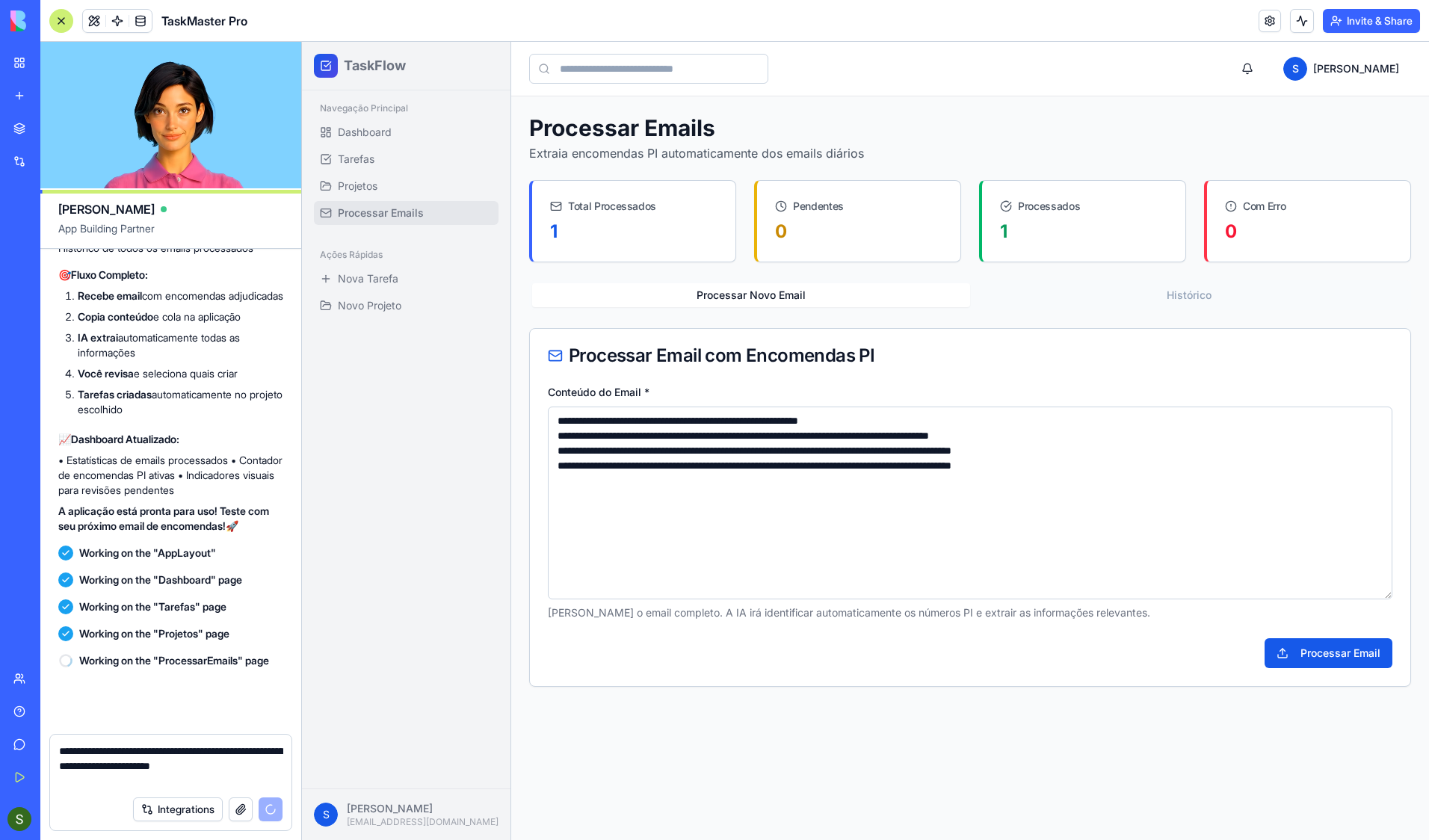
scroll to position [3468, 0]
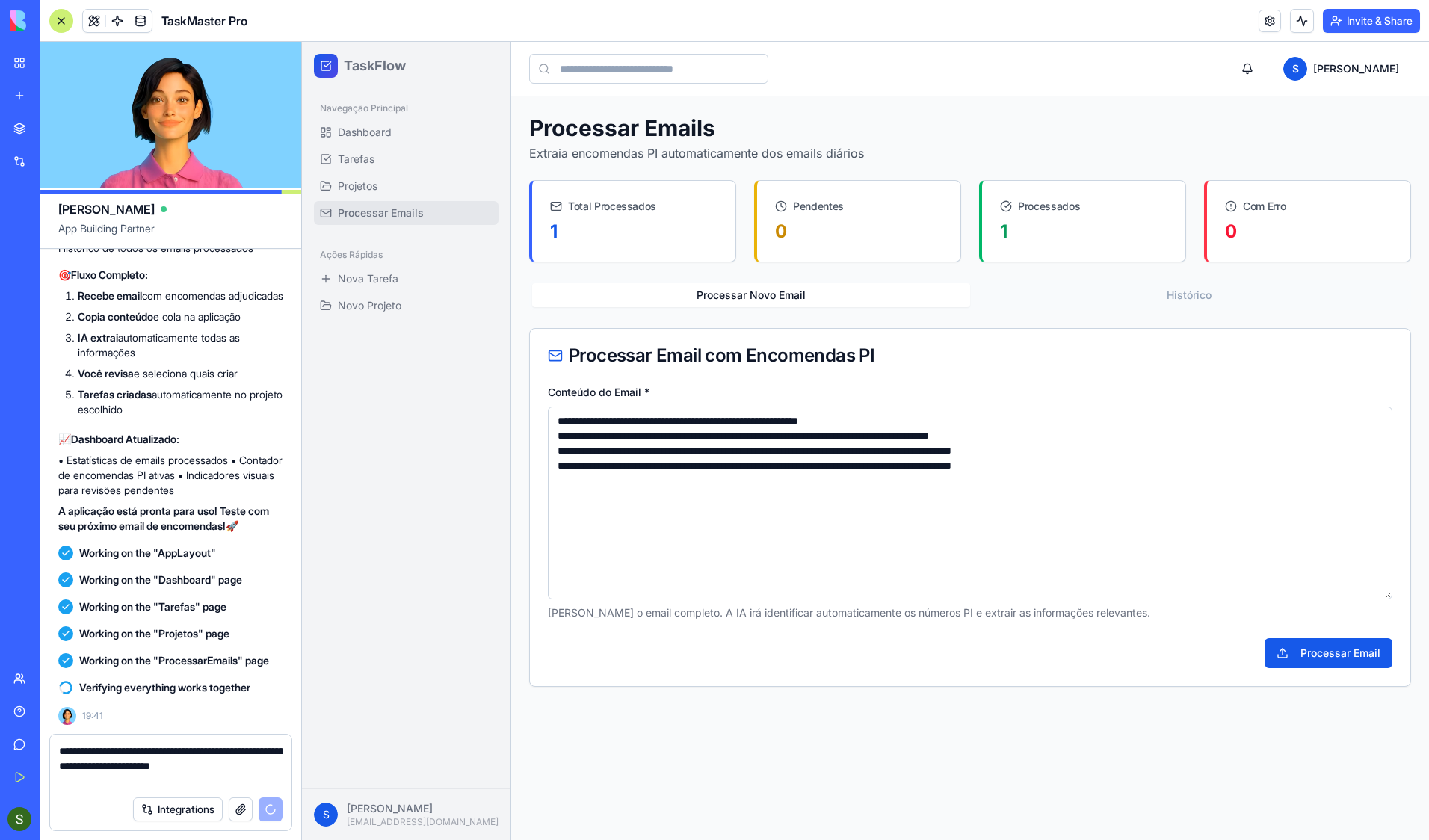
click at [125, 690] on textarea "**********" at bounding box center [171, 766] width 224 height 44
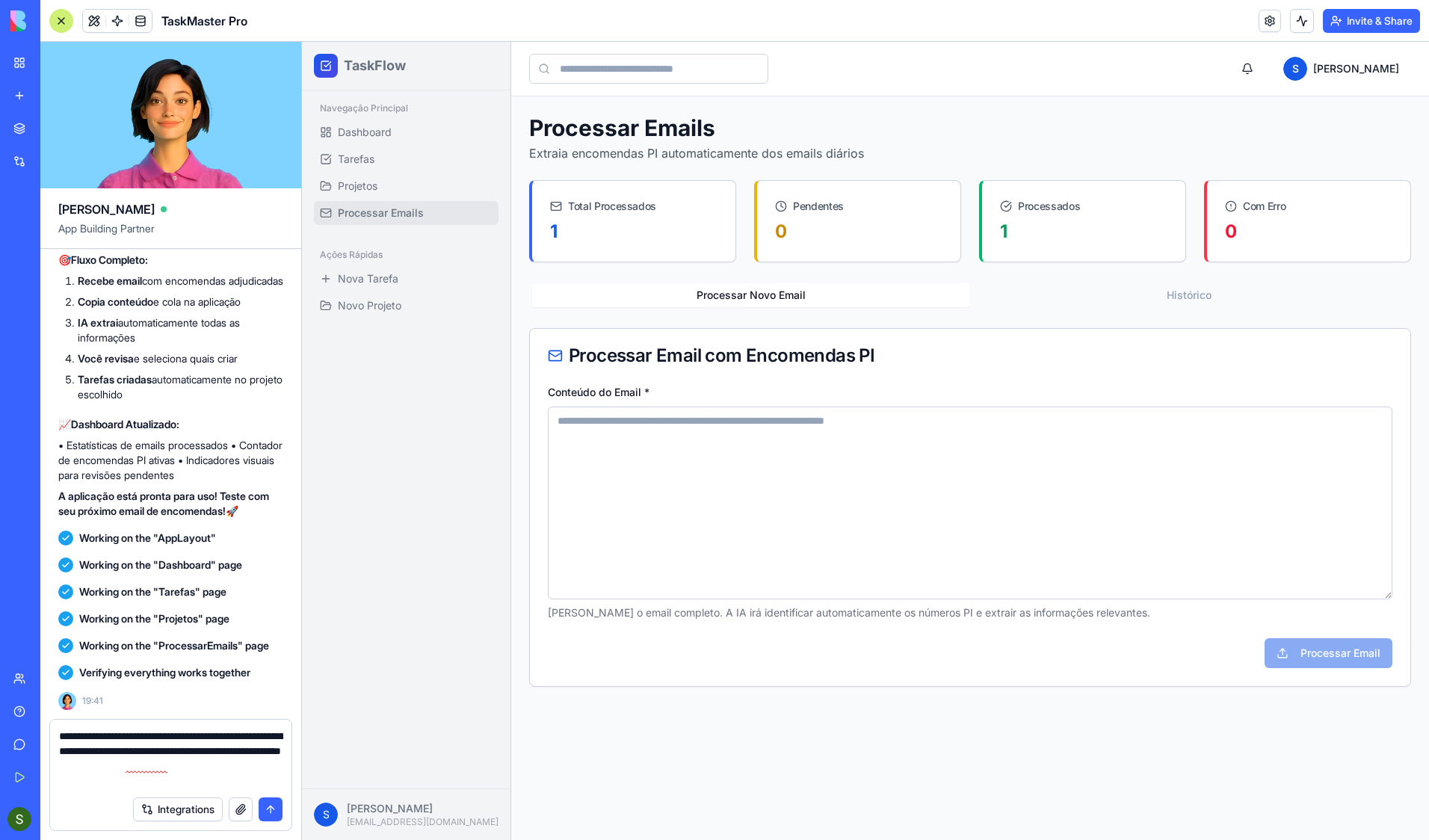
type textarea "**********"
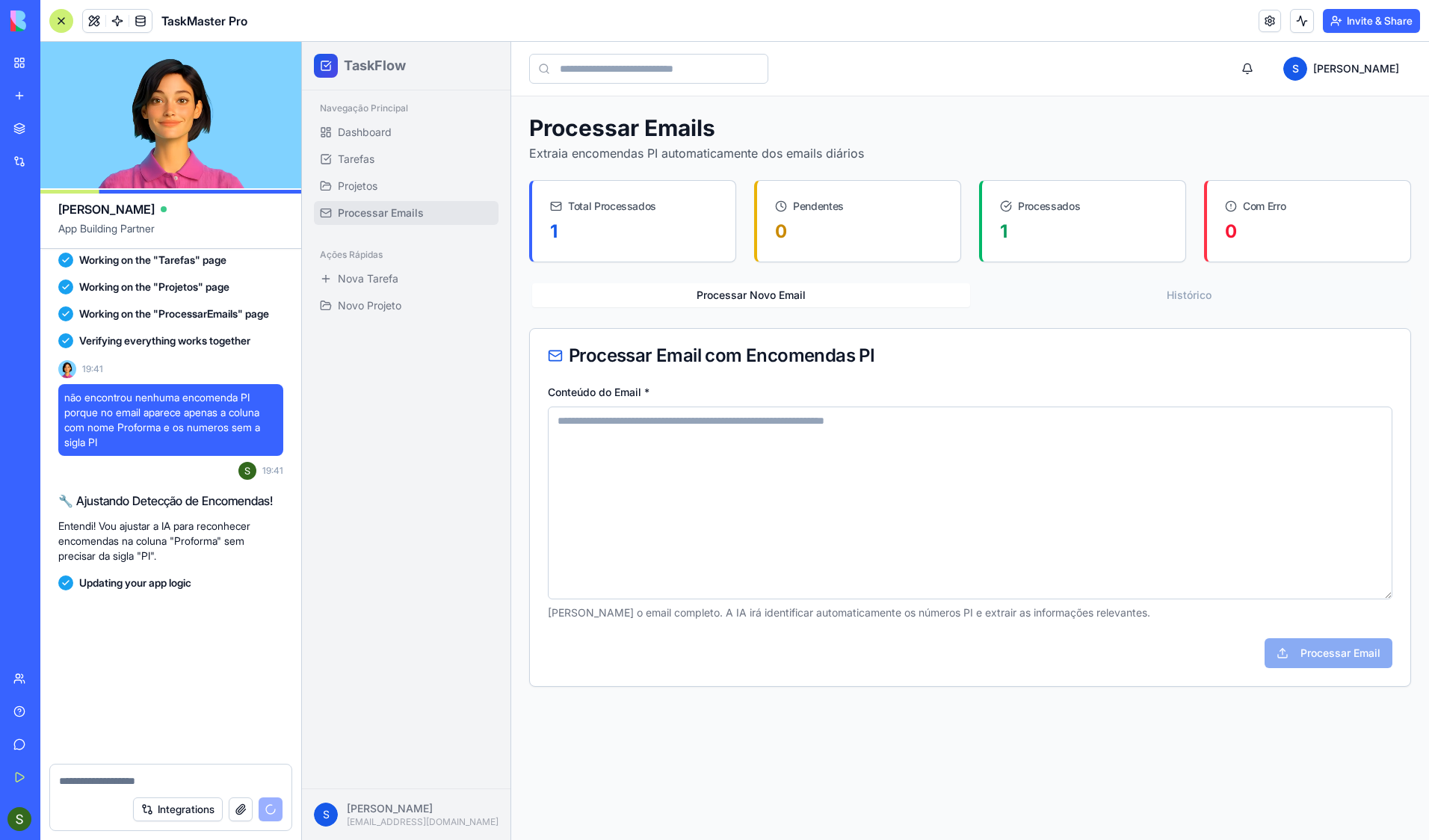
scroll to position [4233, 0]
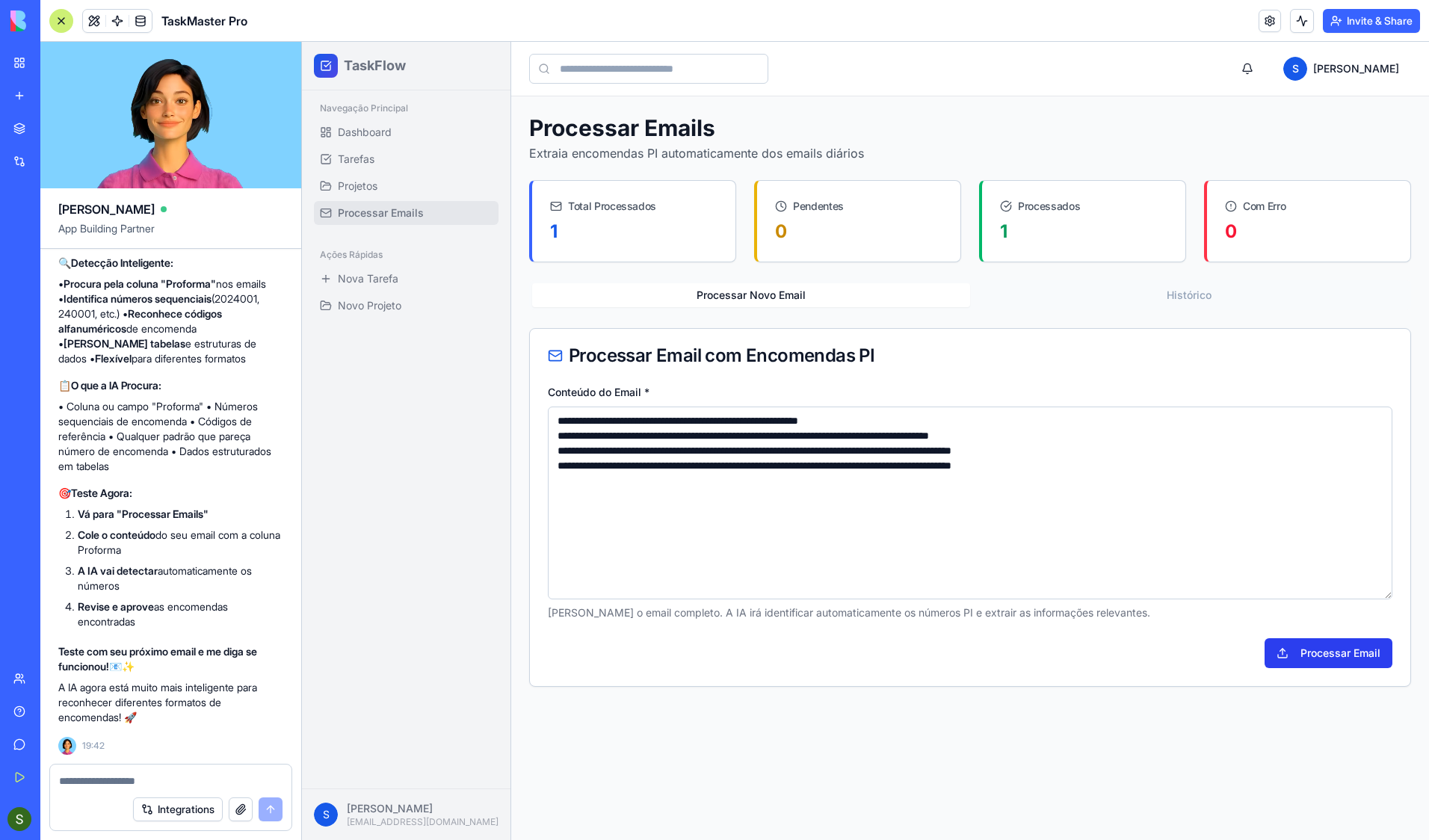
type textarea "**********"
click at [1318, 649] on button "Processar Email" at bounding box center [1328, 653] width 128 height 30
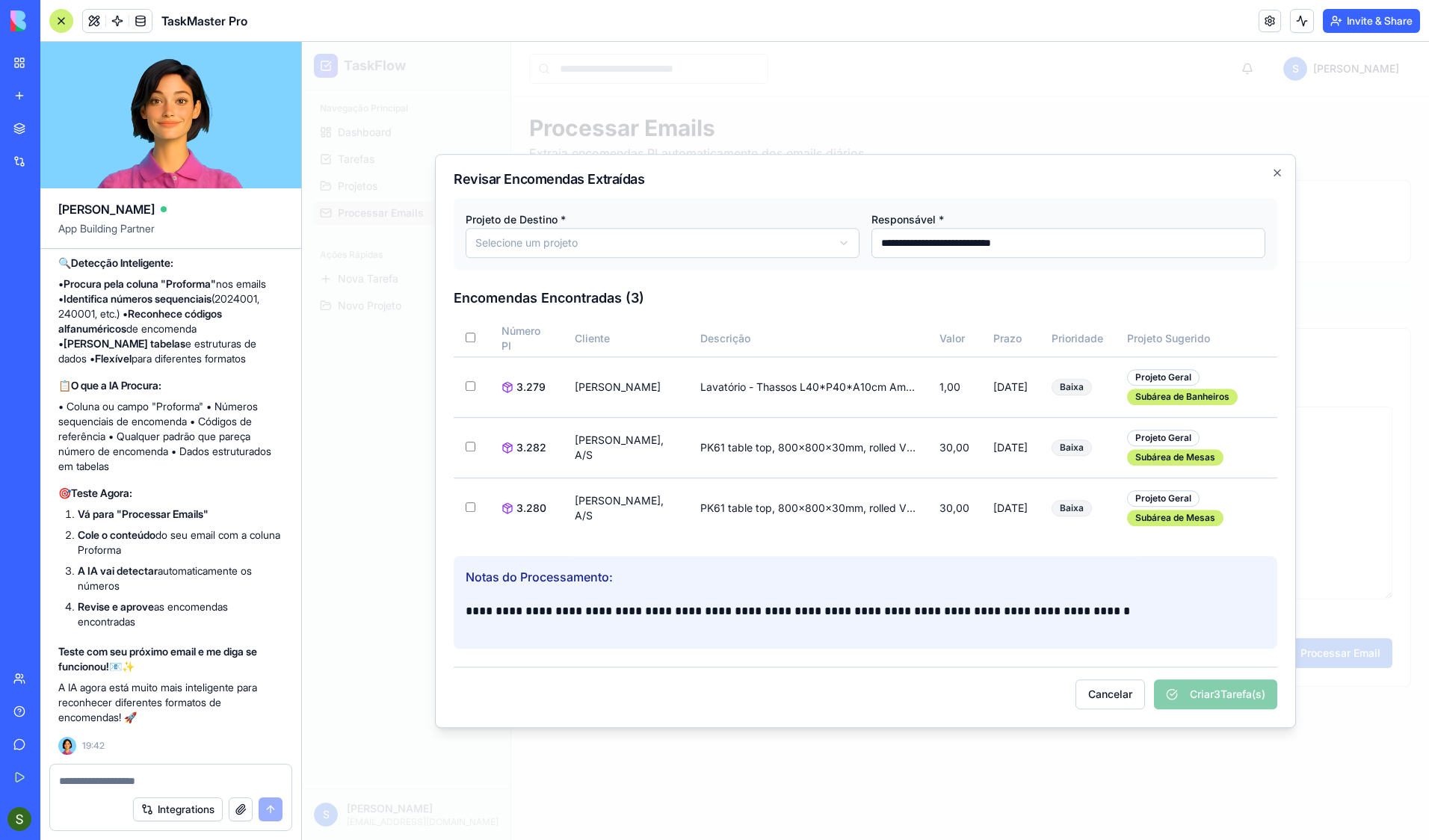
click at [583, 239] on body "**********" at bounding box center [865, 441] width 1127 height 798
click at [1191, 690] on div "Cancelar Criar 3 Tarefa(s)" at bounding box center [866, 688] width 824 height 43
click at [463, 389] on td at bounding box center [472, 387] width 36 height 61
click at [1059, 388] on div "Baixa" at bounding box center [1072, 387] width 41 height 16
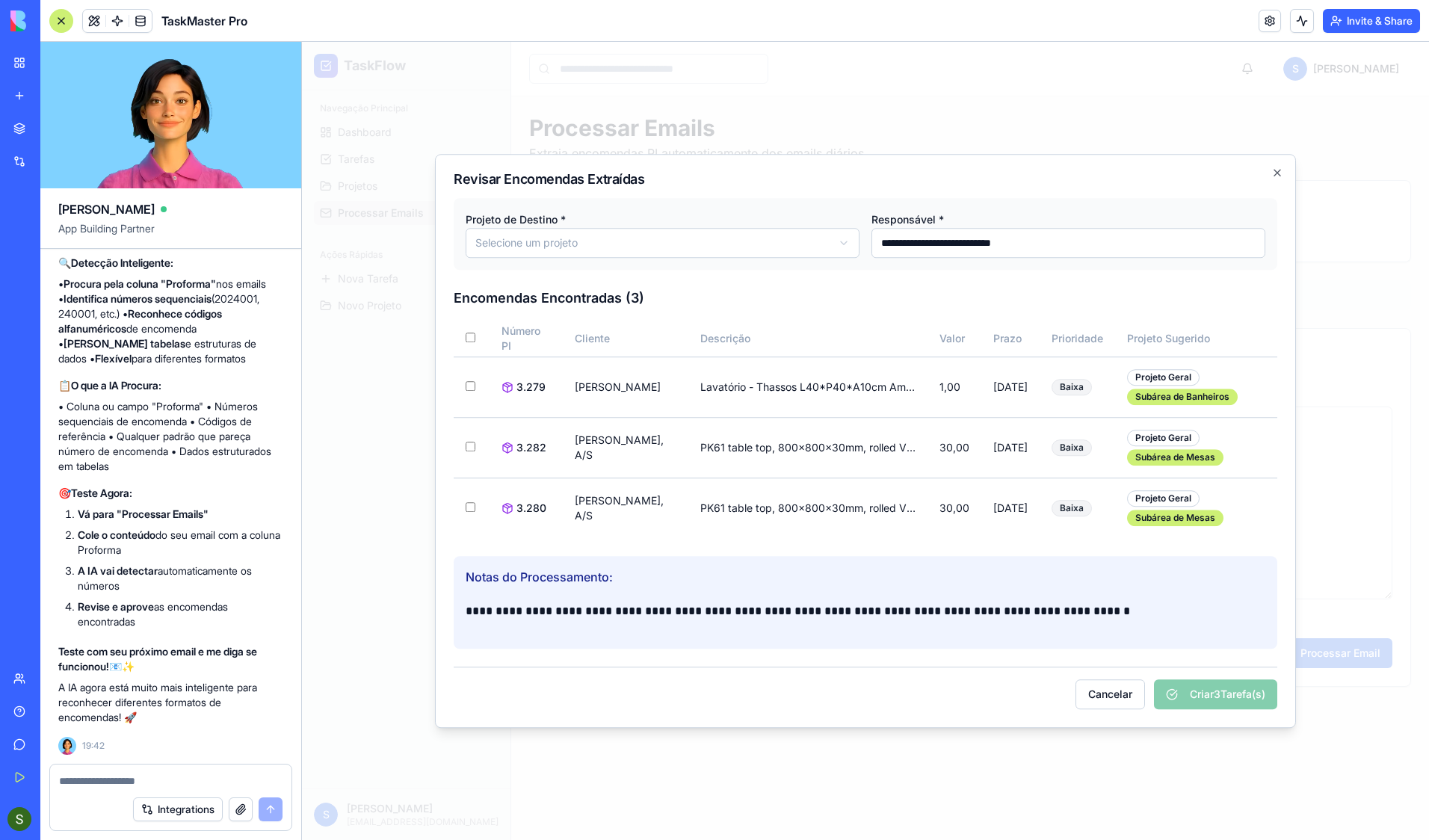
click at [1205, 679] on div "Cancelar Criar 3 Tarefa(s)" at bounding box center [866, 688] width 824 height 43
click at [1205, 689] on div "Cancelar Criar 3 Tarefa(s)" at bounding box center [866, 688] width 824 height 43
click at [999, 690] on div "Cancelar Criar 3 Tarefa(s)" at bounding box center [866, 688] width 824 height 43
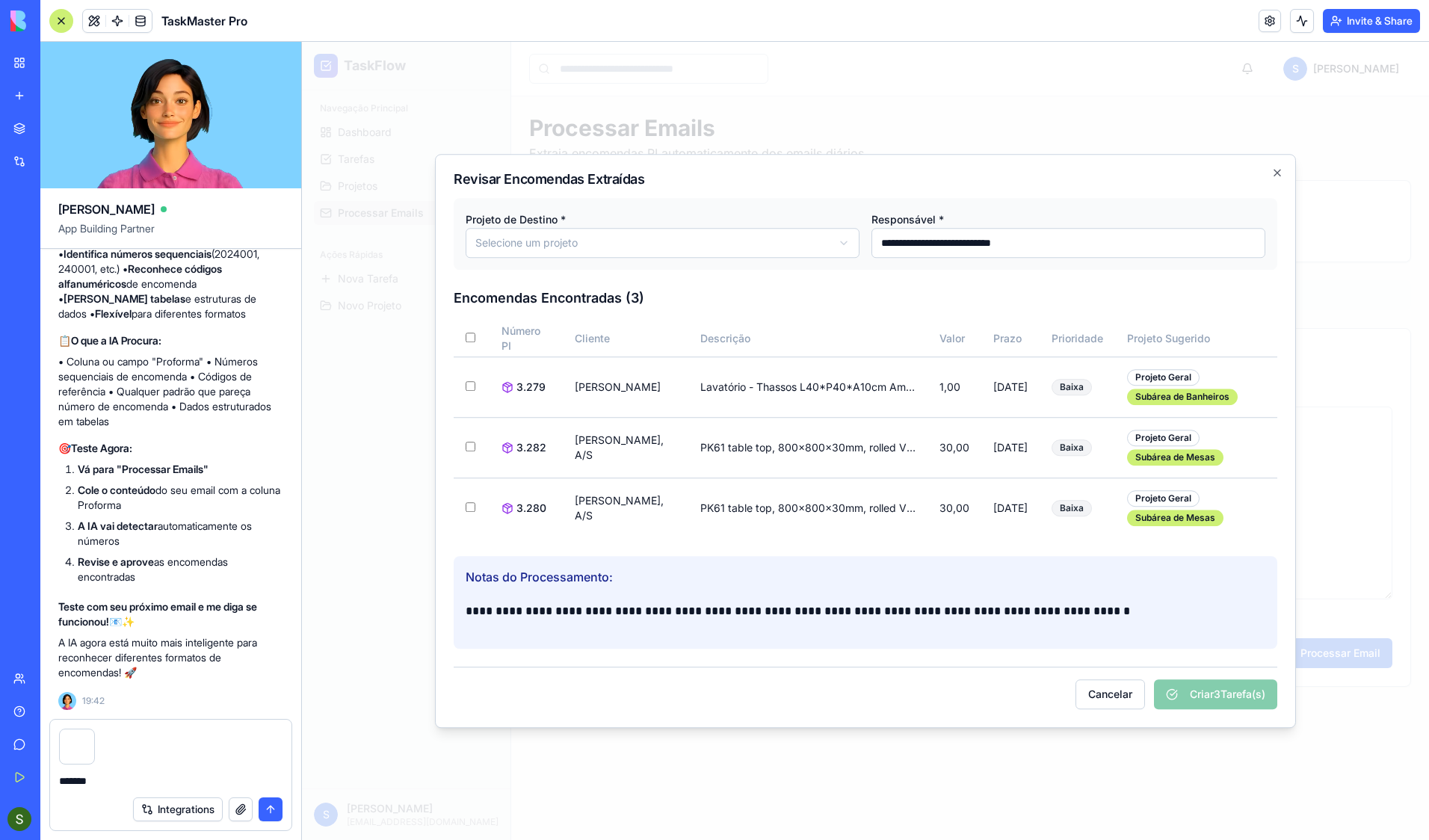
type textarea "********"
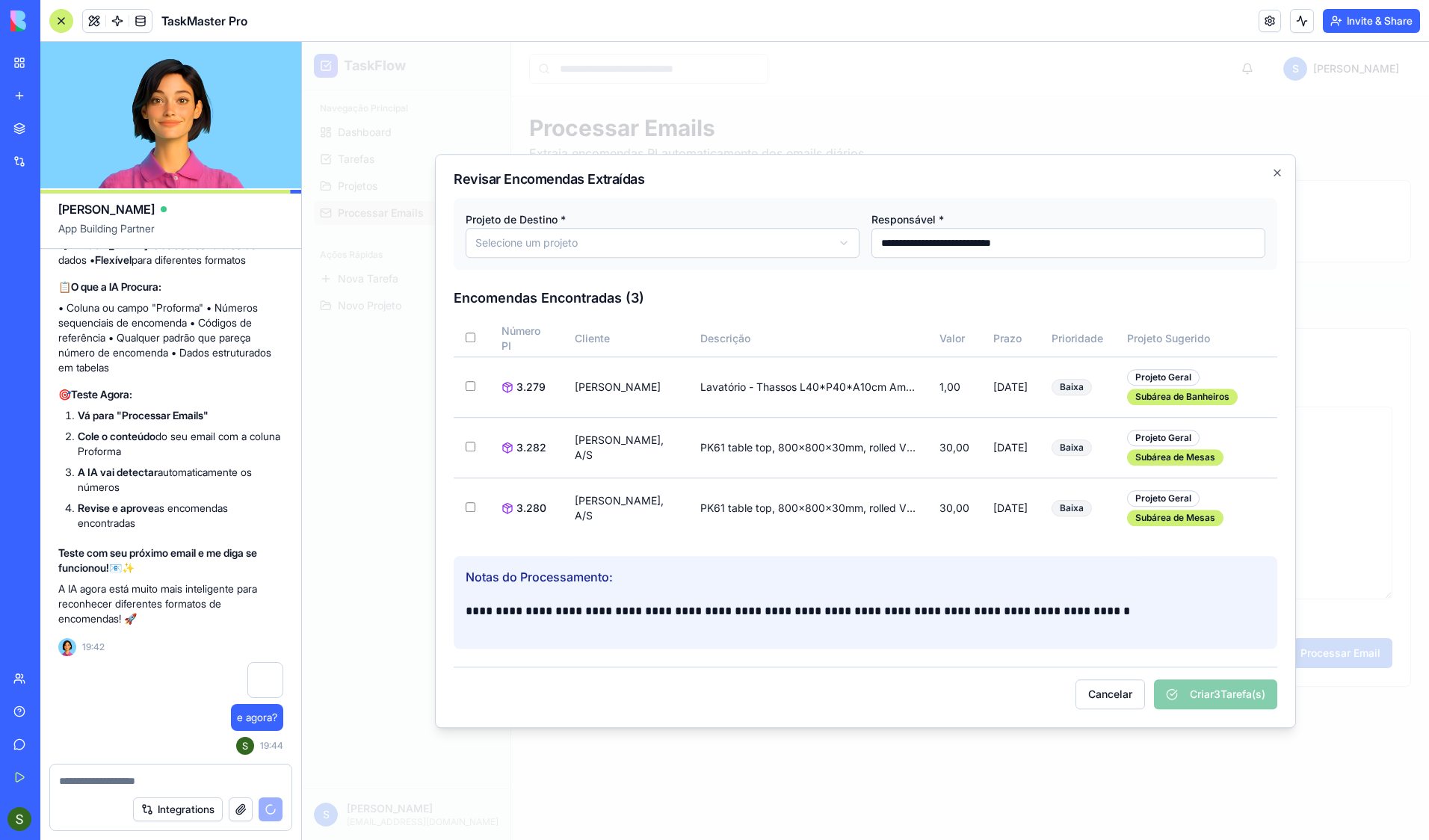
scroll to position [4861, 0]
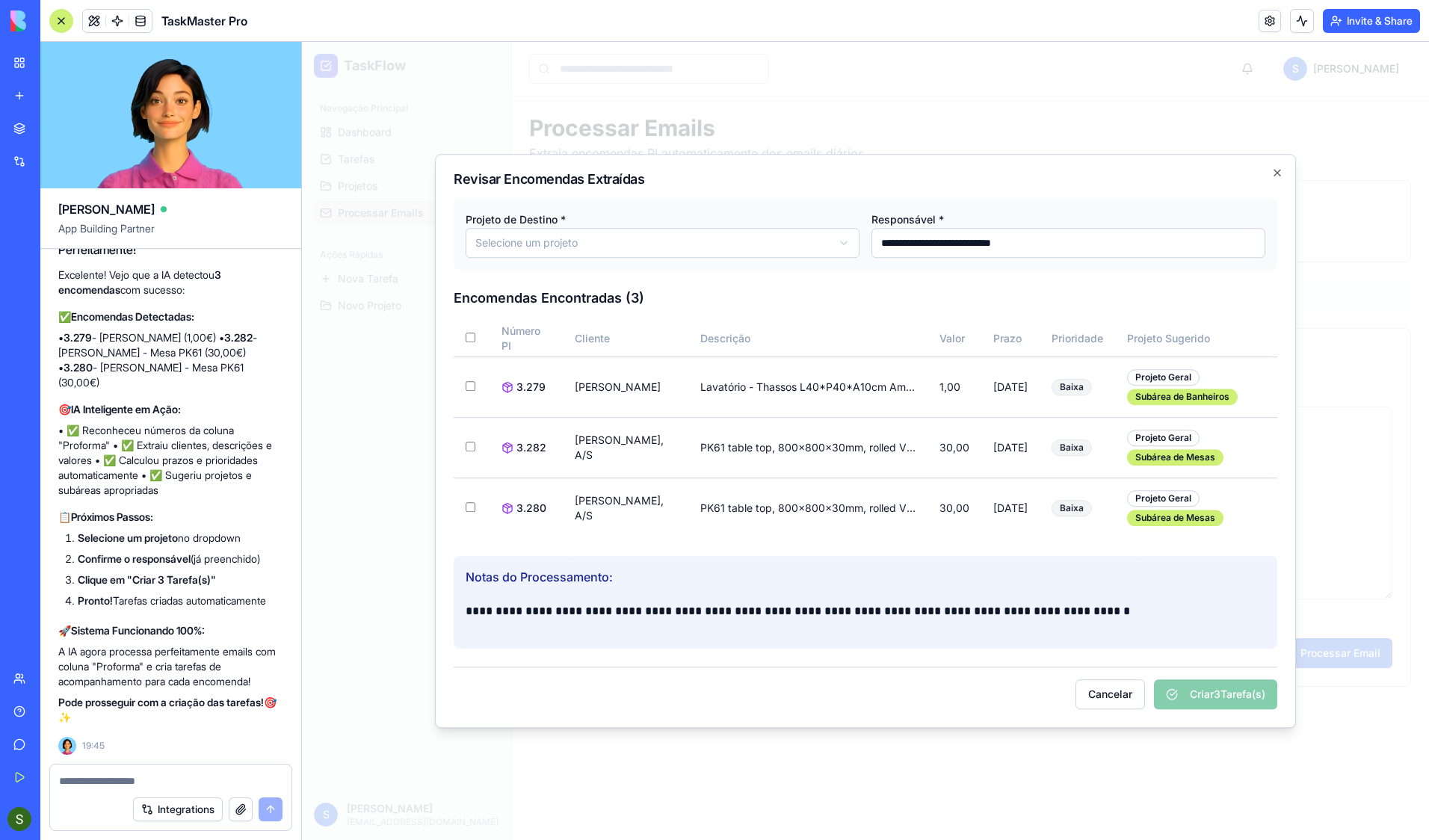
click at [511, 246] on body "**********" at bounding box center [865, 441] width 1127 height 798
click at [108, 690] on textarea at bounding box center [171, 781] width 224 height 15
click at [466, 228] on button "Selecione um projeto" at bounding box center [662, 243] width 394 height 30
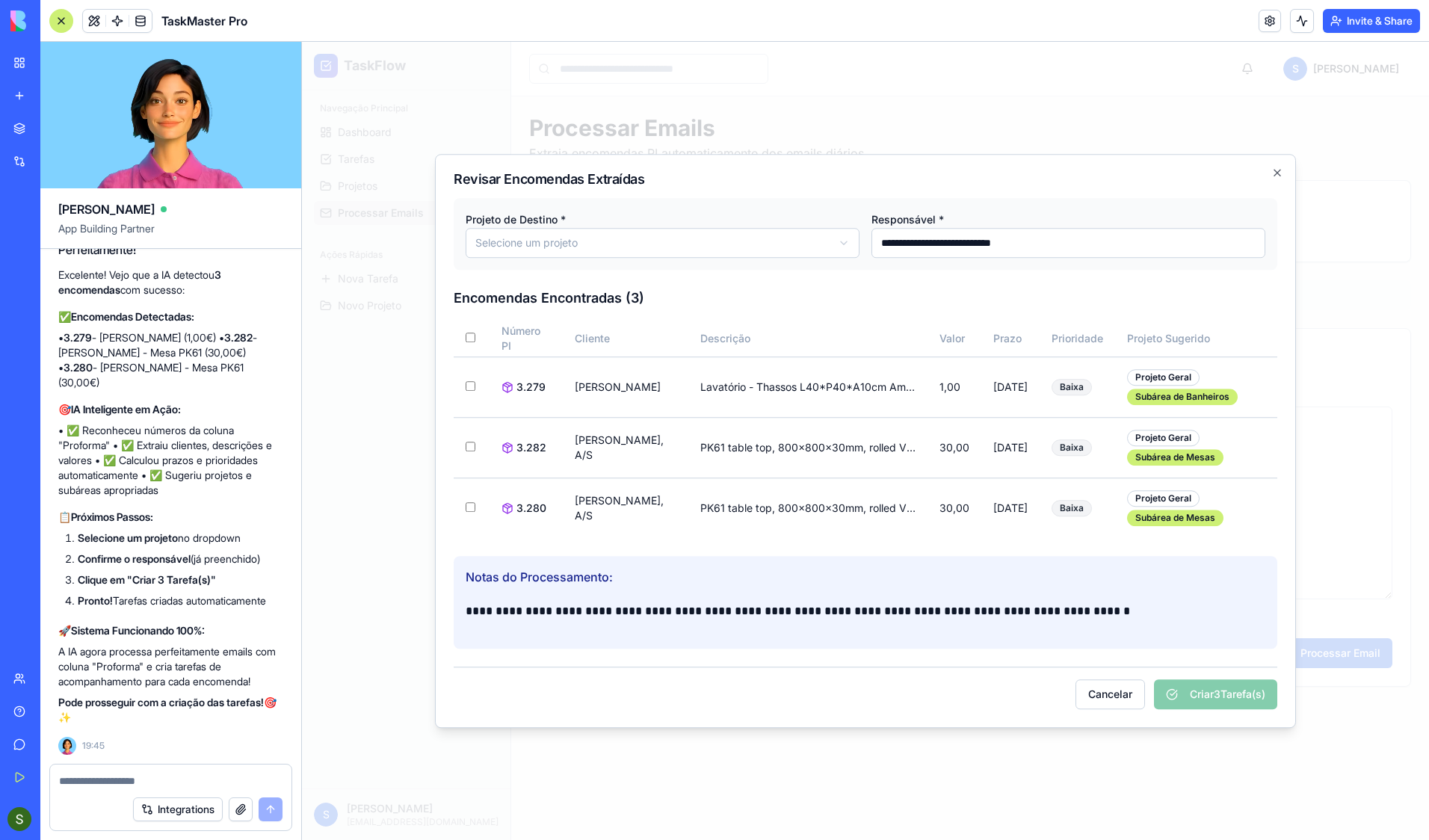
click at [466, 228] on button "Selecione um projeto" at bounding box center [662, 243] width 394 height 30
click at [108, 690] on textarea at bounding box center [171, 781] width 224 height 15
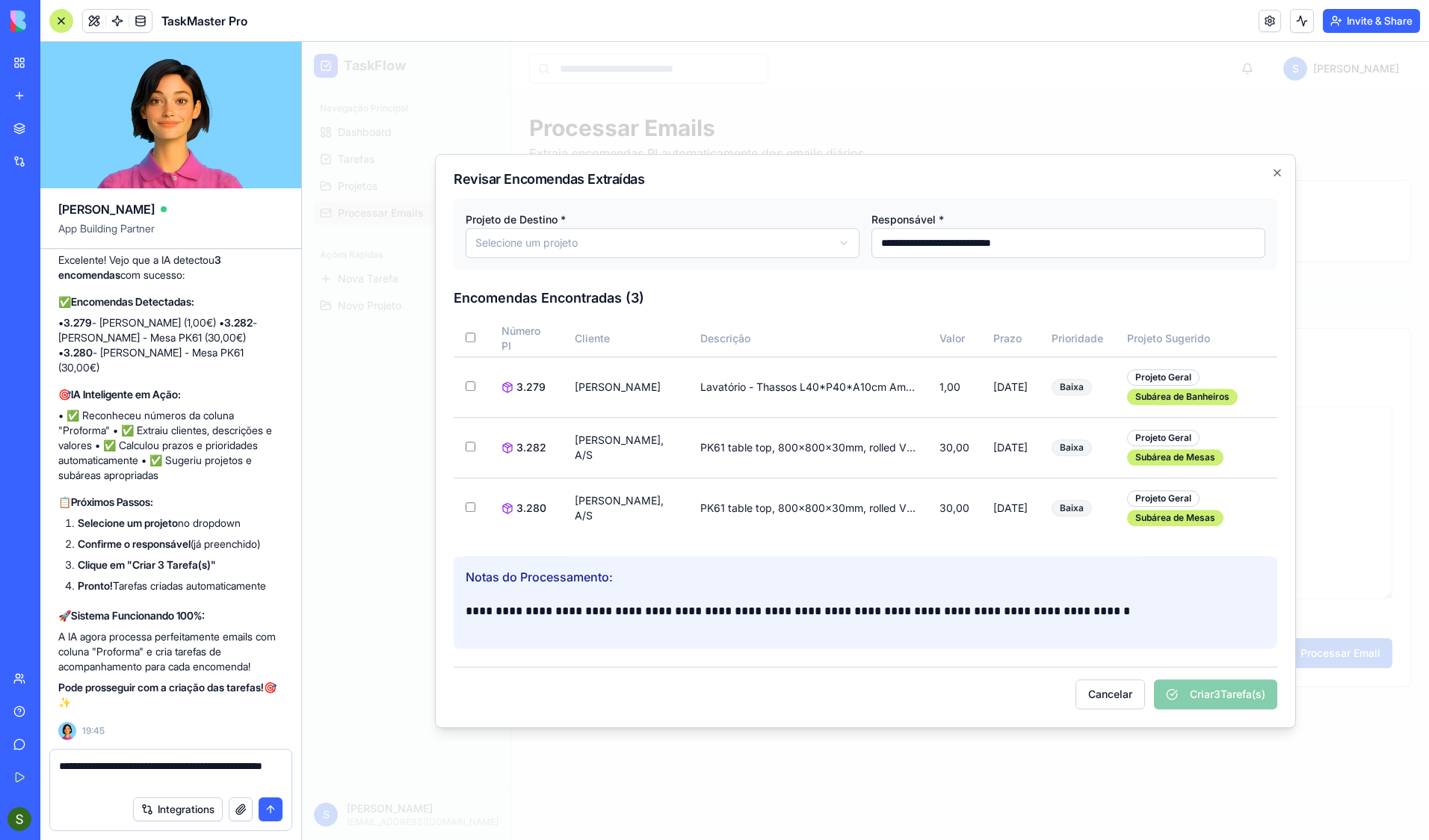
type textarea "**********"
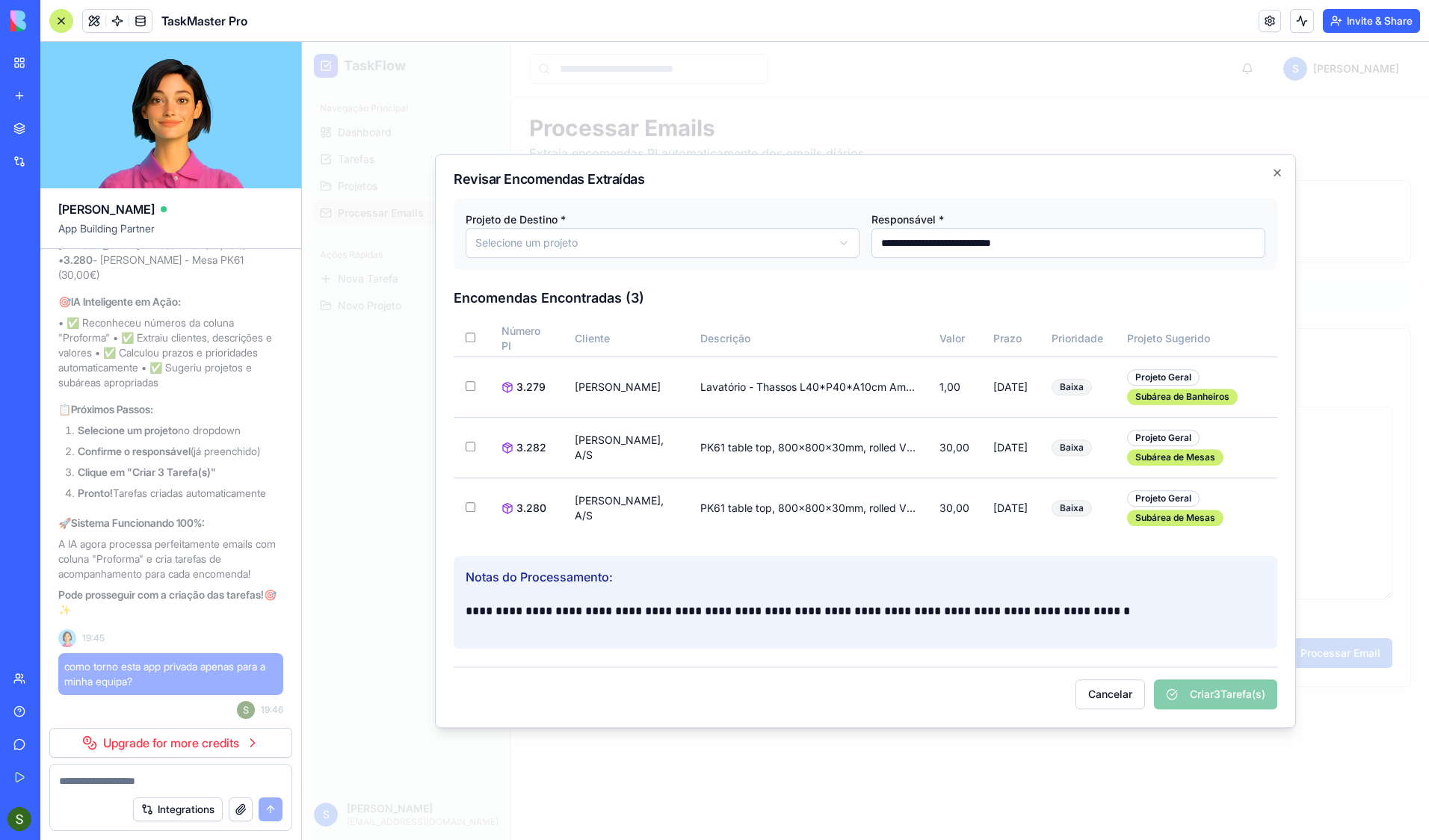
scroll to position [4947, 0]
click at [160, 690] on link "Upgrade for more credits" at bounding box center [170, 743] width 243 height 30
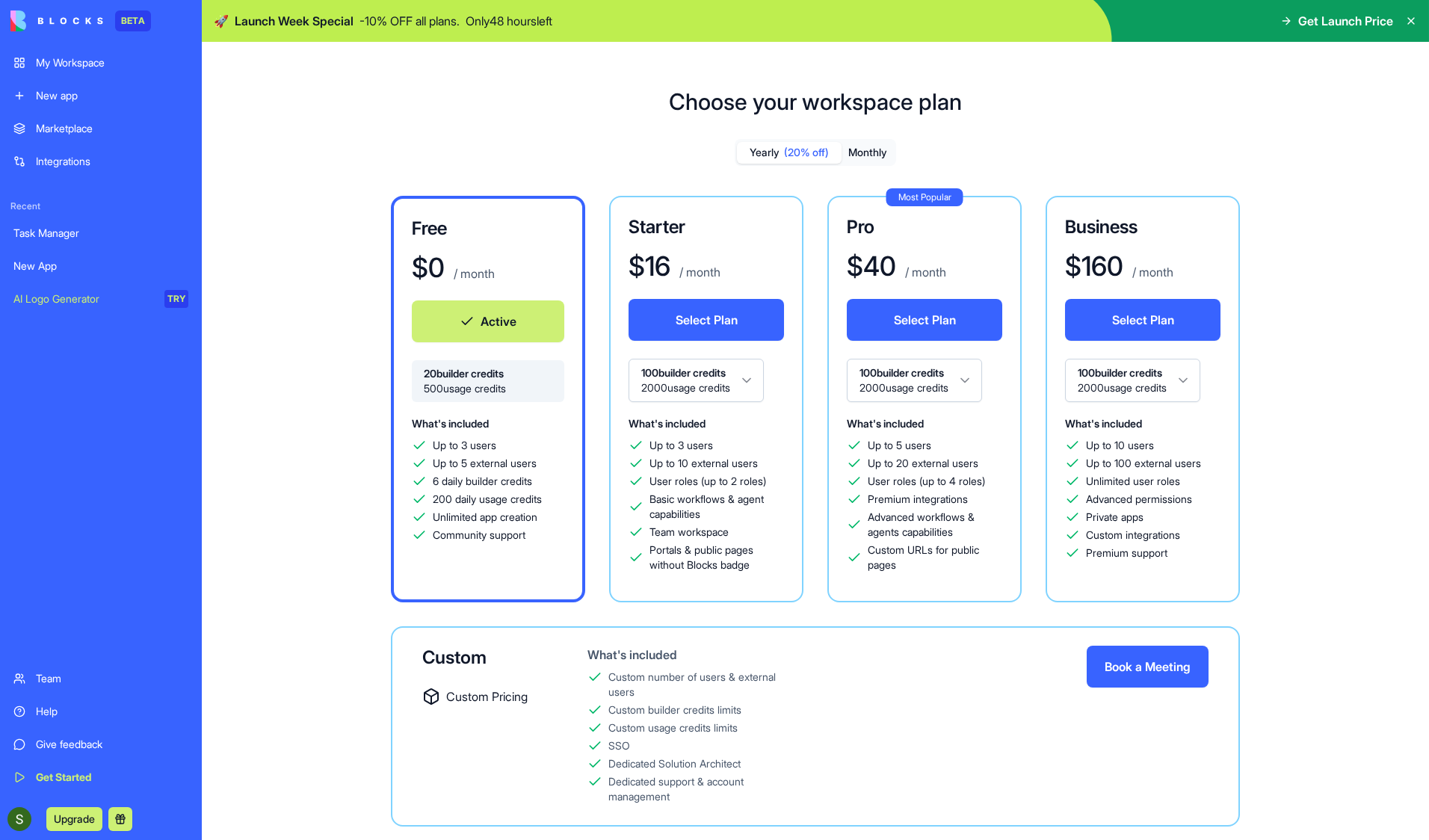
click at [931, 314] on button "Select Plan" at bounding box center [924, 320] width 155 height 42
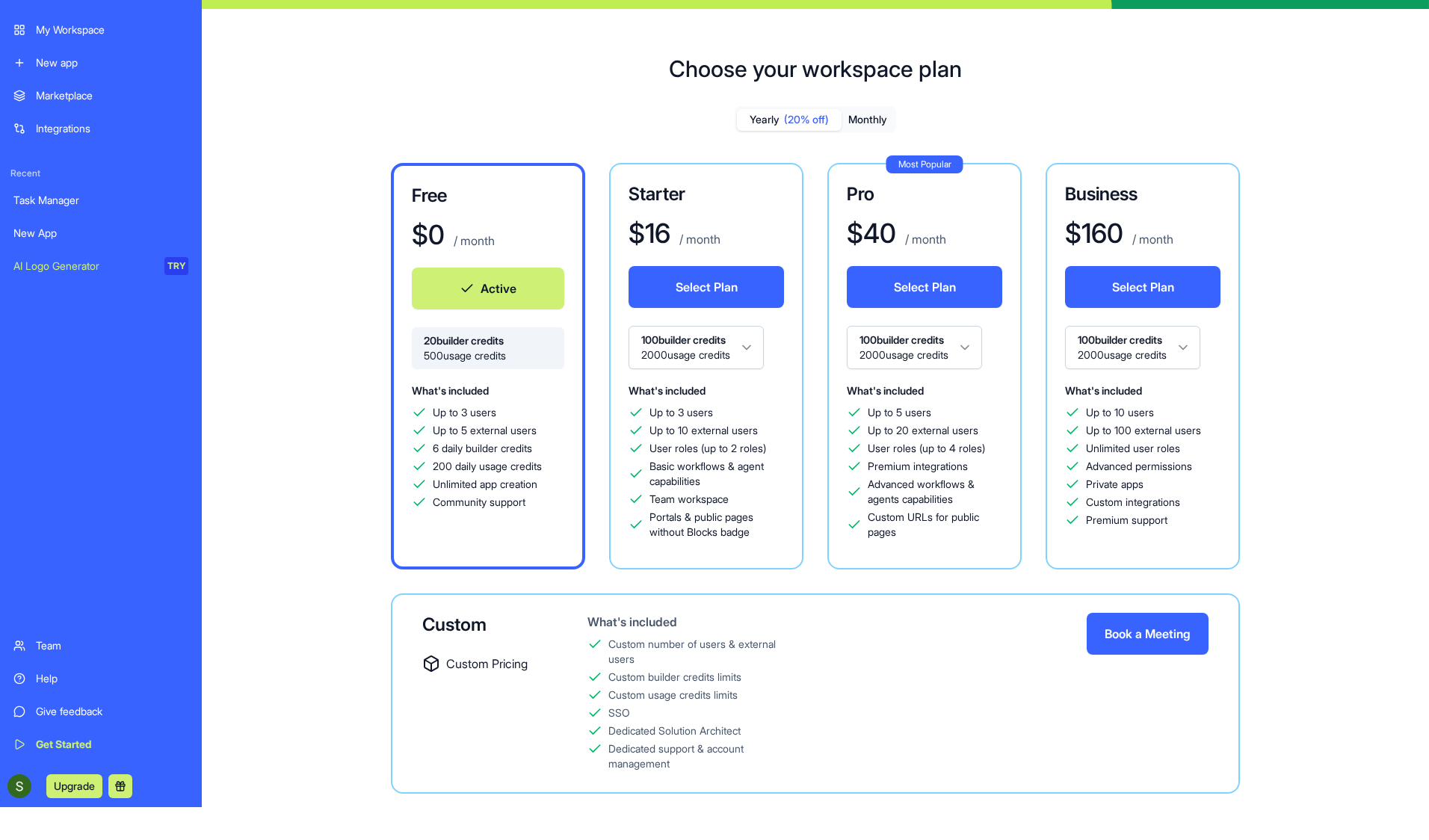
scroll to position [33, 0]
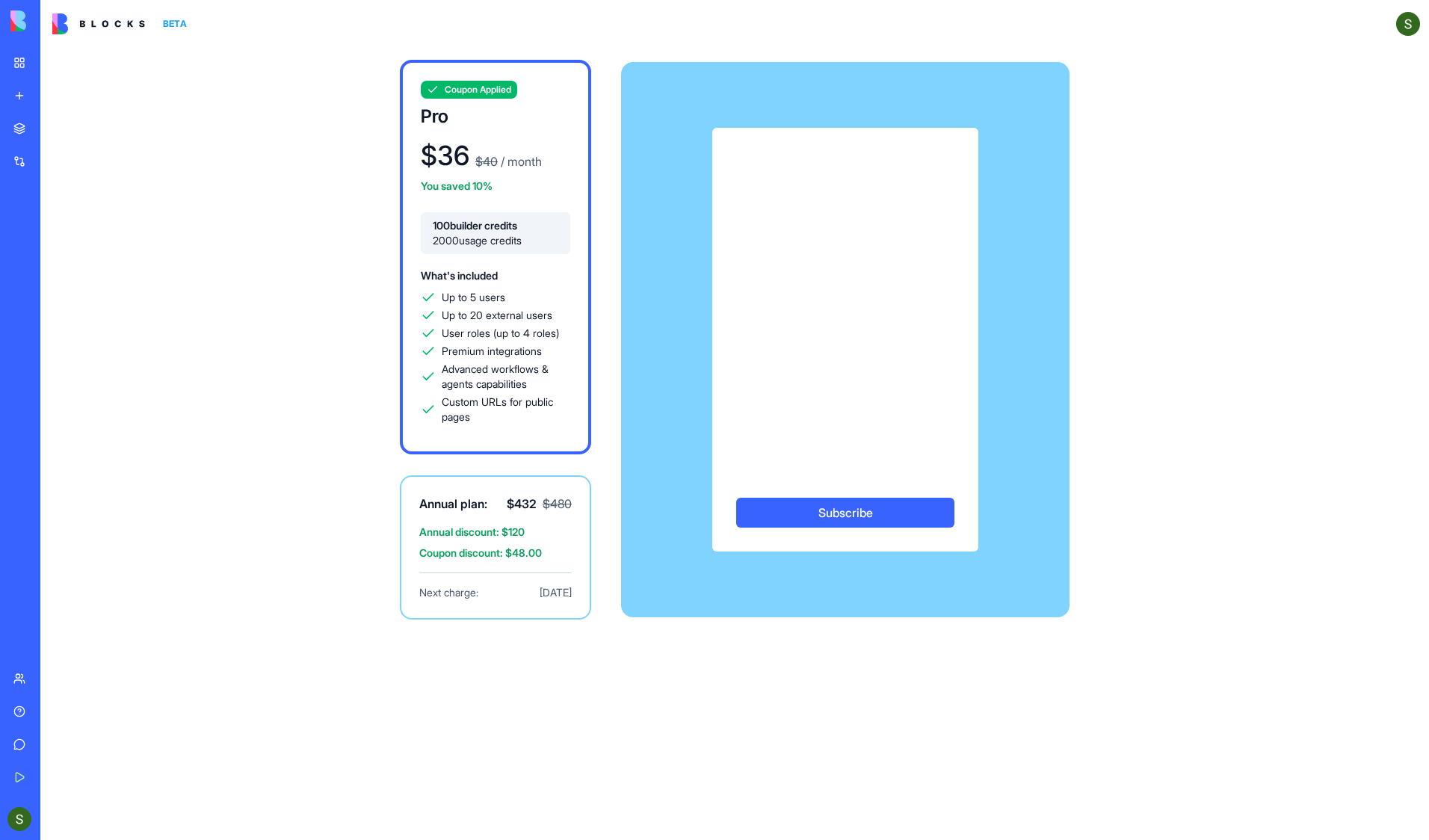
click at [119, 18] on img at bounding box center [98, 23] width 93 height 21
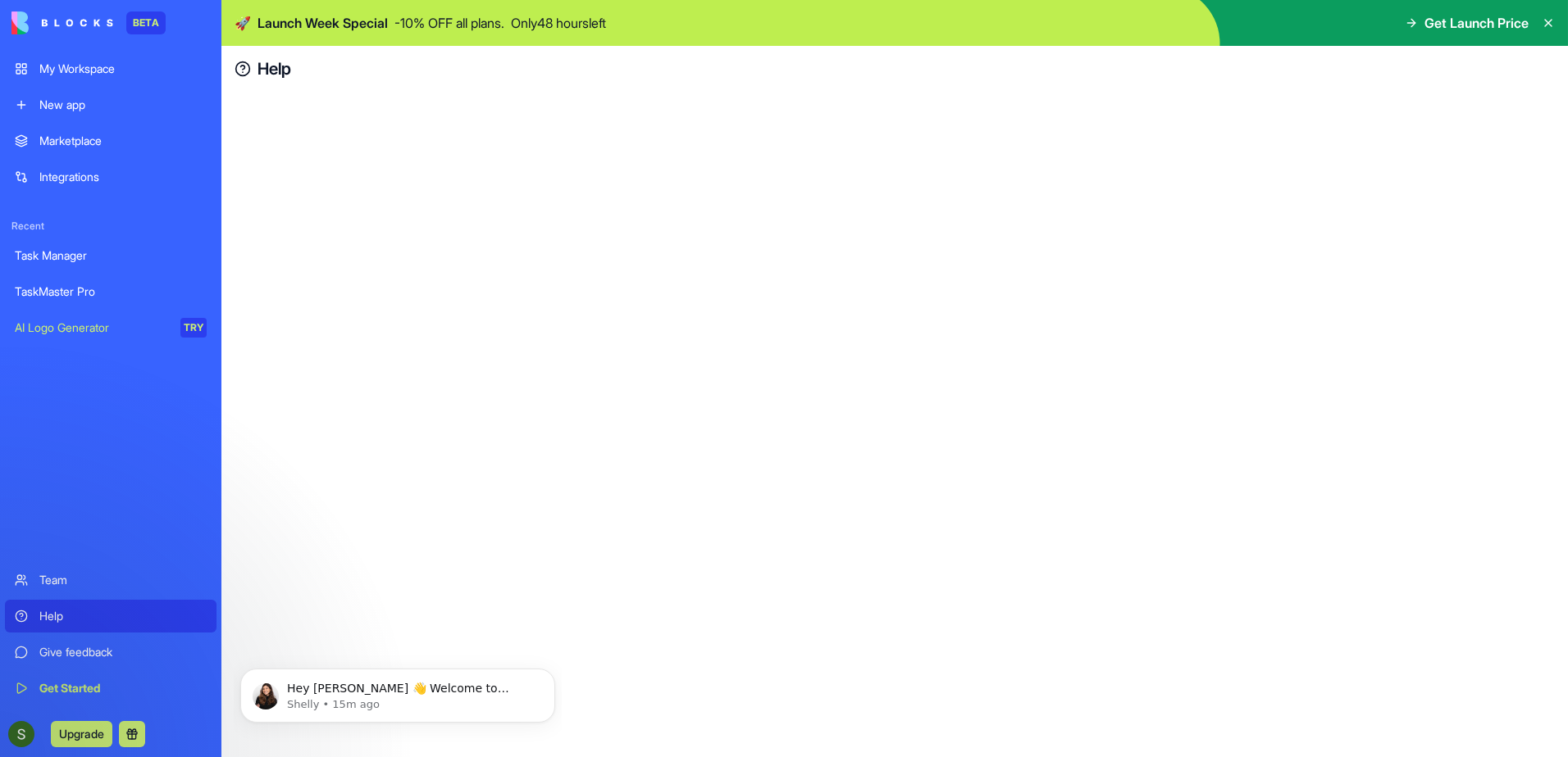
click at [267, 72] on h4 "Help" at bounding box center [274, 68] width 33 height 23
